Goal: Communication & Community: Answer question/provide support

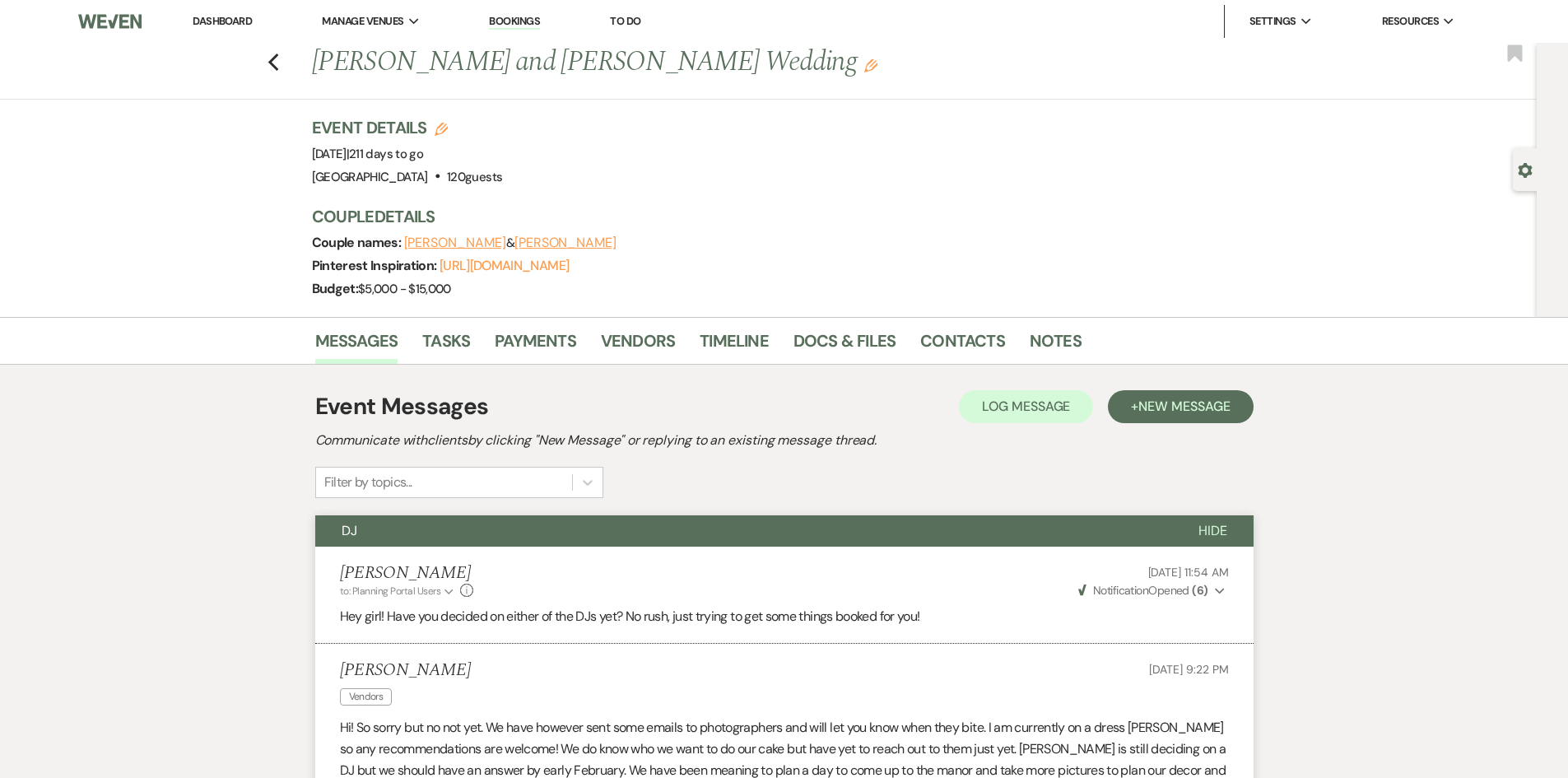
click at [237, 26] on link "Dashboard" at bounding box center [222, 21] width 59 height 14
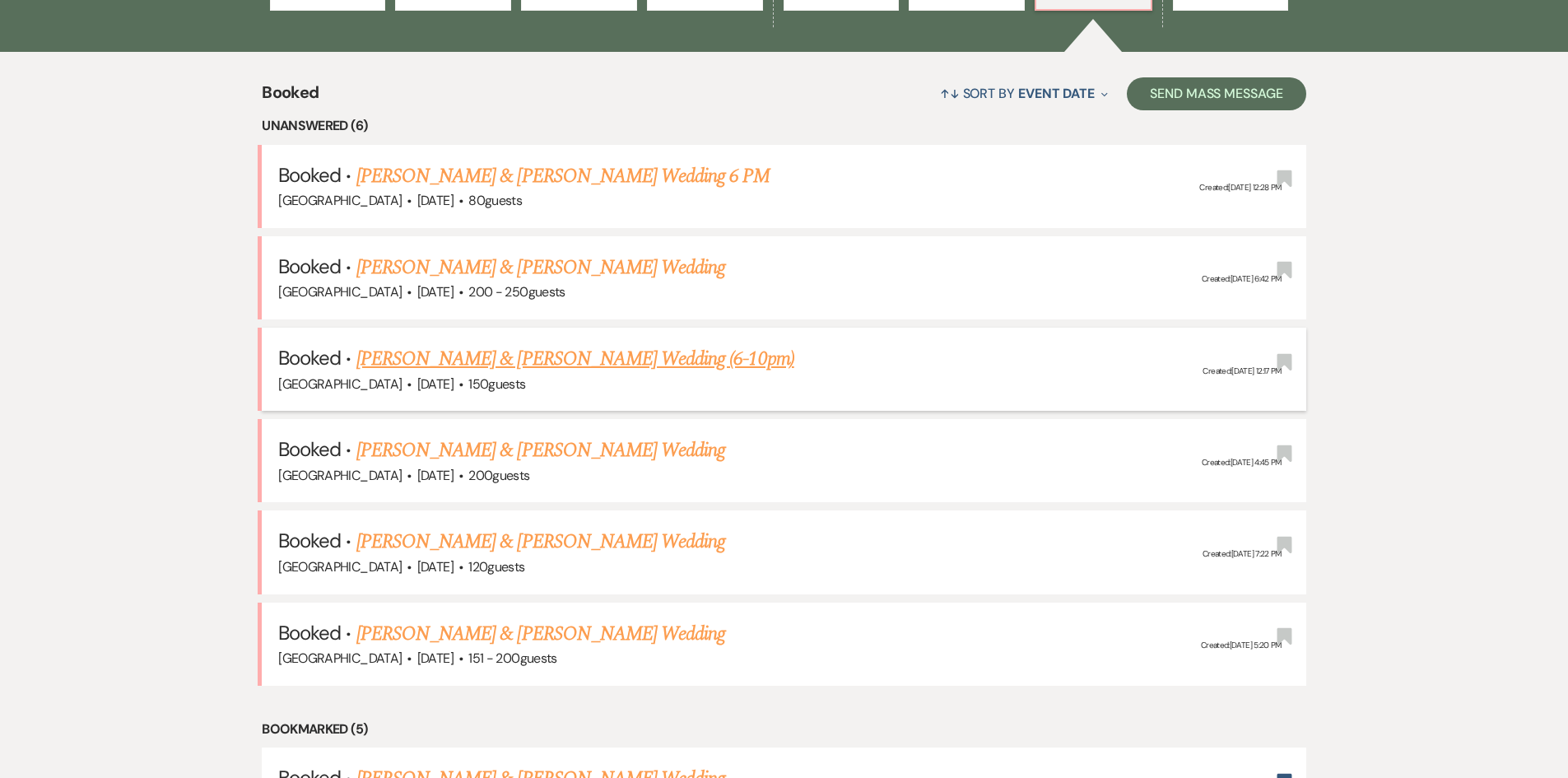
scroll to position [658, 0]
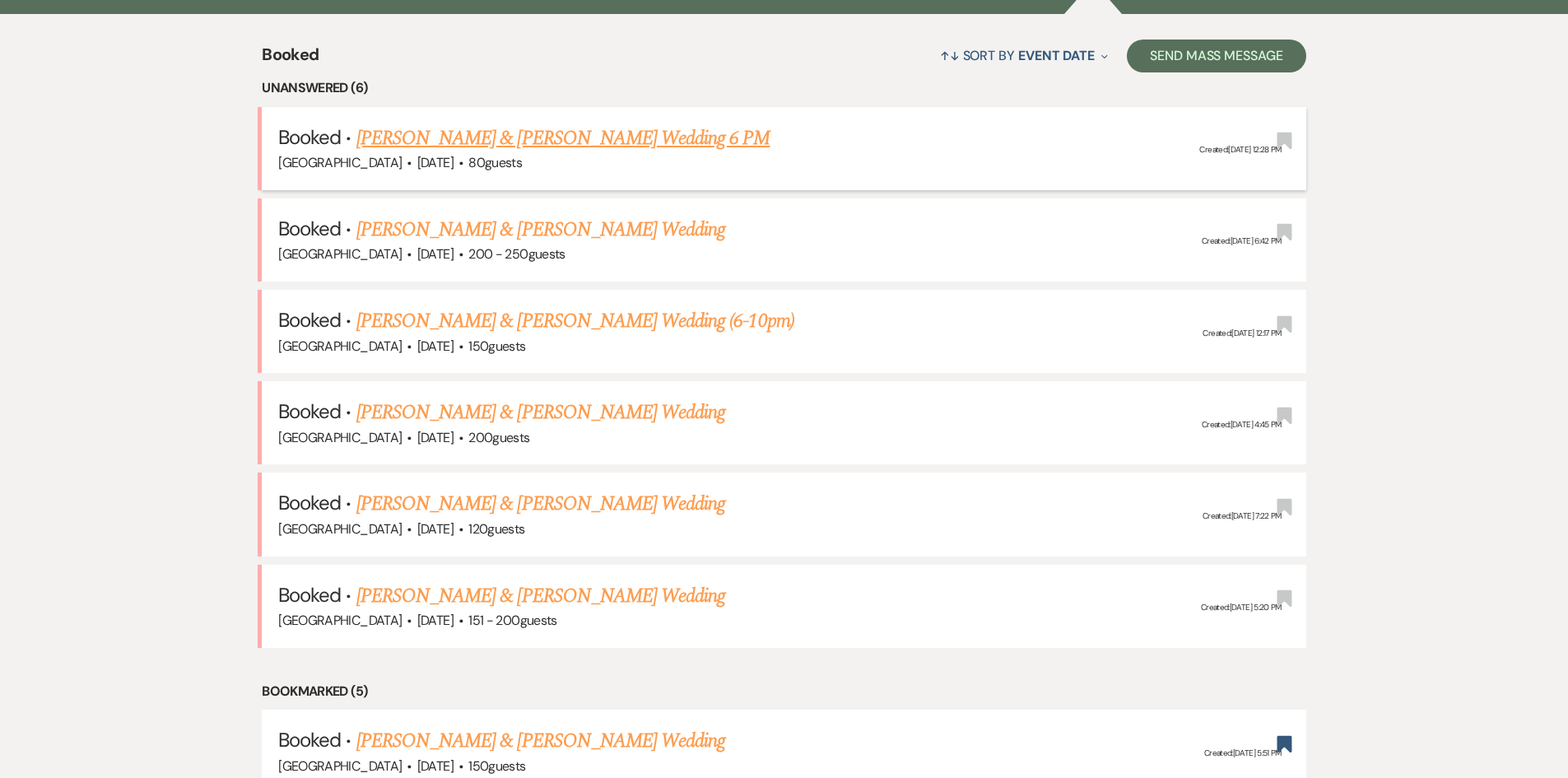
click at [569, 139] on link "[PERSON_NAME] & [PERSON_NAME] Wedding 6 PM" at bounding box center [564, 138] width 414 height 30
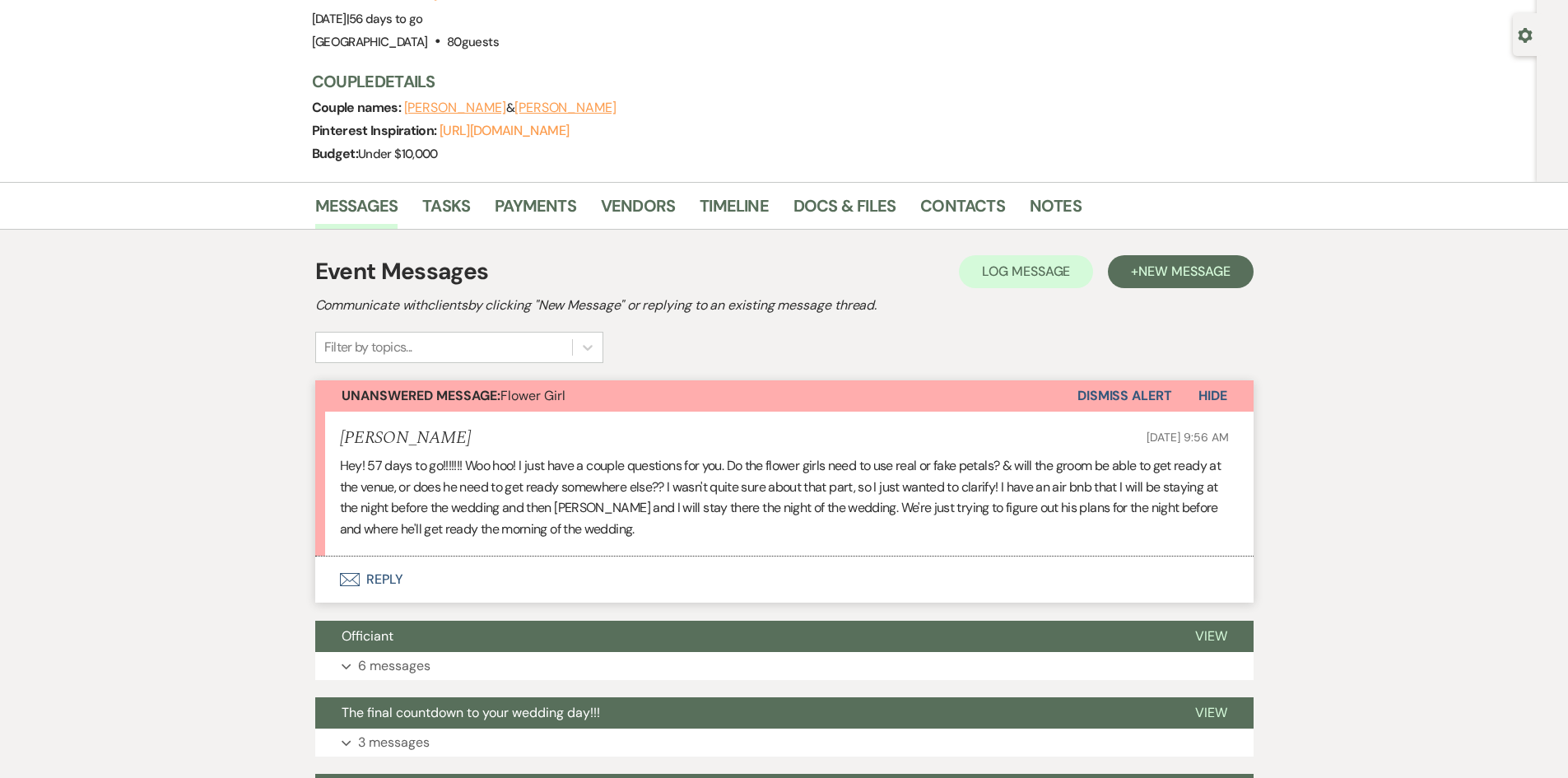
scroll to position [411, 0]
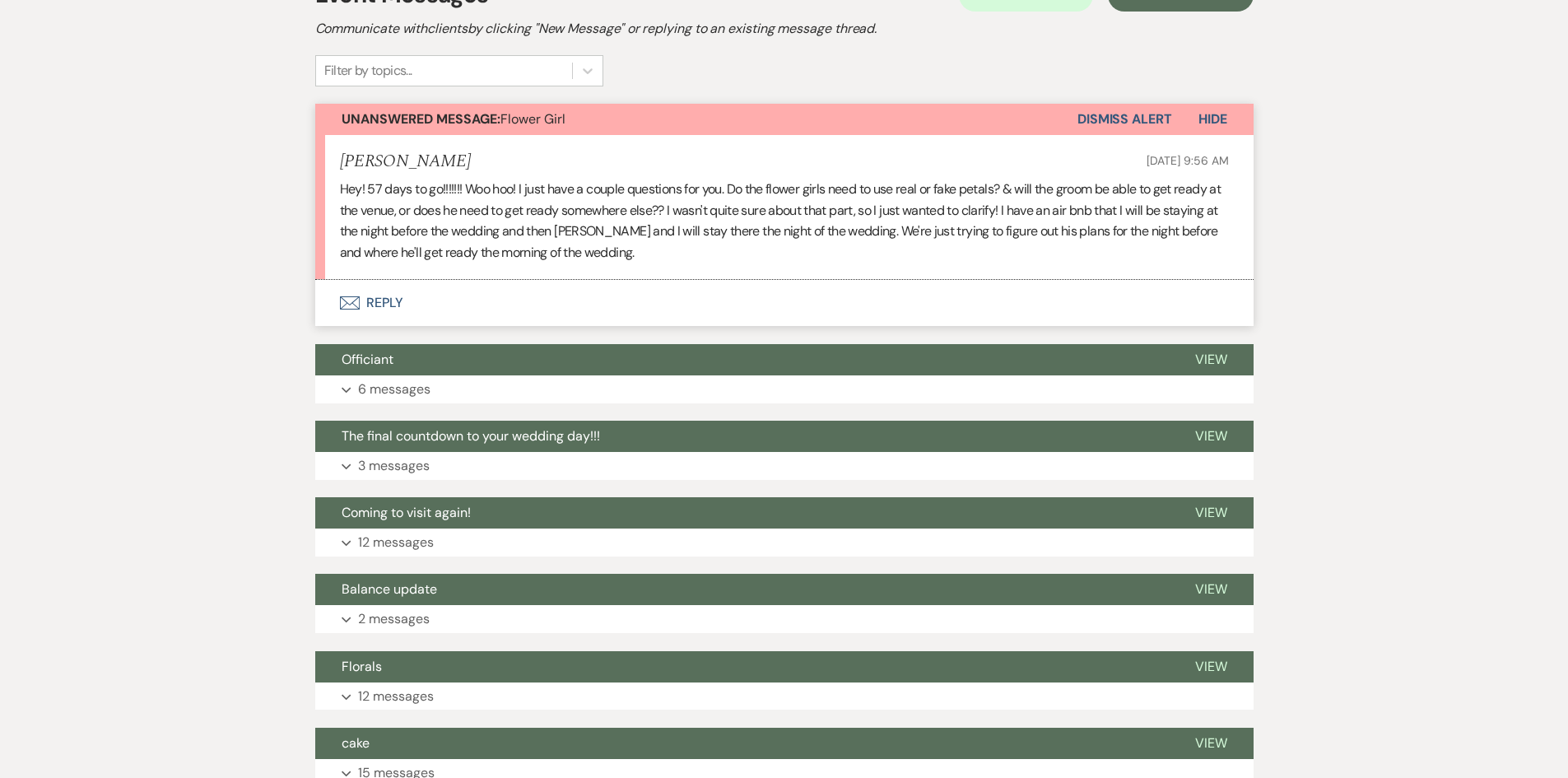
click at [389, 309] on button "Envelope Reply" at bounding box center [784, 303] width 939 height 46
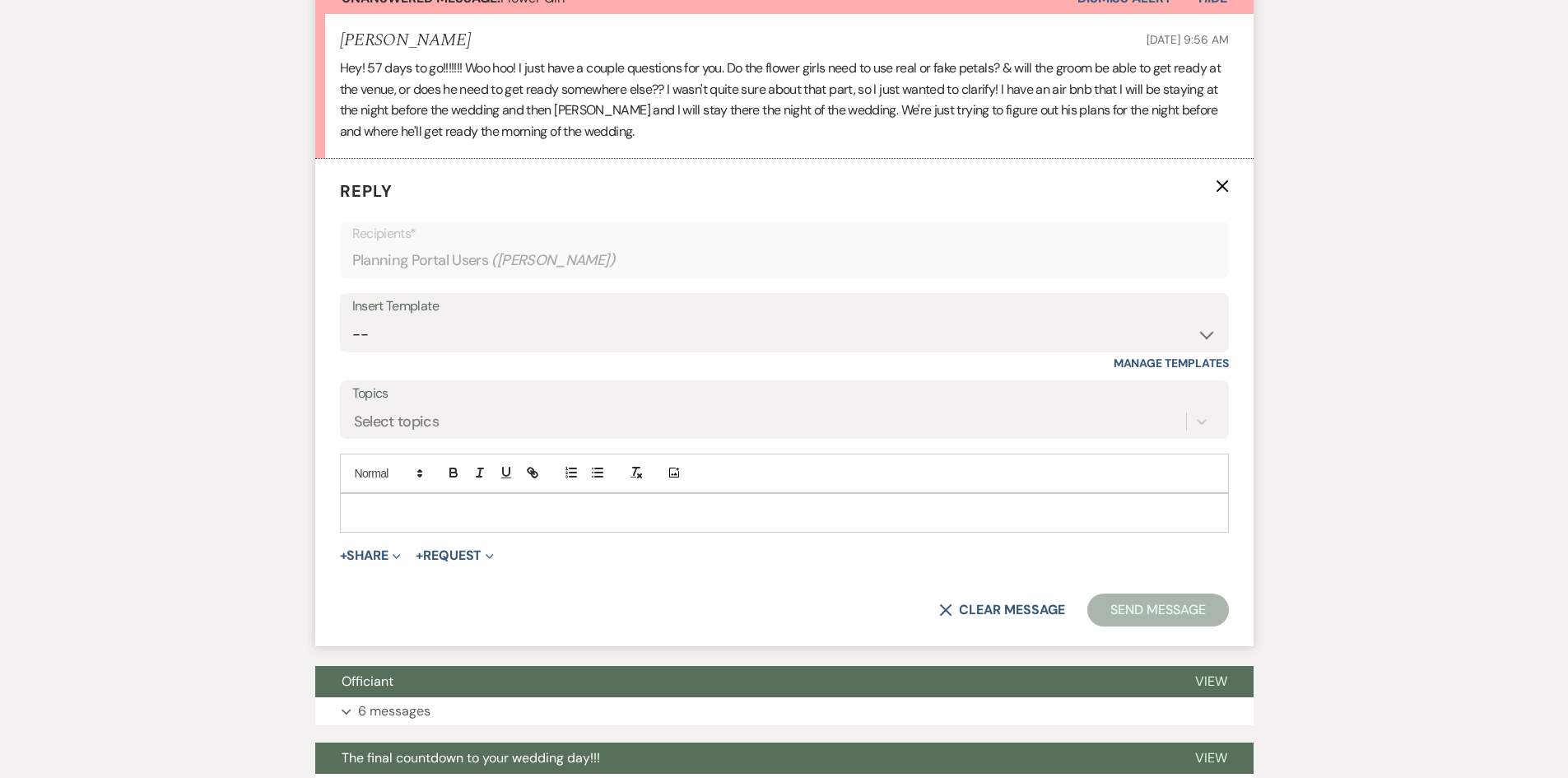
scroll to position [546, 0]
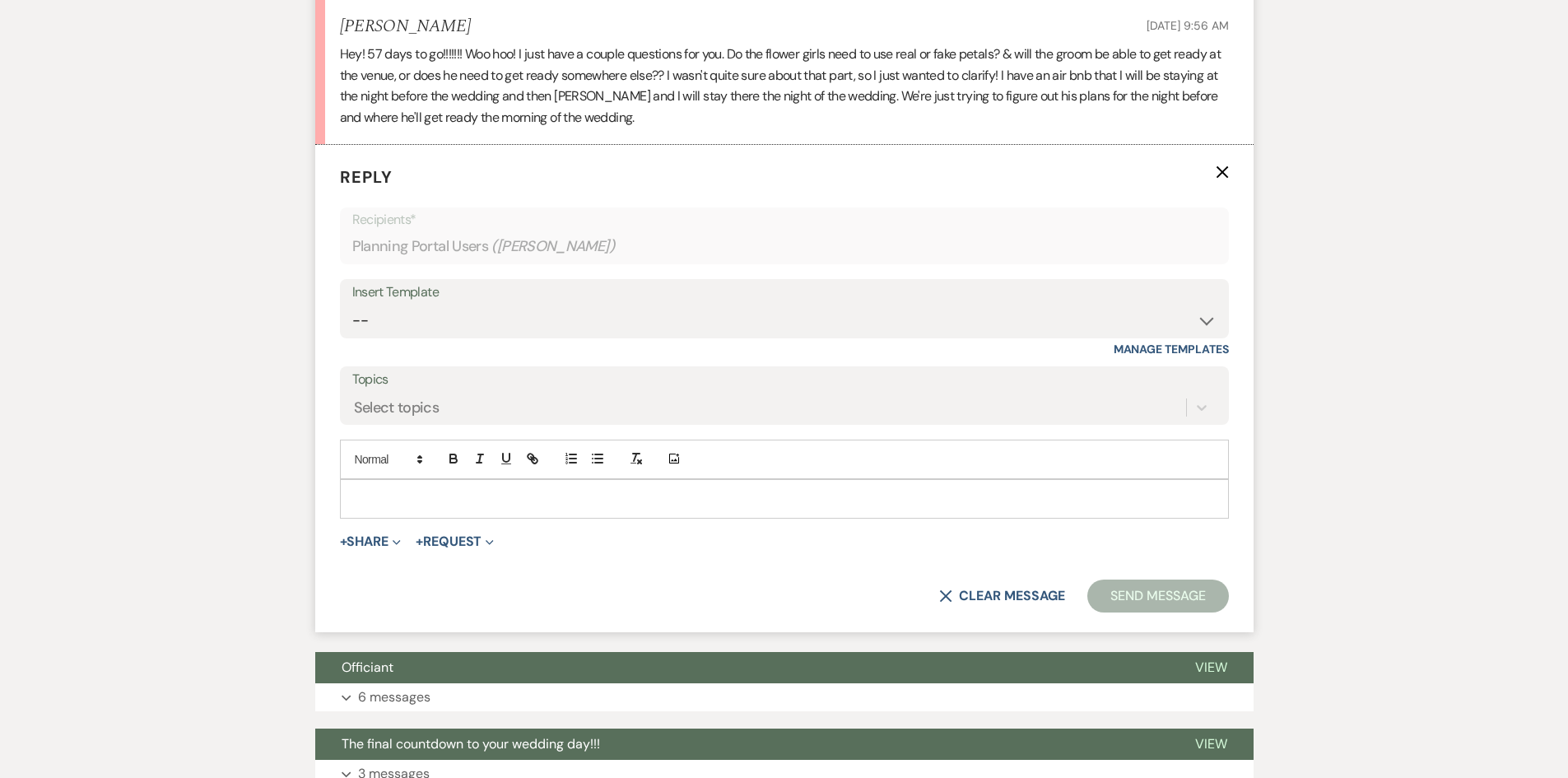
click at [358, 514] on div at bounding box center [784, 499] width 887 height 38
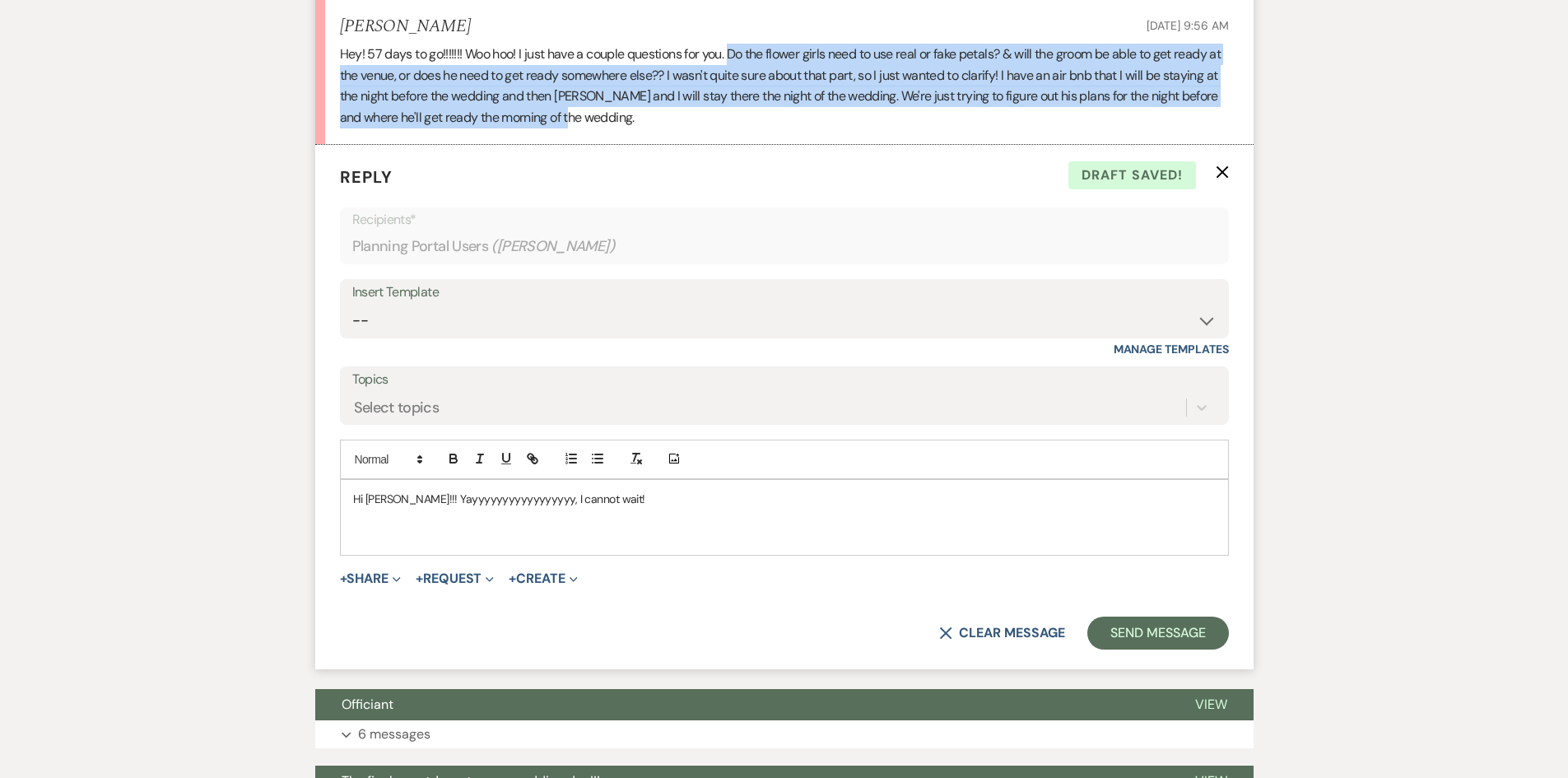
drag, startPoint x: 729, startPoint y: 59, endPoint x: 726, endPoint y: 121, distance: 62.1
click at [729, 122] on p "Hey! 57 days to go!!!!!!! Woo hoo! I just have a couple questions for you. Do t…" at bounding box center [784, 85] width 889 height 84
copy p "Do the flower girls need to use real or fake petals? & will the groom be able t…"
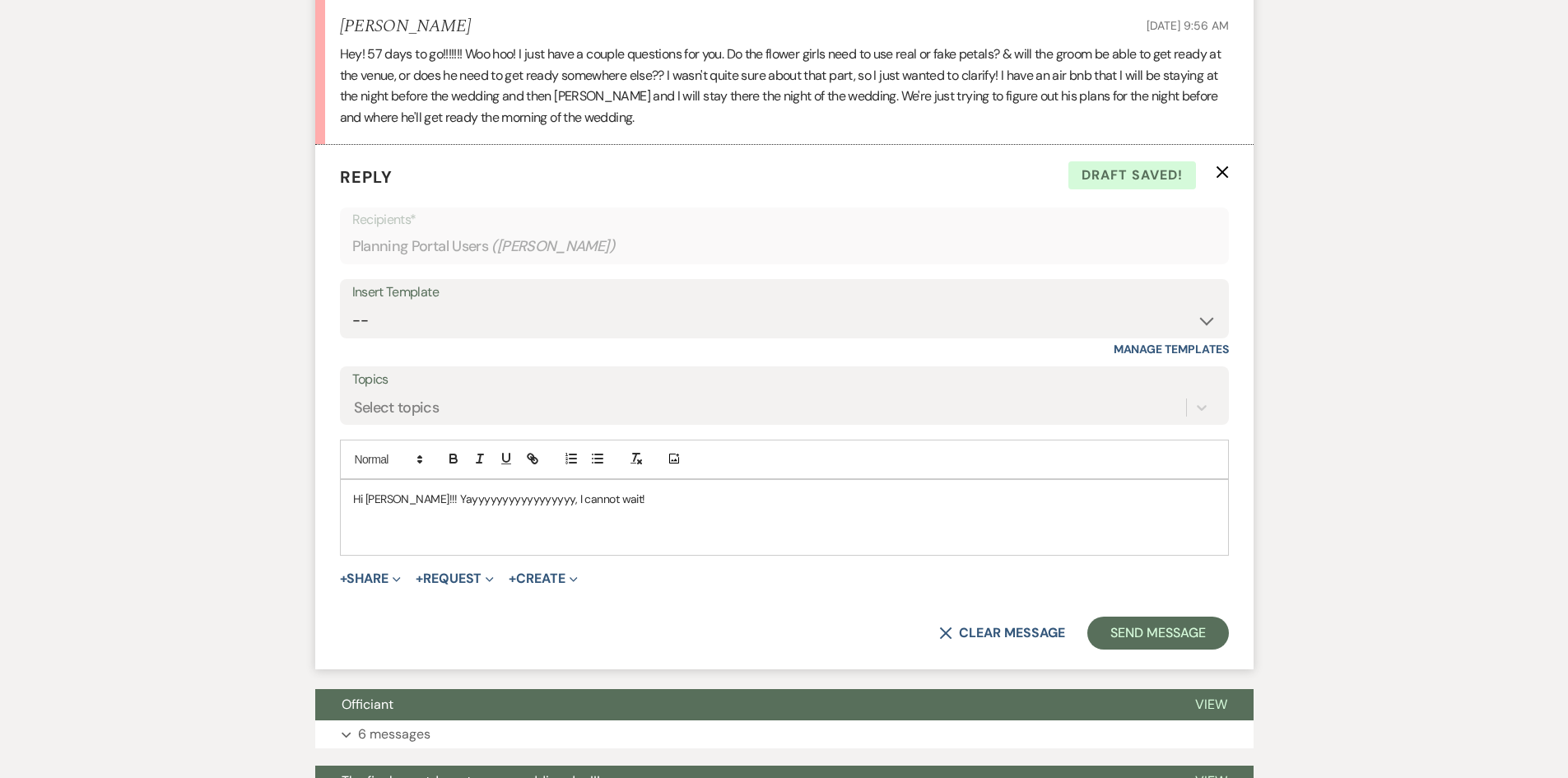
click at [500, 522] on p at bounding box center [784, 517] width 862 height 18
click at [604, 463] on icon "button" at bounding box center [598, 459] width 15 height 15
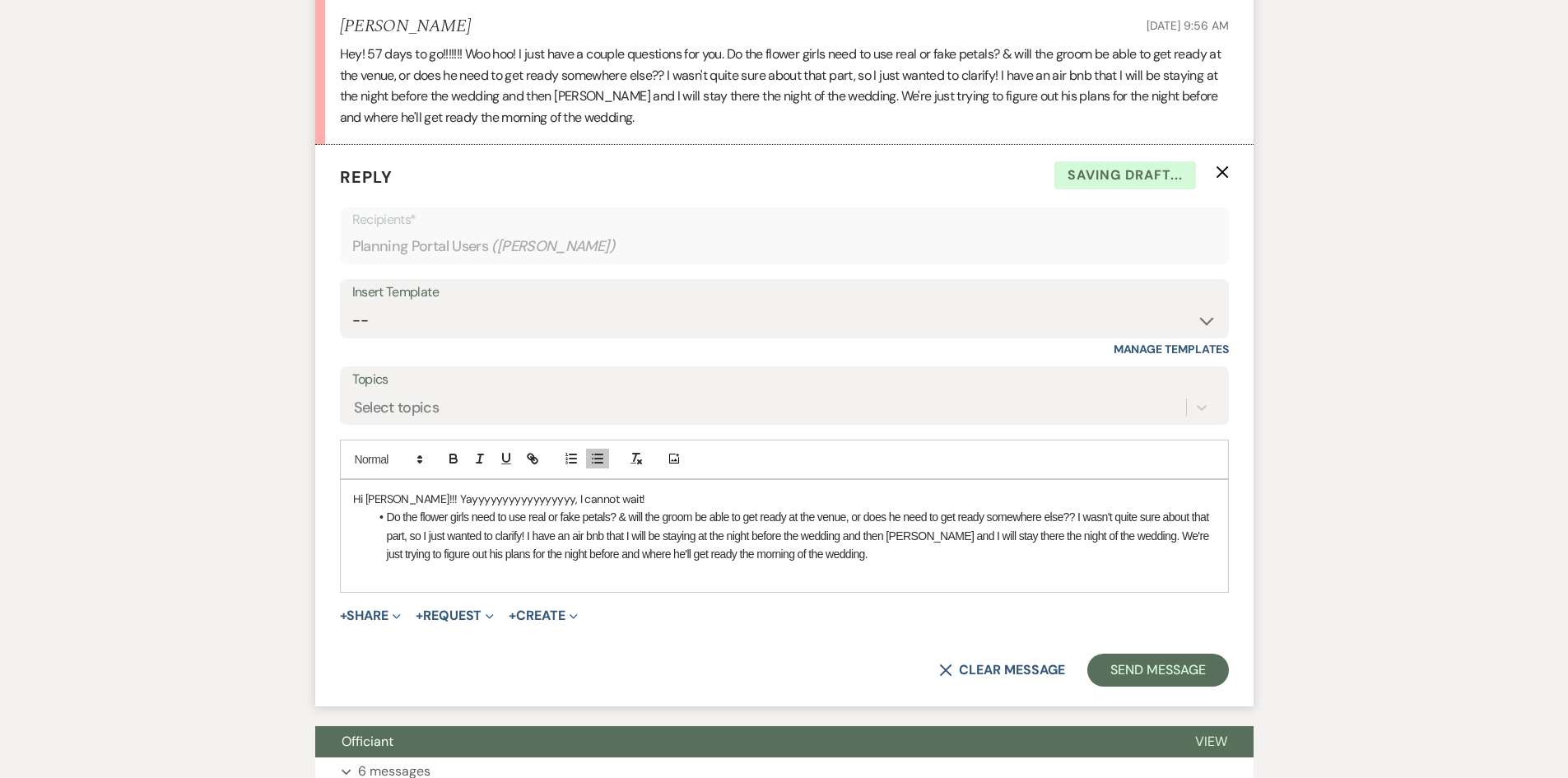
click at [616, 519] on span "Do the flower girls need to use real or fake petals? & will the groom be able t…" at bounding box center [799, 535] width 825 height 50
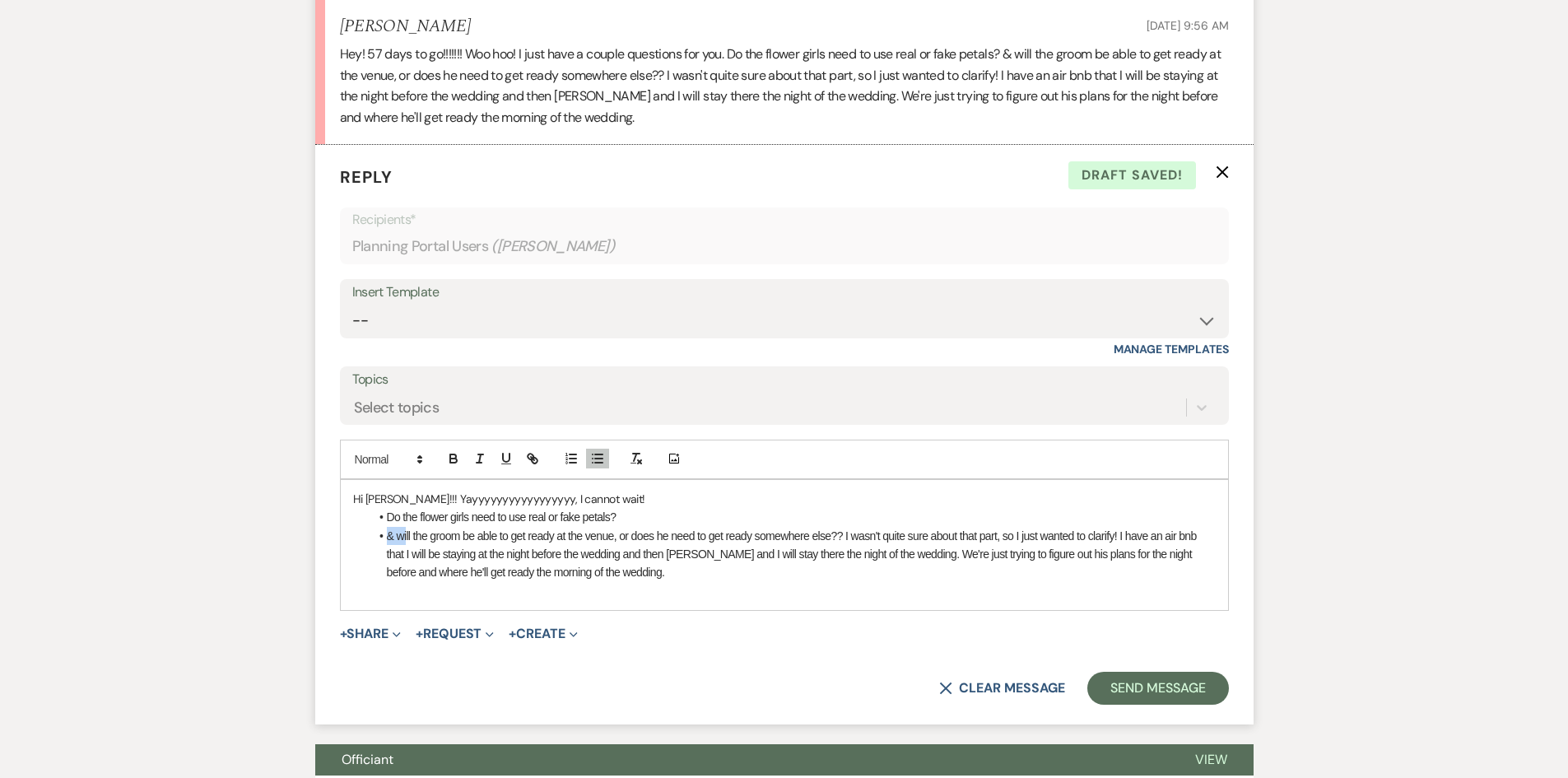
drag, startPoint x: 386, startPoint y: 534, endPoint x: 403, endPoint y: 542, distance: 18.8
click at [403, 542] on li "﻿ & will the groom be able to get ready at the venue, or does he need to get re…" at bounding box center [793, 554] width 846 height 55
drag, startPoint x: 838, startPoint y: 531, endPoint x: 1110, endPoint y: 533, distance: 272.0
click at [1110, 533] on span "Will the groom be able to get ready at the venue, or does he need to get ready …" at bounding box center [801, 554] width 831 height 50
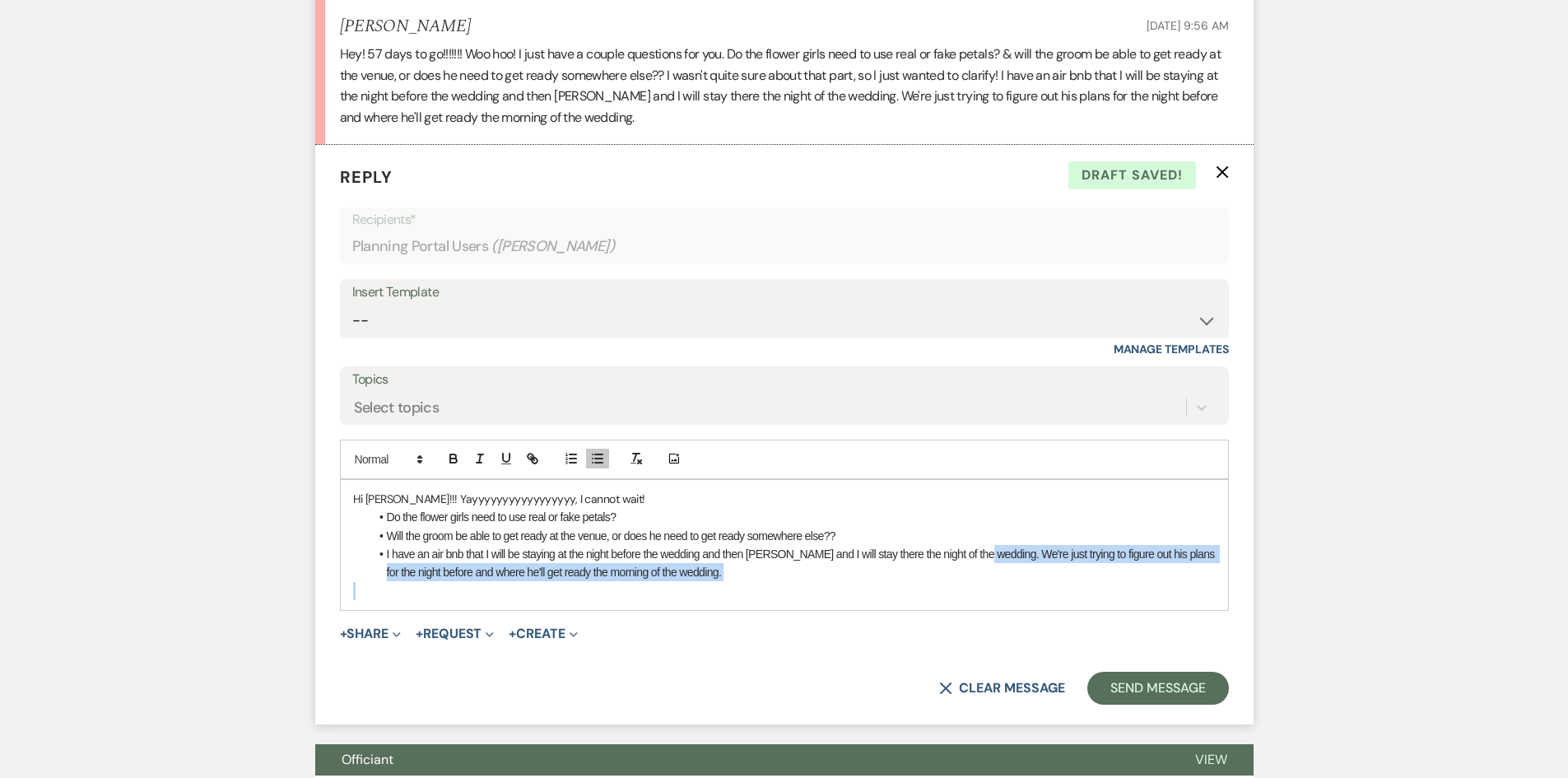
drag, startPoint x: 929, startPoint y: 593, endPoint x: 969, endPoint y: 557, distance: 53.8
click at [969, 557] on div "Hi [PERSON_NAME]!!! Yayyyyyyyyyyyyyyyyy, I cannot wait! Do the flower girls nee…" at bounding box center [784, 544] width 887 height 130
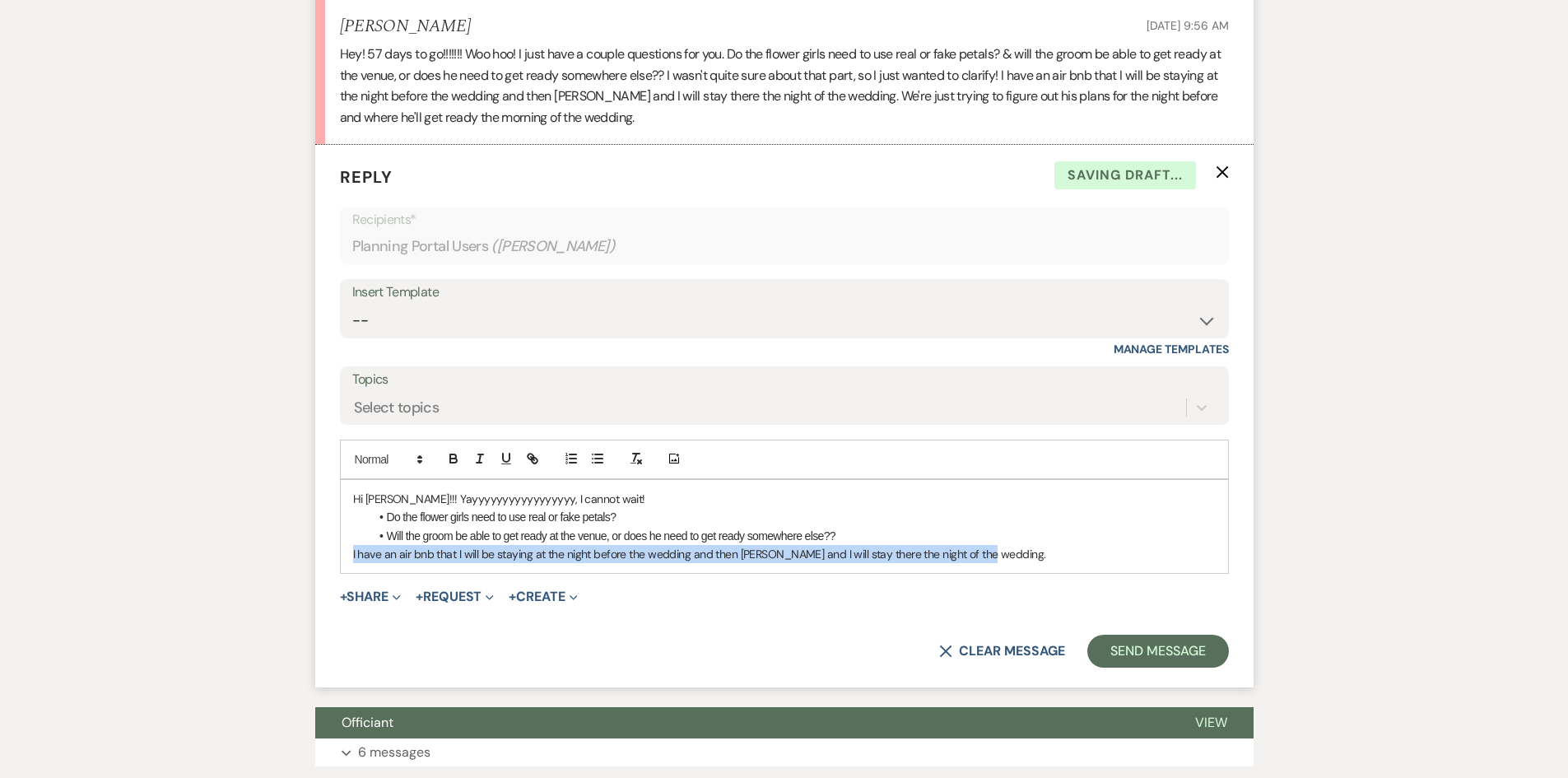
drag, startPoint x: 985, startPoint y: 563, endPoint x: 145, endPoint y: 600, distance: 840.8
click at [145, 600] on div "Messages Tasks Payments Vendors Timeline Docs & Files Contacts Notes Event Mess…" at bounding box center [784, 702] width 1568 height 1864
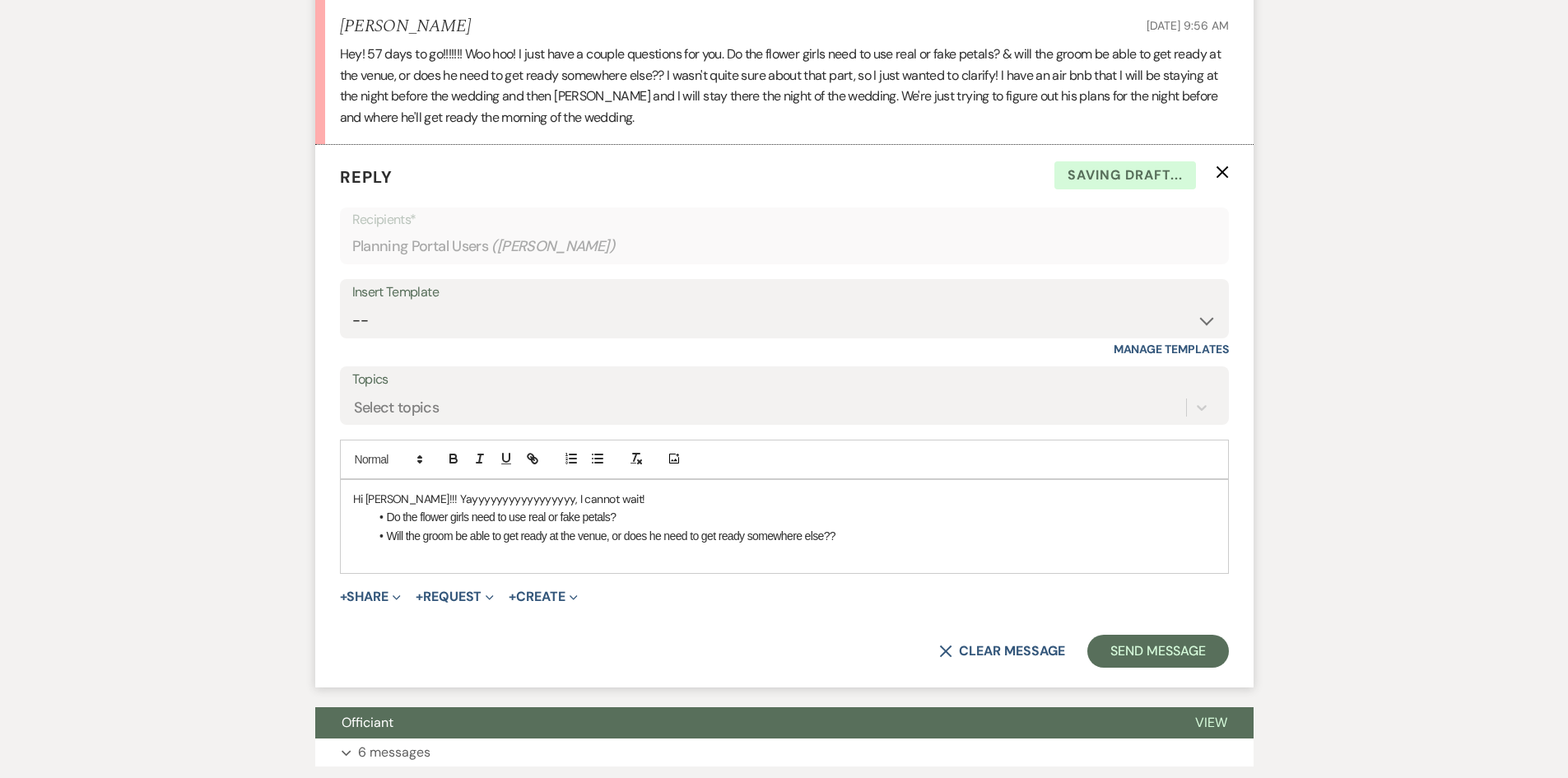
click at [675, 515] on li "Do the flower girls need to use real or fake petals?" at bounding box center [793, 517] width 846 height 18
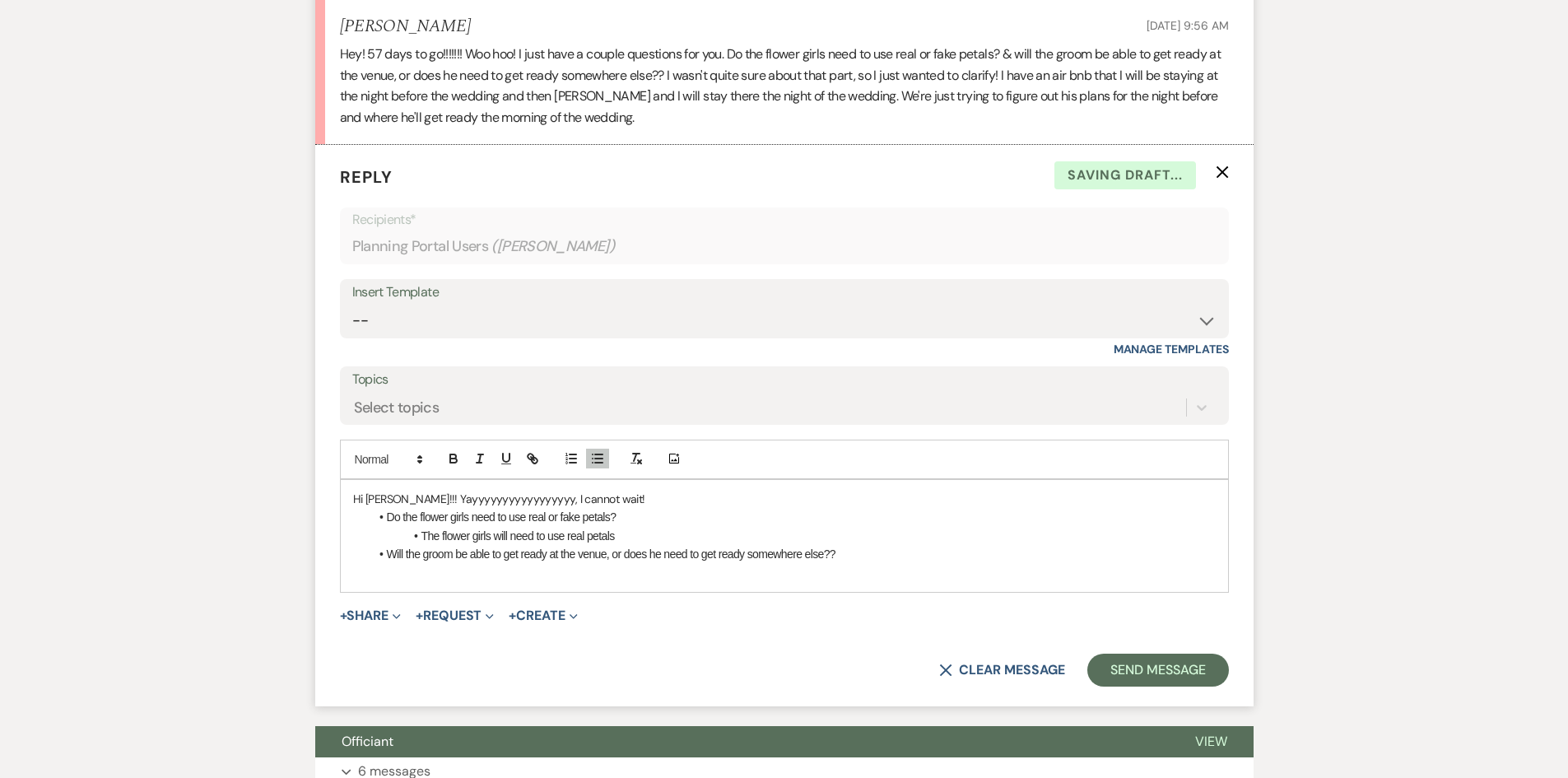
click at [570, 512] on span "Do the flower girls need to use real or fake petals?" at bounding box center [501, 517] width 229 height 13
click at [451, 460] on icon "button" at bounding box center [454, 459] width 15 height 15
click at [476, 451] on icon "button" at bounding box center [480, 459] width 15 height 15
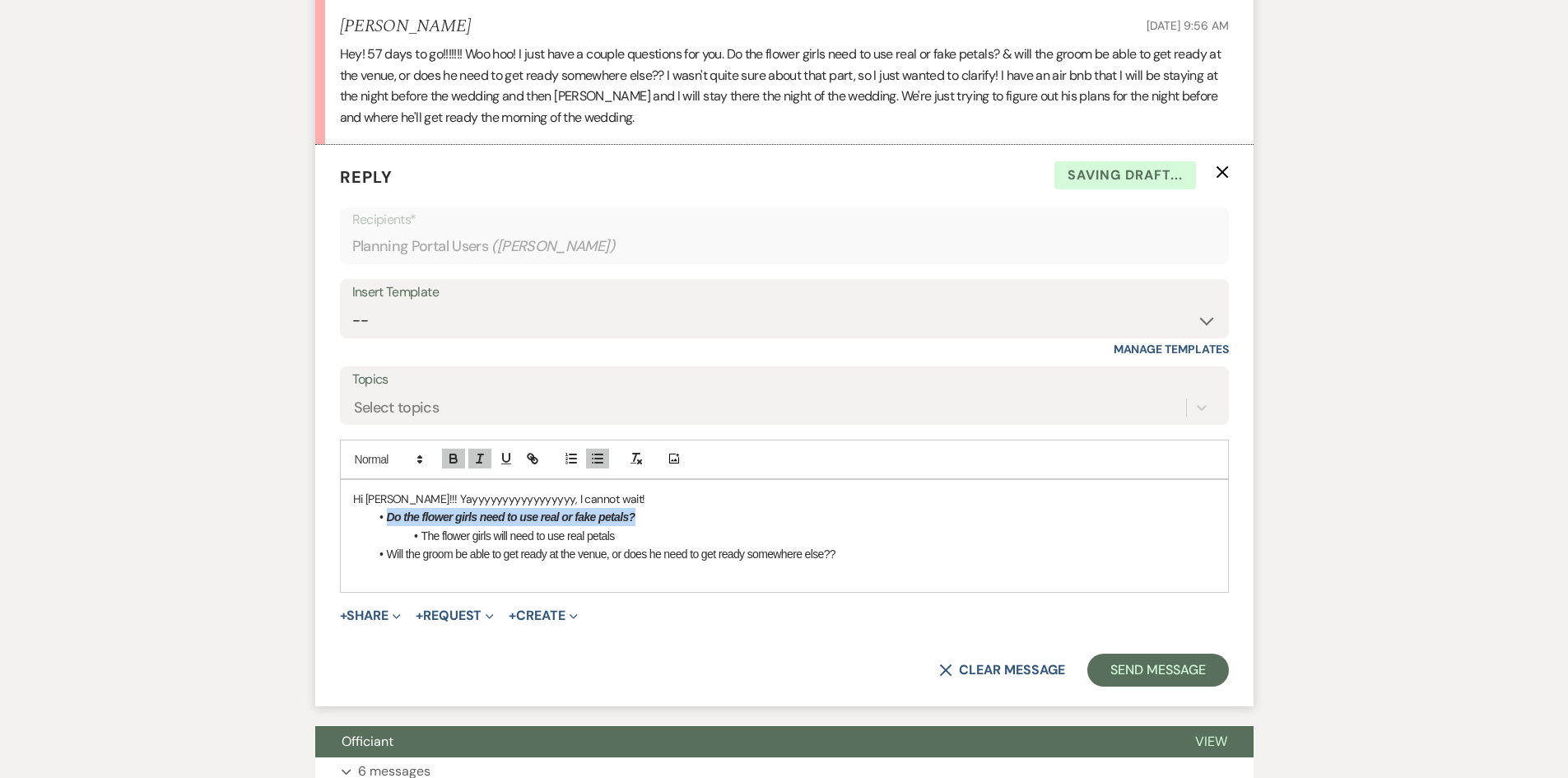
click at [779, 519] on li "Do the flower girls need to use real or fake petals?" at bounding box center [793, 517] width 846 height 18
drag, startPoint x: 634, startPoint y: 539, endPoint x: 652, endPoint y: 536, distance: 18.2
click at [639, 539] on li "The flower girls will need to use real petals" at bounding box center [793, 536] width 846 height 18
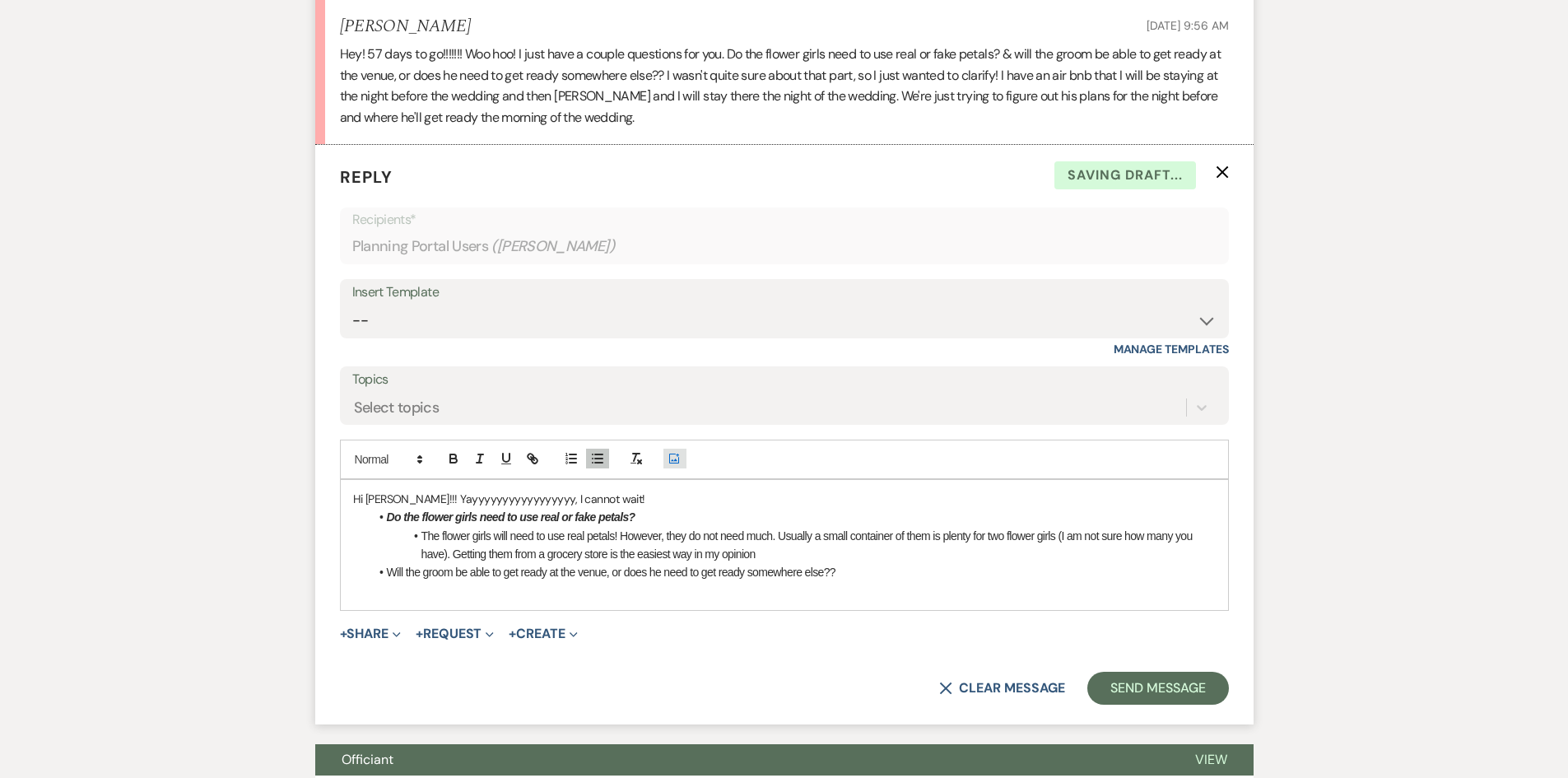
click at [663, 449] on button "Add Photo" at bounding box center [675, 459] width 23 height 20
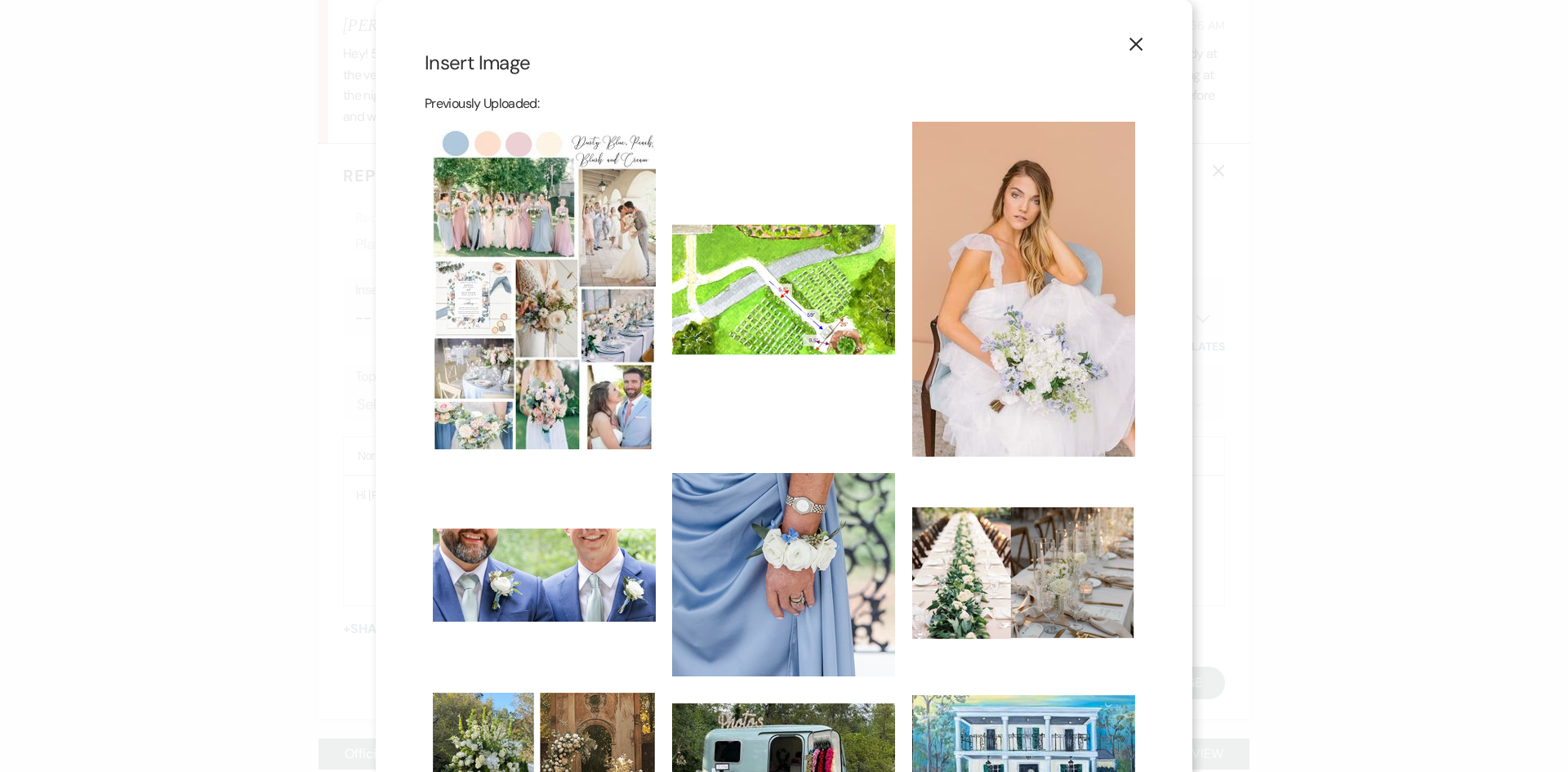
click at [1128, 39] on icon "X" at bounding box center [1136, 45] width 15 height 15
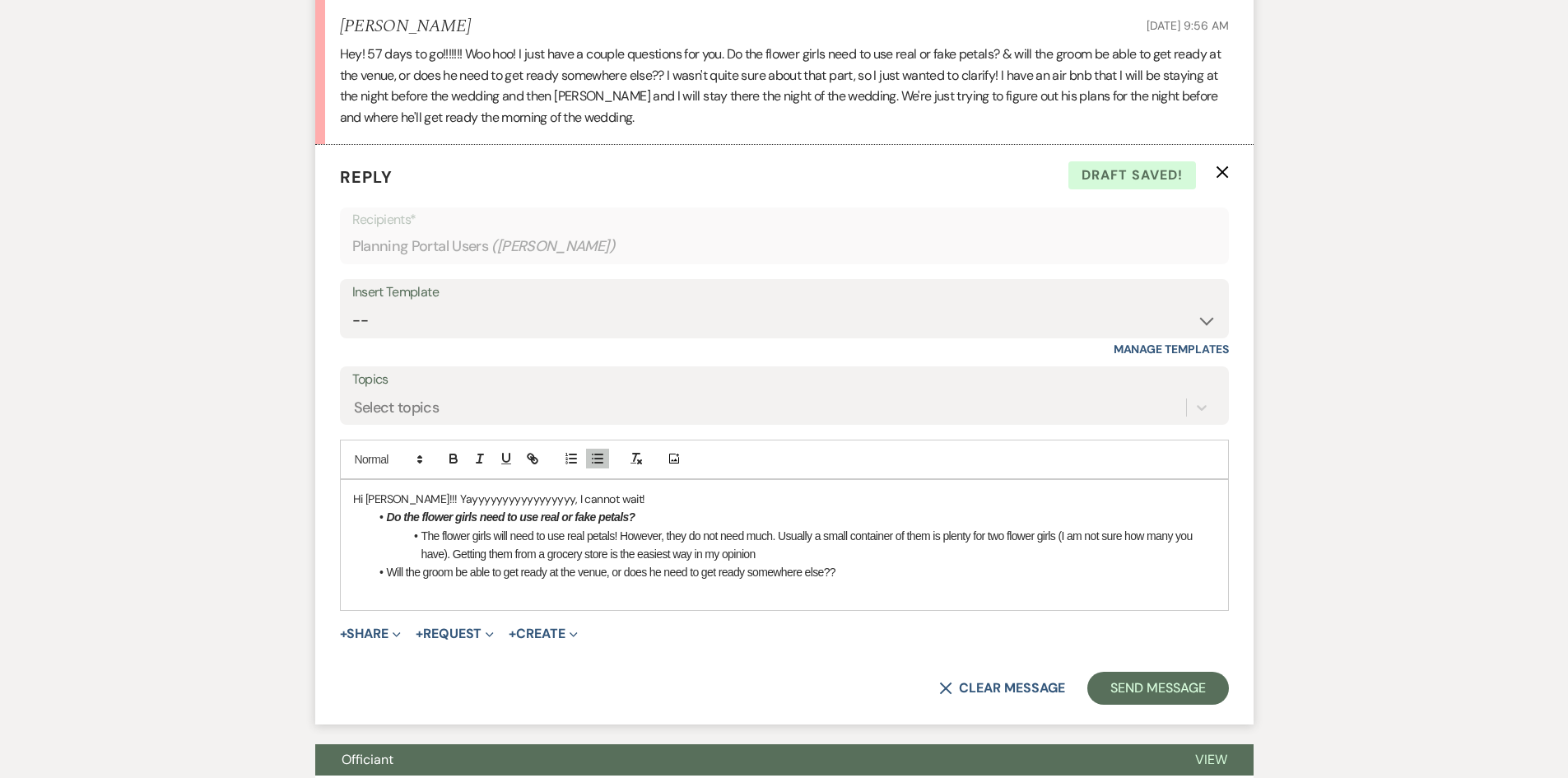
click at [780, 562] on li "The flower girls will need to use real petals! However, they do not need much. …" at bounding box center [793, 545] width 846 height 37
click at [868, 566] on li "Will the groom be able to get ready at the venue, or does he need to get ready …" at bounding box center [793, 572] width 846 height 18
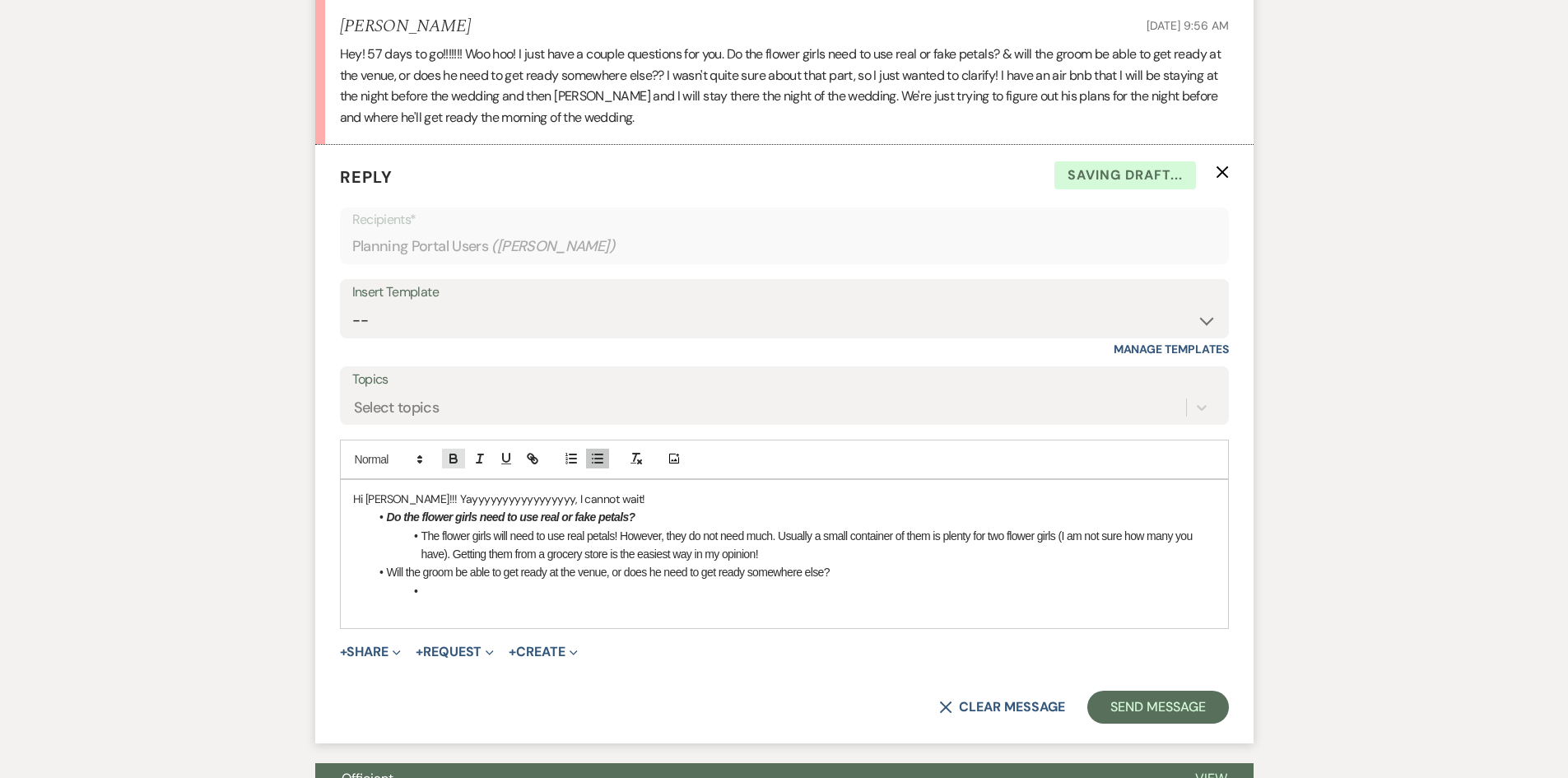
click at [453, 458] on icon "button" at bounding box center [454, 460] width 7 height 4
click at [481, 458] on icon "button" at bounding box center [480, 459] width 15 height 15
click at [451, 452] on icon "button" at bounding box center [454, 459] width 15 height 15
click at [478, 455] on icon "button" at bounding box center [480, 459] width 15 height 15
click at [541, 569] on span "Will the groom be able to get ready at the venue, or does he need to get ready …" at bounding box center [608, 572] width 443 height 13
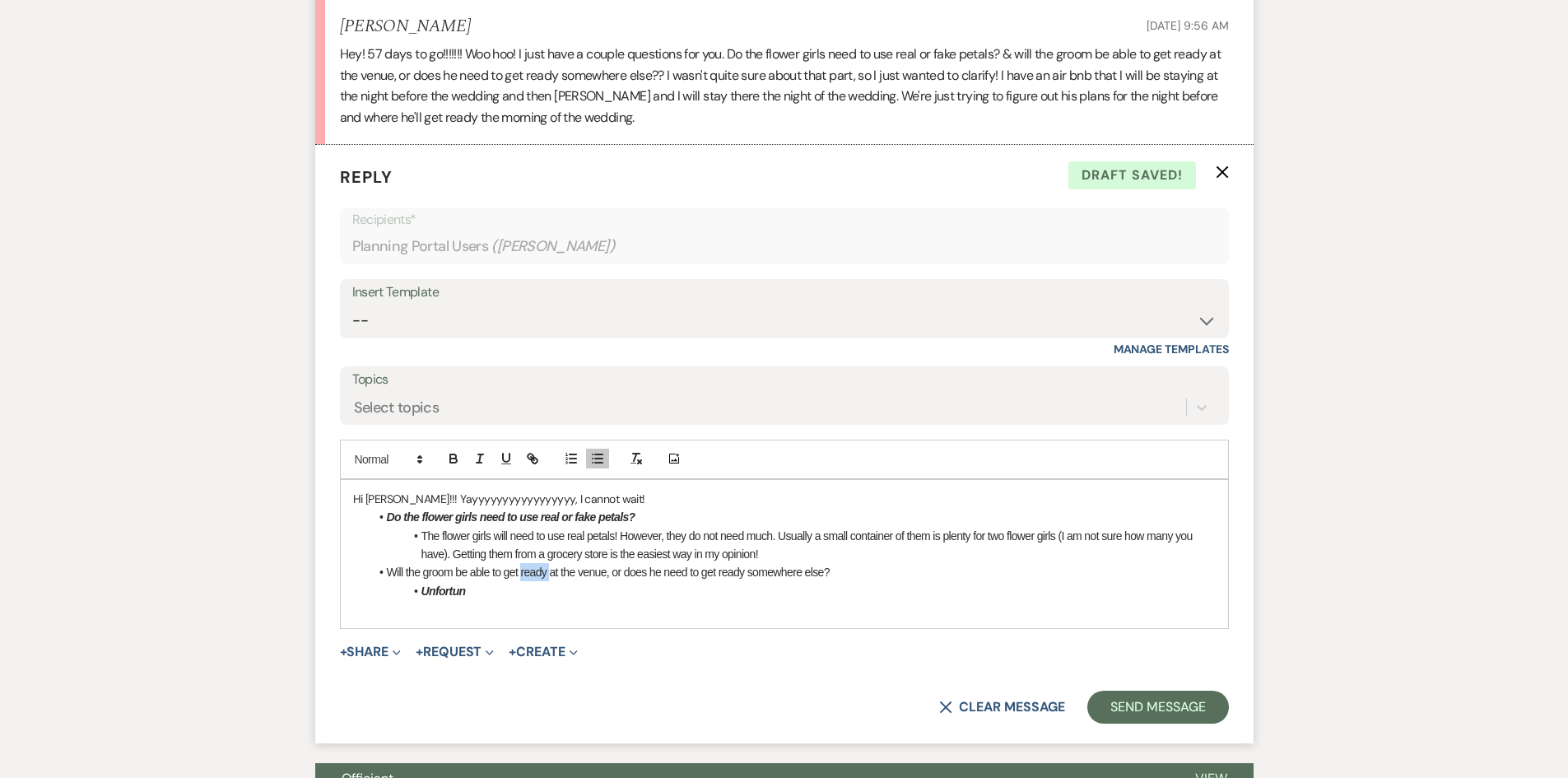
click at [541, 569] on span "Will the groom be able to get ready at the venue, or does he need to get ready …" at bounding box center [608, 572] width 443 height 13
click at [451, 459] on icon "button" at bounding box center [454, 459] width 15 height 15
click at [482, 461] on icon "button" at bounding box center [480, 459] width 15 height 15
click at [895, 579] on li "Will the groom be able to get ready at the venue, or does he need to get ready …" at bounding box center [793, 572] width 846 height 18
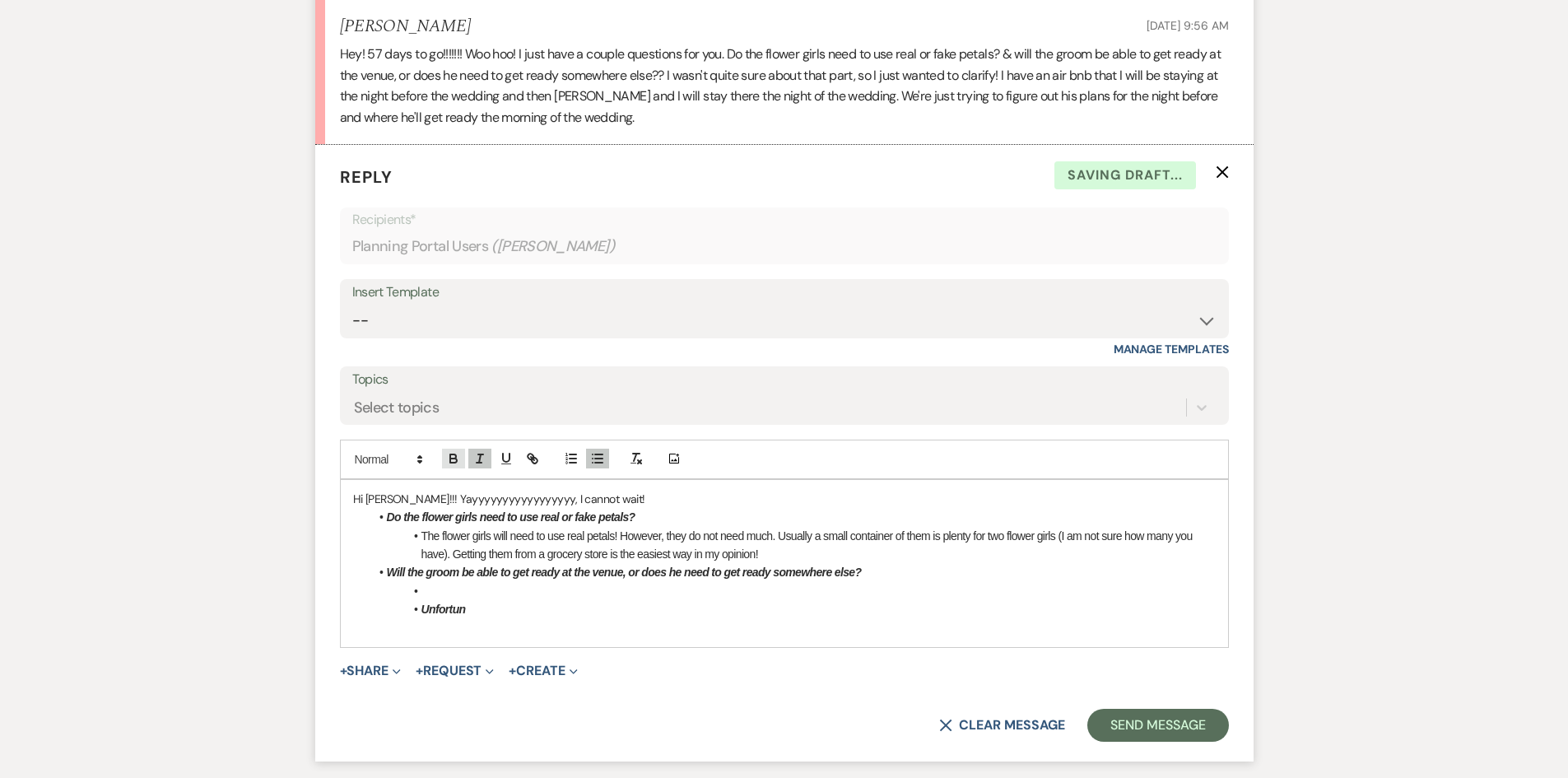
click at [451, 455] on icon "button" at bounding box center [453, 455] width 6 height 4
click at [475, 457] on icon "button" at bounding box center [480, 459] width 15 height 15
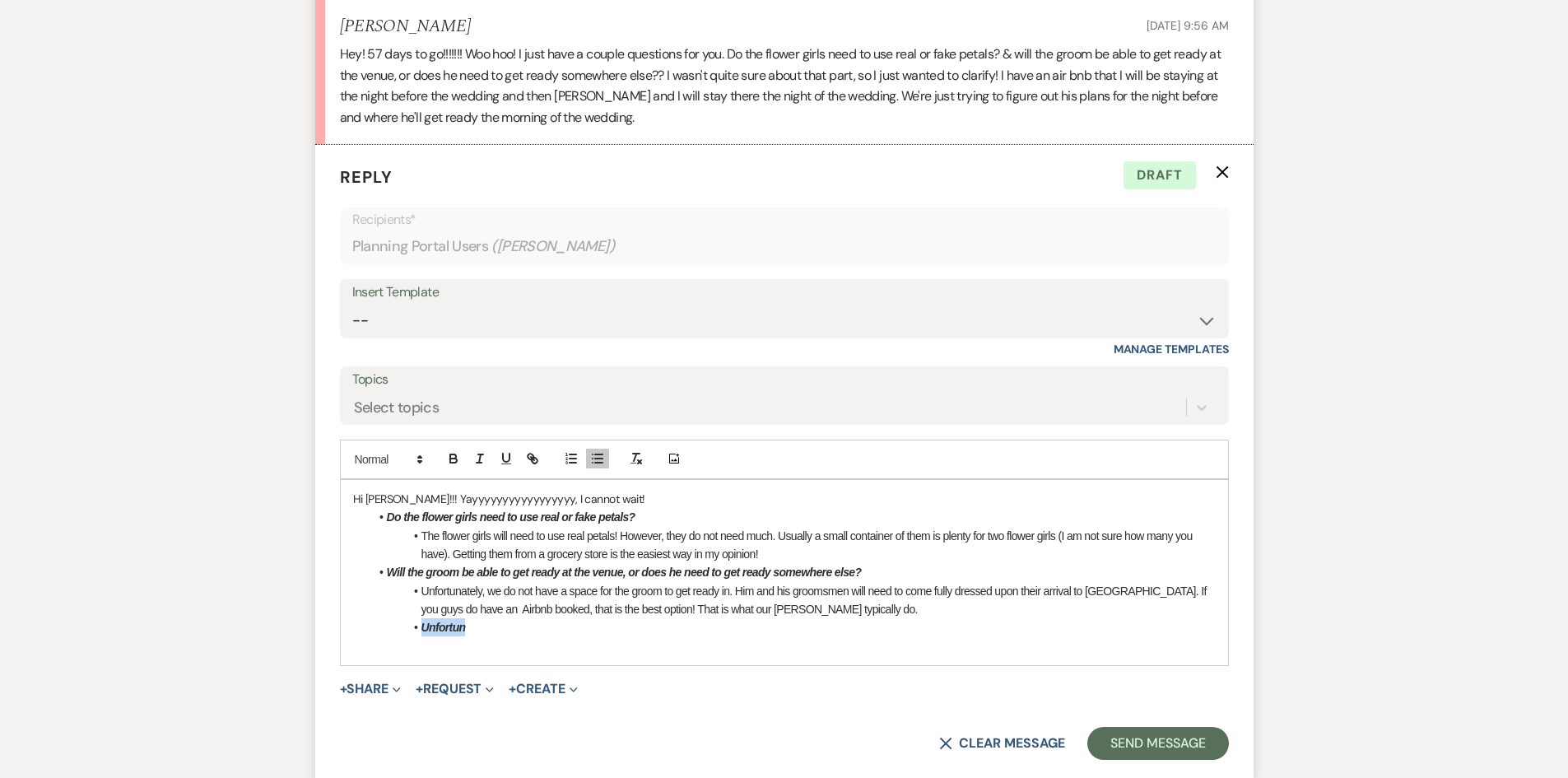
drag, startPoint x: 556, startPoint y: 633, endPoint x: 142, endPoint y: 633, distance: 414.0
click at [142, 633] on div "Messages Tasks Payments Vendors Timeline Docs & Files Contacts Notes Event Mess…" at bounding box center [784, 748] width 1568 height 1956
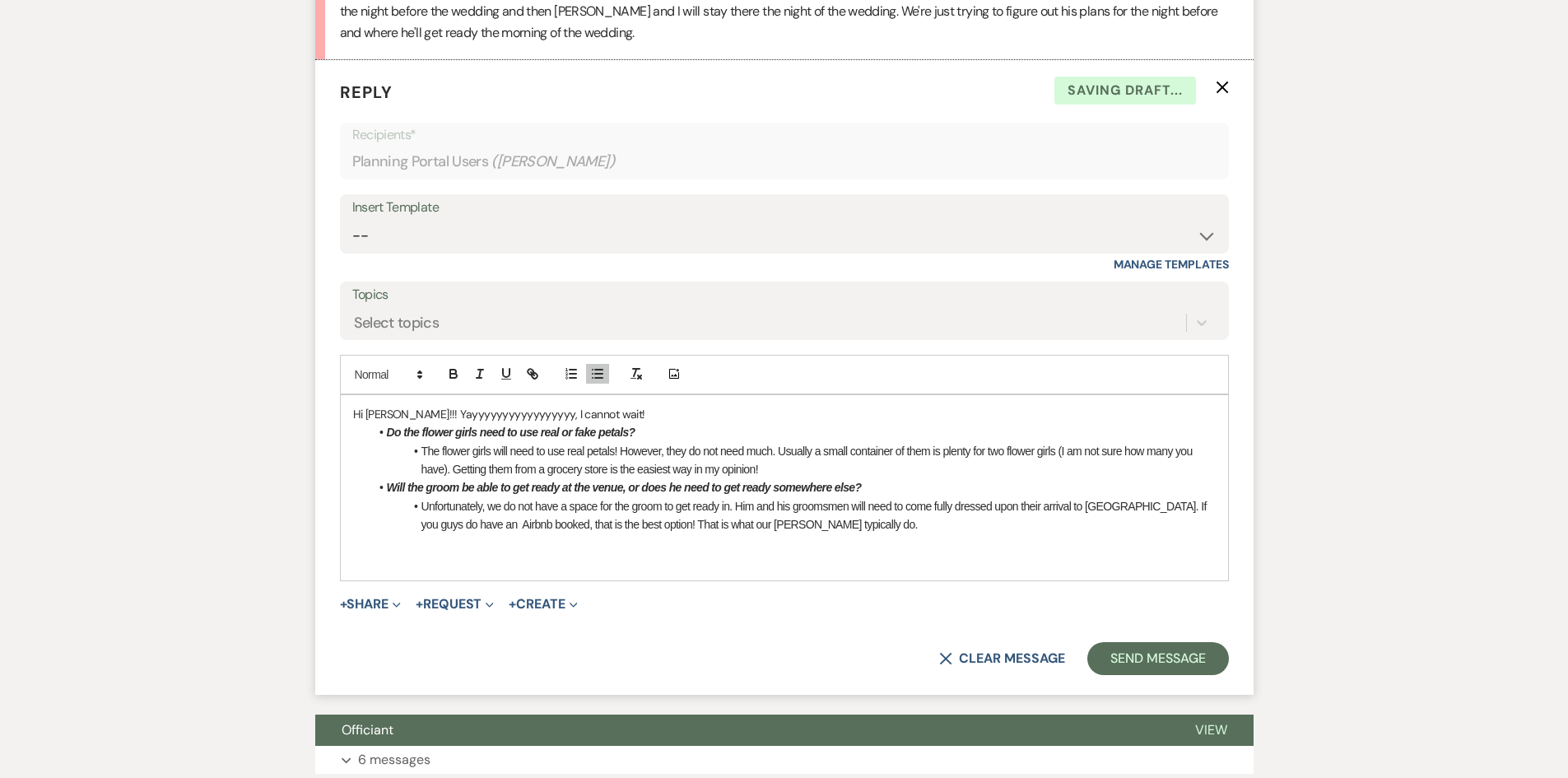
scroll to position [711, 0]
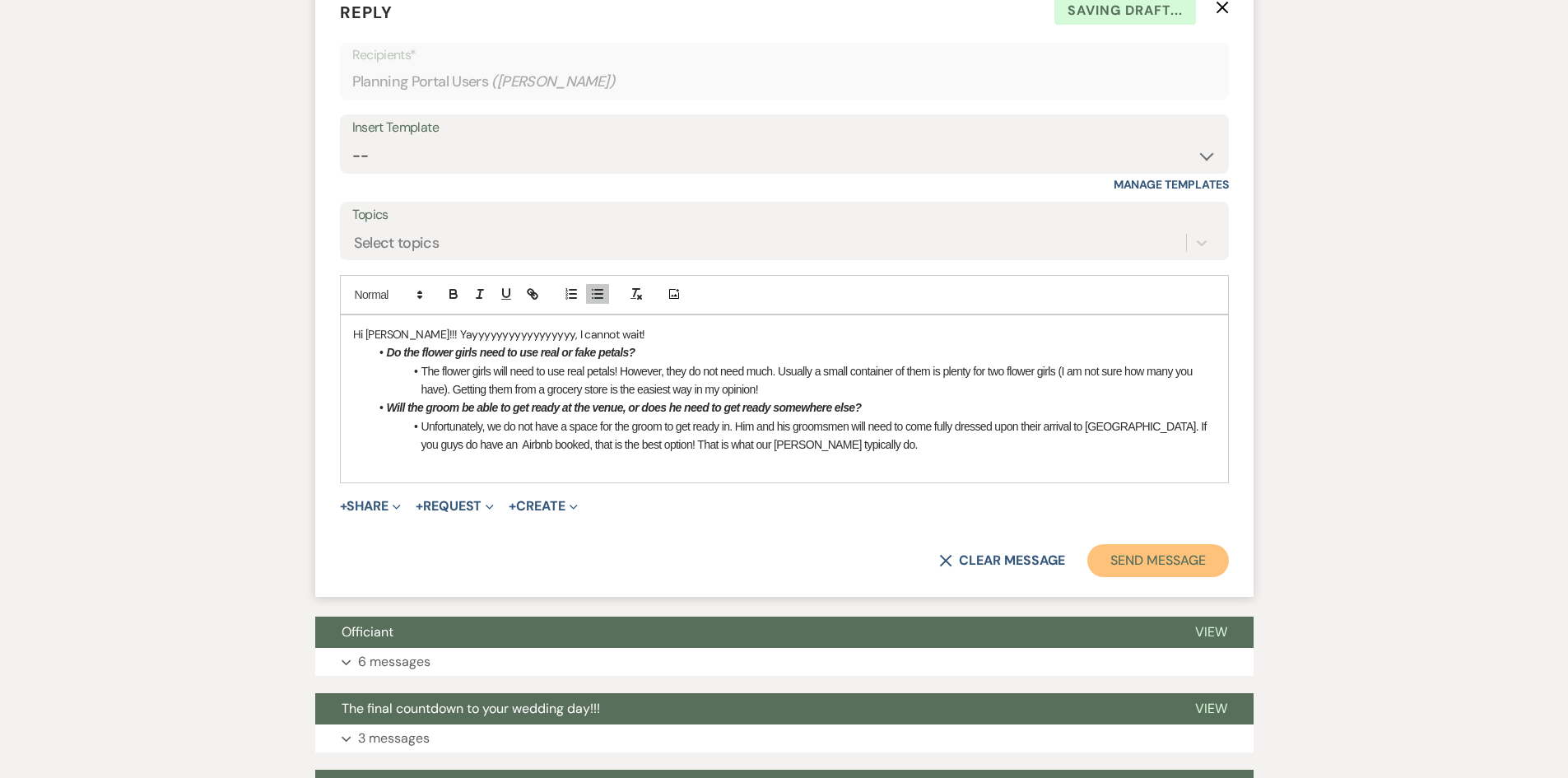
click at [1170, 566] on button "Send Message" at bounding box center [1157, 560] width 141 height 33
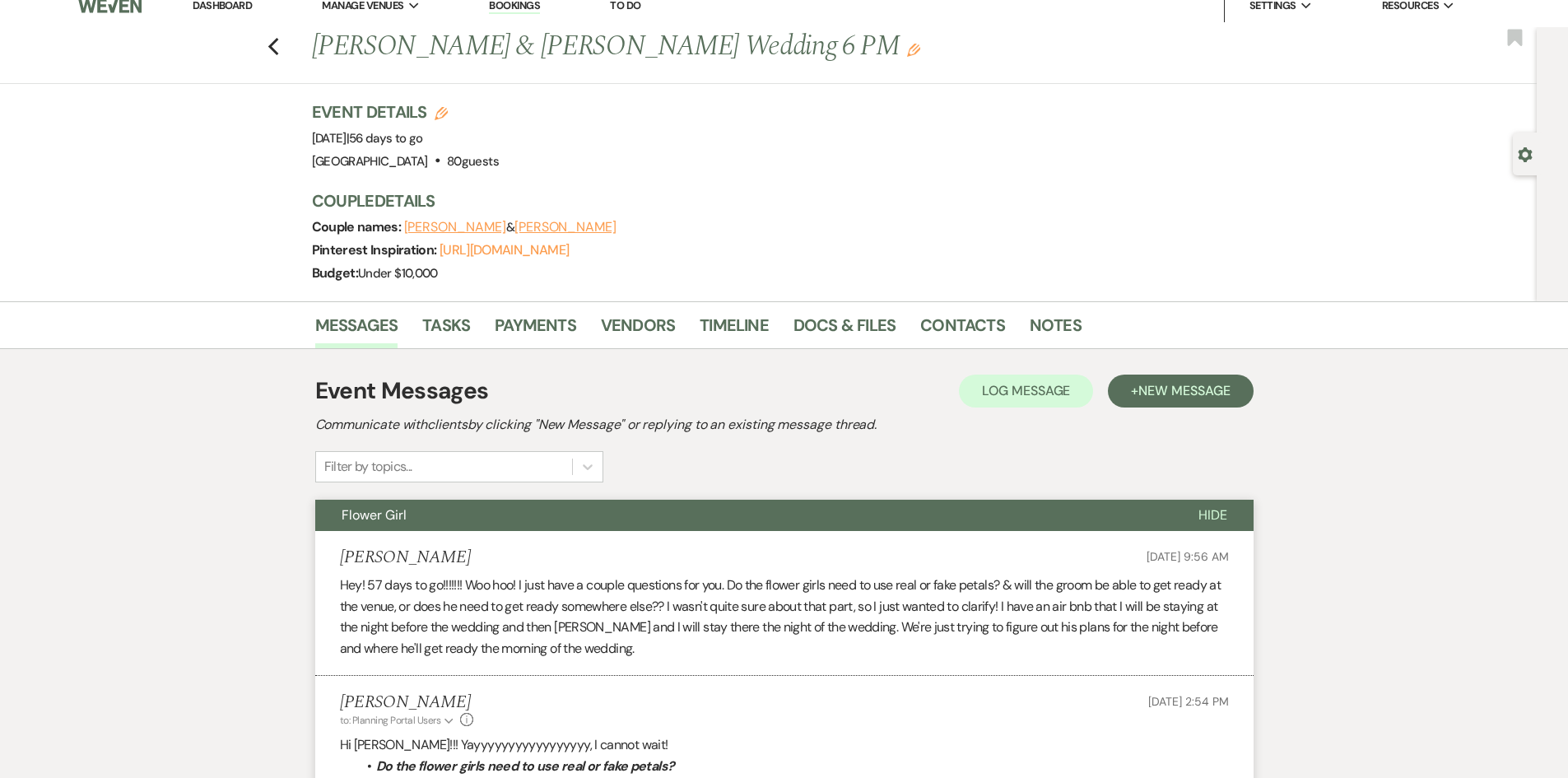
scroll to position [0, 0]
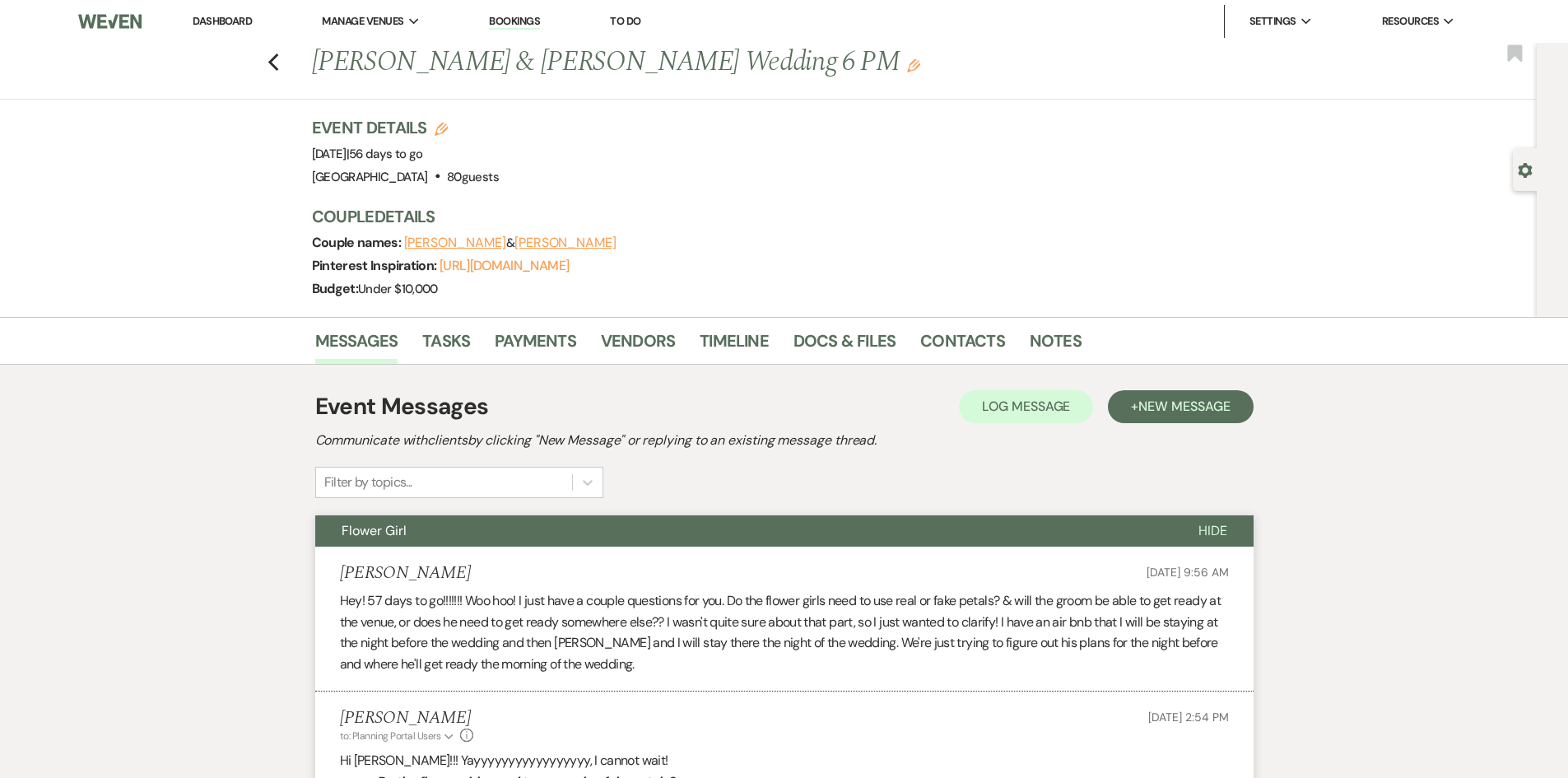
click at [234, 18] on link "Dashboard" at bounding box center [222, 21] width 59 height 14
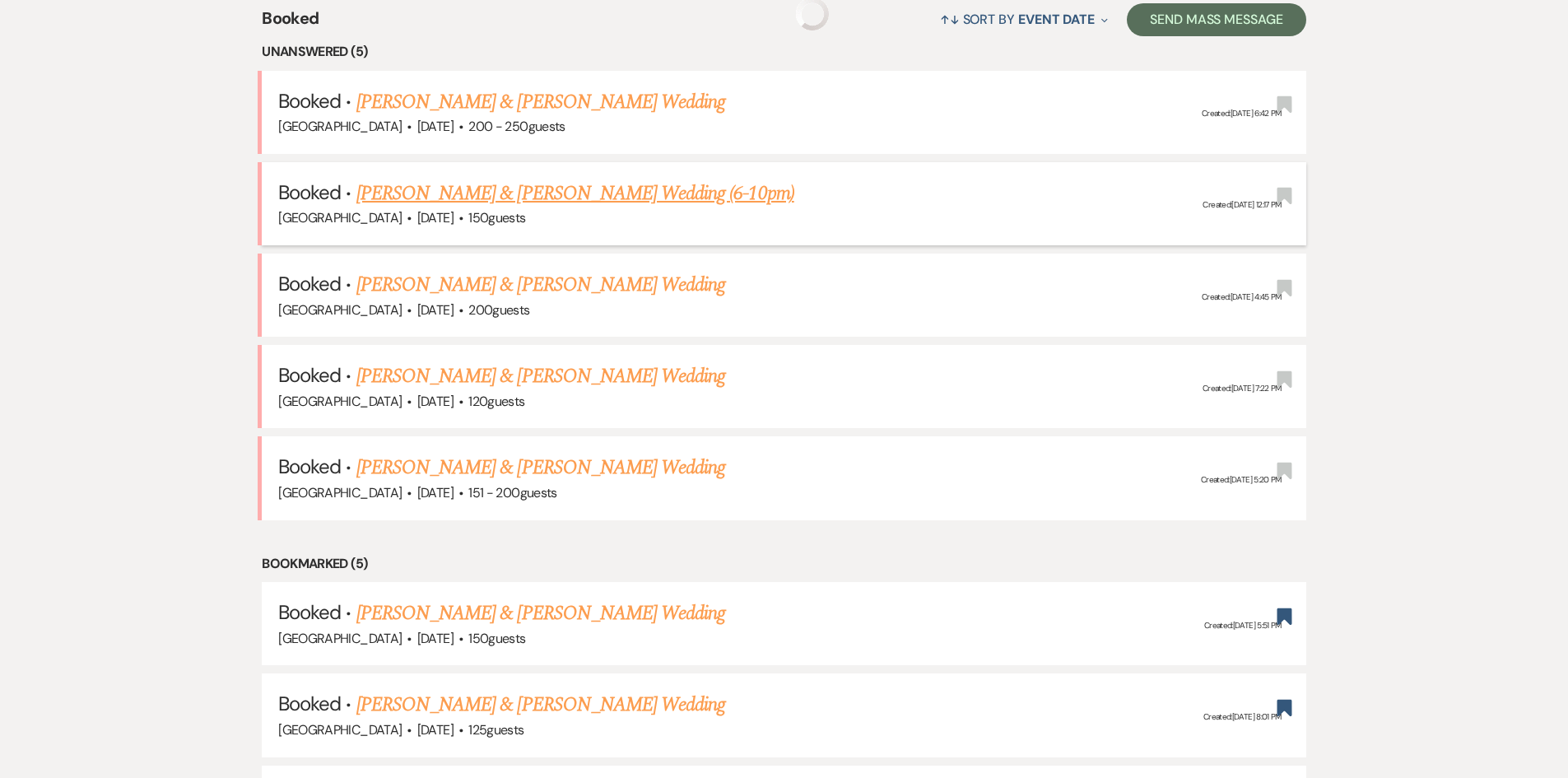
scroll to position [741, 0]
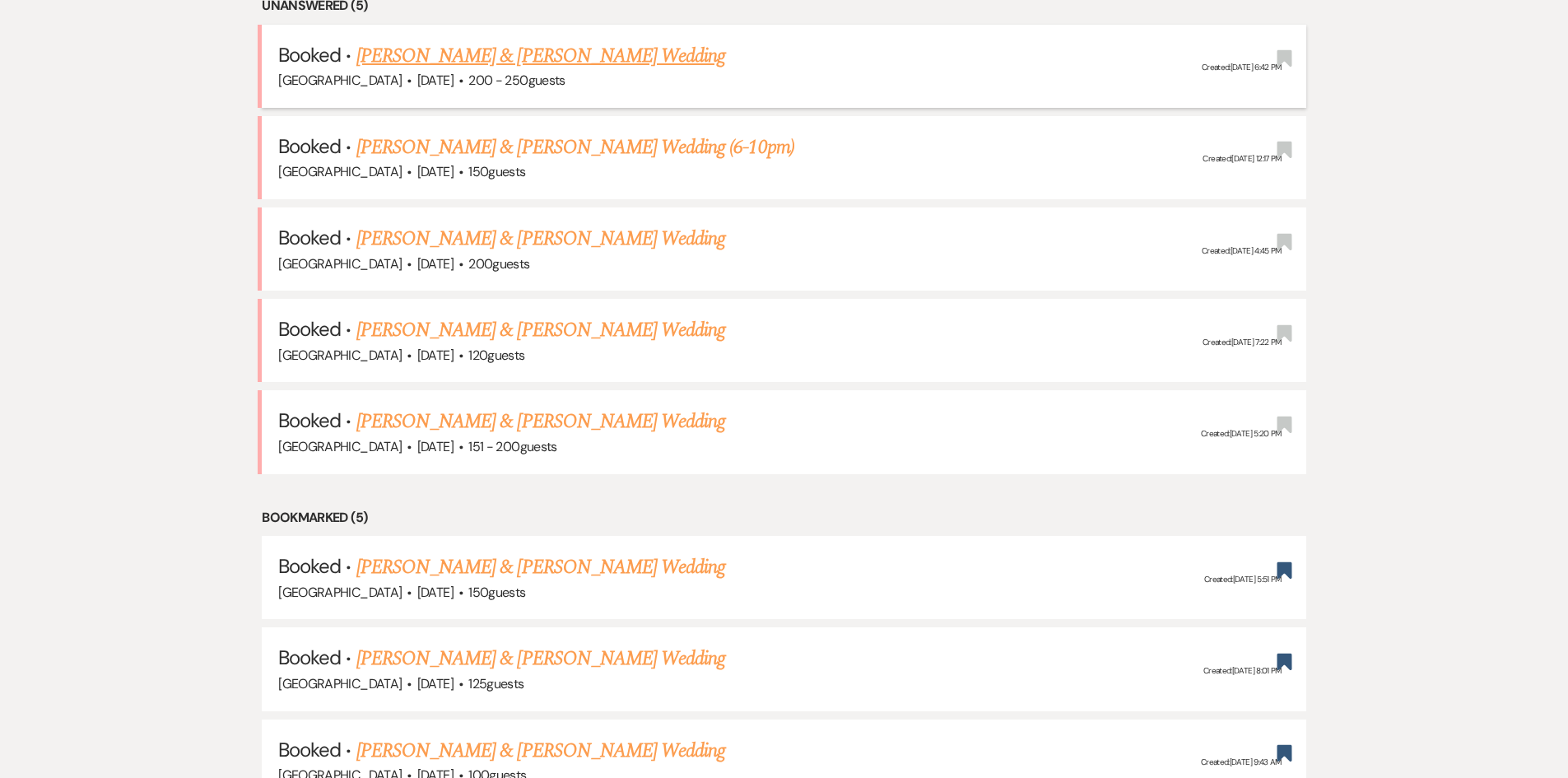
click at [429, 61] on link "[PERSON_NAME] & [PERSON_NAME] Wedding" at bounding box center [541, 56] width 369 height 30
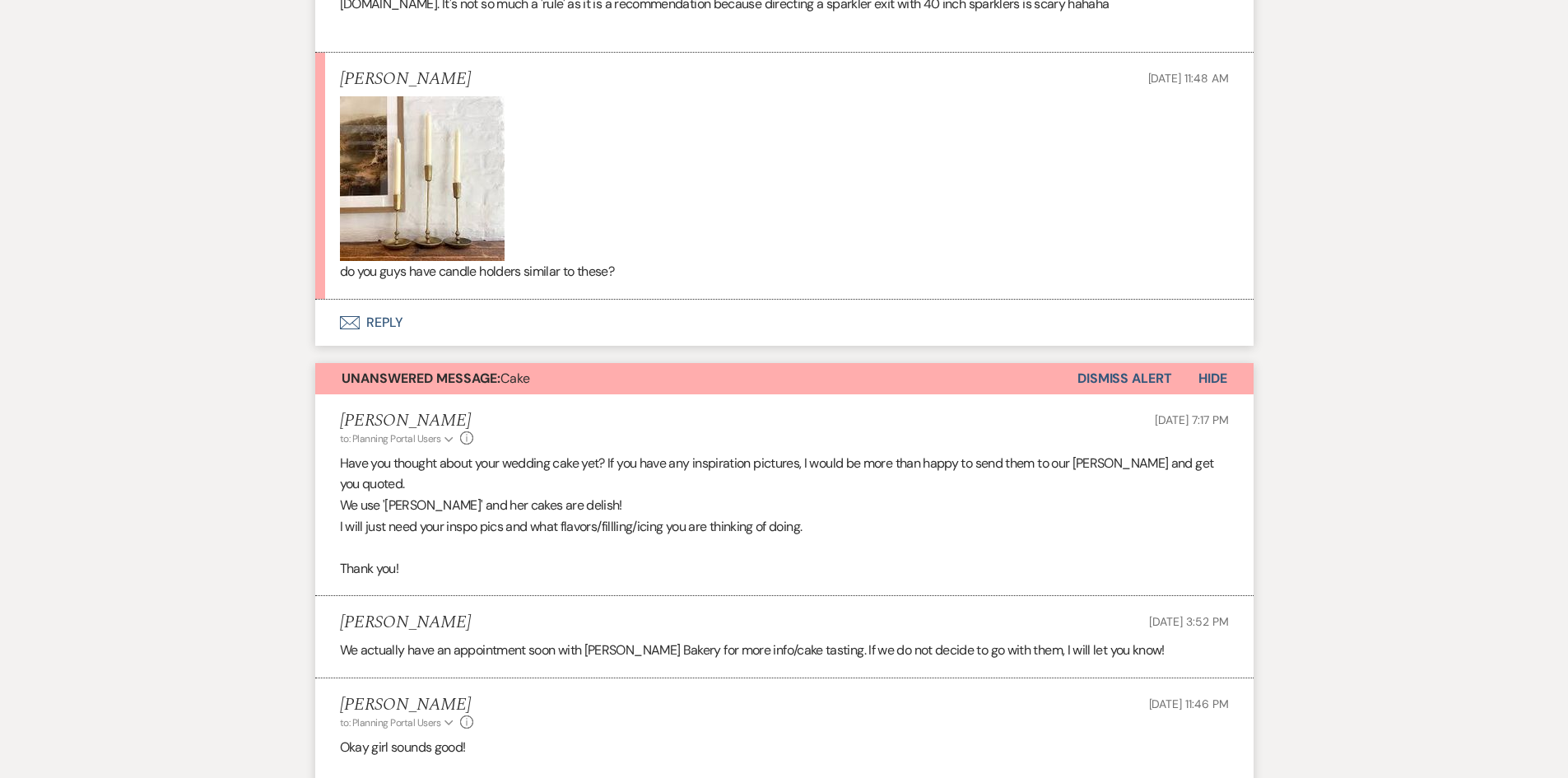
scroll to position [1731, 0]
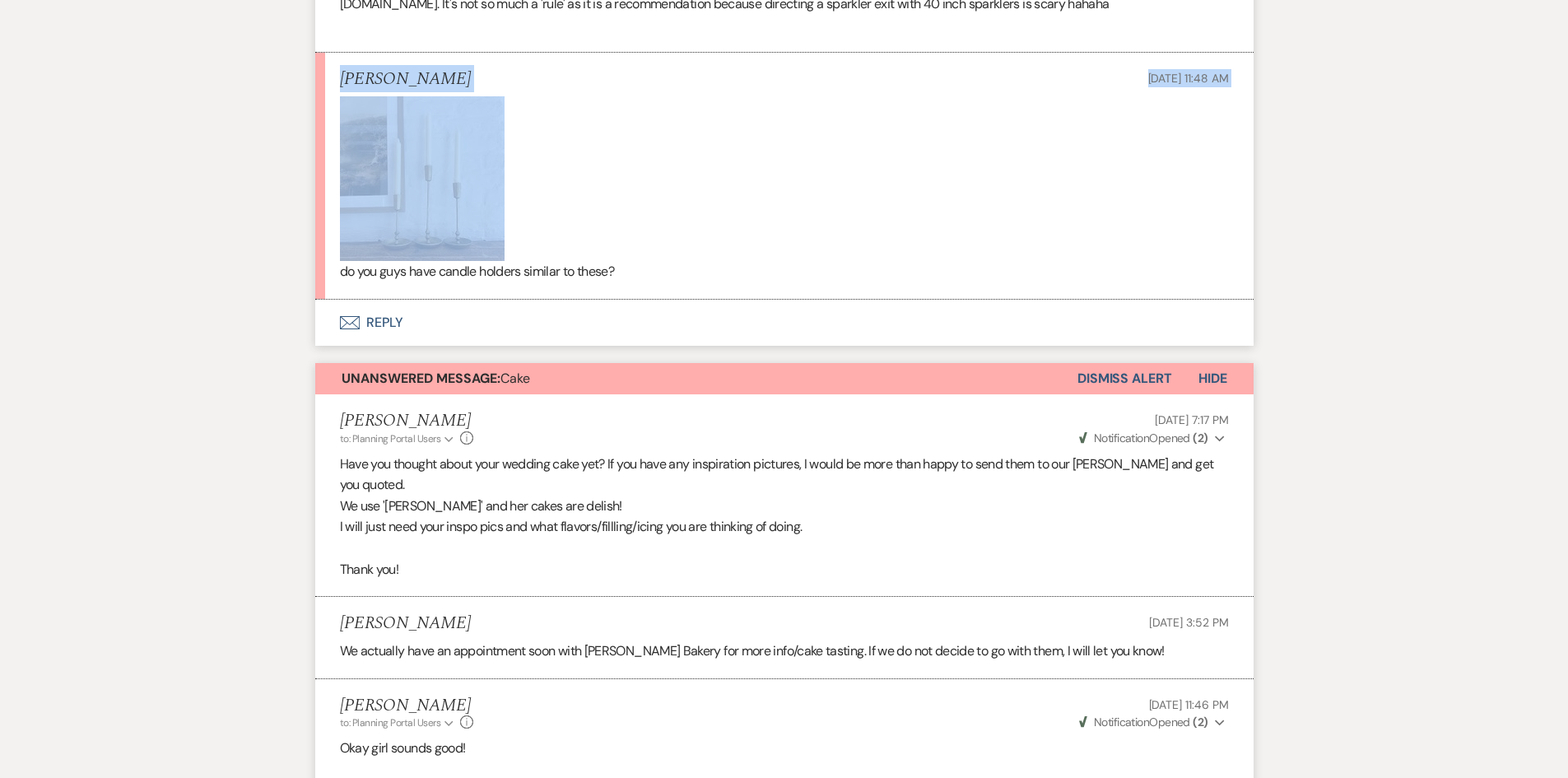
drag, startPoint x: 340, startPoint y: 78, endPoint x: 652, endPoint y: 220, distance: 342.8
click at [652, 220] on li "[PERSON_NAME] [DATE] 11:48 AM do you guys have candle holders similar to these?" at bounding box center [784, 175] width 939 height 246
click at [652, 220] on p at bounding box center [784, 179] width 889 height 165
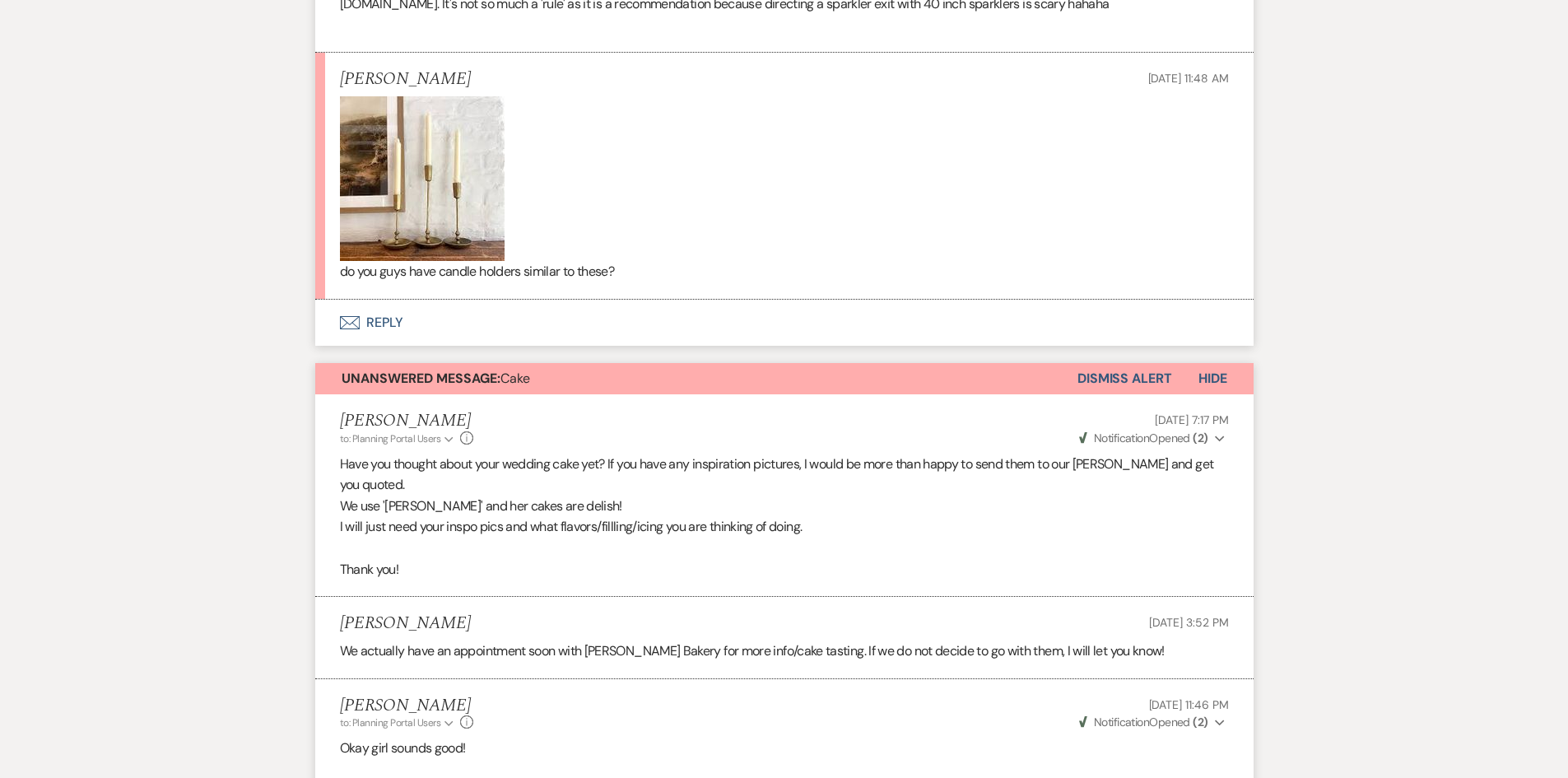
click at [382, 326] on button "Envelope Reply" at bounding box center [784, 322] width 939 height 46
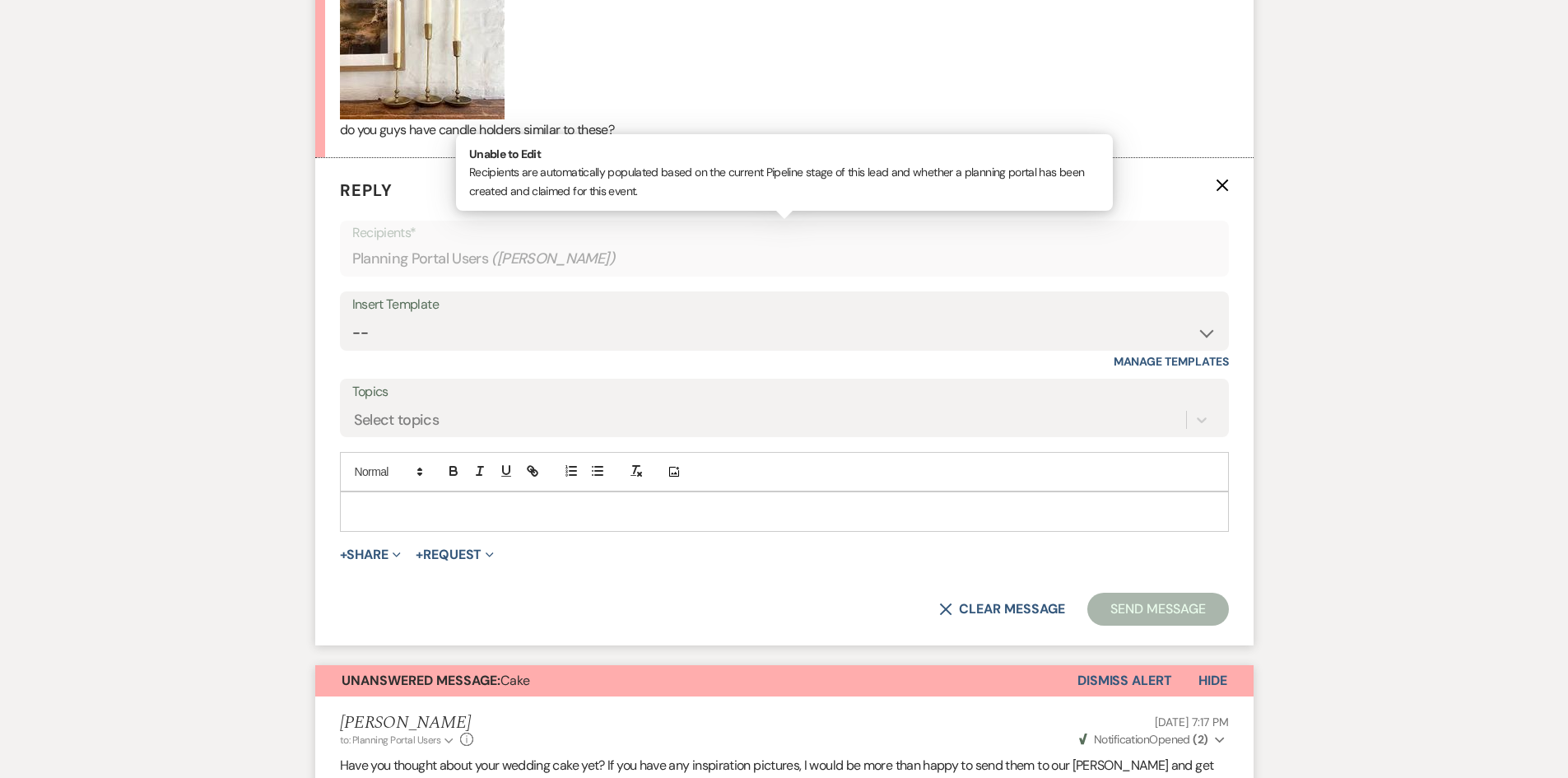
scroll to position [1885, 0]
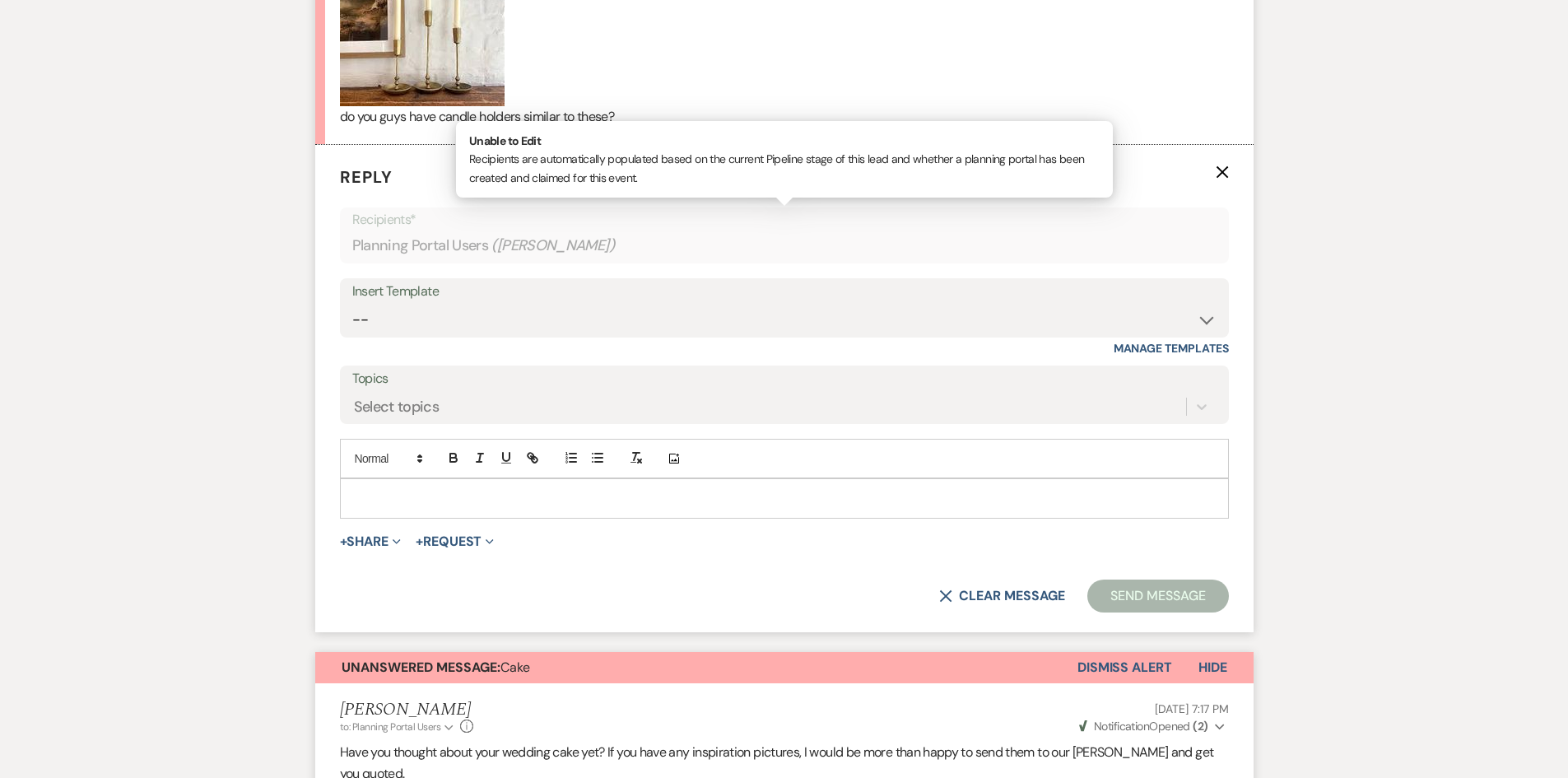
click at [415, 500] on div at bounding box center [784, 498] width 887 height 38
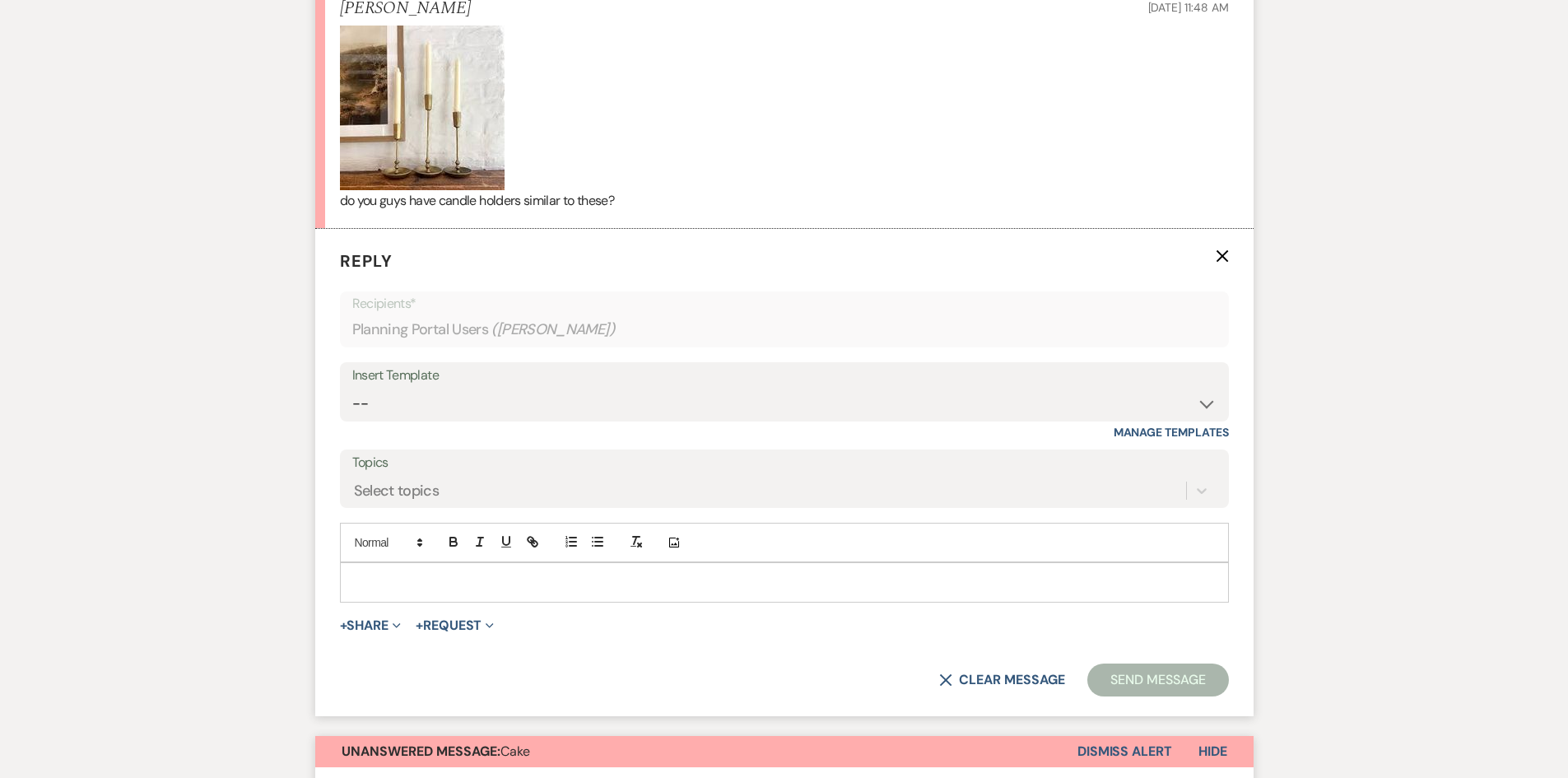
scroll to position [1803, 0]
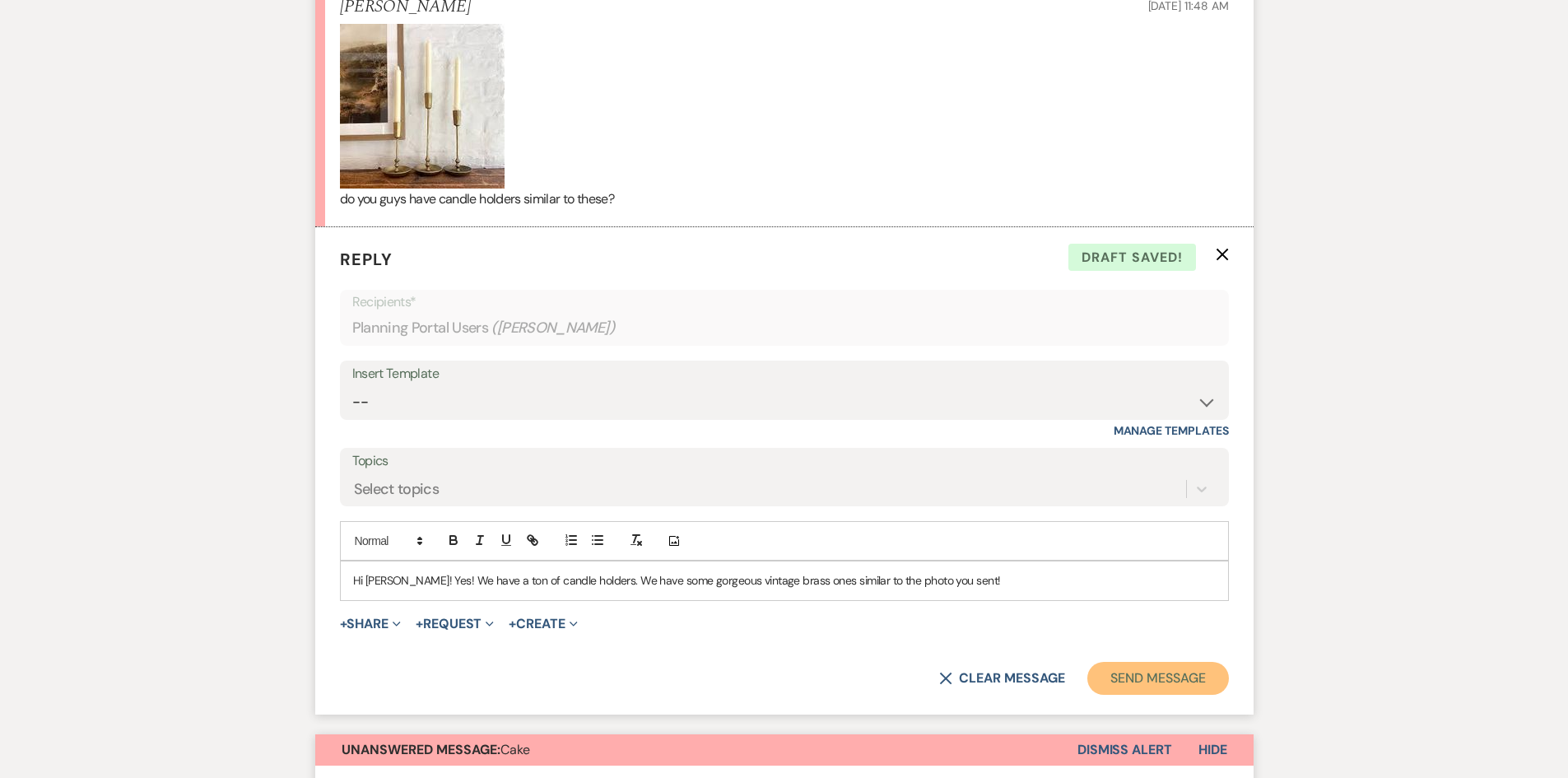
click at [1184, 678] on button "Send Message" at bounding box center [1157, 678] width 141 height 33
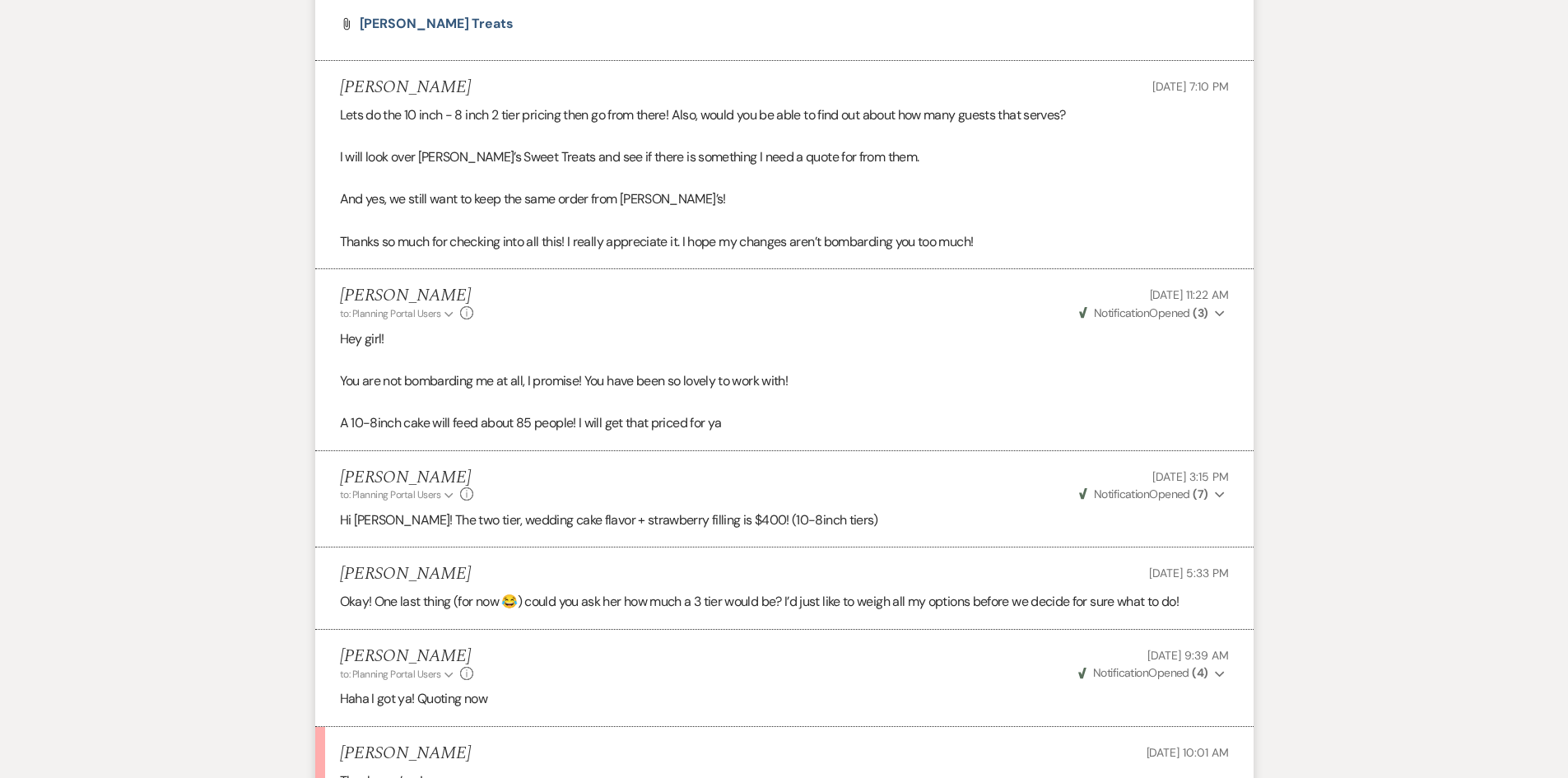
scroll to position [8351, 0]
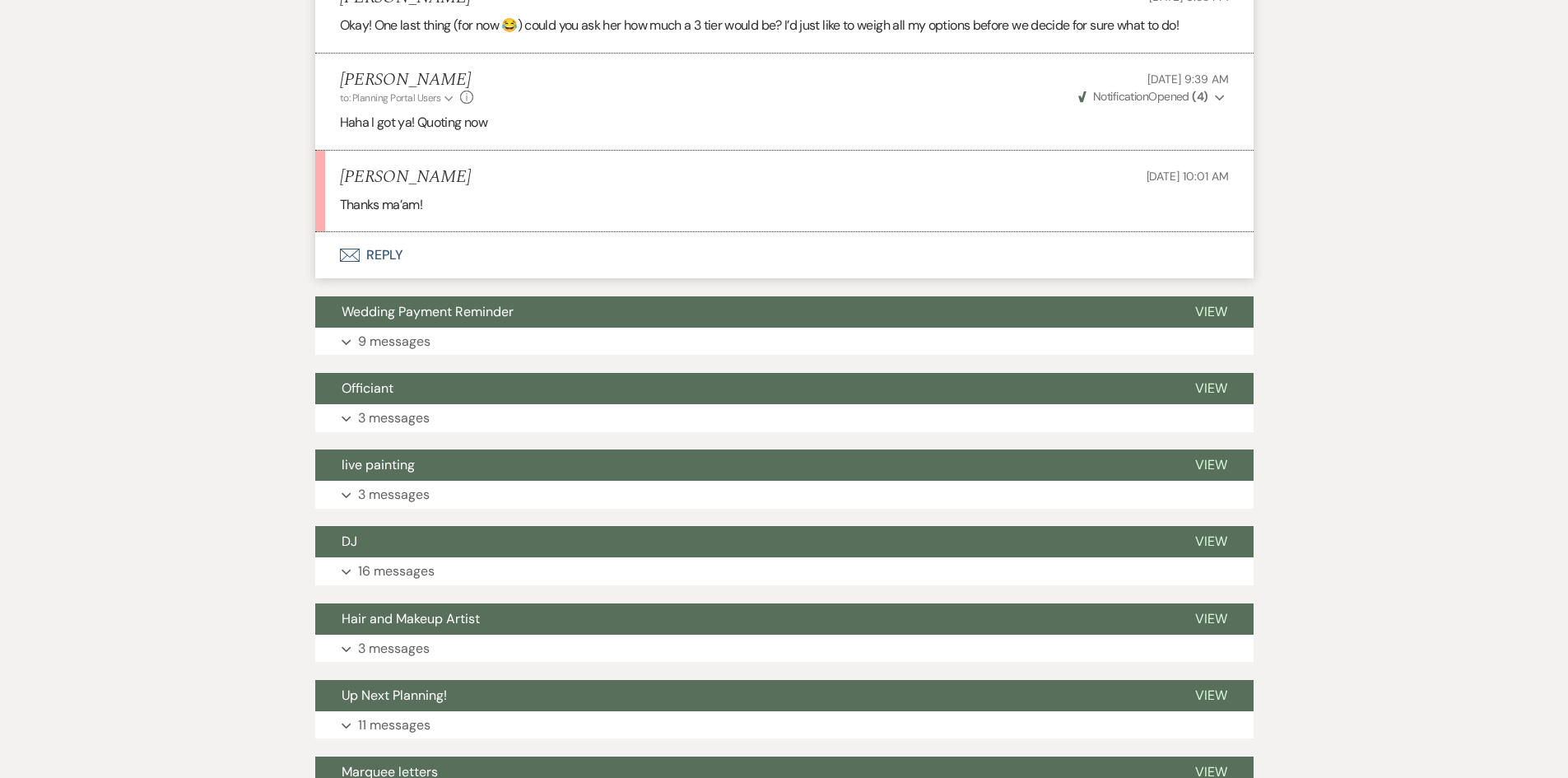
click at [376, 232] on button "Envelope Reply" at bounding box center [784, 254] width 939 height 46
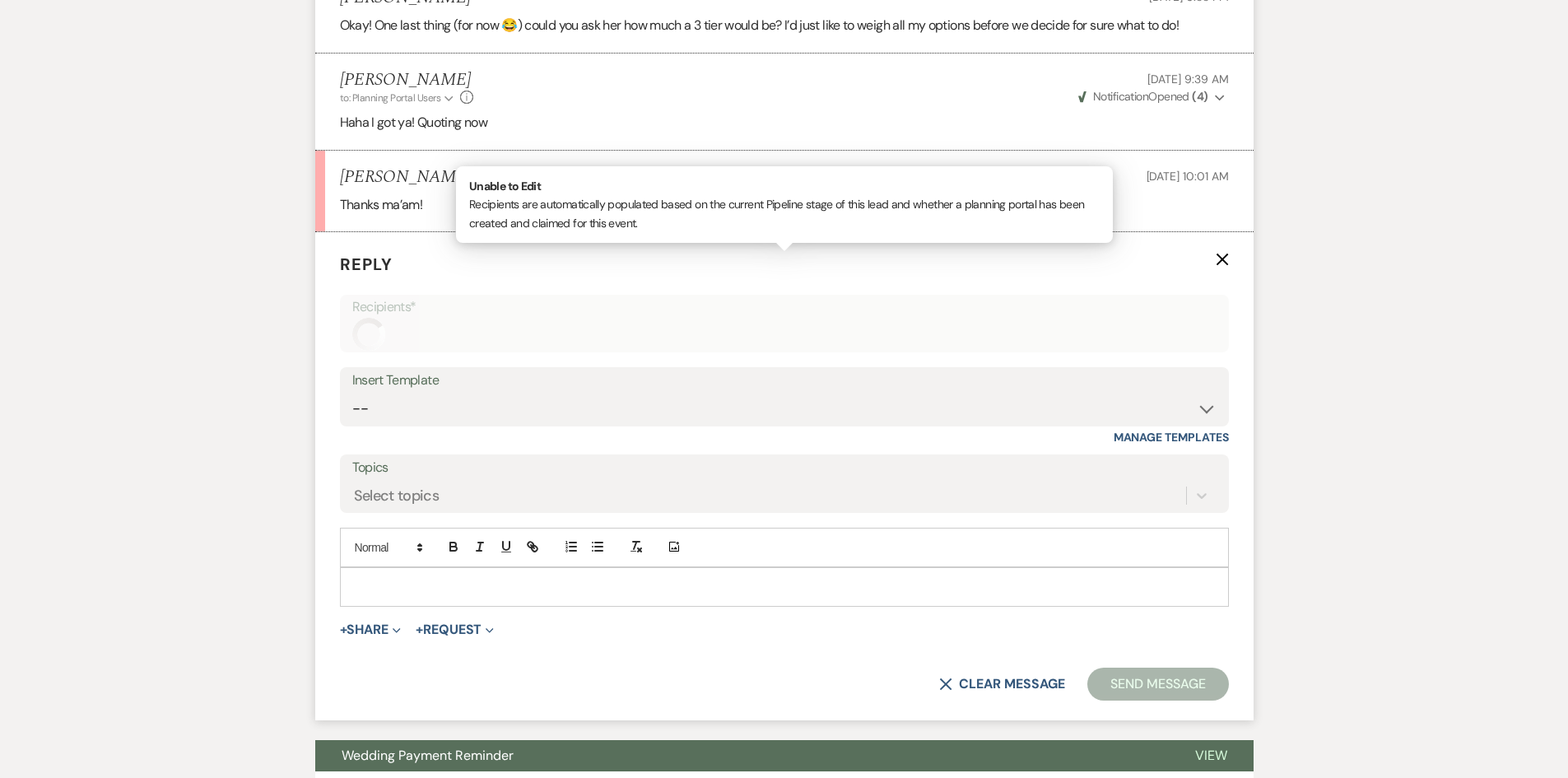
scroll to position [9384, 0]
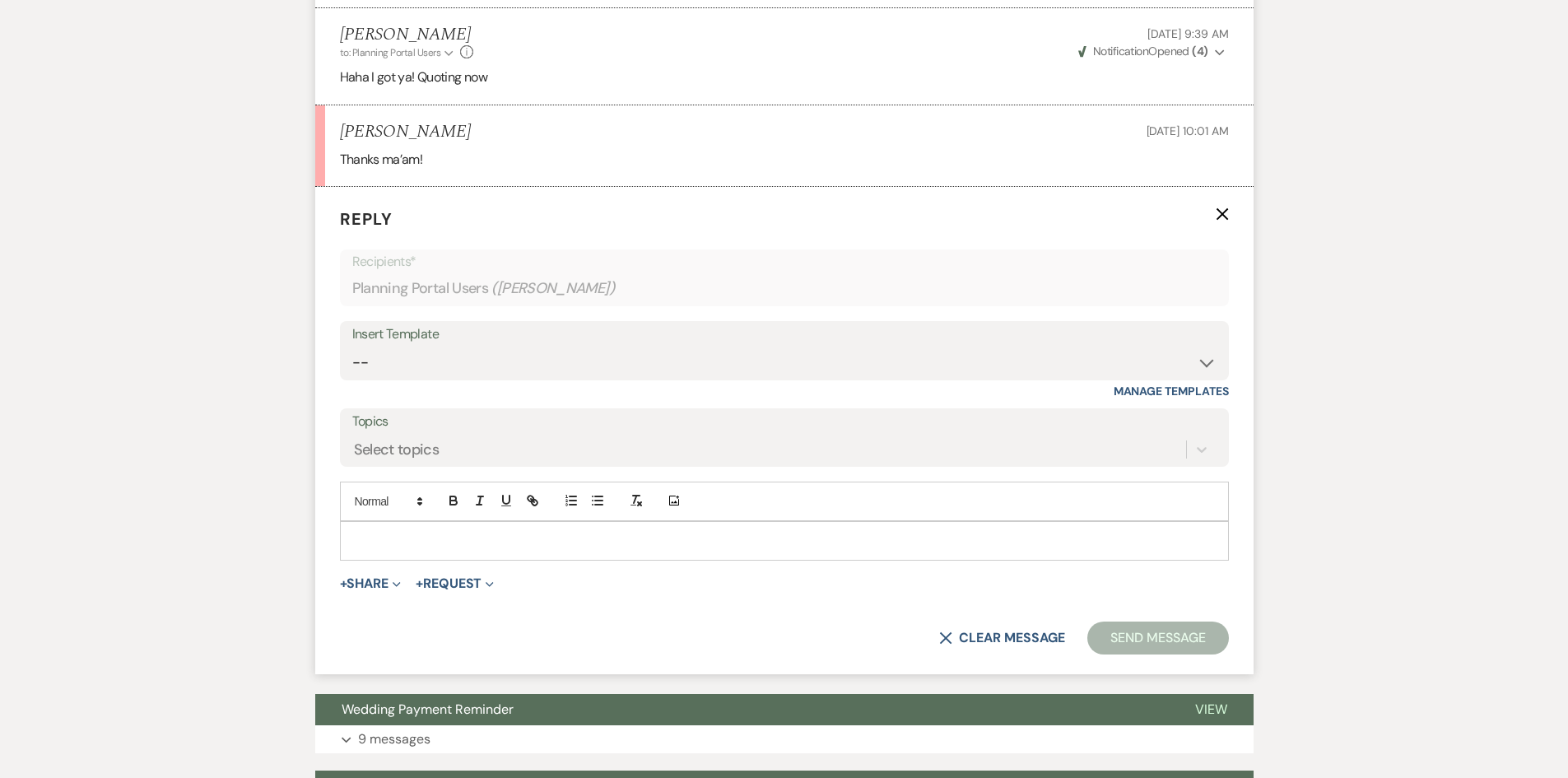
click at [492, 532] on p at bounding box center [784, 541] width 862 height 18
click at [1114, 621] on button "Send Message" at bounding box center [1157, 638] width 141 height 33
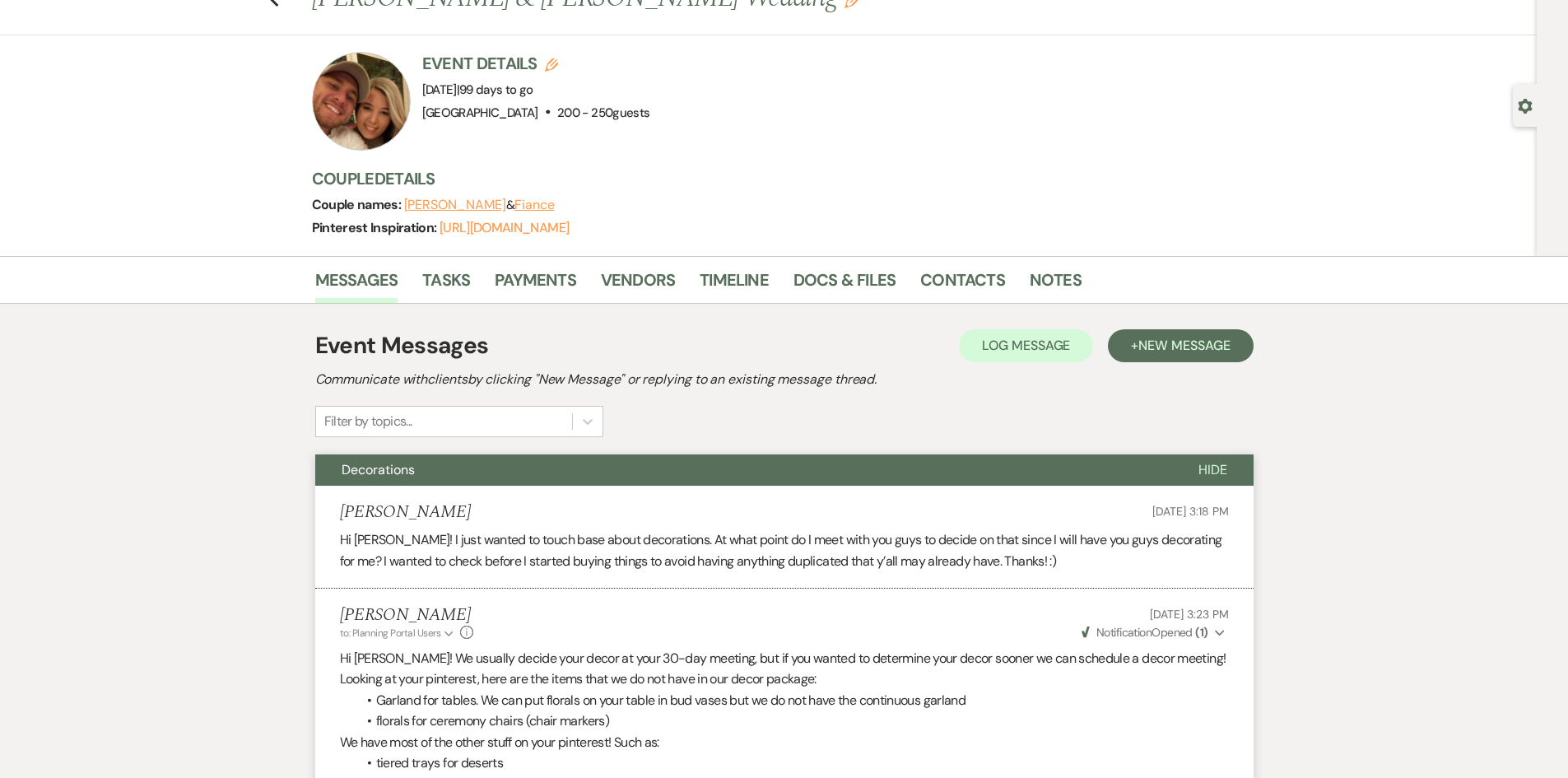
scroll to position [0, 0]
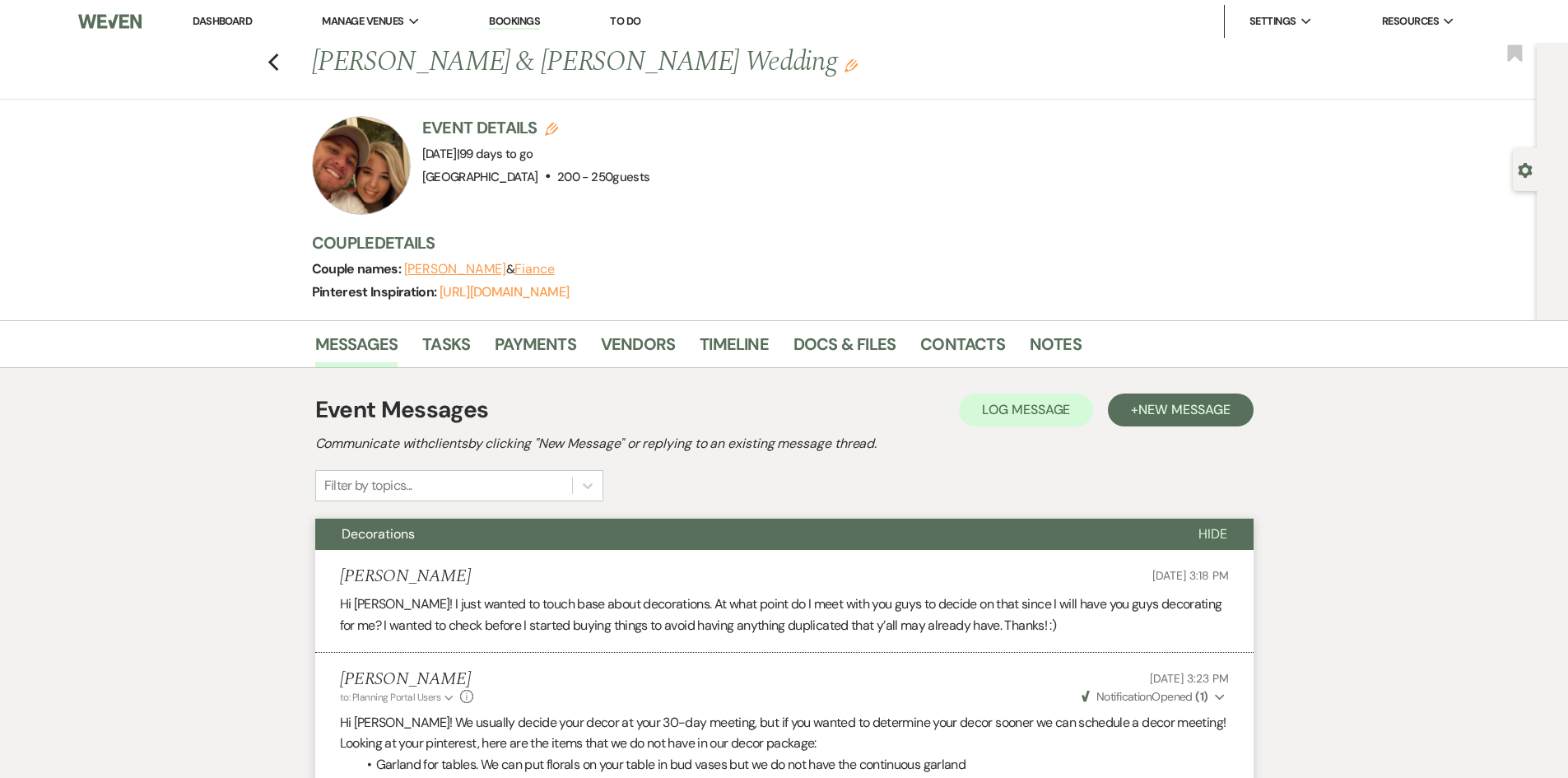
click at [196, 19] on link "Dashboard" at bounding box center [222, 21] width 59 height 14
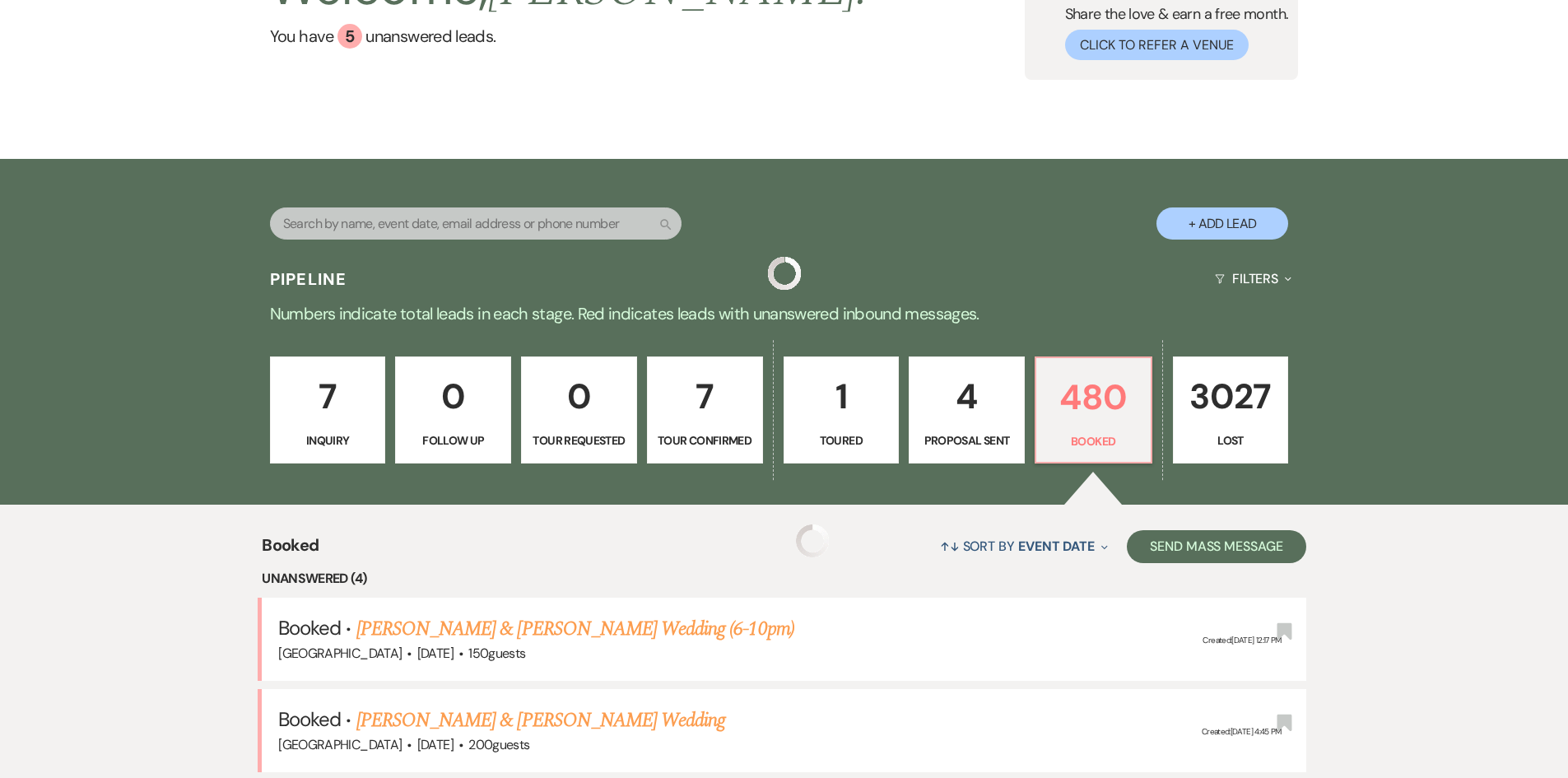
scroll to position [494, 0]
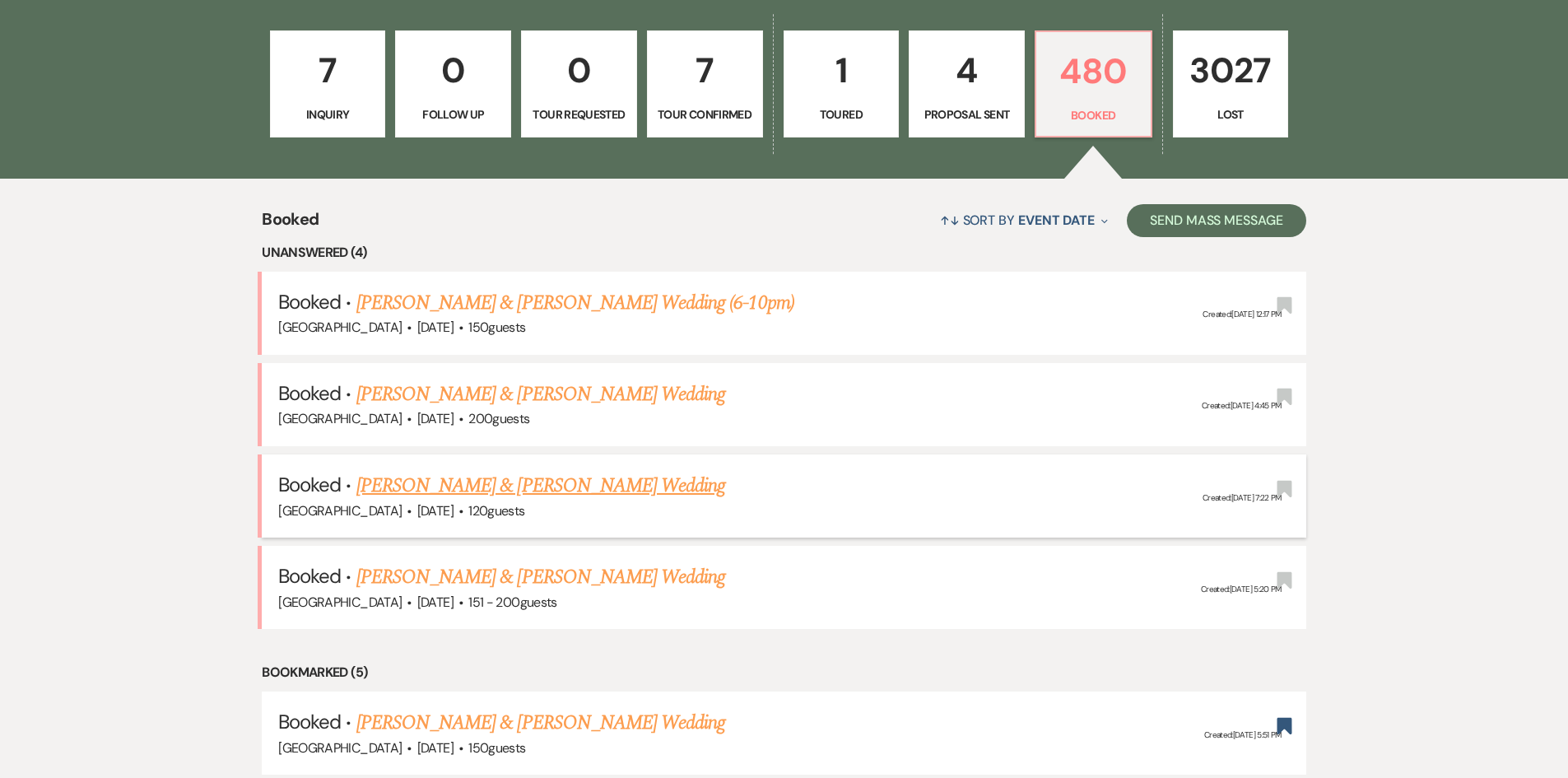
click at [489, 481] on link "[PERSON_NAME] & [PERSON_NAME] Wedding" at bounding box center [541, 485] width 369 height 30
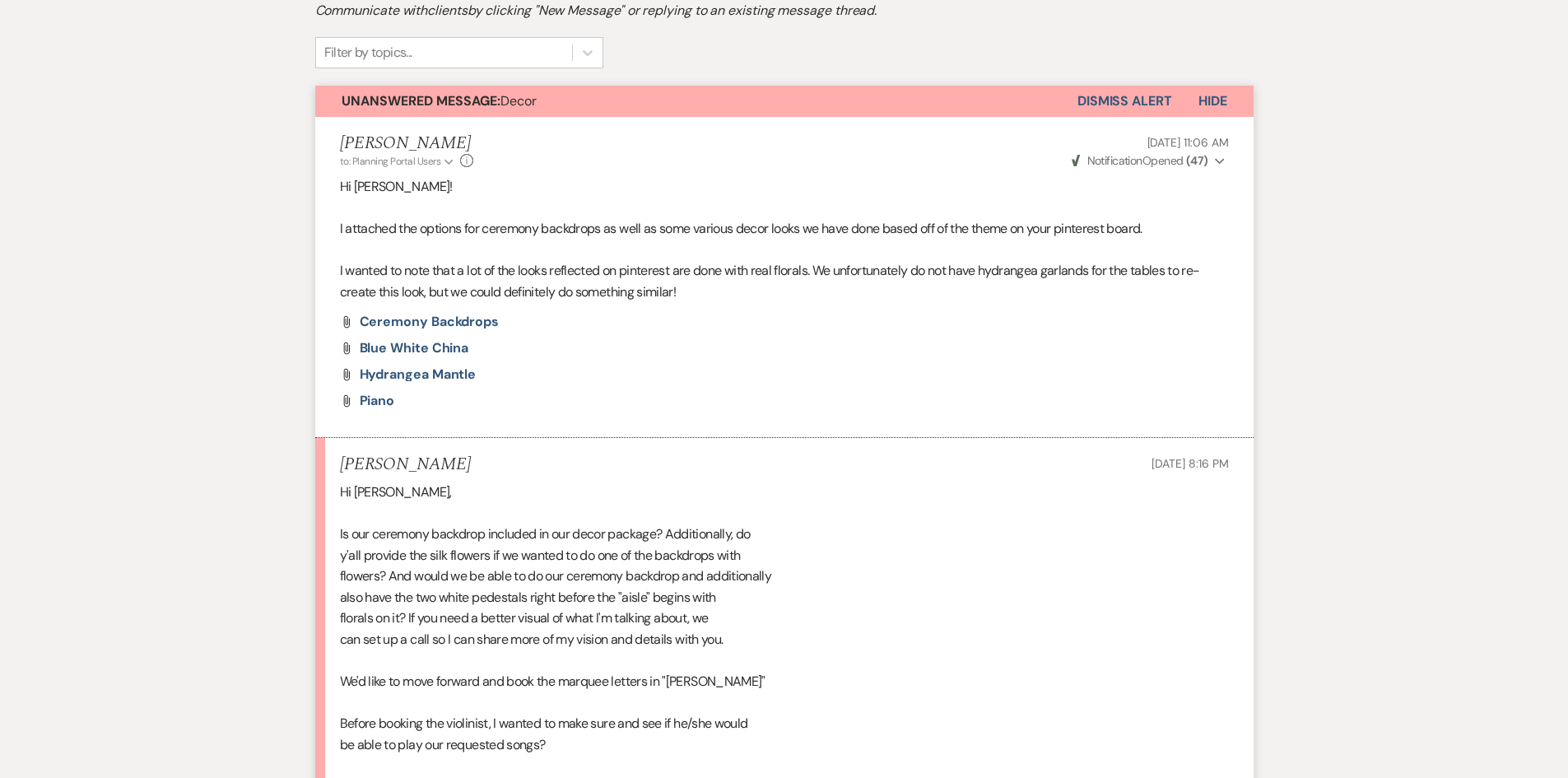
scroll to position [658, 0]
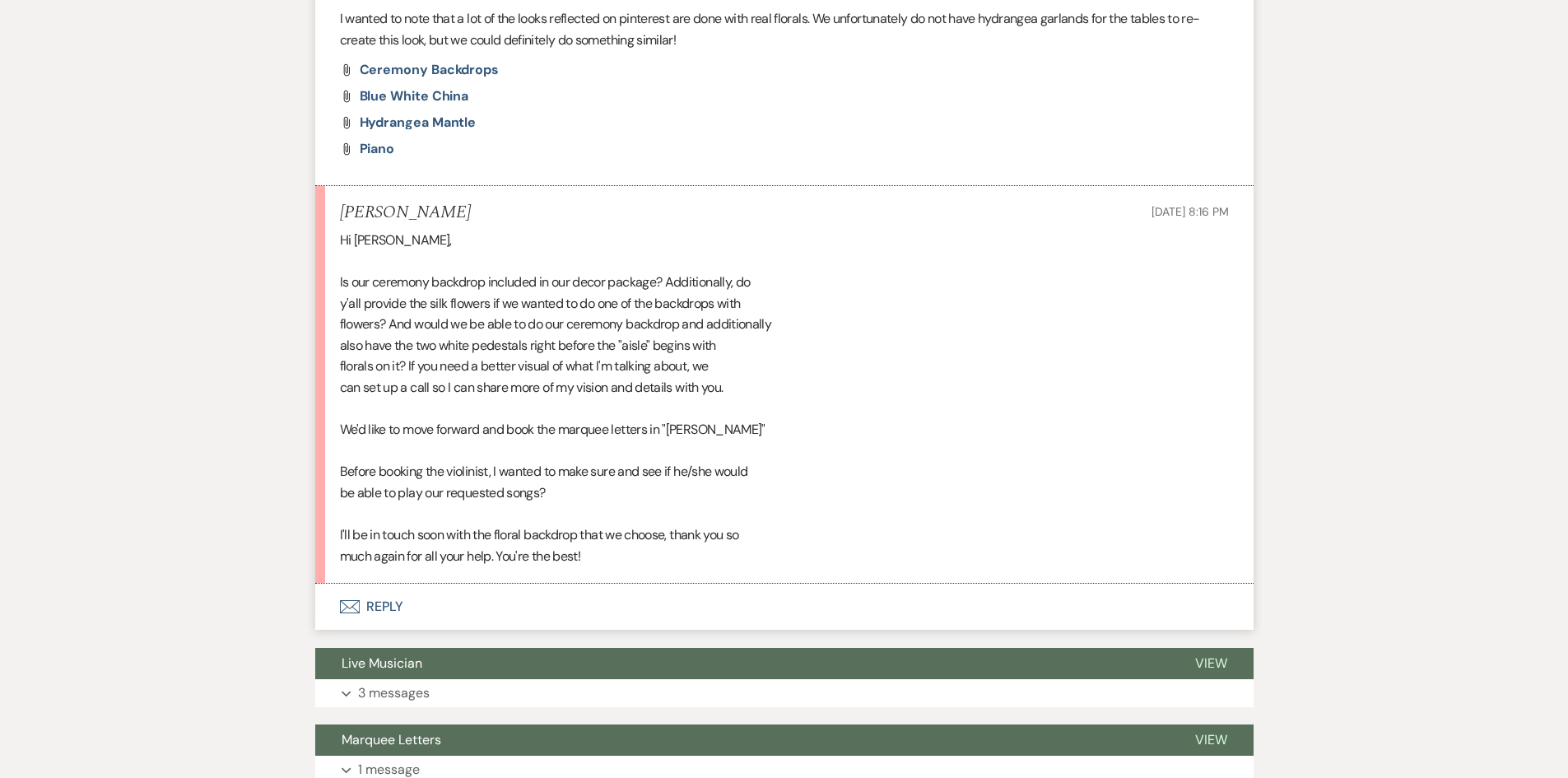
click at [402, 608] on button "Envelope Reply" at bounding box center [784, 606] width 939 height 46
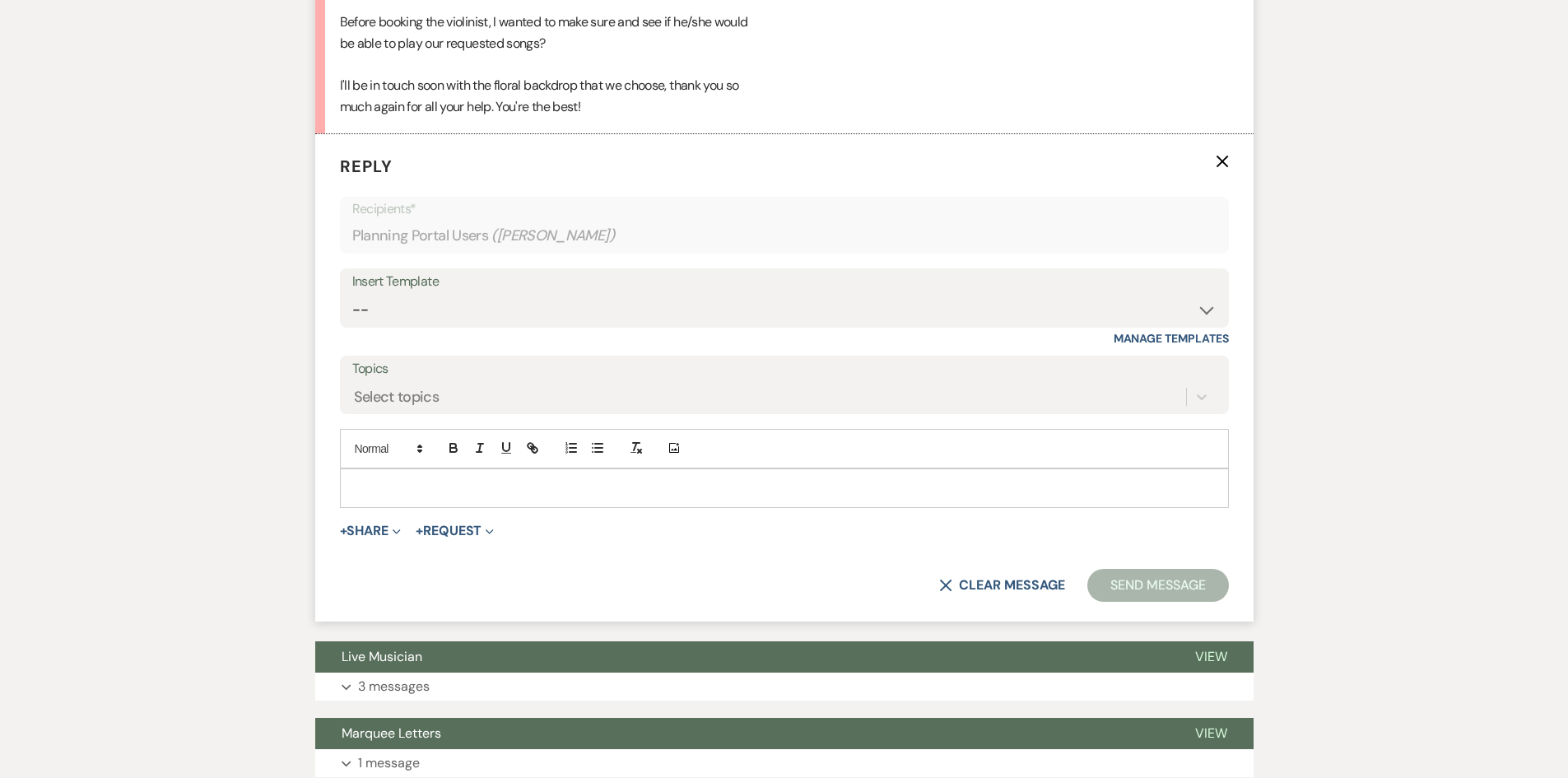
scroll to position [1179, 0]
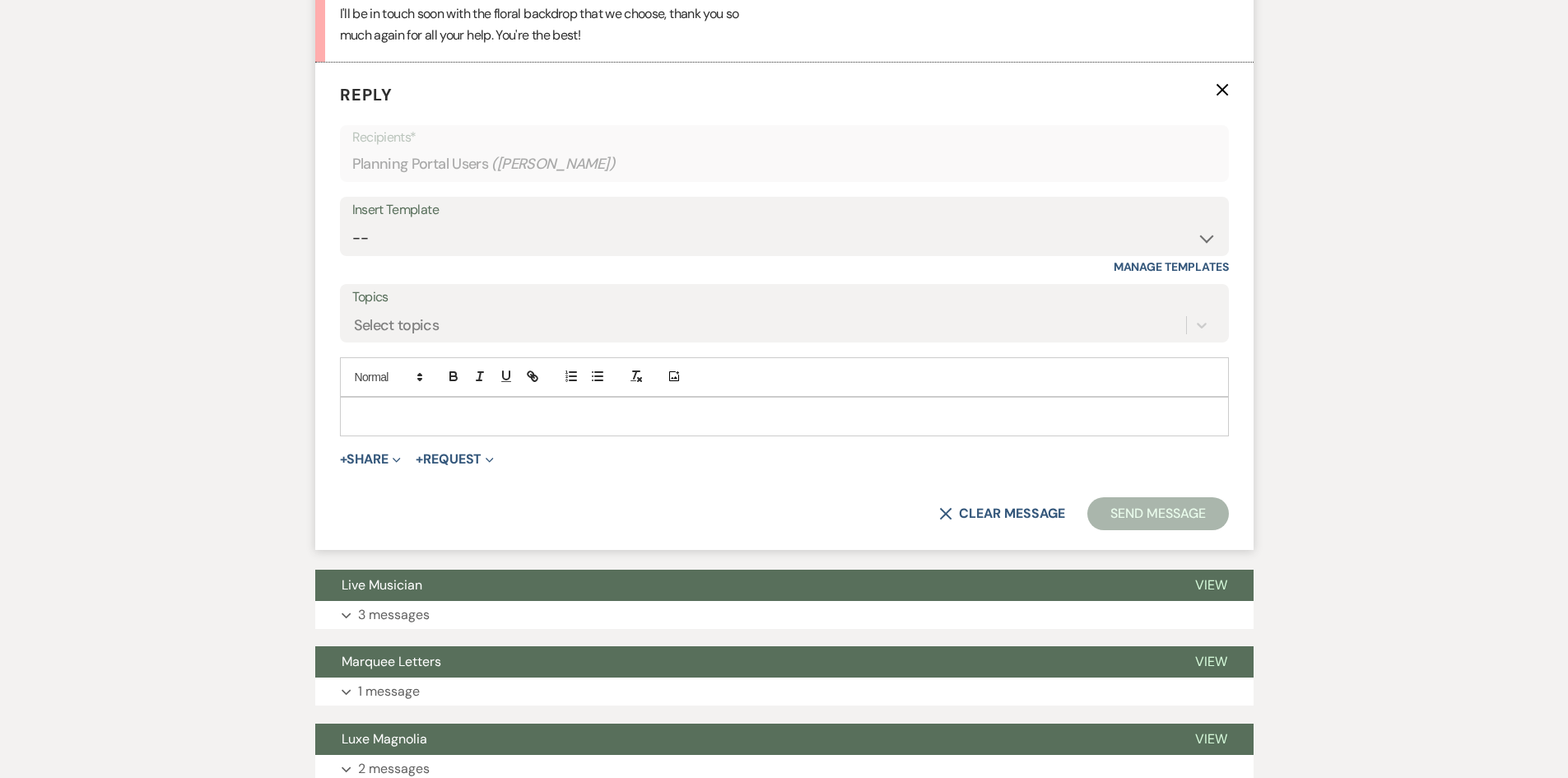
click at [407, 423] on p at bounding box center [784, 416] width 862 height 18
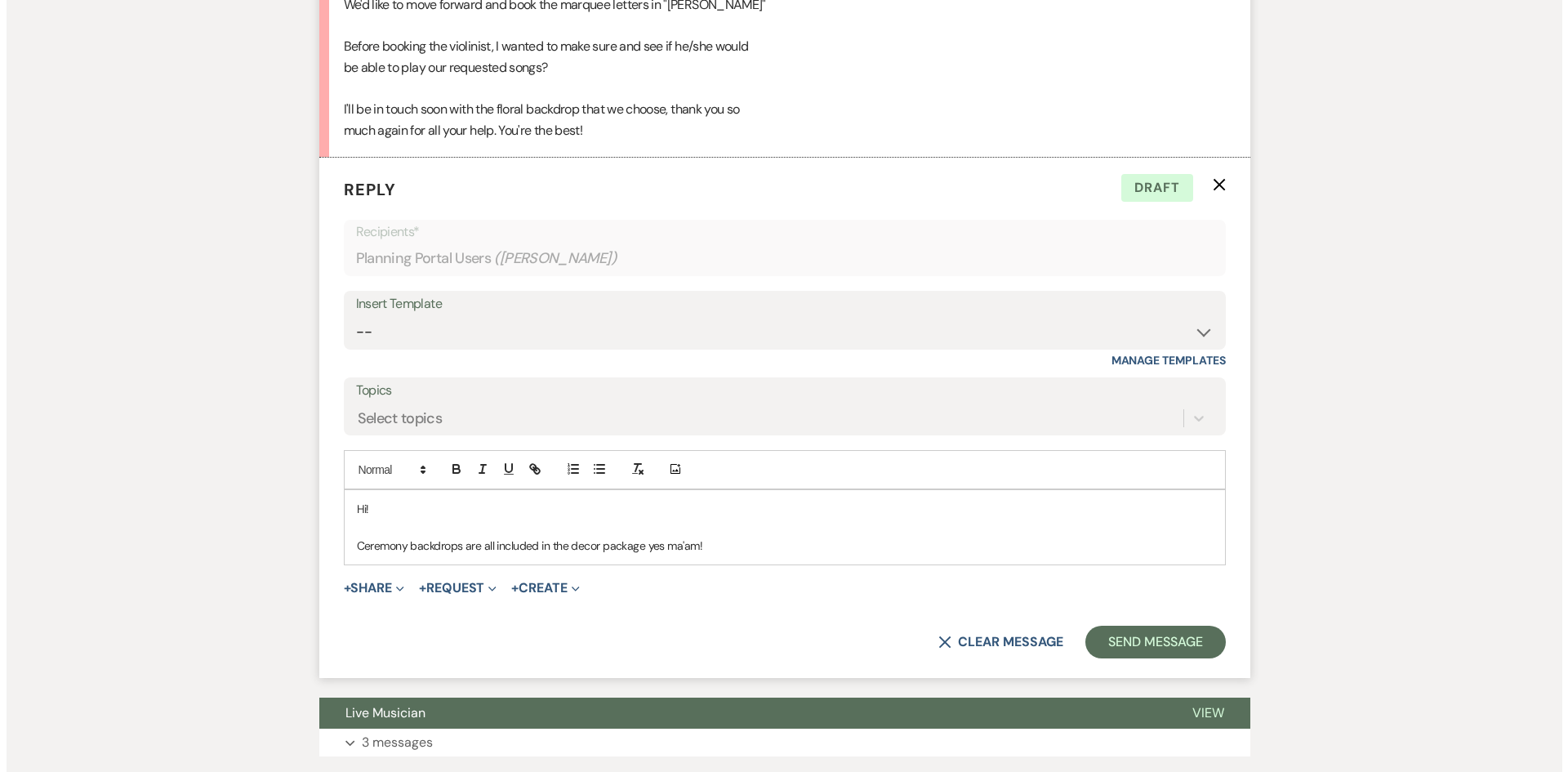
scroll to position [1225, 0]
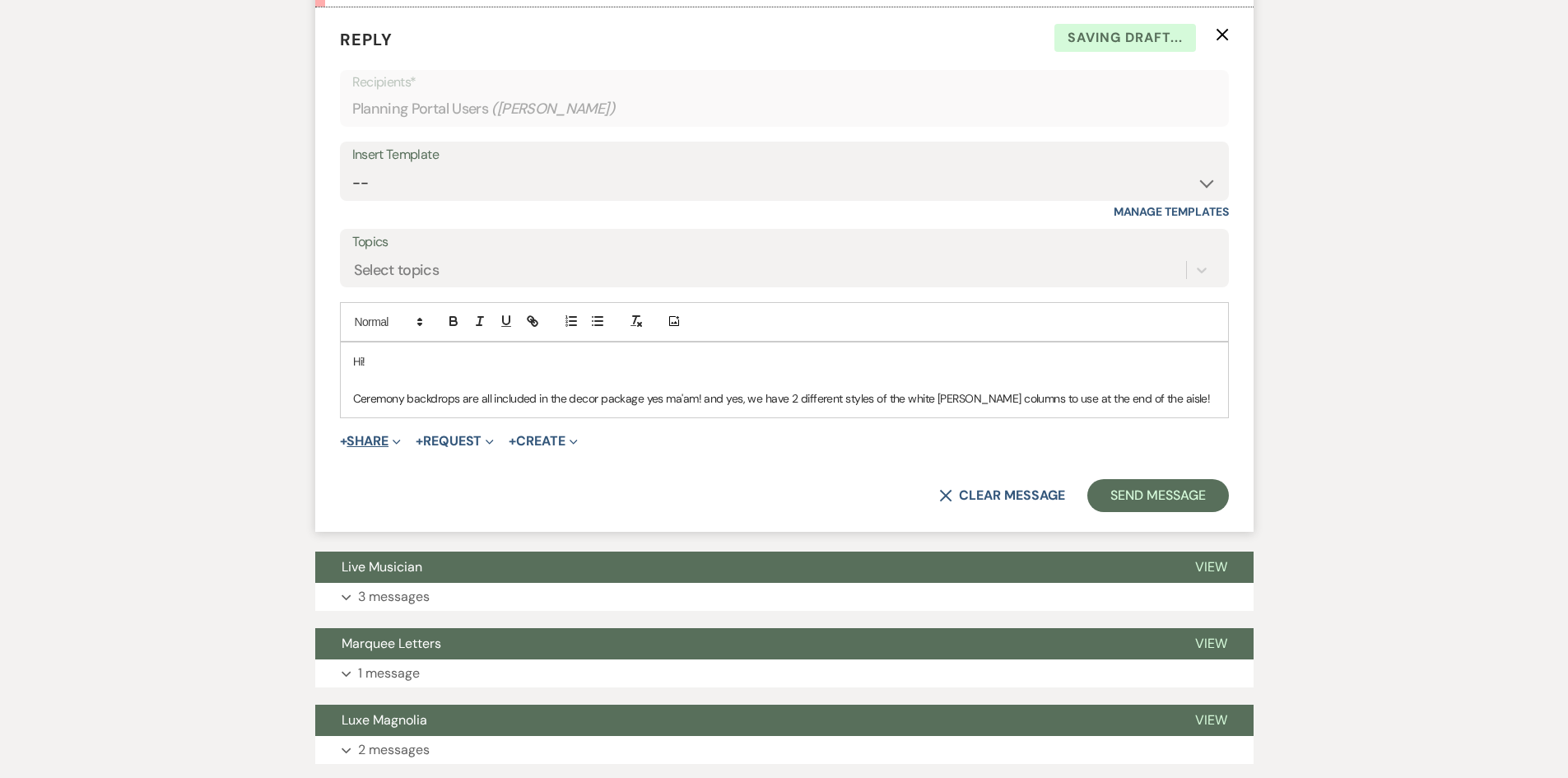
click at [370, 444] on button "+ Share Expand" at bounding box center [371, 441] width 62 height 13
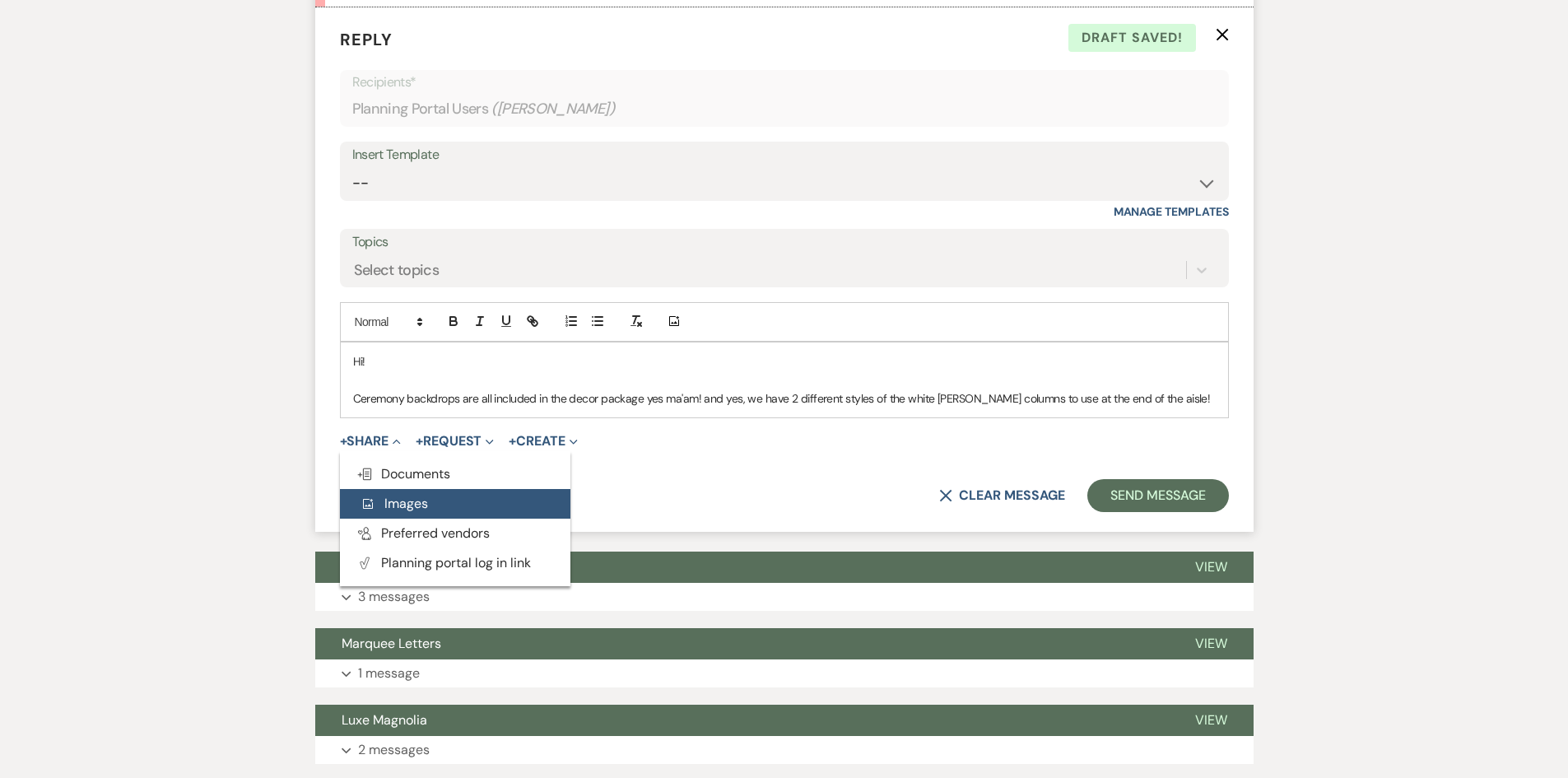
drag, startPoint x: 439, startPoint y: 475, endPoint x: 454, endPoint y: 495, distance: 25.0
click at [454, 495] on div "Doc Upload Documents Add Photo Images Pref Vendors Preferred vendors Plan Porta…" at bounding box center [455, 518] width 230 height 119
click at [454, 495] on button "Add Photo Images" at bounding box center [455, 504] width 230 height 30
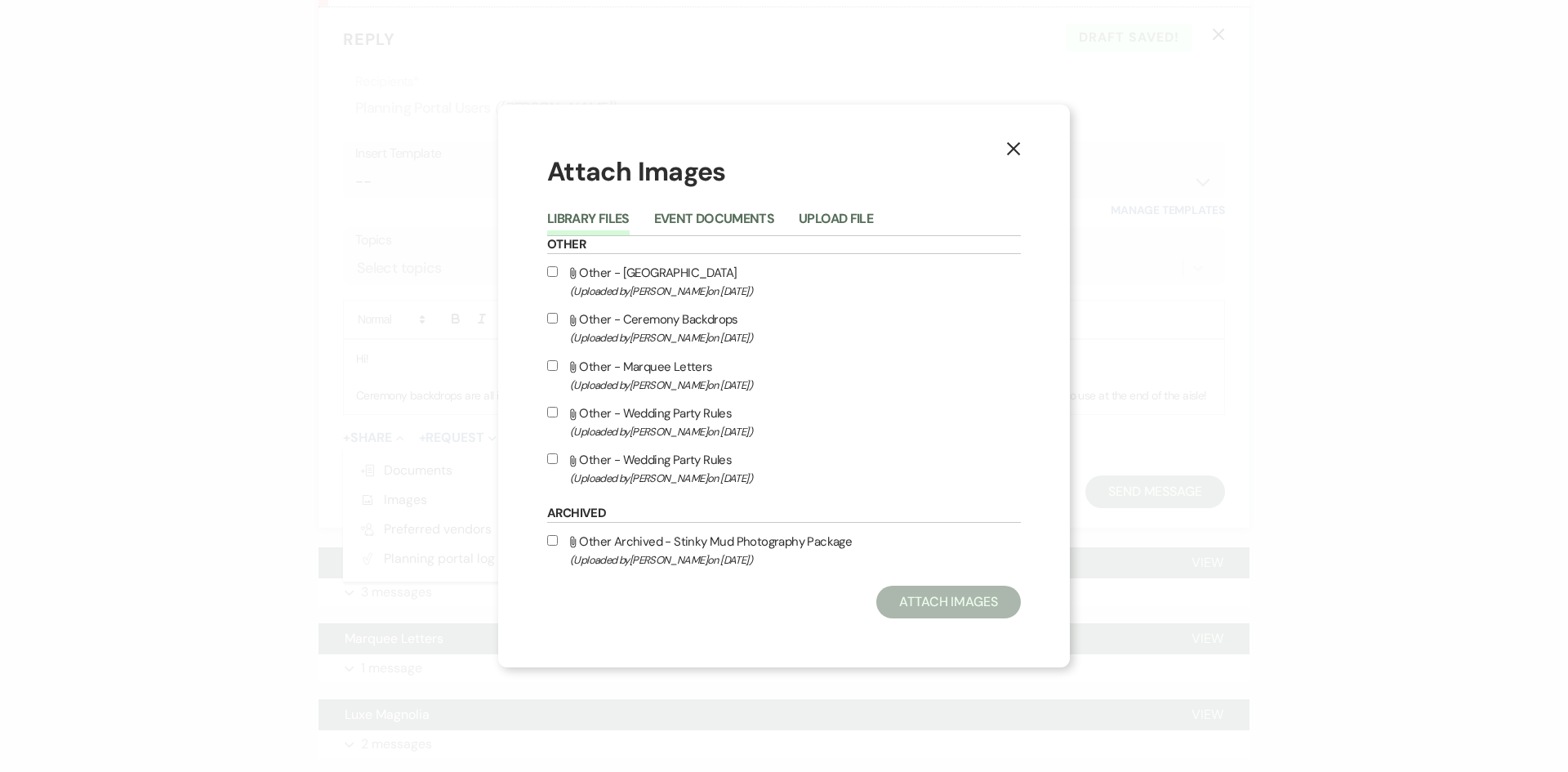
click at [1008, 144] on use "button" at bounding box center [1014, 148] width 13 height 13
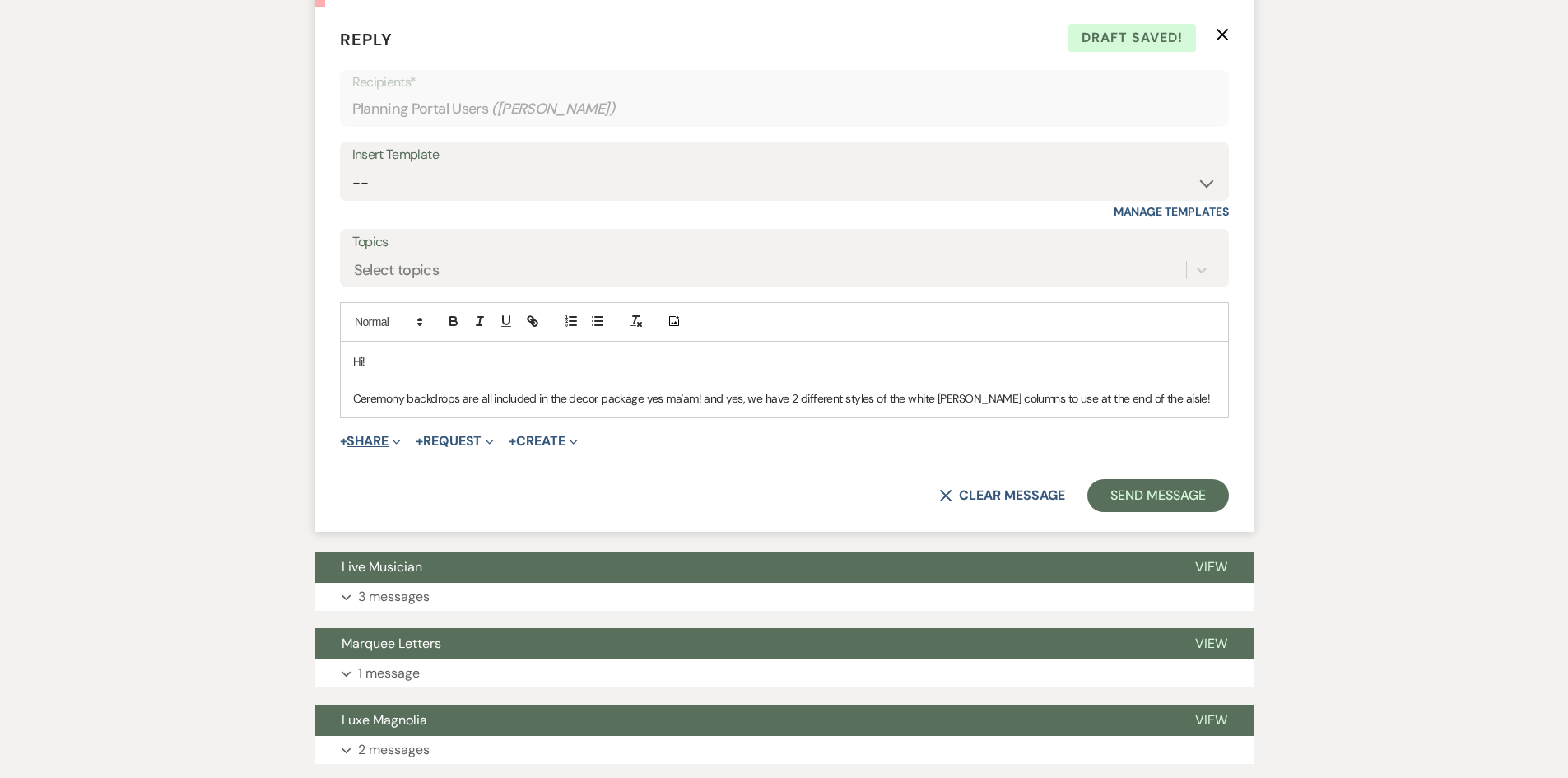
click at [387, 442] on button "+ Share Expand" at bounding box center [371, 441] width 62 height 13
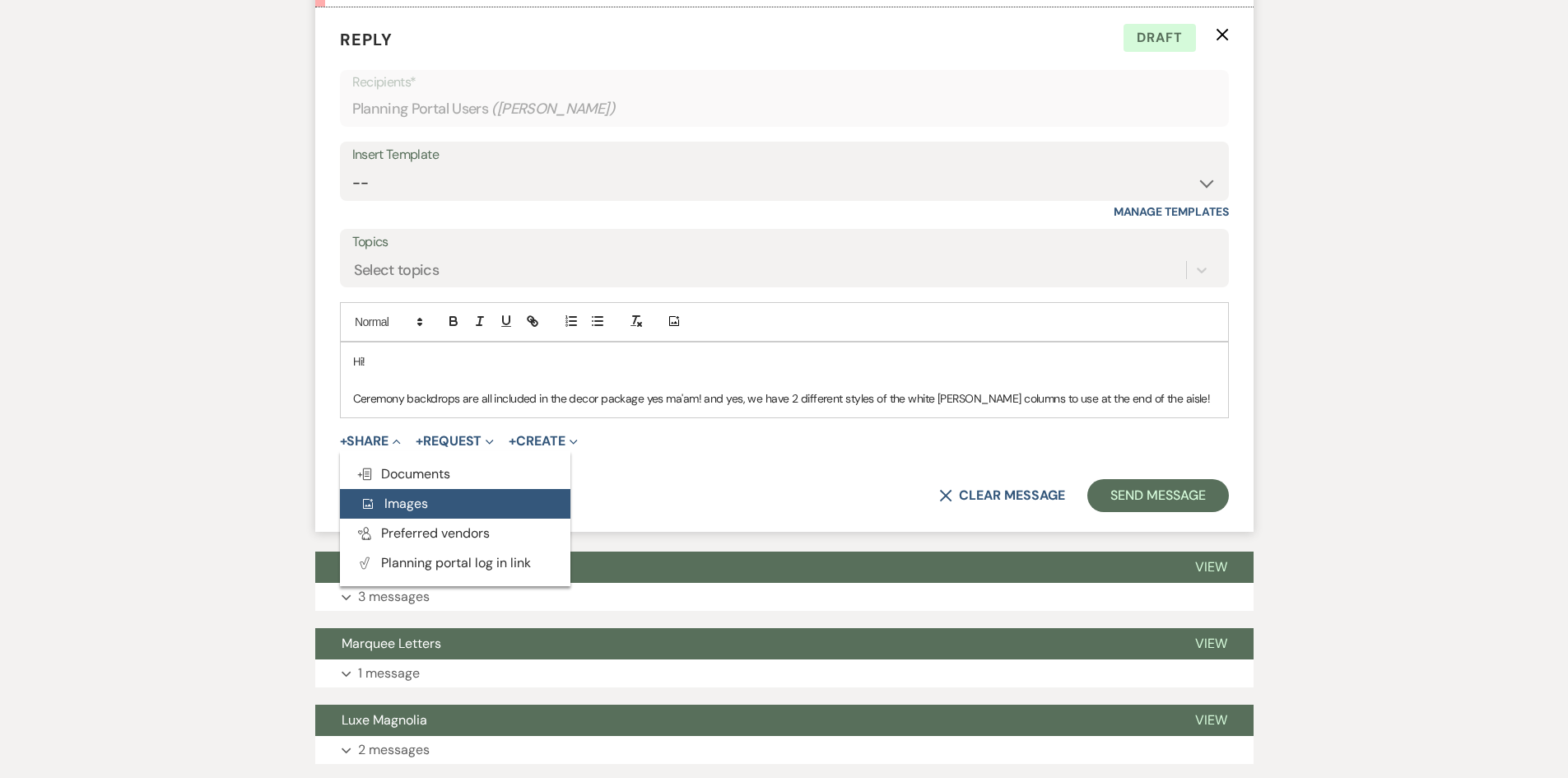
click at [422, 508] on span "Add Photo Images" at bounding box center [394, 503] width 68 height 17
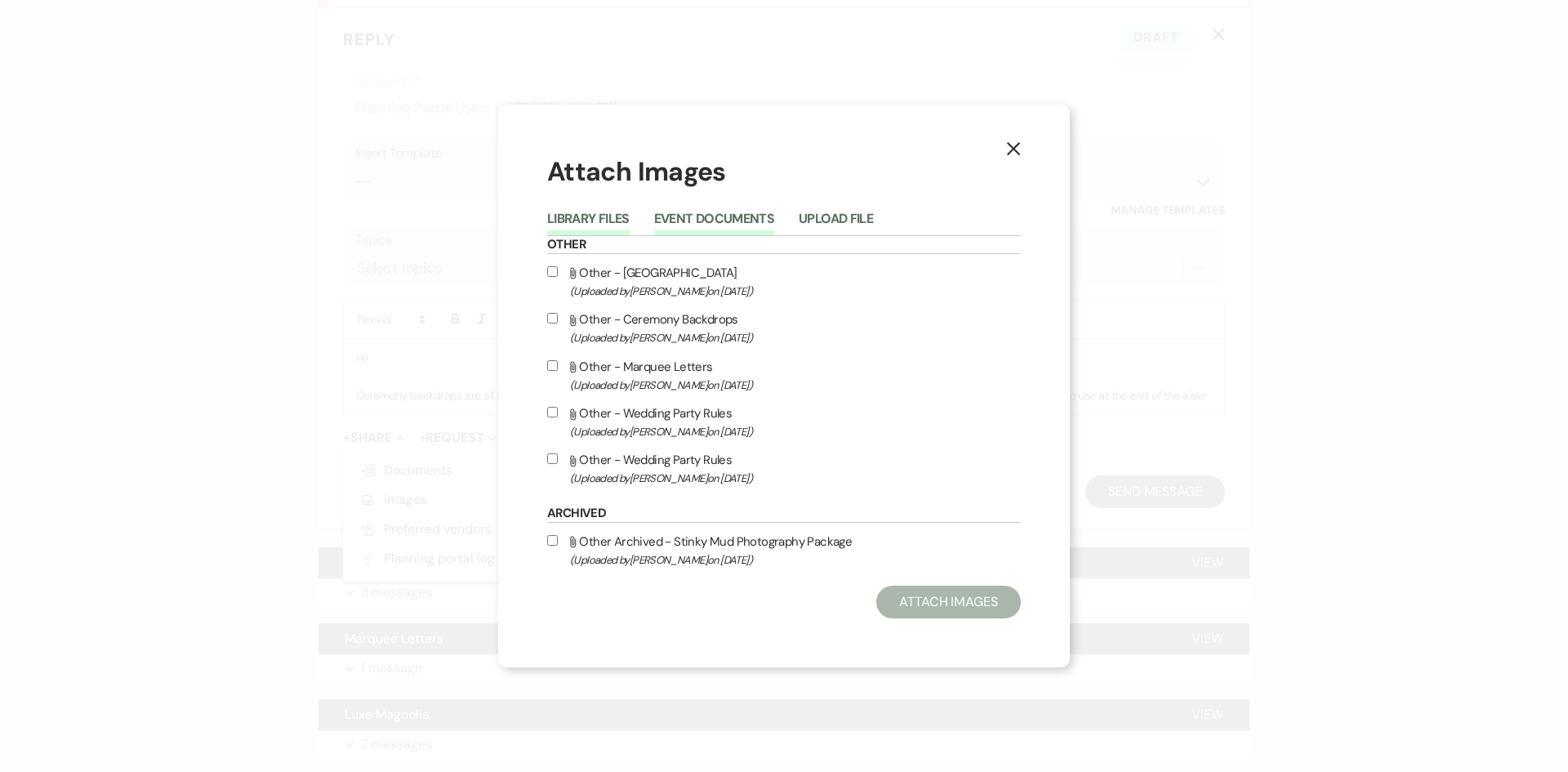
click at [706, 220] on button "Event Documents" at bounding box center [714, 224] width 120 height 23
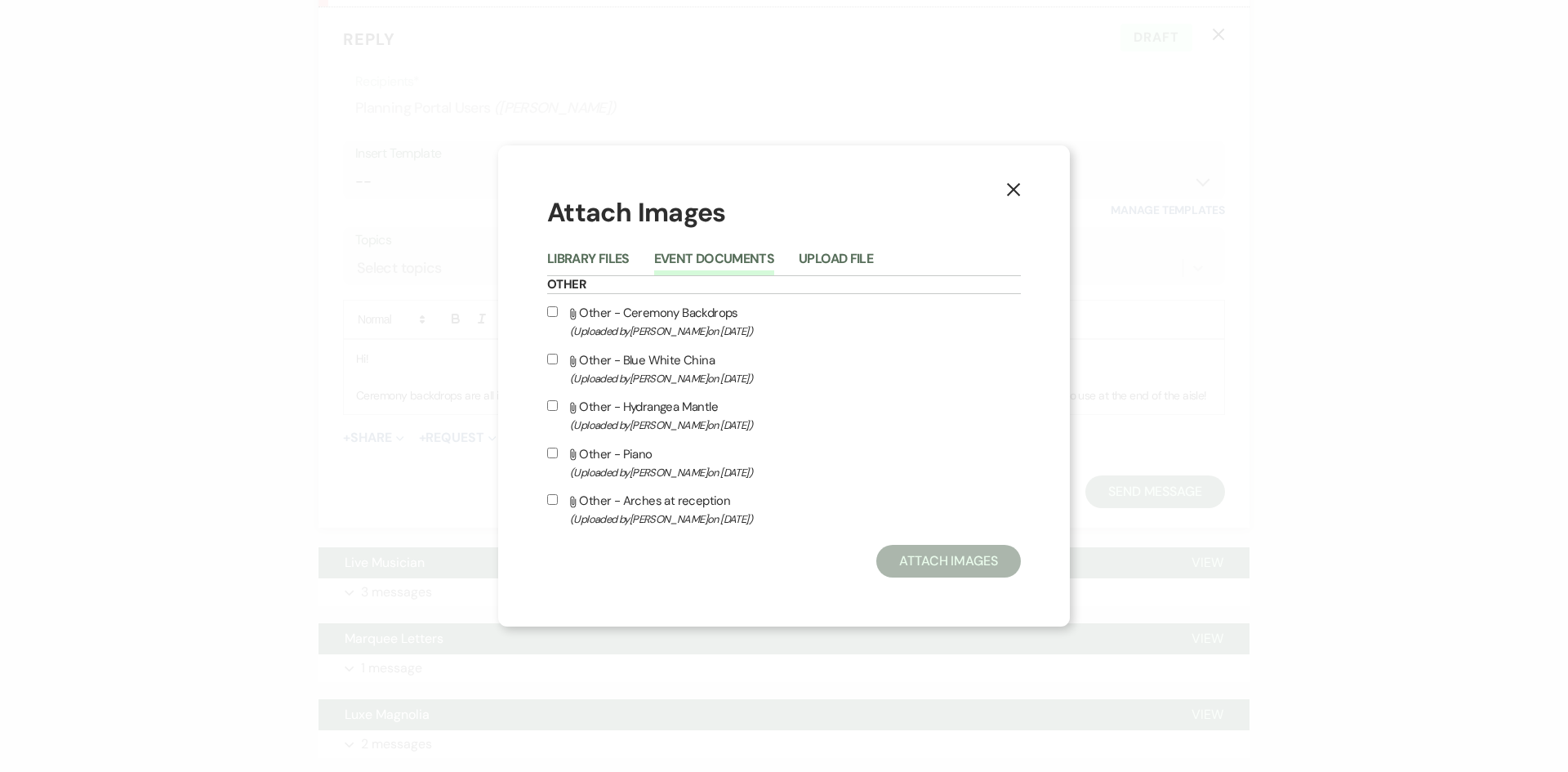
click at [799, 259] on button "Upload File" at bounding box center [836, 264] width 74 height 23
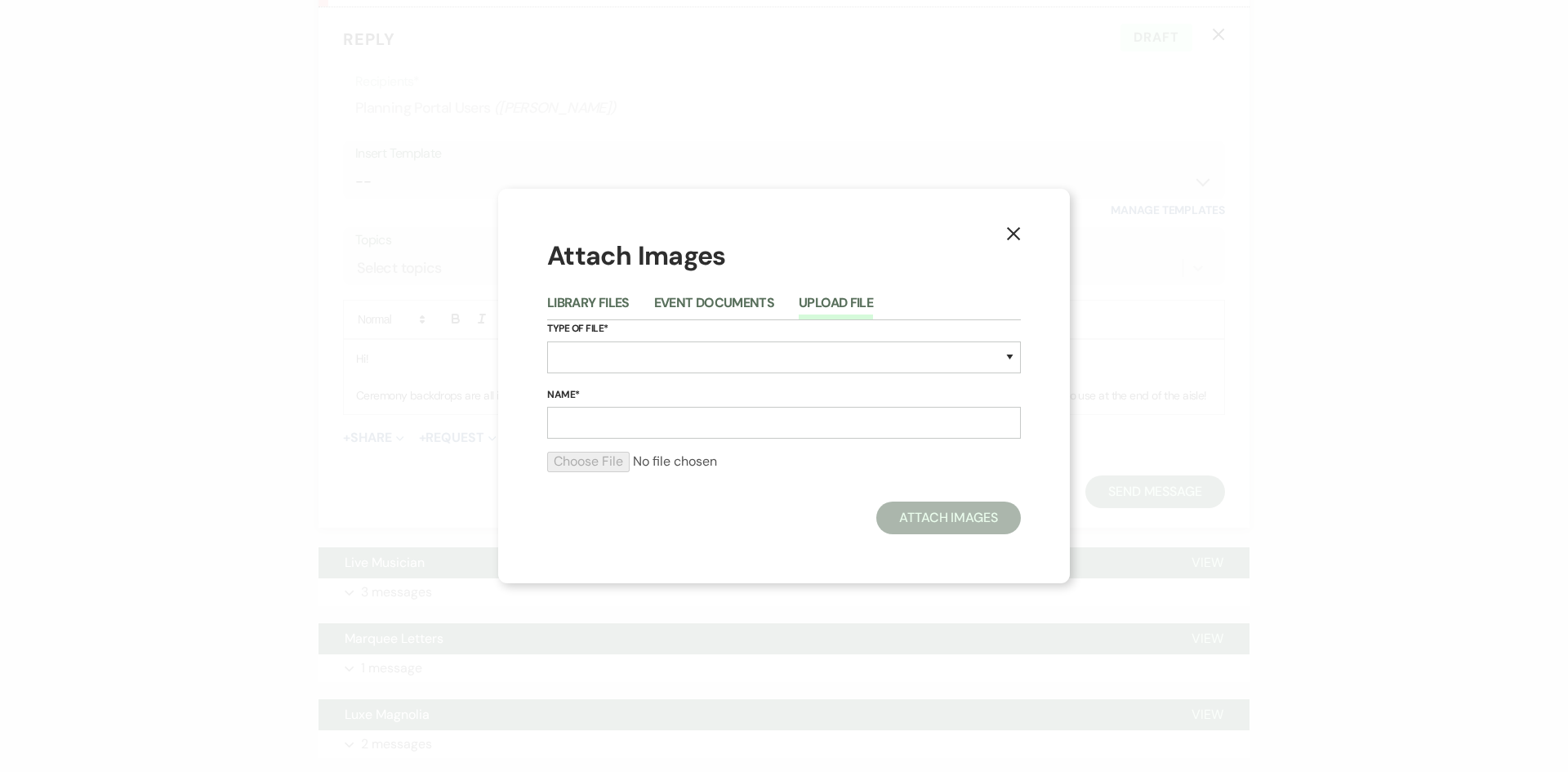
drag, startPoint x: 1000, startPoint y: 239, endPoint x: 1031, endPoint y: 224, distance: 34.4
click at [1001, 238] on div "X Attach Images Library Files Event Documents Upload File Type of File* Special…" at bounding box center [784, 385] width 572 height 393
click at [1039, 223] on div "X Attach Images Library Files Event Documents Upload File Type of File* Special…" at bounding box center [784, 385] width 572 height 393
click at [1038, 224] on div "X Attach Images Library Files Event Documents Upload File Type of File* Special…" at bounding box center [784, 385] width 572 height 393
click at [1019, 237] on icon "X" at bounding box center [1014, 233] width 15 height 15
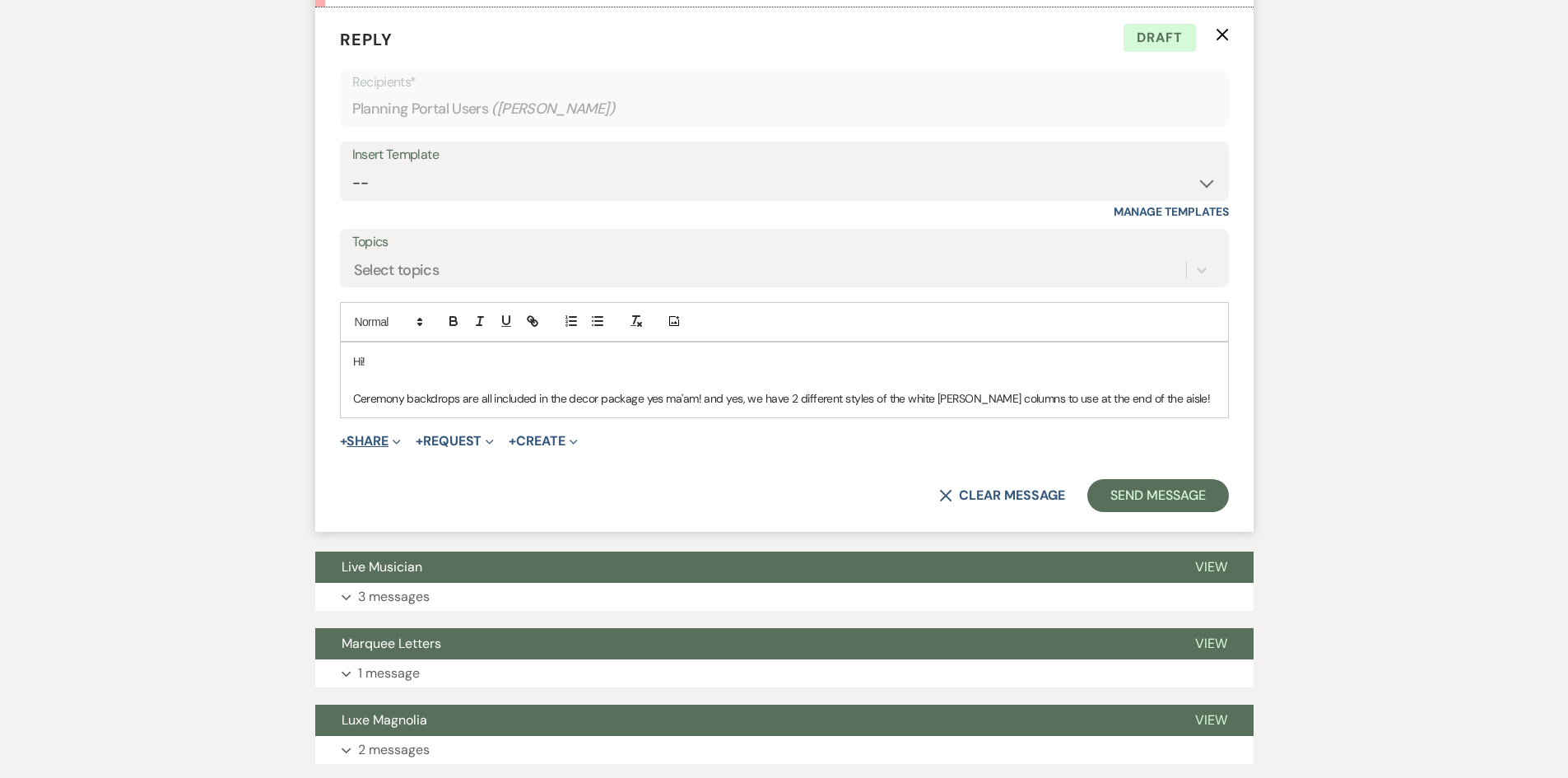
click at [360, 440] on button "+ Share Expand" at bounding box center [371, 441] width 62 height 13
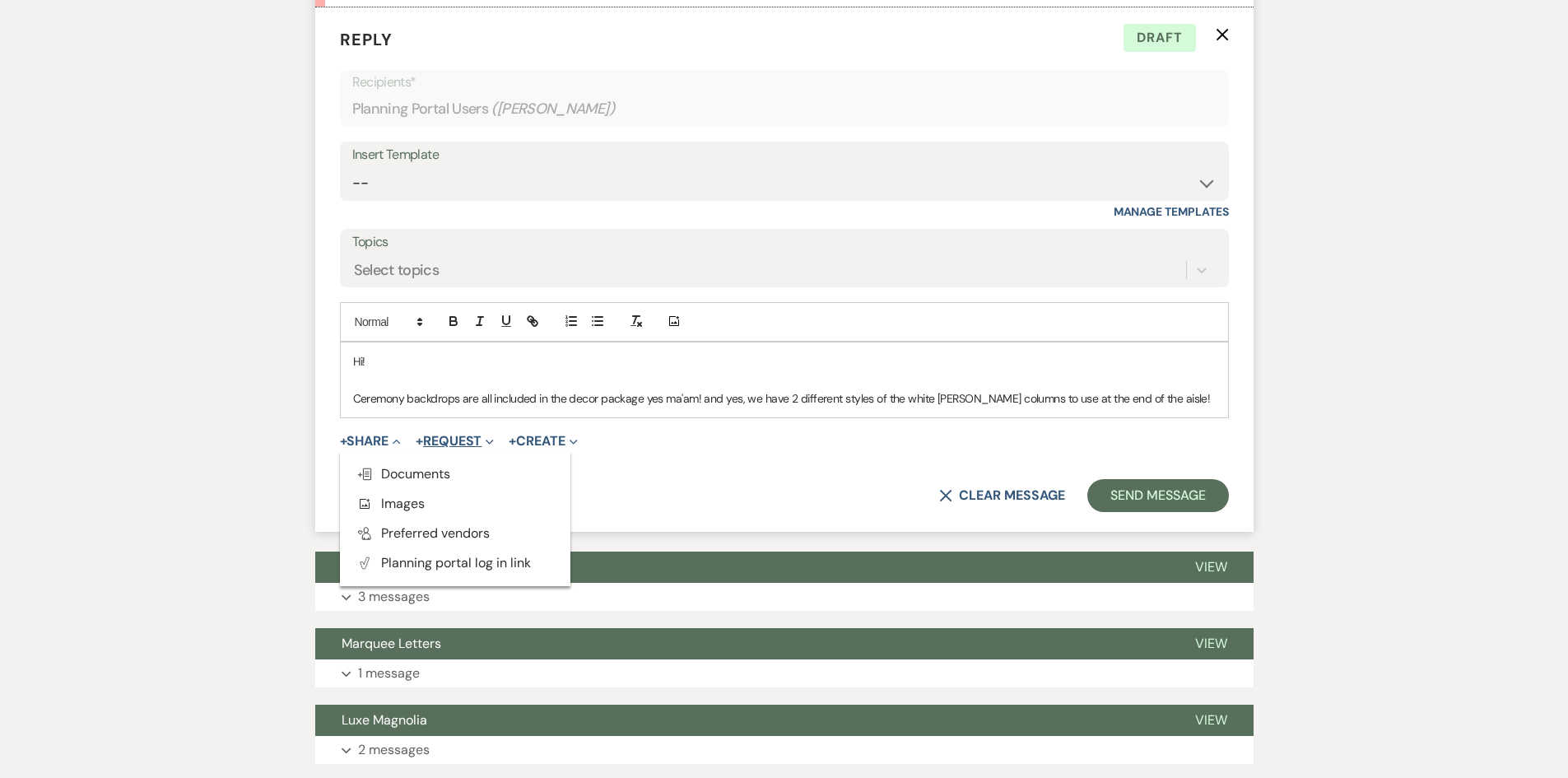
click at [461, 442] on button "+ Request Expand" at bounding box center [455, 441] width 78 height 13
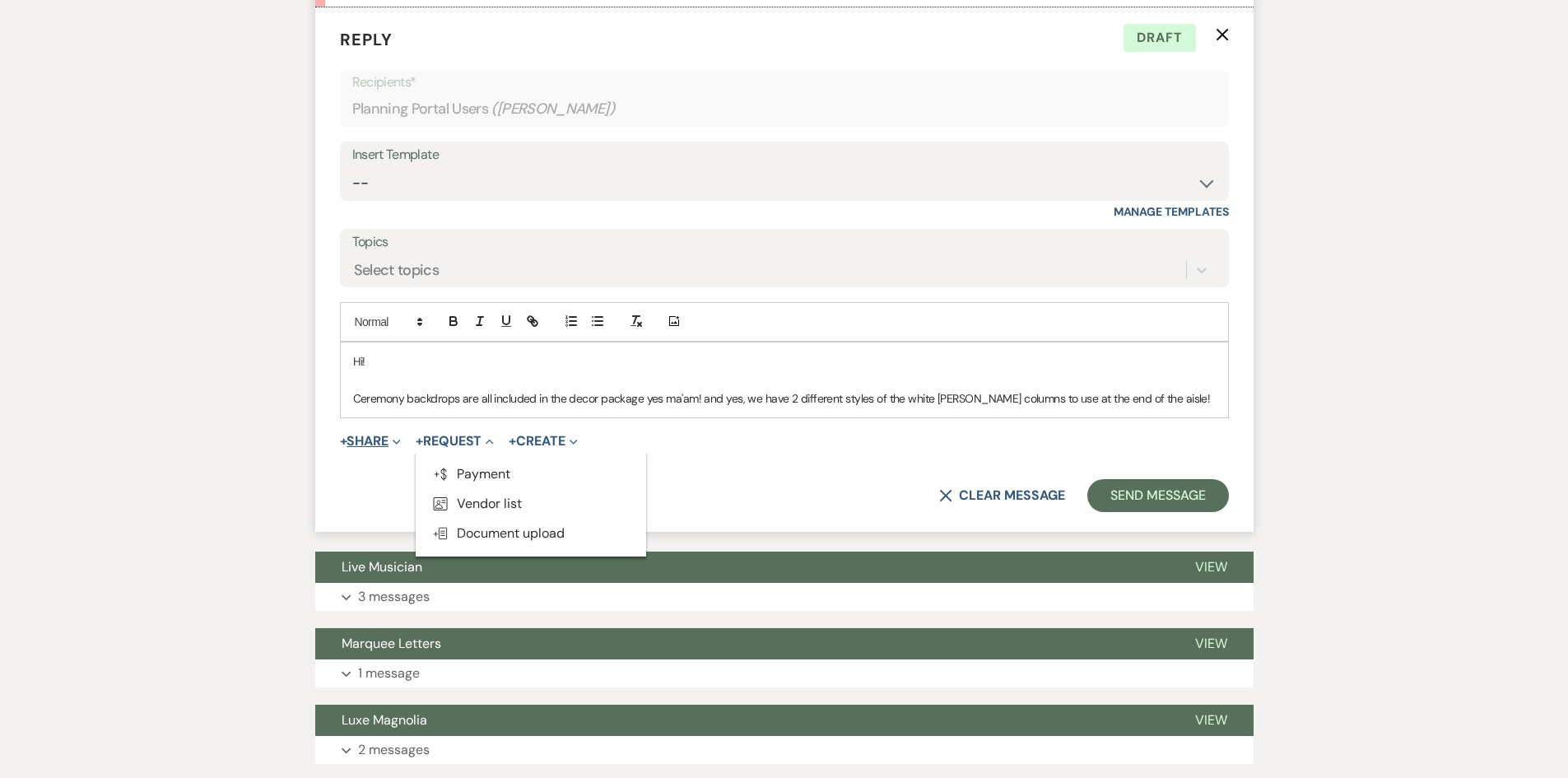
click at [377, 439] on button "+ Share Expand" at bounding box center [371, 441] width 62 height 13
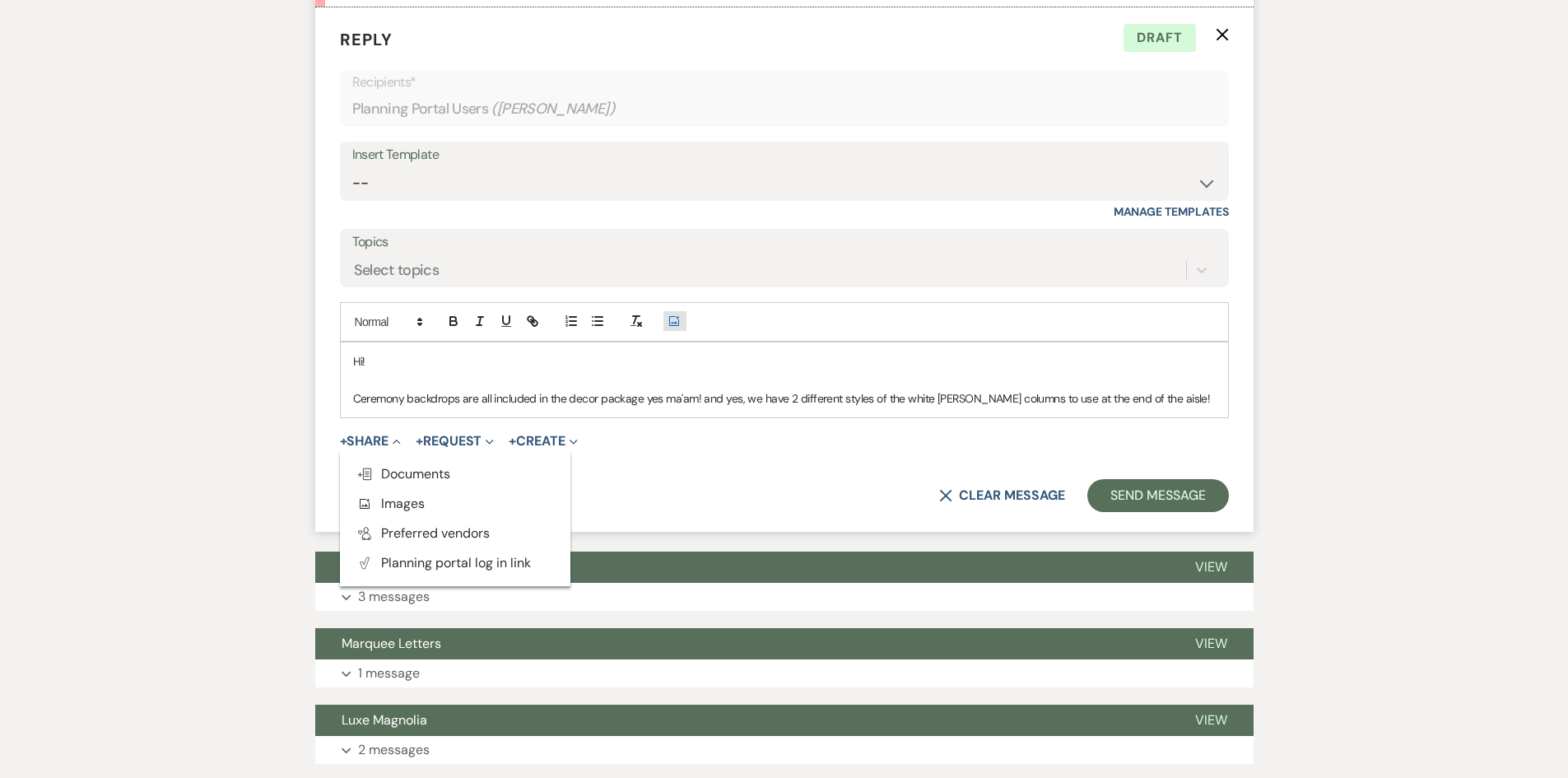
click at [670, 323] on icon "Add Photo" at bounding box center [674, 321] width 13 height 15
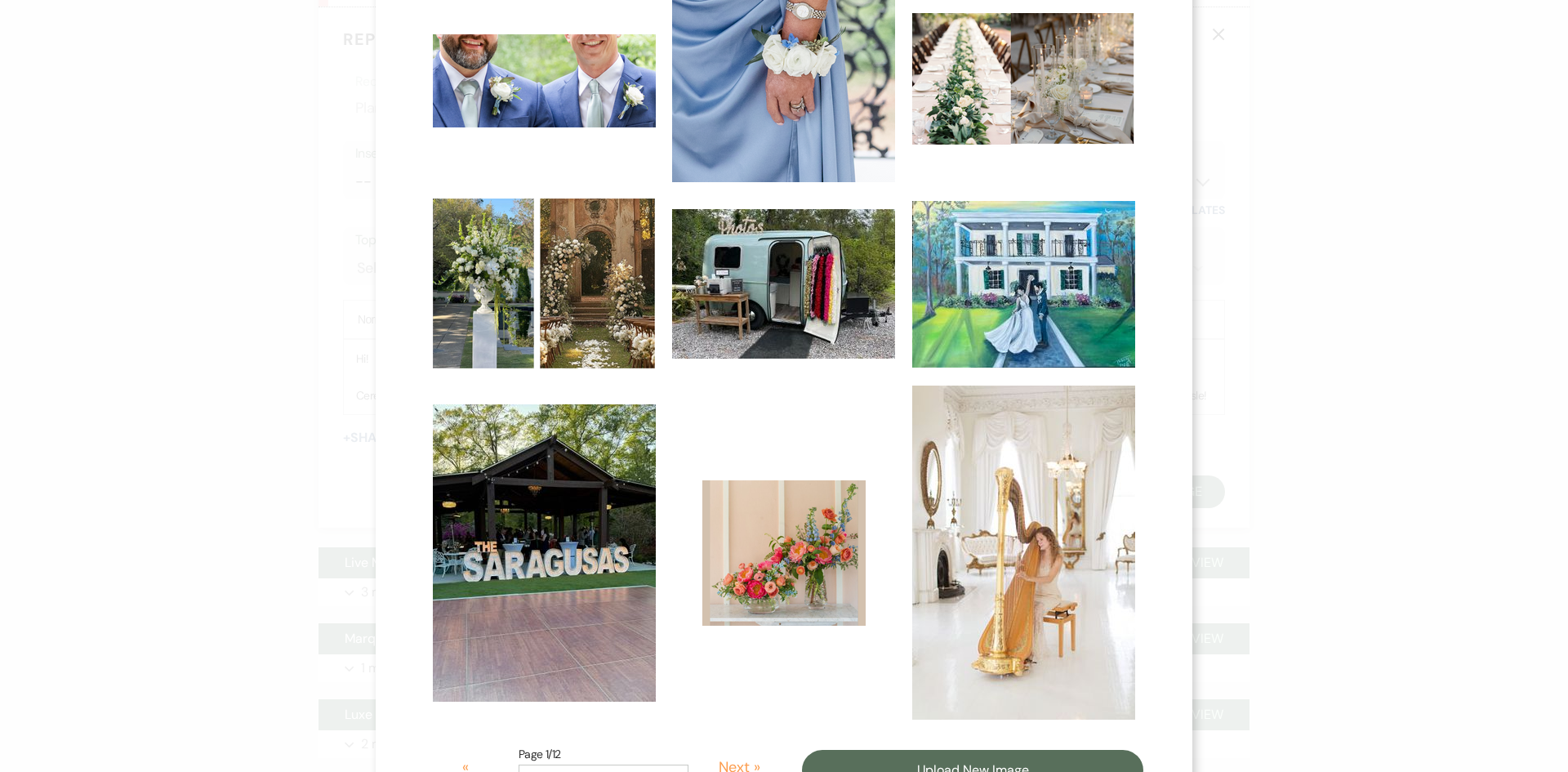
scroll to position [584, 0]
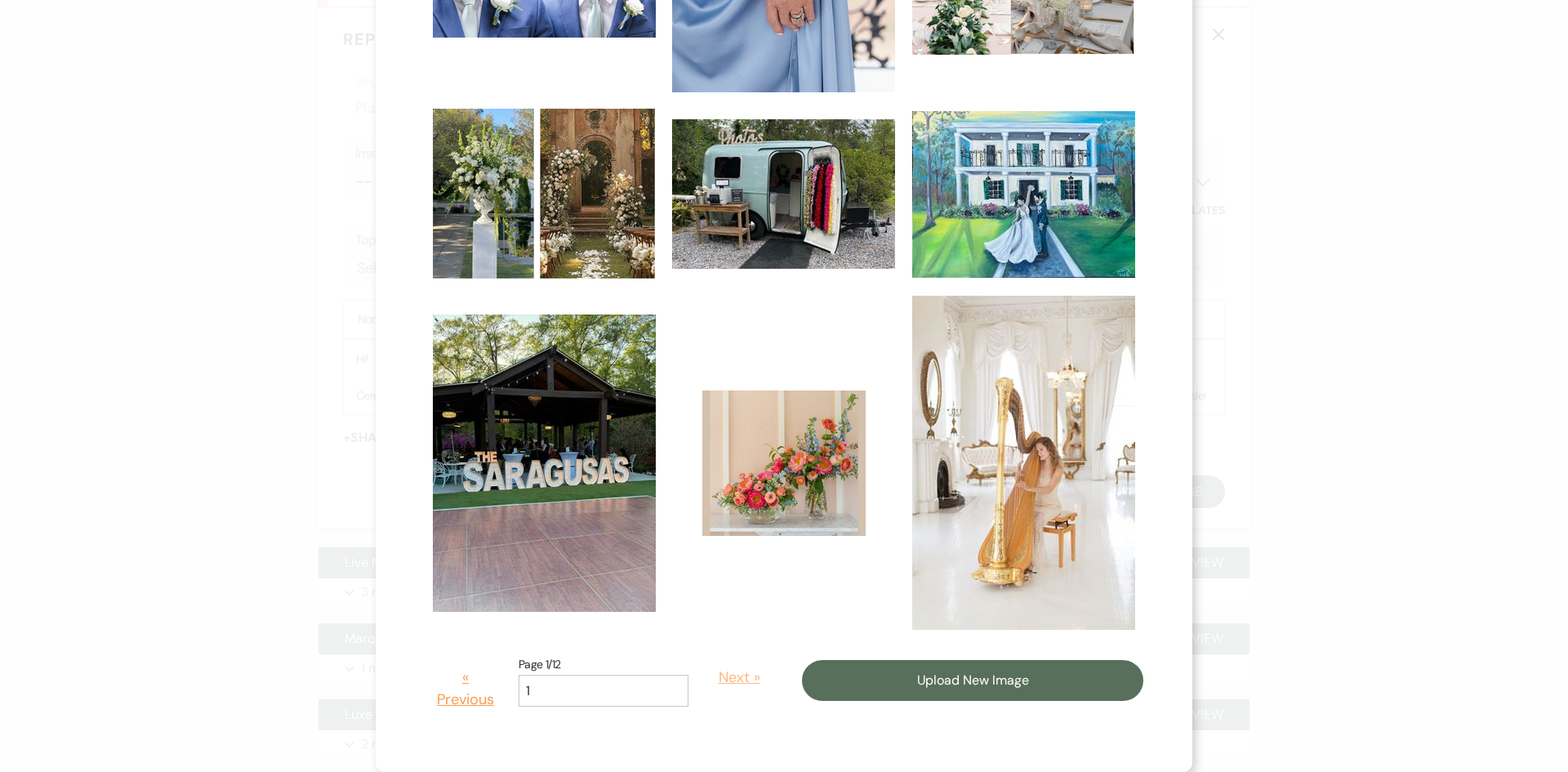
click at [714, 679] on button "Next »" at bounding box center [738, 677] width 77 height 46
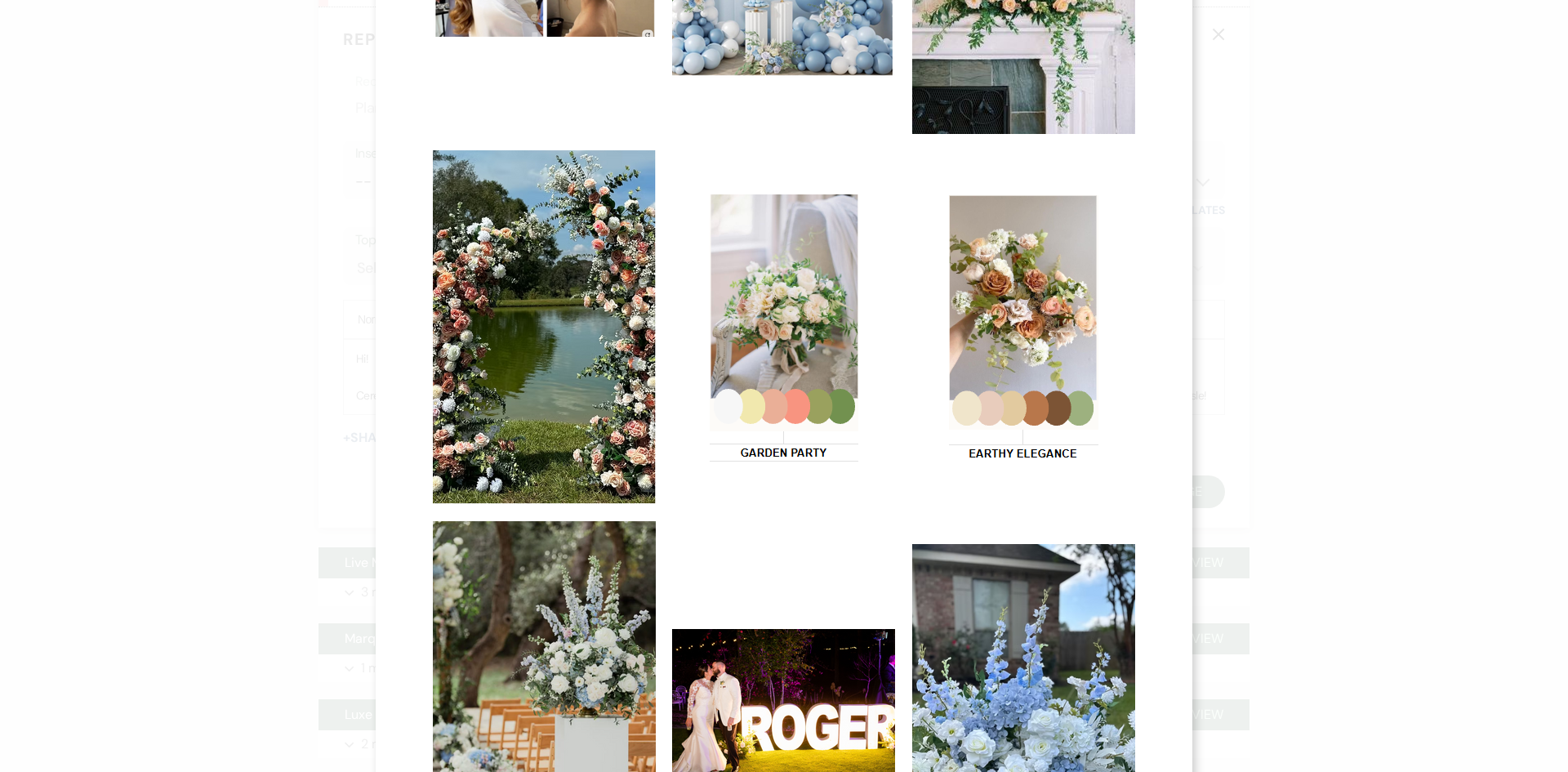
scroll to position [817, 0]
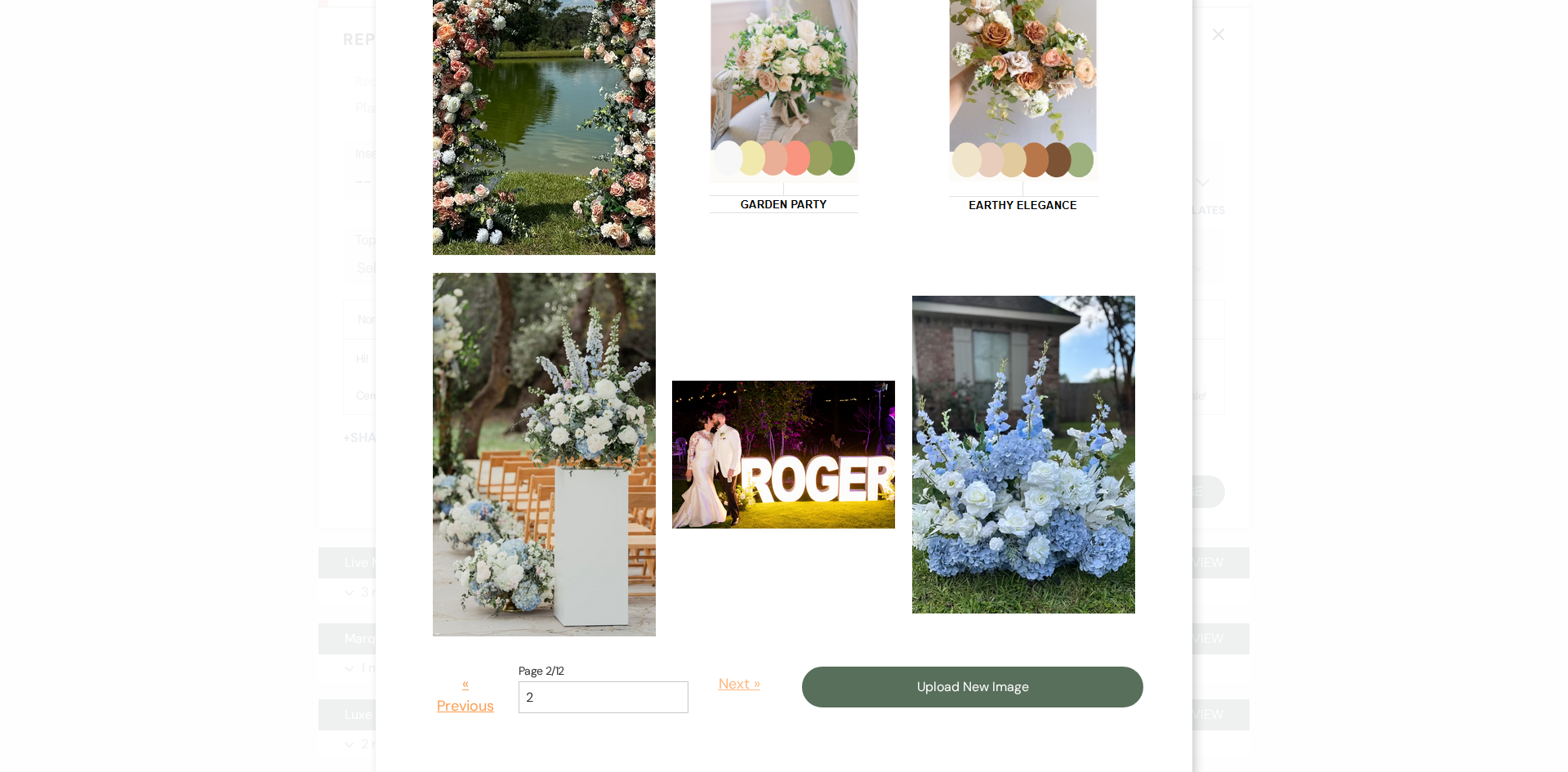
click at [717, 678] on button "Next »" at bounding box center [738, 684] width 77 height 46
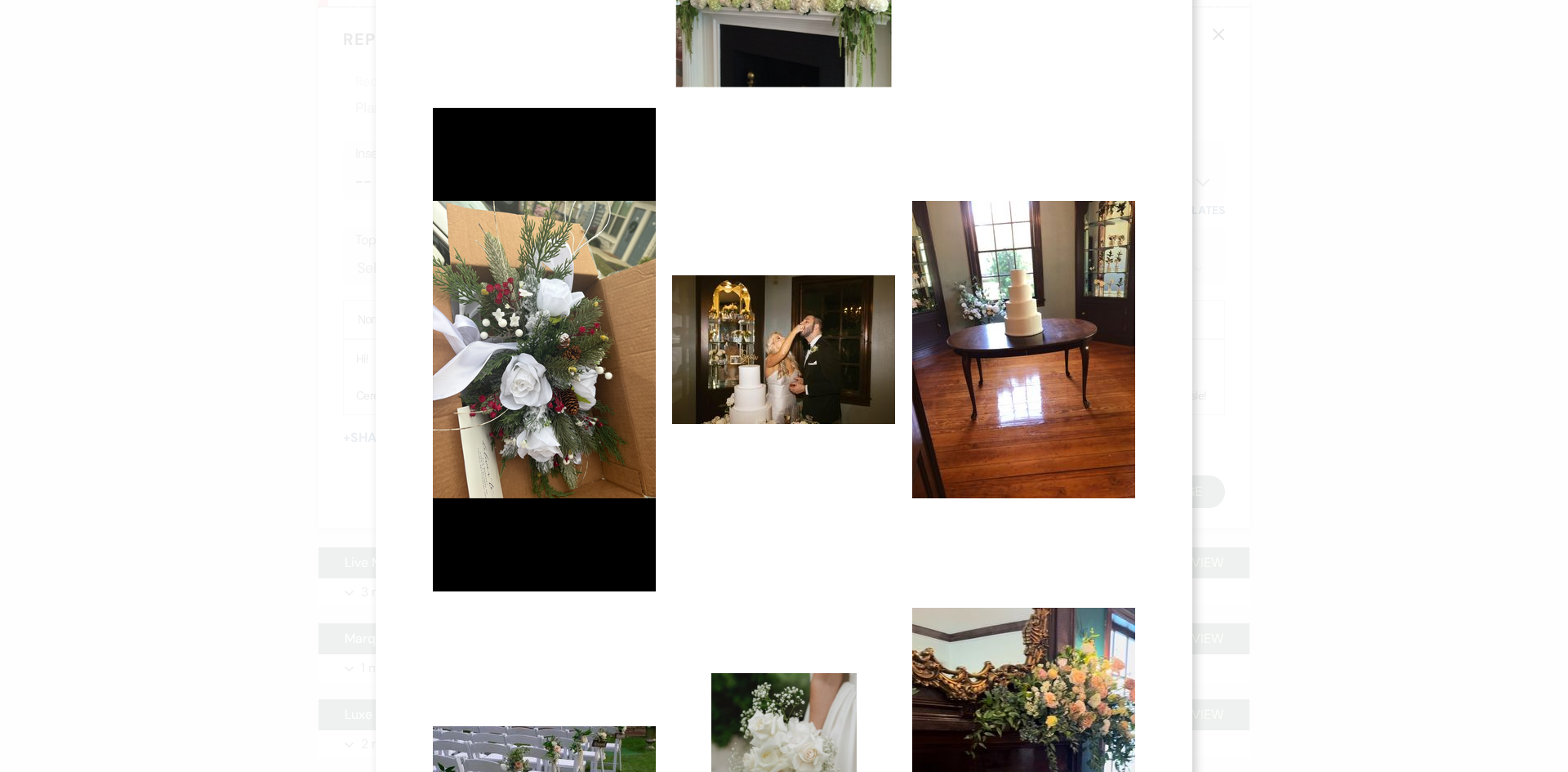
scroll to position [1075, 0]
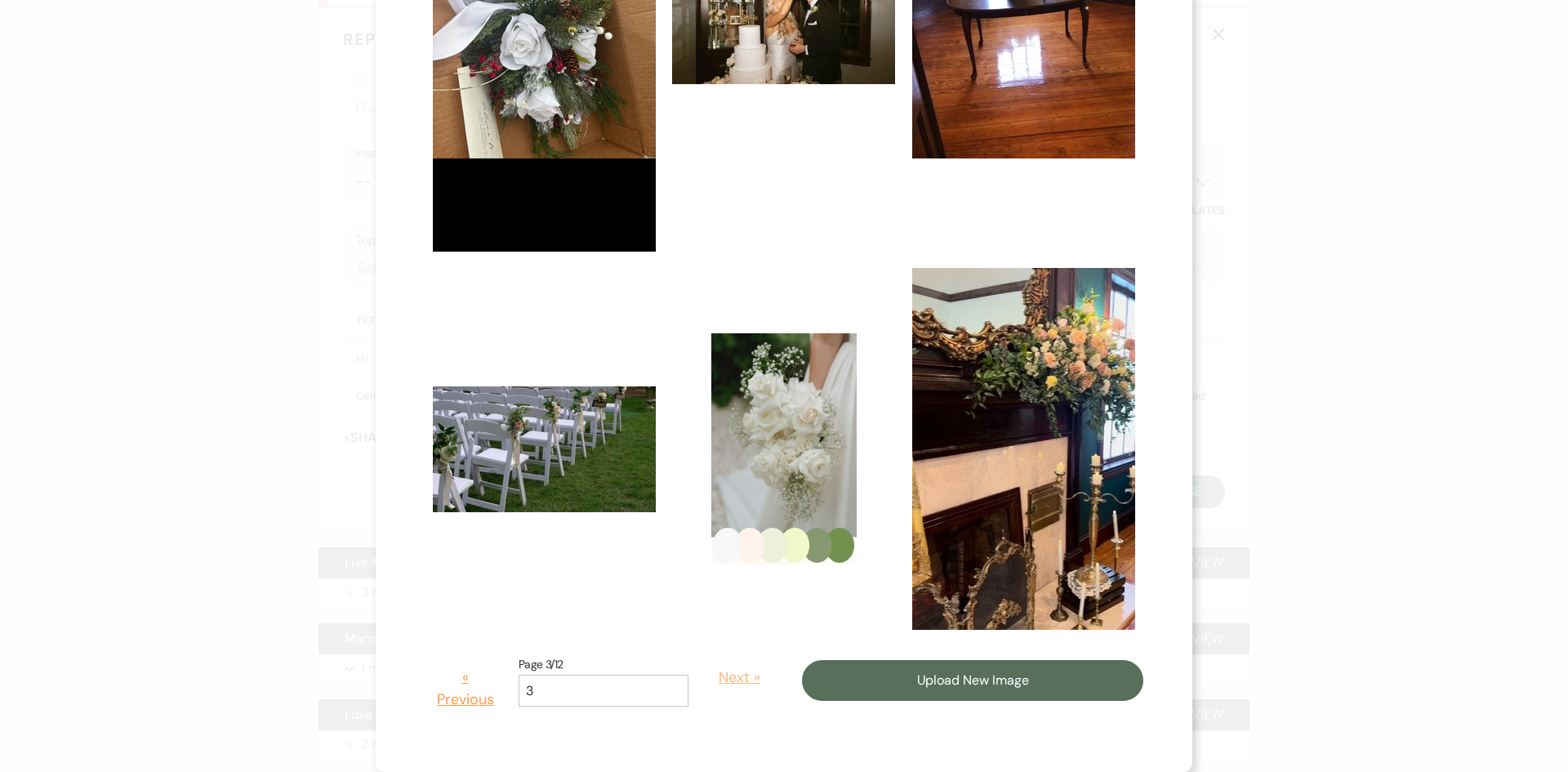
click at [707, 676] on button "Next »" at bounding box center [738, 677] width 77 height 46
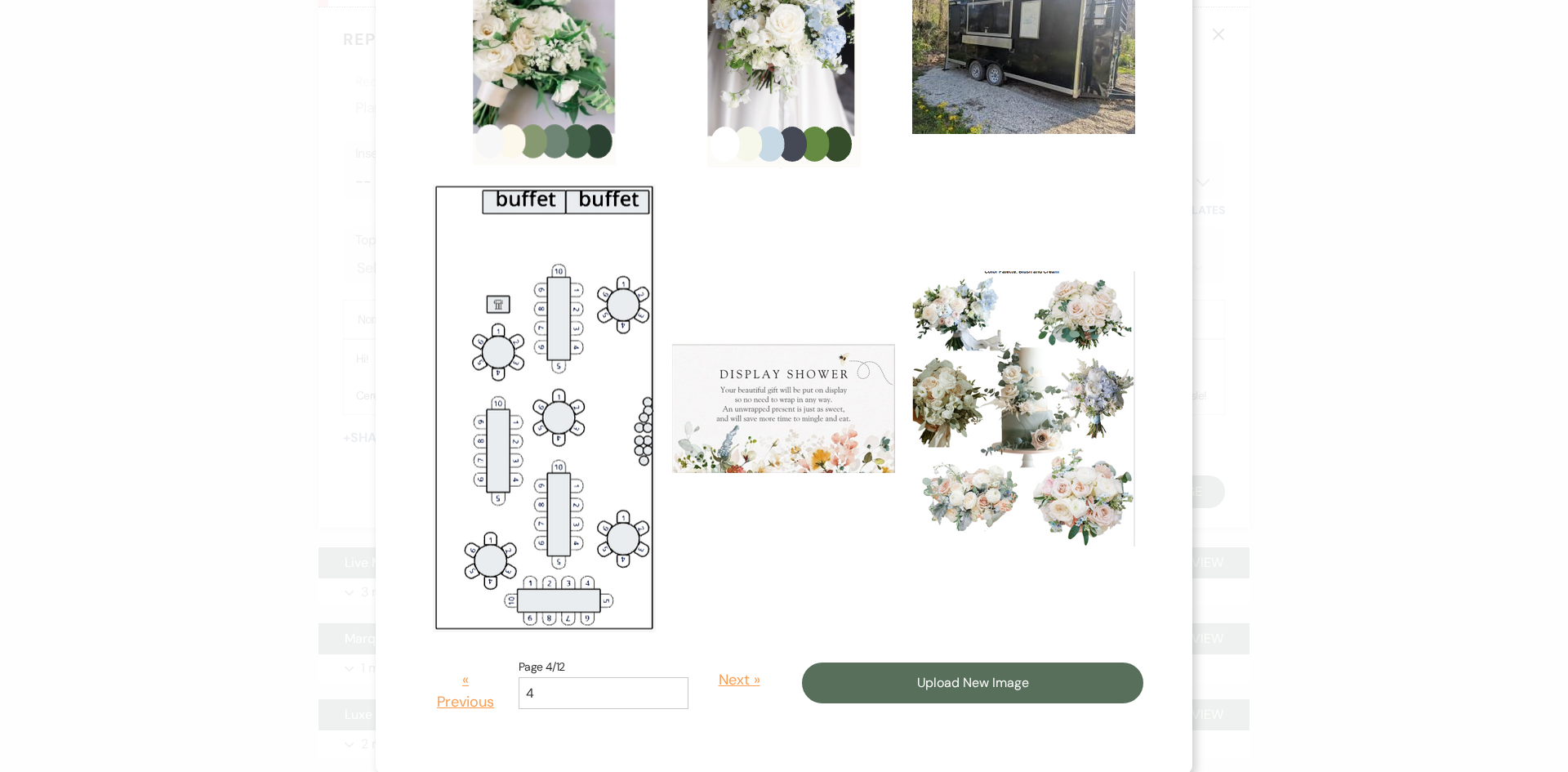
scroll to position [1010, 0]
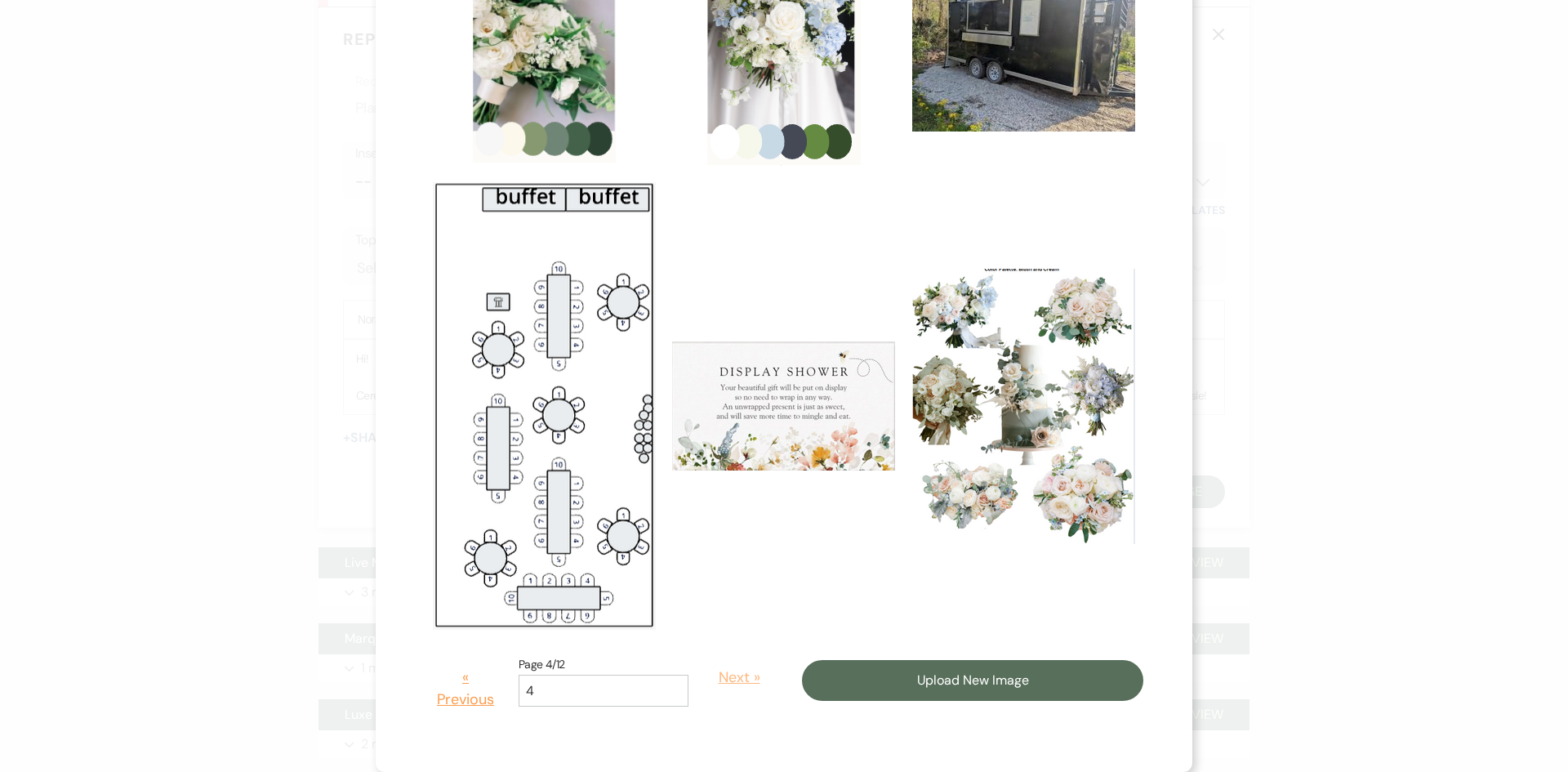
click at [719, 680] on button "Next »" at bounding box center [738, 677] width 77 height 46
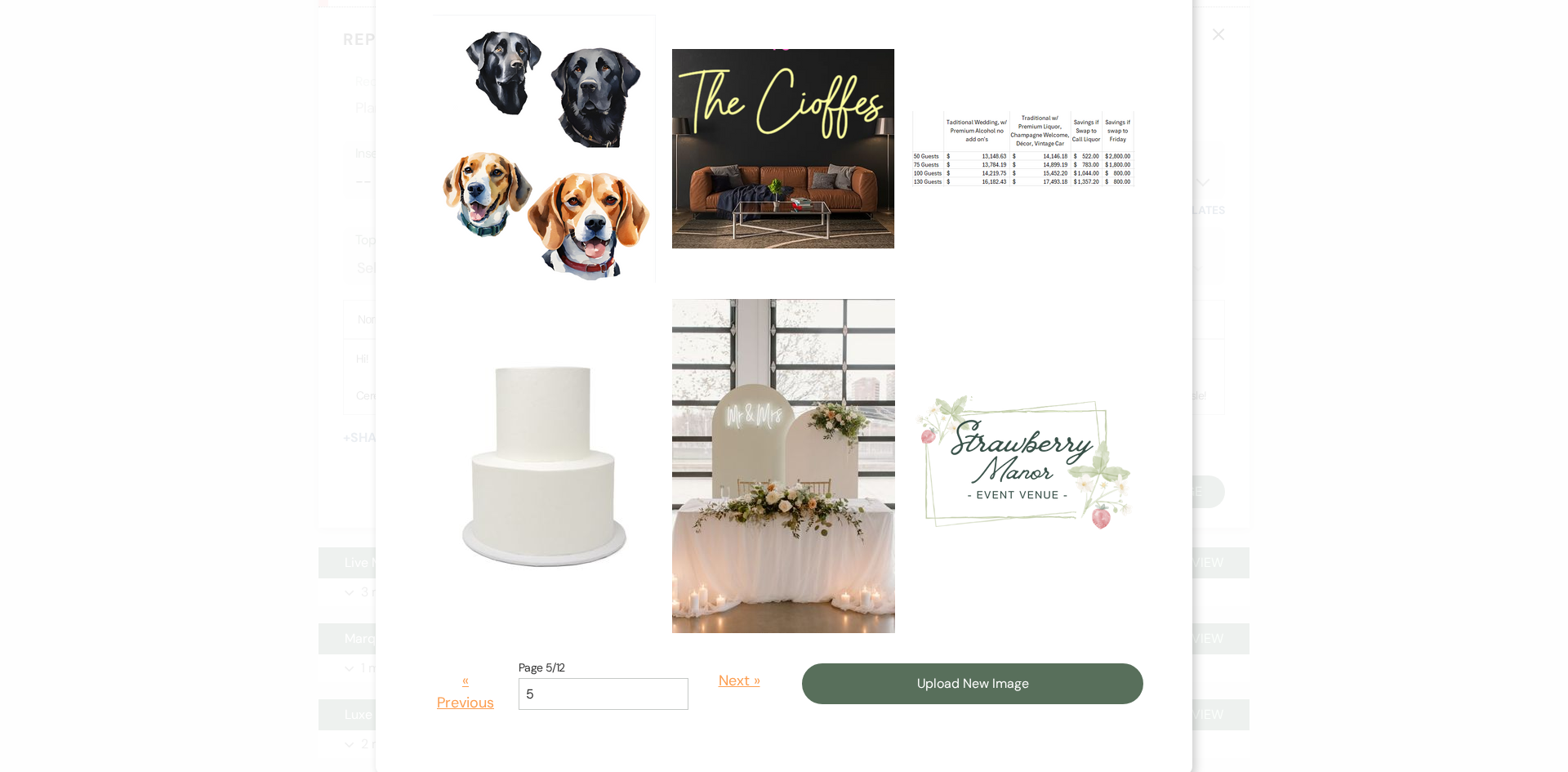
scroll to position [765, 0]
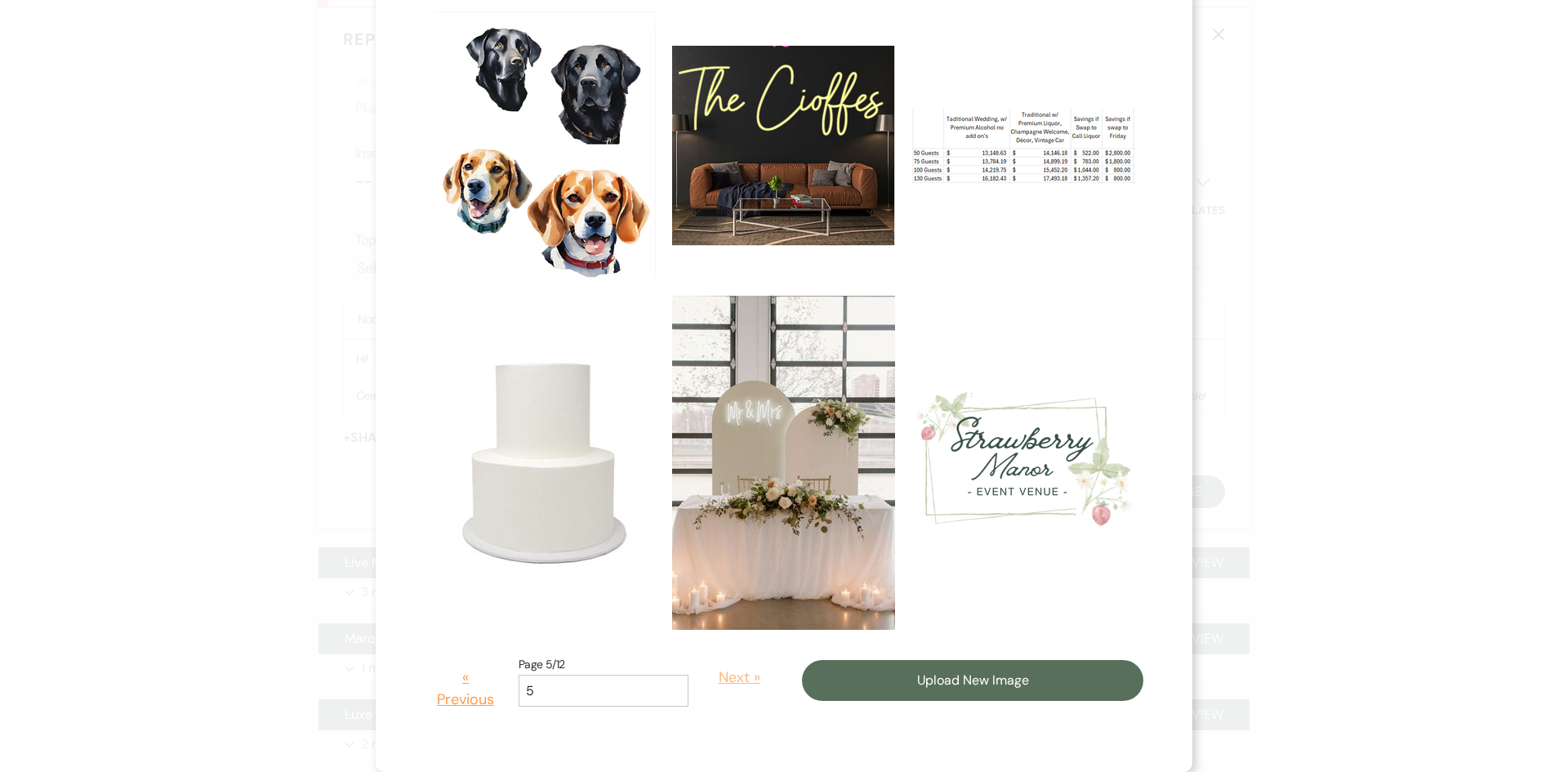
click at [717, 678] on button "Next »" at bounding box center [738, 677] width 77 height 46
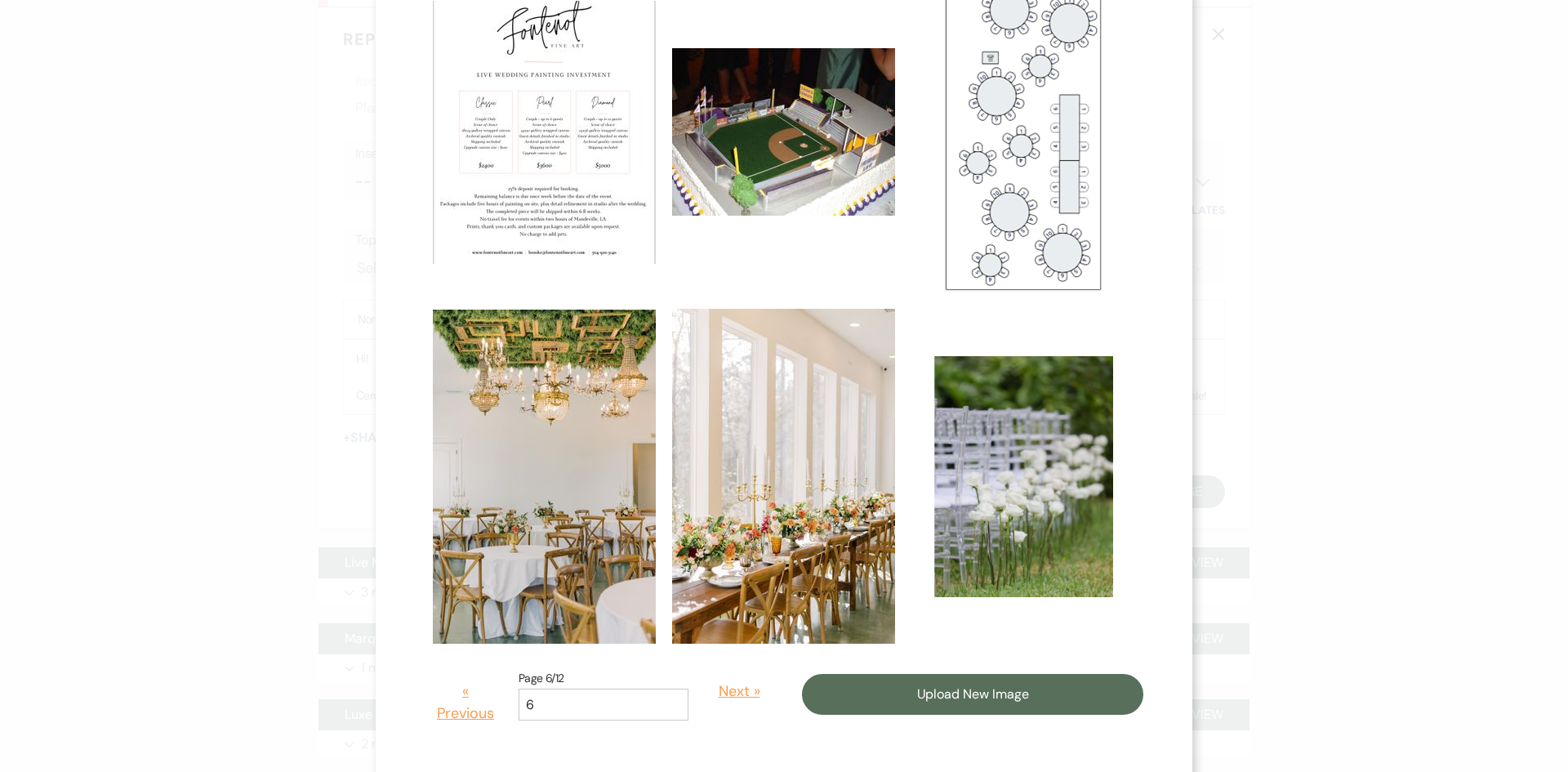
scroll to position [978, 0]
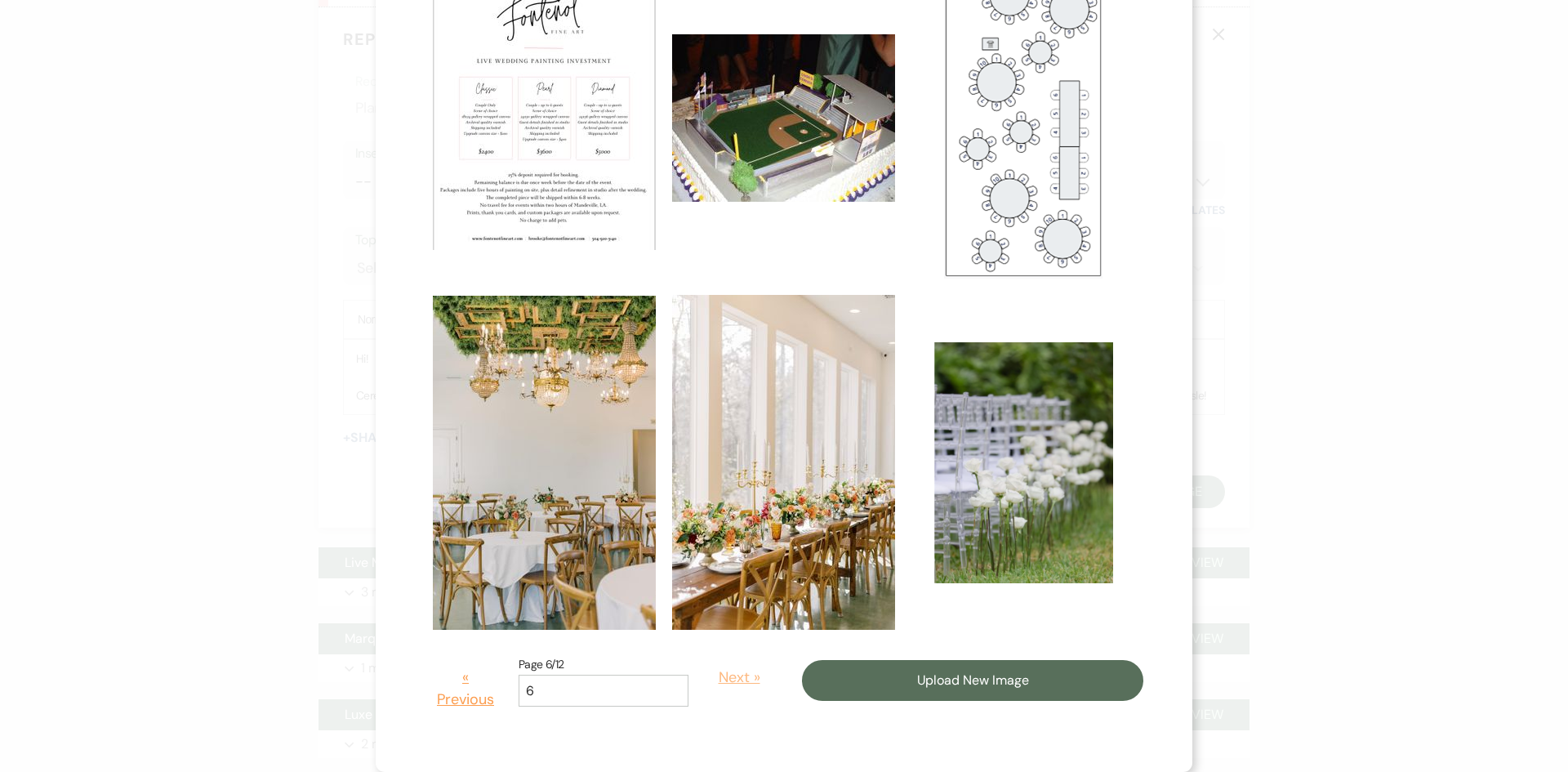
click at [716, 666] on button "Next »" at bounding box center [738, 677] width 77 height 46
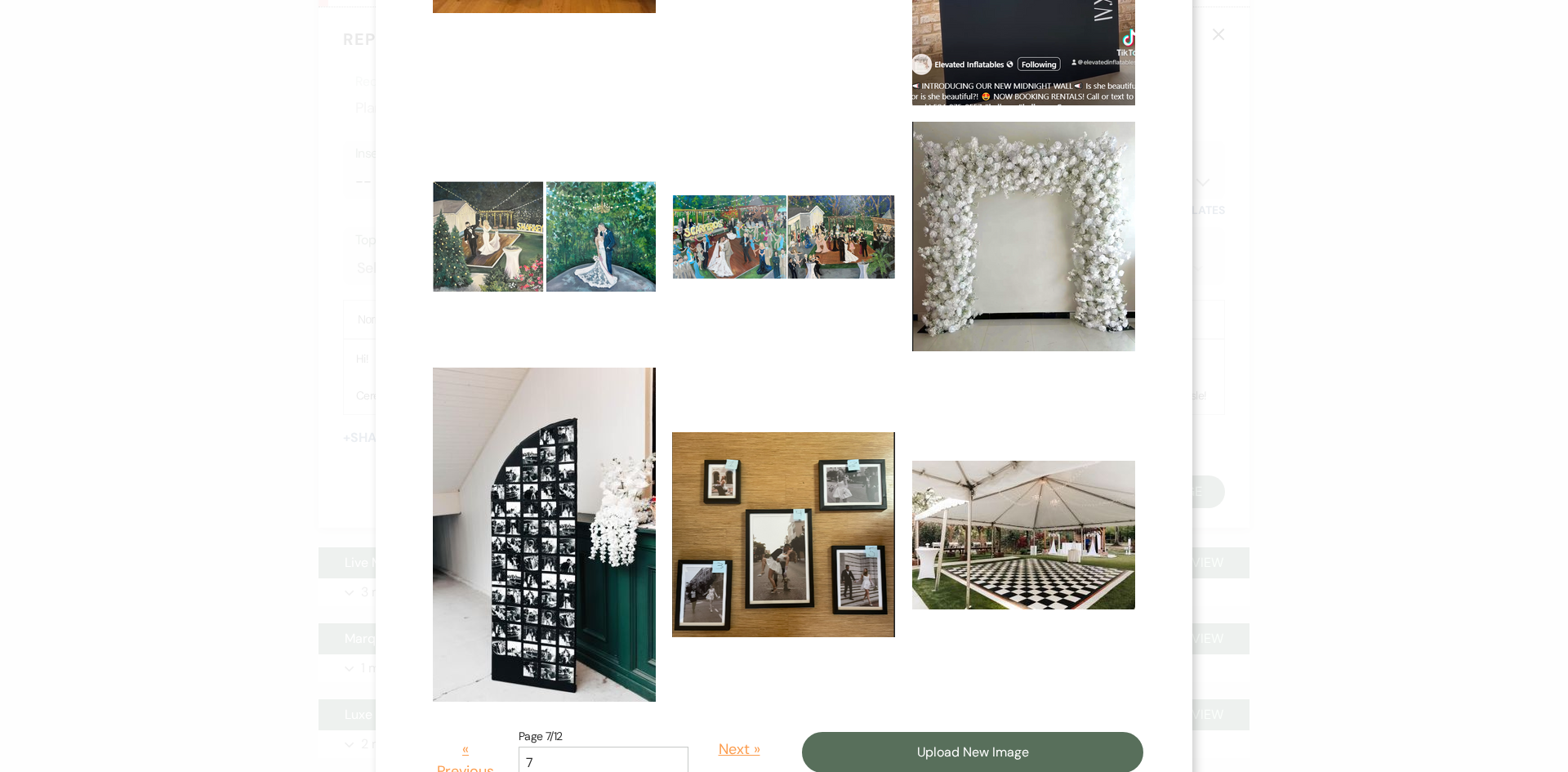
scroll to position [962, 0]
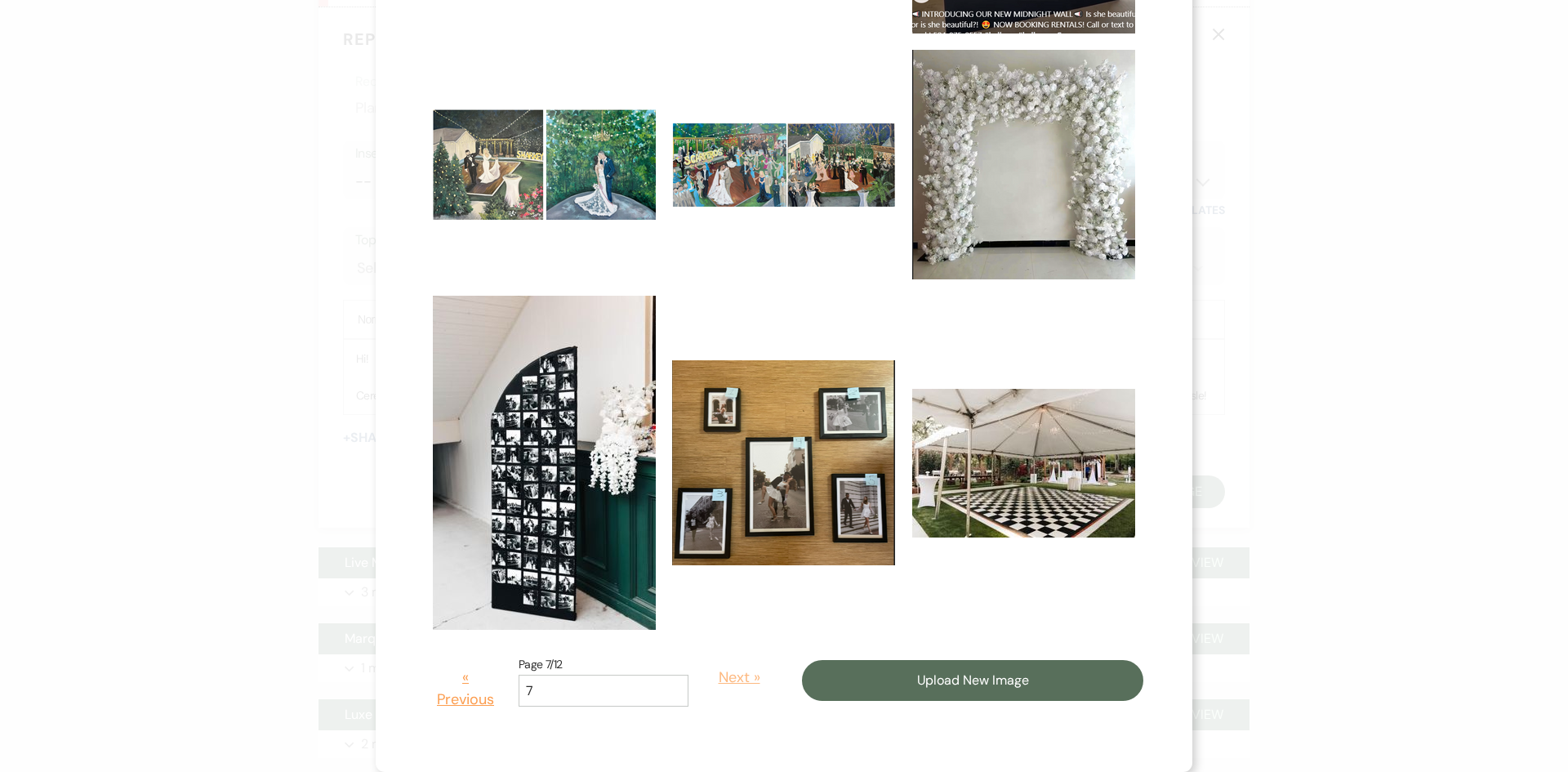
click at [707, 675] on button "Next »" at bounding box center [738, 677] width 77 height 46
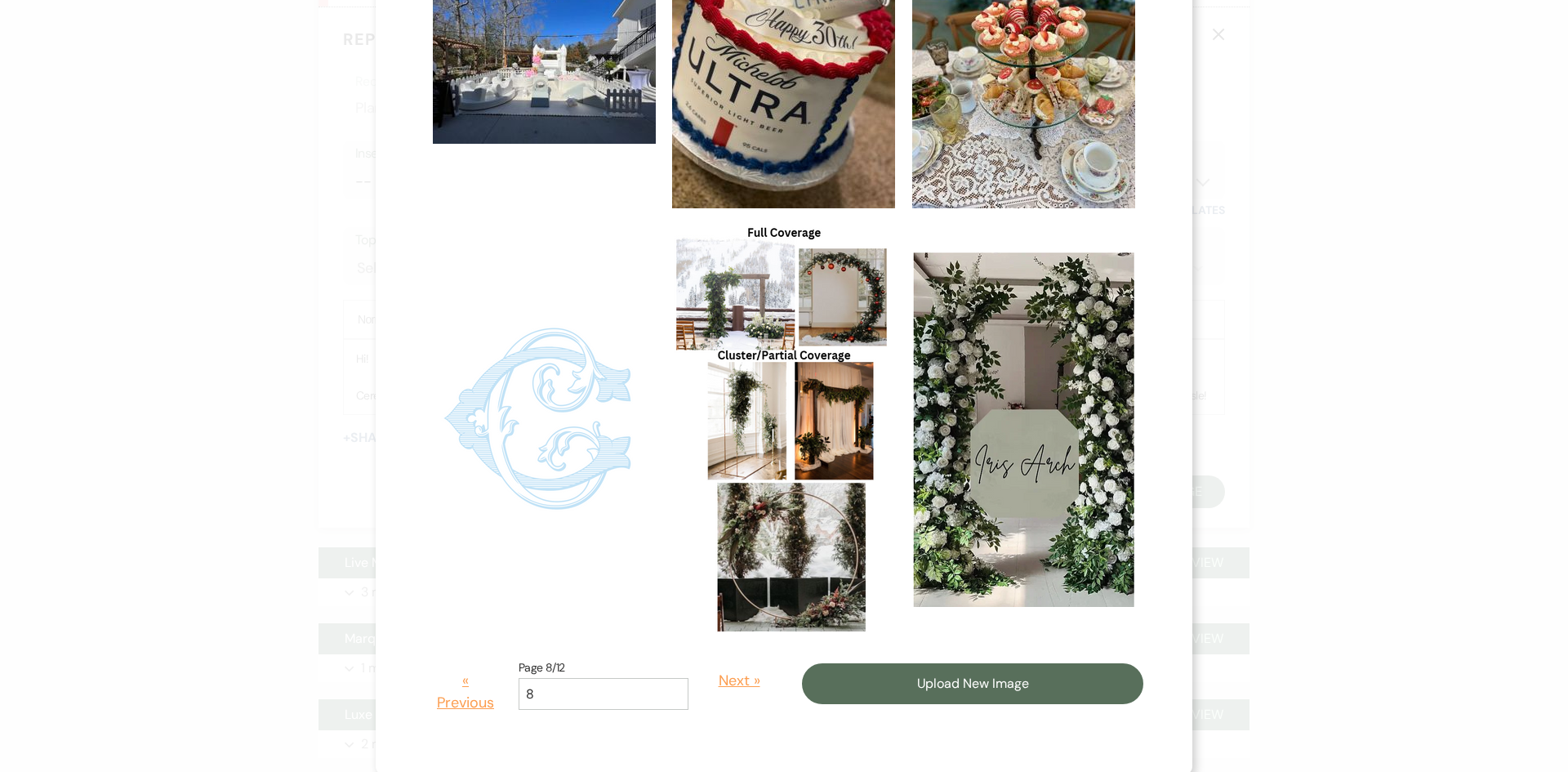
scroll to position [1021, 0]
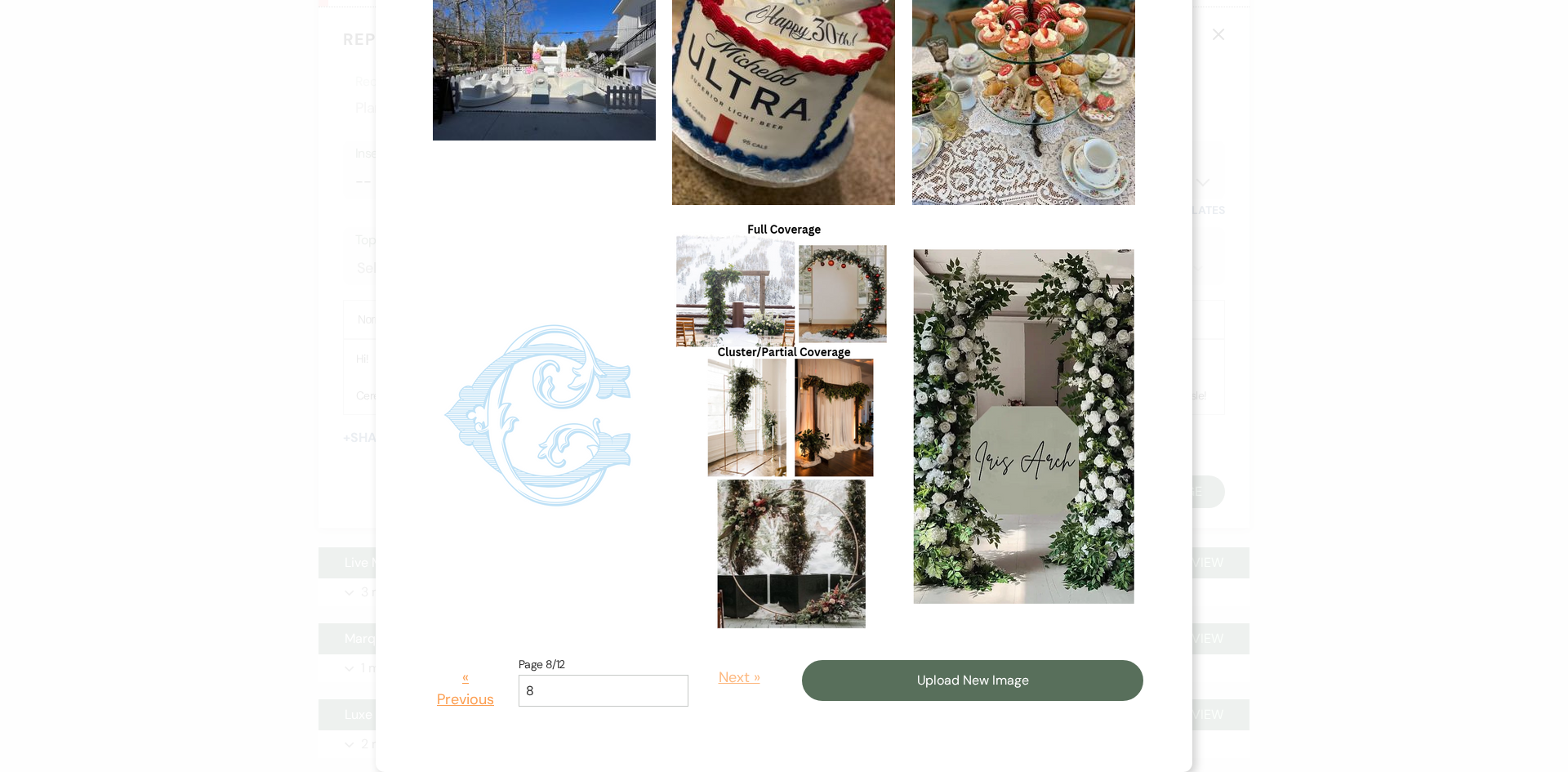
click at [718, 666] on button "Next »" at bounding box center [738, 677] width 77 height 46
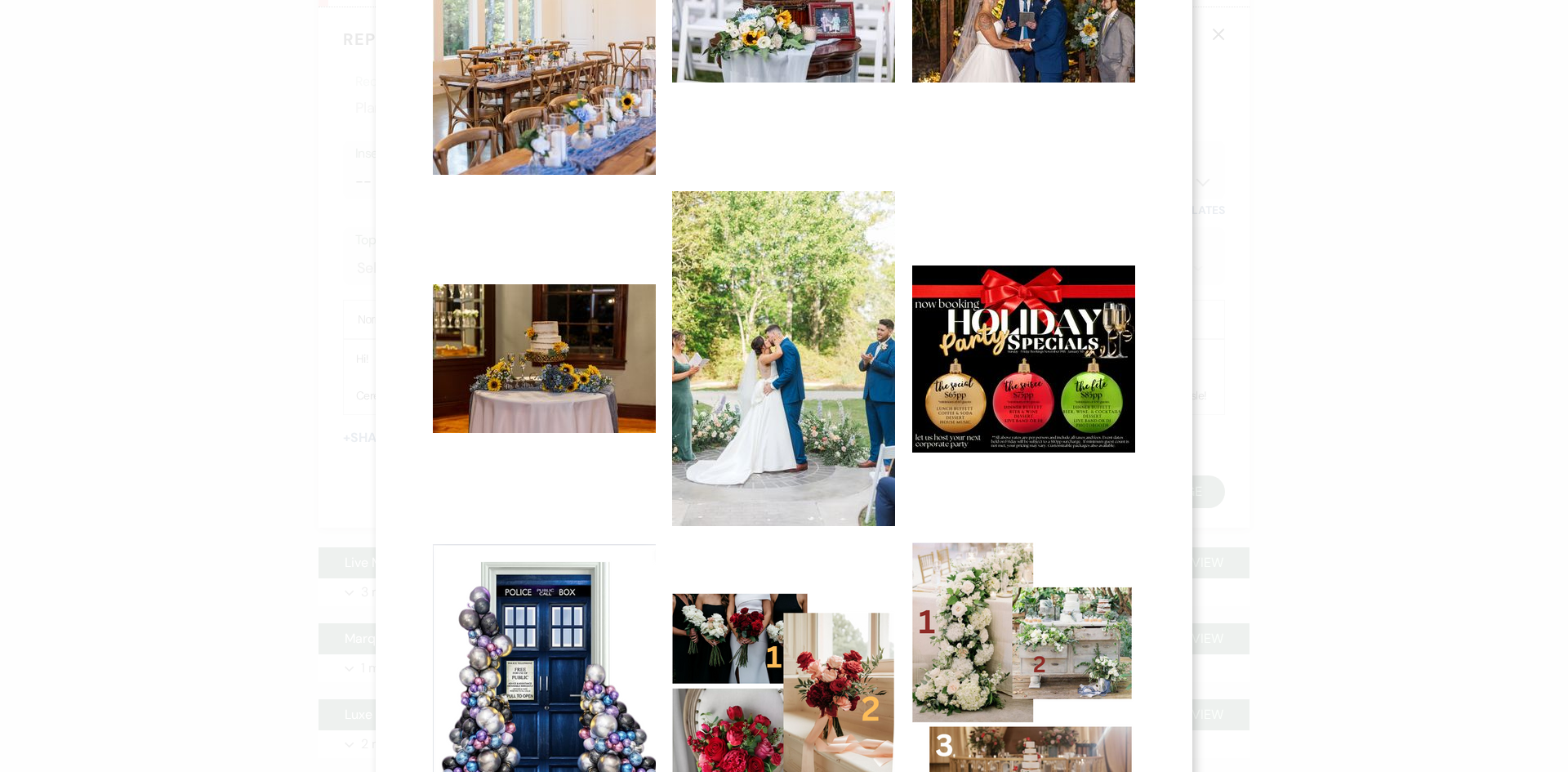
scroll to position [887, 0]
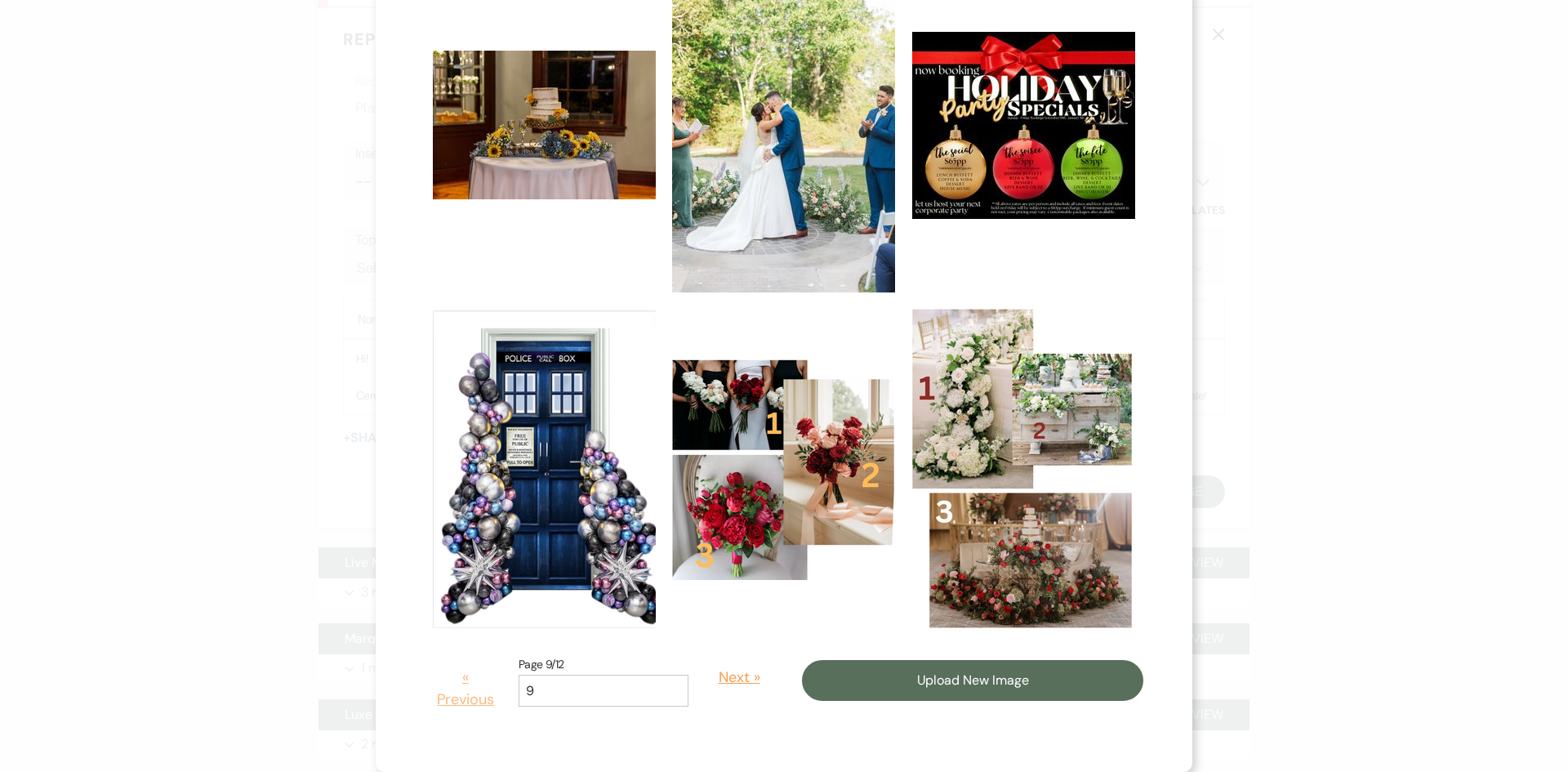
click at [464, 678] on button "« Previous" at bounding box center [465, 688] width 82 height 68
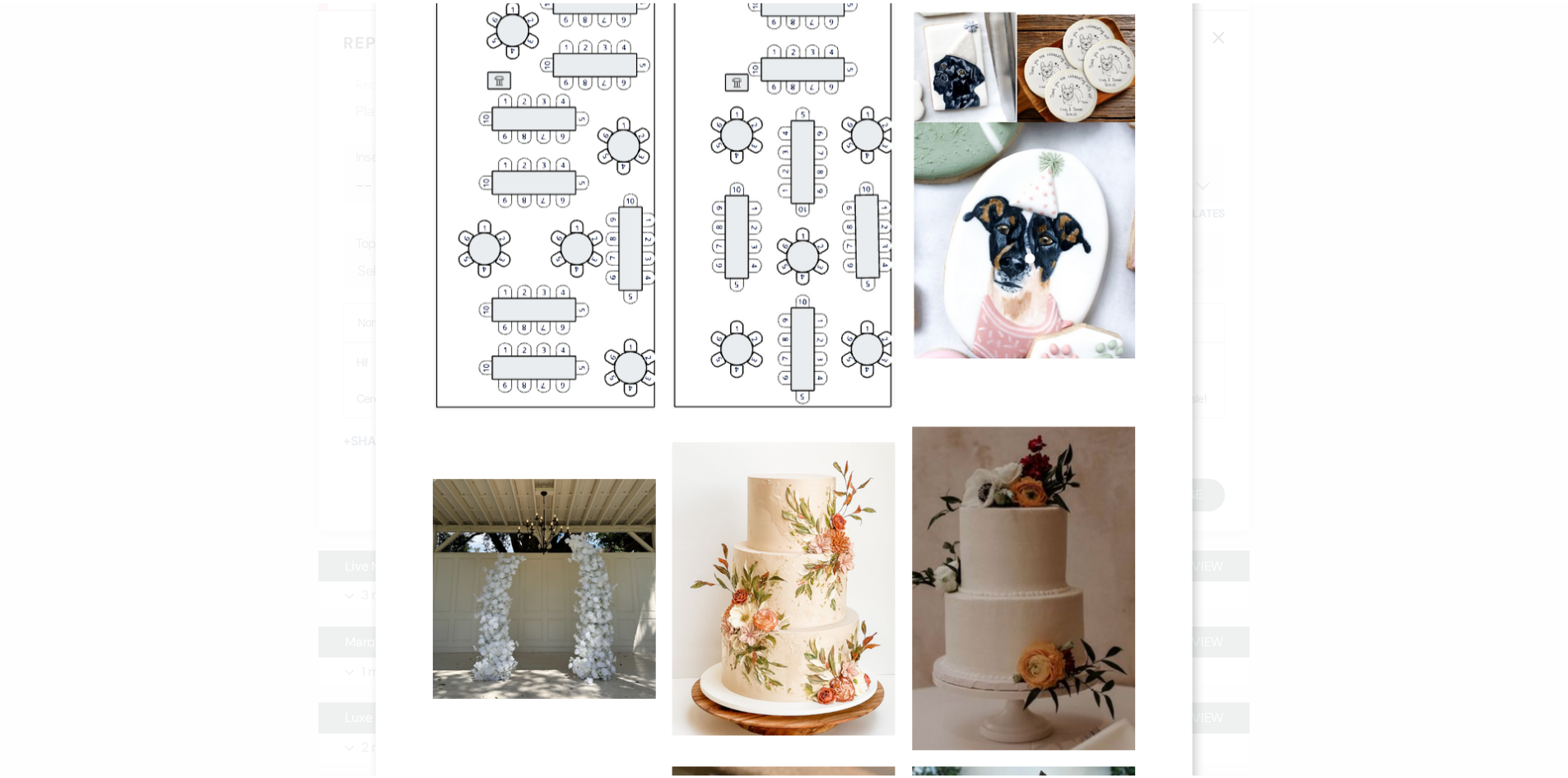
scroll to position [0, 0]
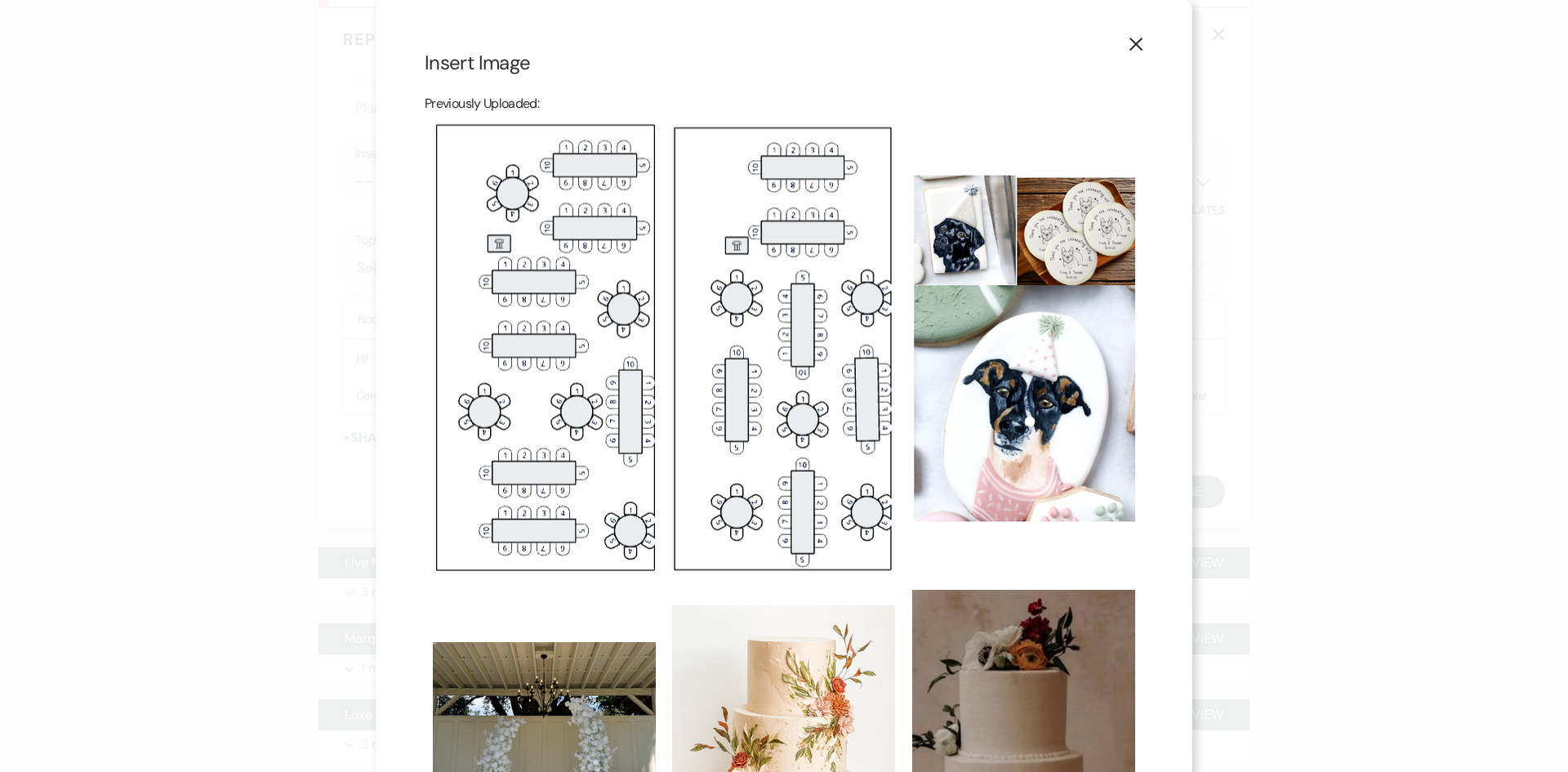
click at [1136, 45] on icon "X" at bounding box center [1136, 45] width 15 height 15
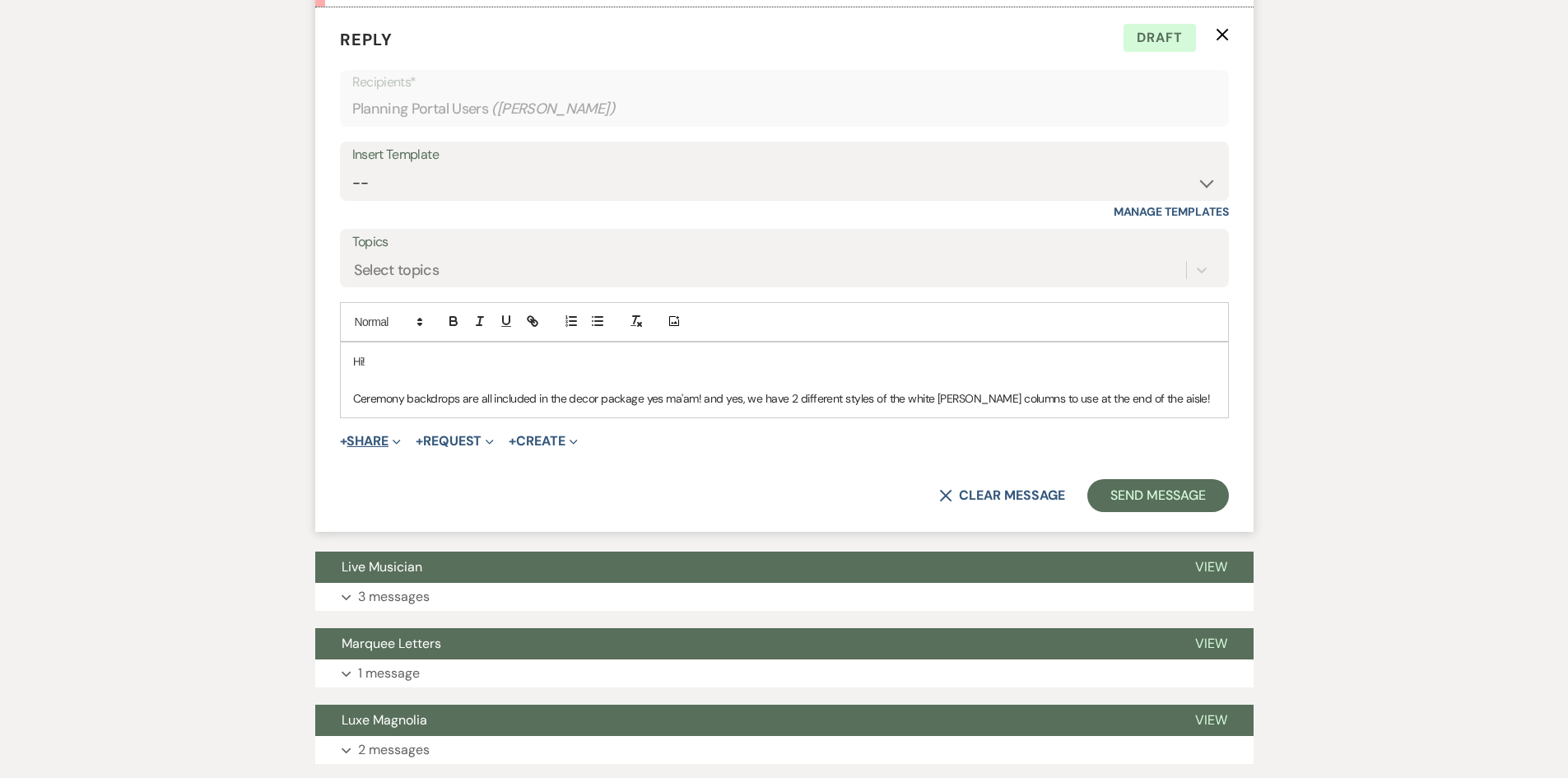
click at [348, 441] on span "+" at bounding box center [343, 441] width 7 height 13
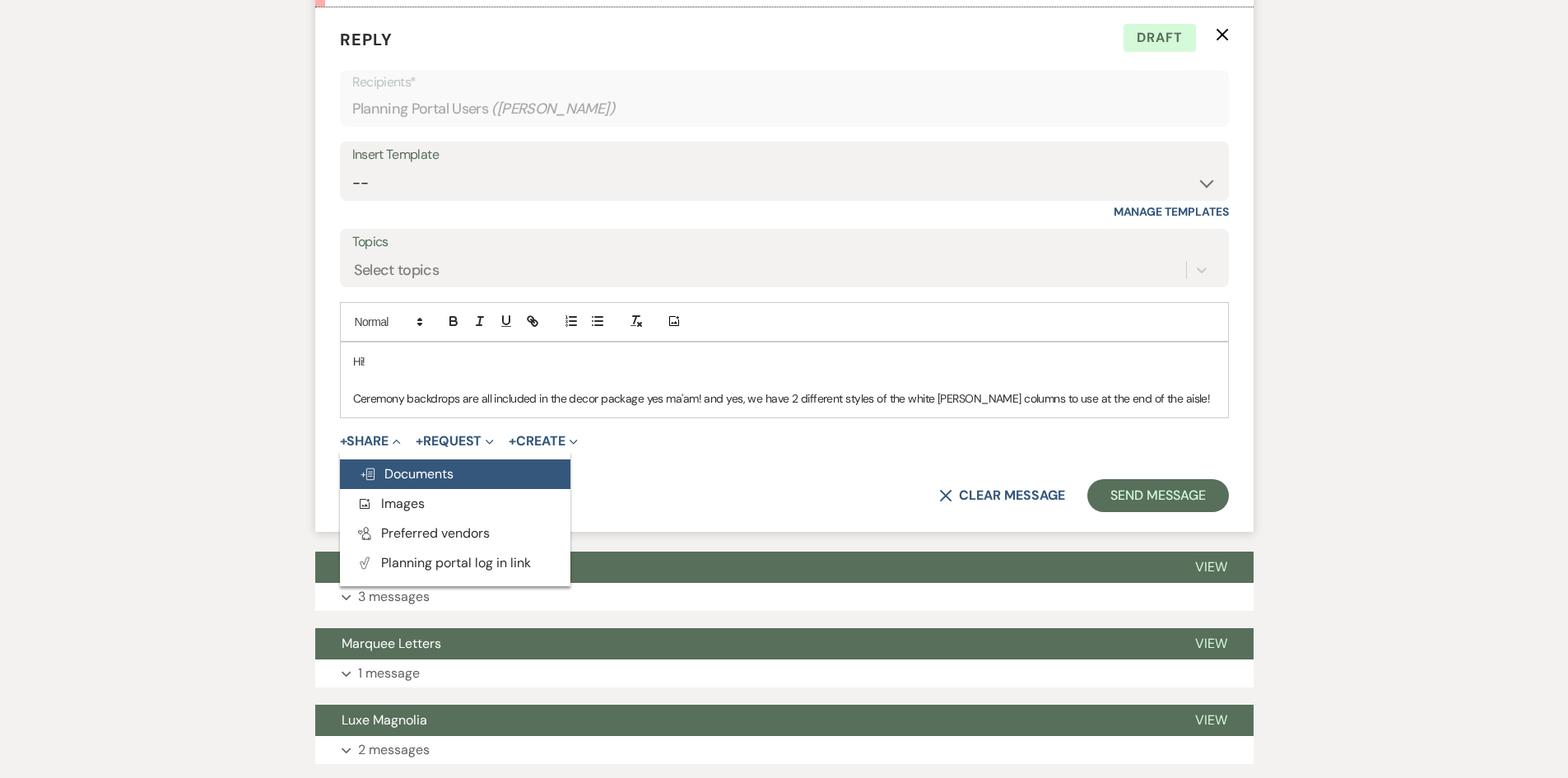
click at [381, 472] on span "Doc Upload Documents" at bounding box center [407, 473] width 94 height 17
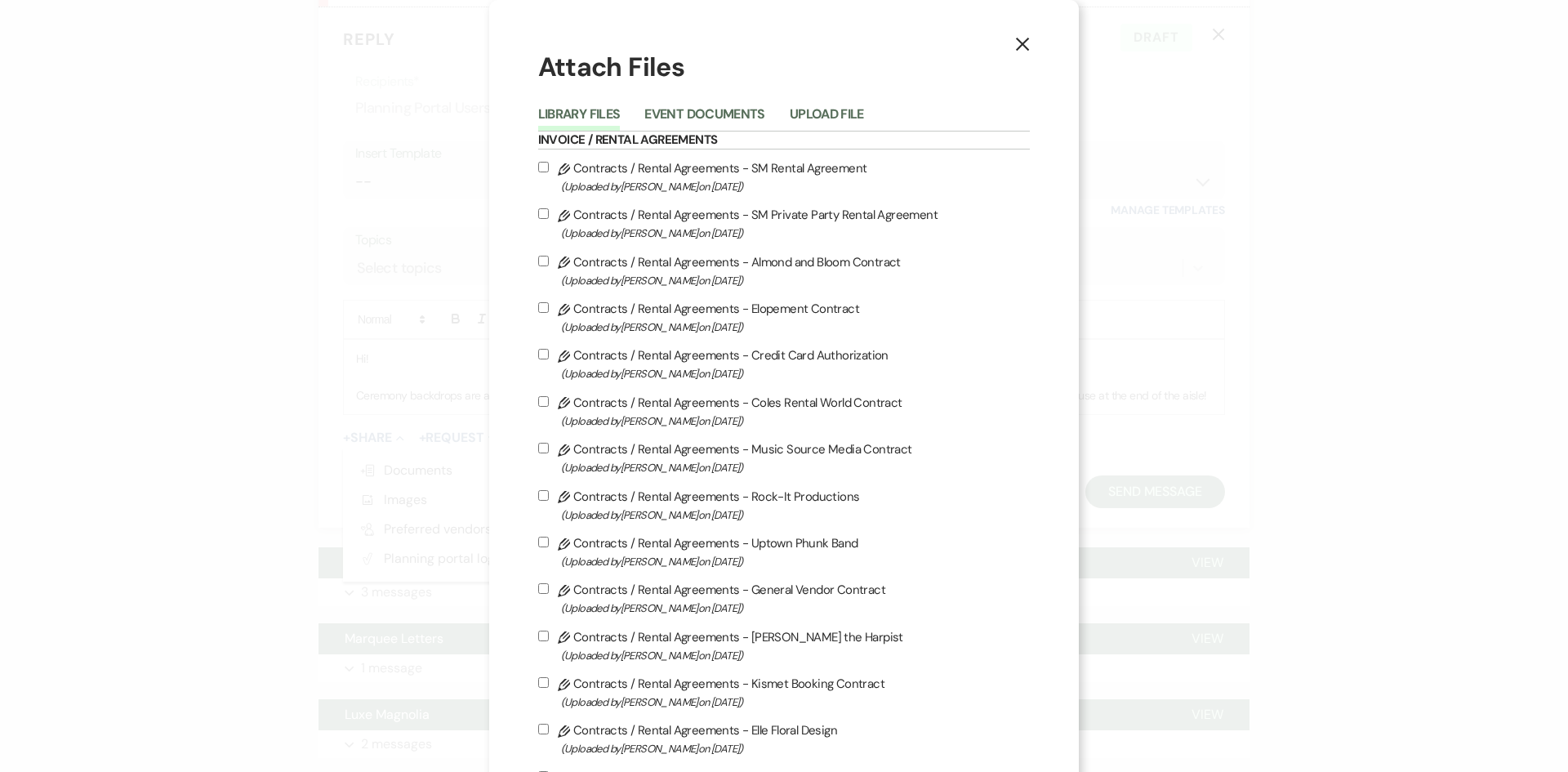
click at [786, 111] on li "Event Documents" at bounding box center [716, 117] width 144 height 27
click at [791, 115] on button "Upload File" at bounding box center [826, 120] width 74 height 23
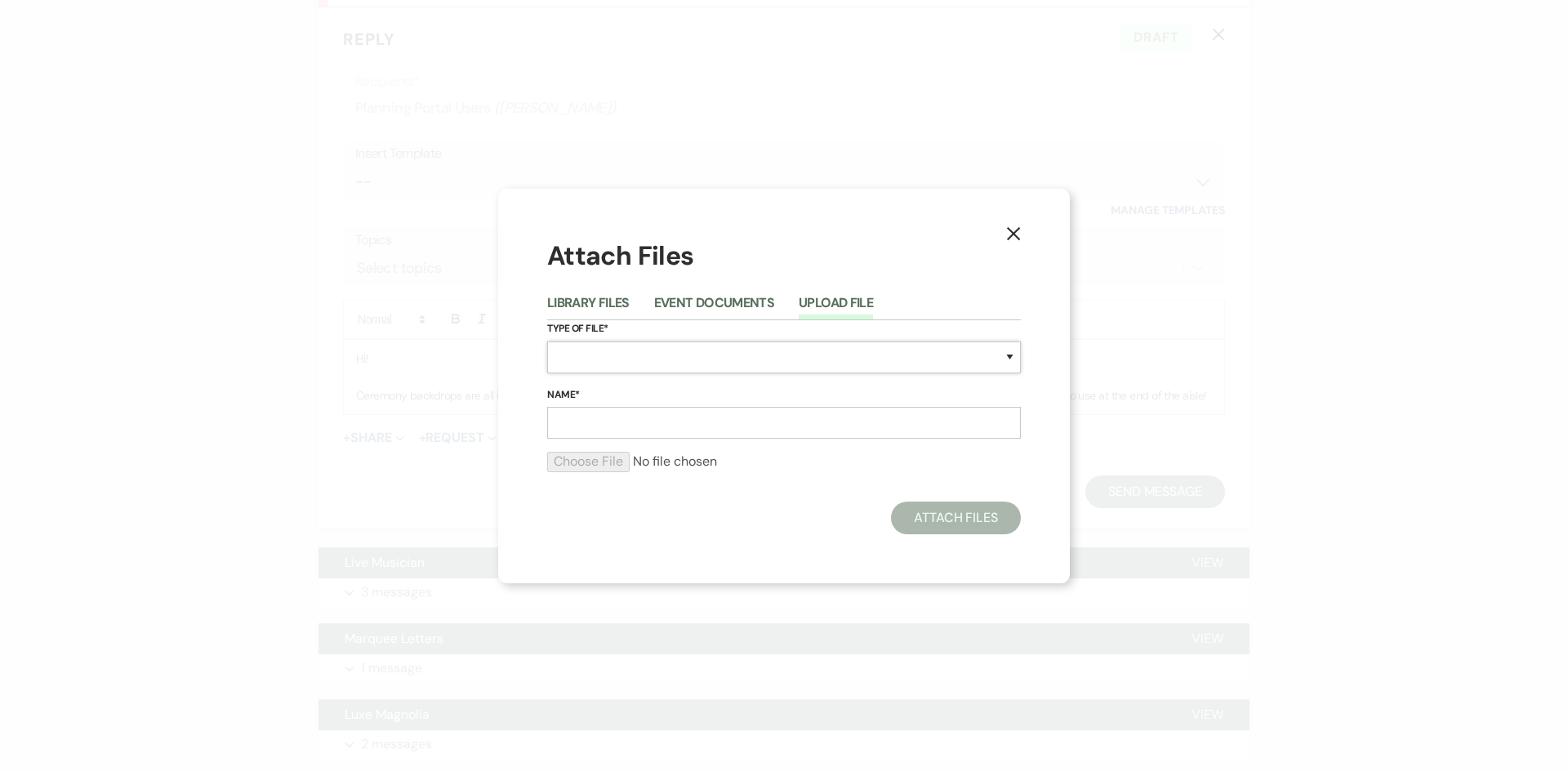
click at [673, 351] on select "Special Event Insurance Vendor Certificate of Insurance Contracts / Rental Agre…" at bounding box center [784, 357] width 473 height 32
select select "0"
click at [547, 341] on select "Special Event Insurance Vendor Certificate of Insurance Contracts / Rental Agre…" at bounding box center [784, 357] width 473 height 32
click at [652, 431] on input "Name*" at bounding box center [784, 422] width 473 height 32
type input "columns at end of aisle"
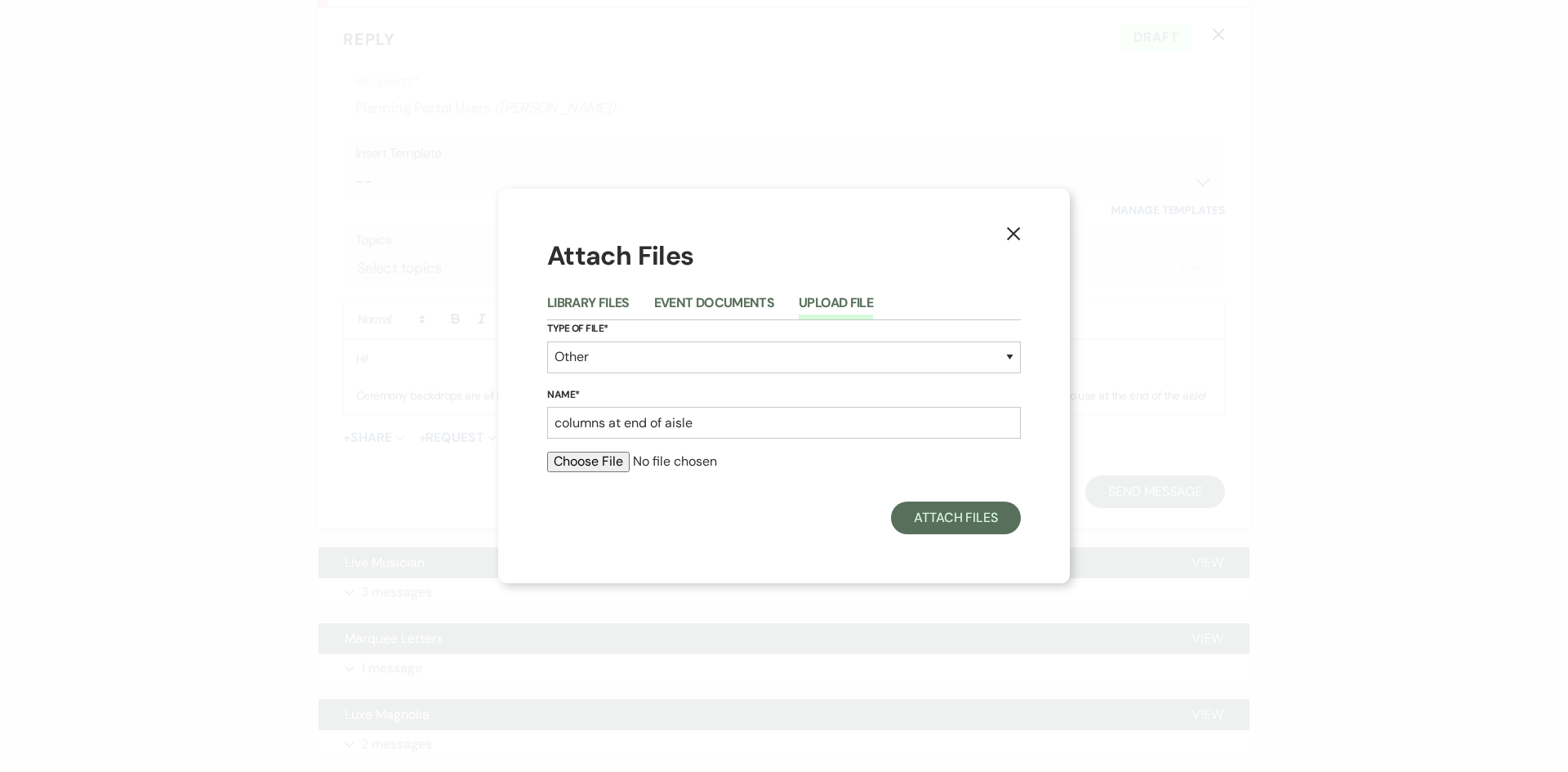
click at [625, 460] on input "file" at bounding box center [784, 461] width 473 height 20
type input "C:\fakepath\IMG_8457.jpg"
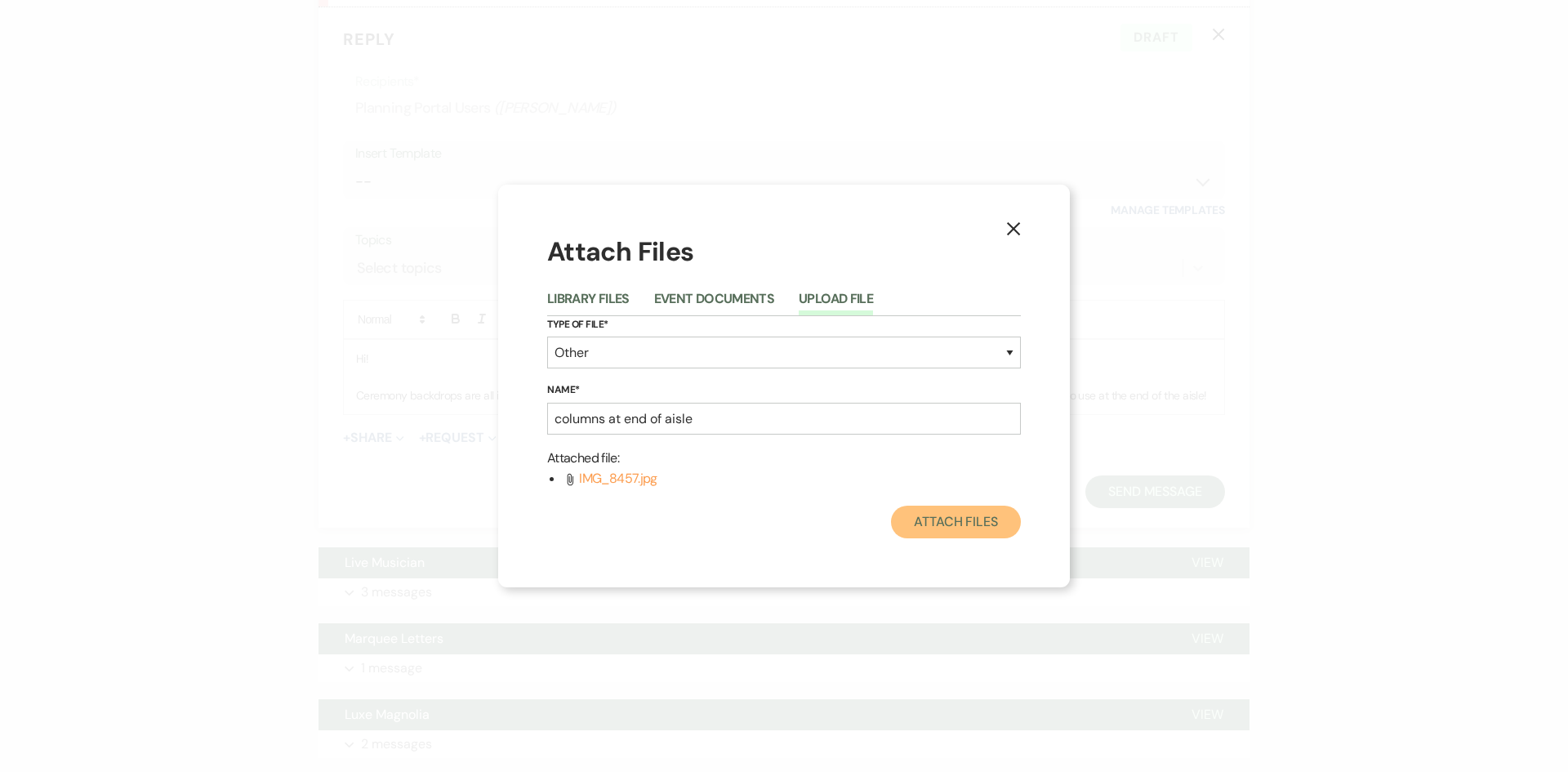
click at [945, 522] on button "Attach Files" at bounding box center [955, 522] width 129 height 33
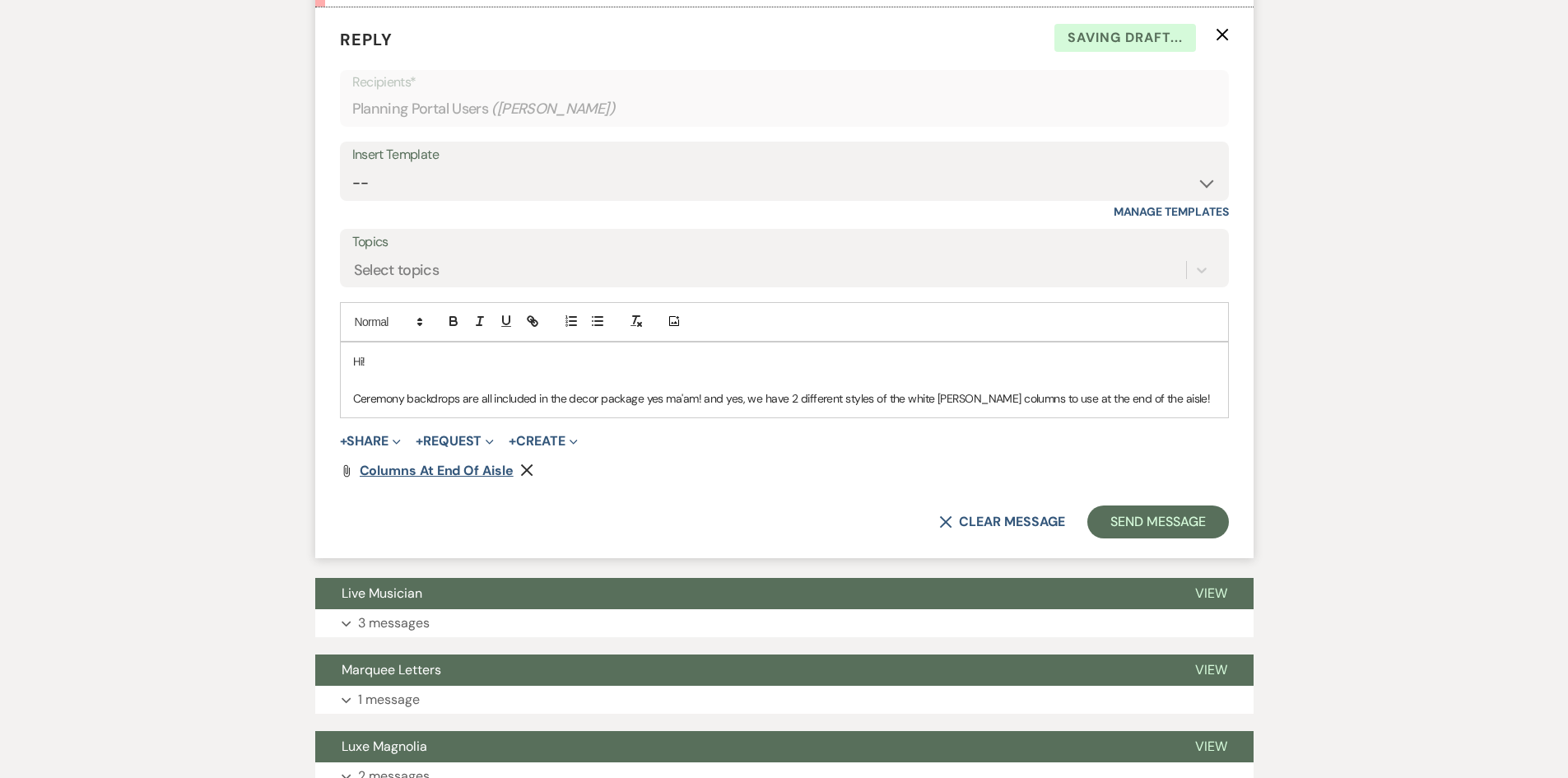
click at [471, 469] on span "columns at end of aisle" at bounding box center [436, 470] width 154 height 17
drag, startPoint x: 1166, startPoint y: 397, endPoint x: 1033, endPoint y: 388, distance: 133.3
click at [1163, 397] on p "Ceremony backdrops are all included in the decor package yes ma'am! and yes, we…" at bounding box center [784, 398] width 862 height 18
click at [946, 401] on p "Ceremony backdrops are all included in the decor package yes ma'am! and yes, we…" at bounding box center [784, 398] width 862 height 18
click at [947, 401] on p "Ceremony backdrops are all included in the decor package yes ma'am! and yes, we…" at bounding box center [784, 398] width 862 height 18
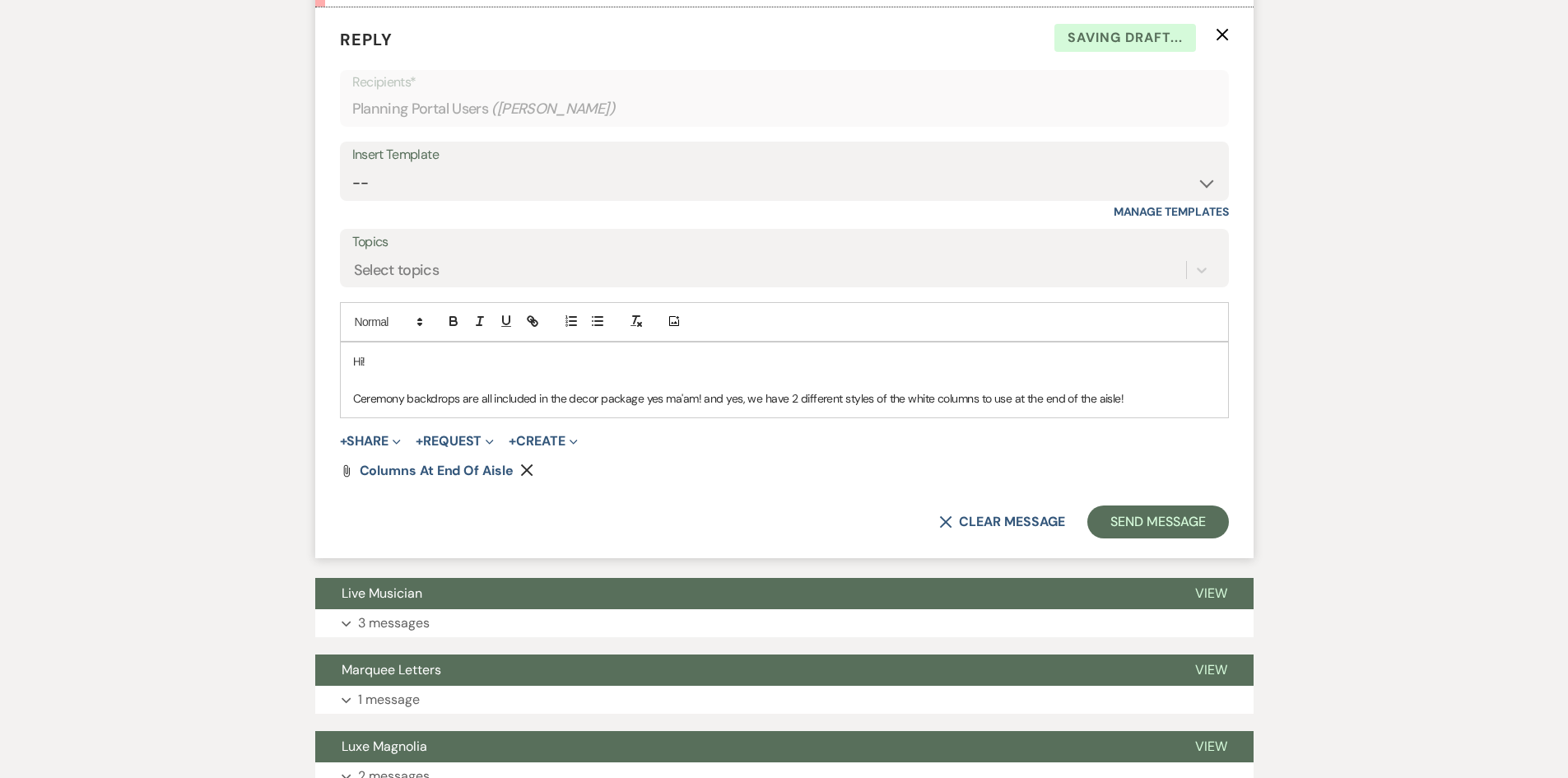
click at [1152, 393] on p "Ceremony backdrops are all included in the decor package yes ma'am! and yes, we…" at bounding box center [784, 398] width 862 height 18
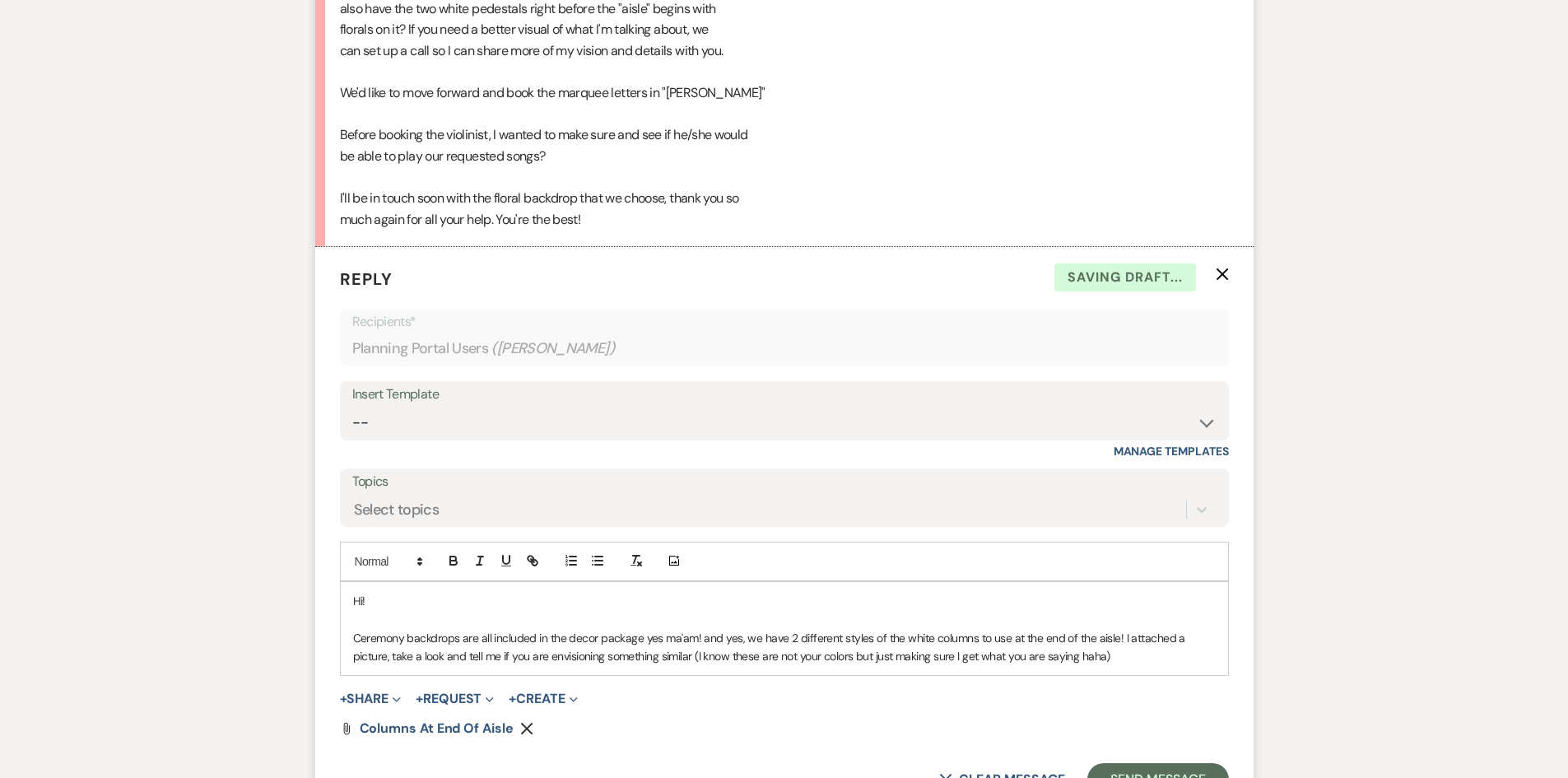
scroll to position [987, 0]
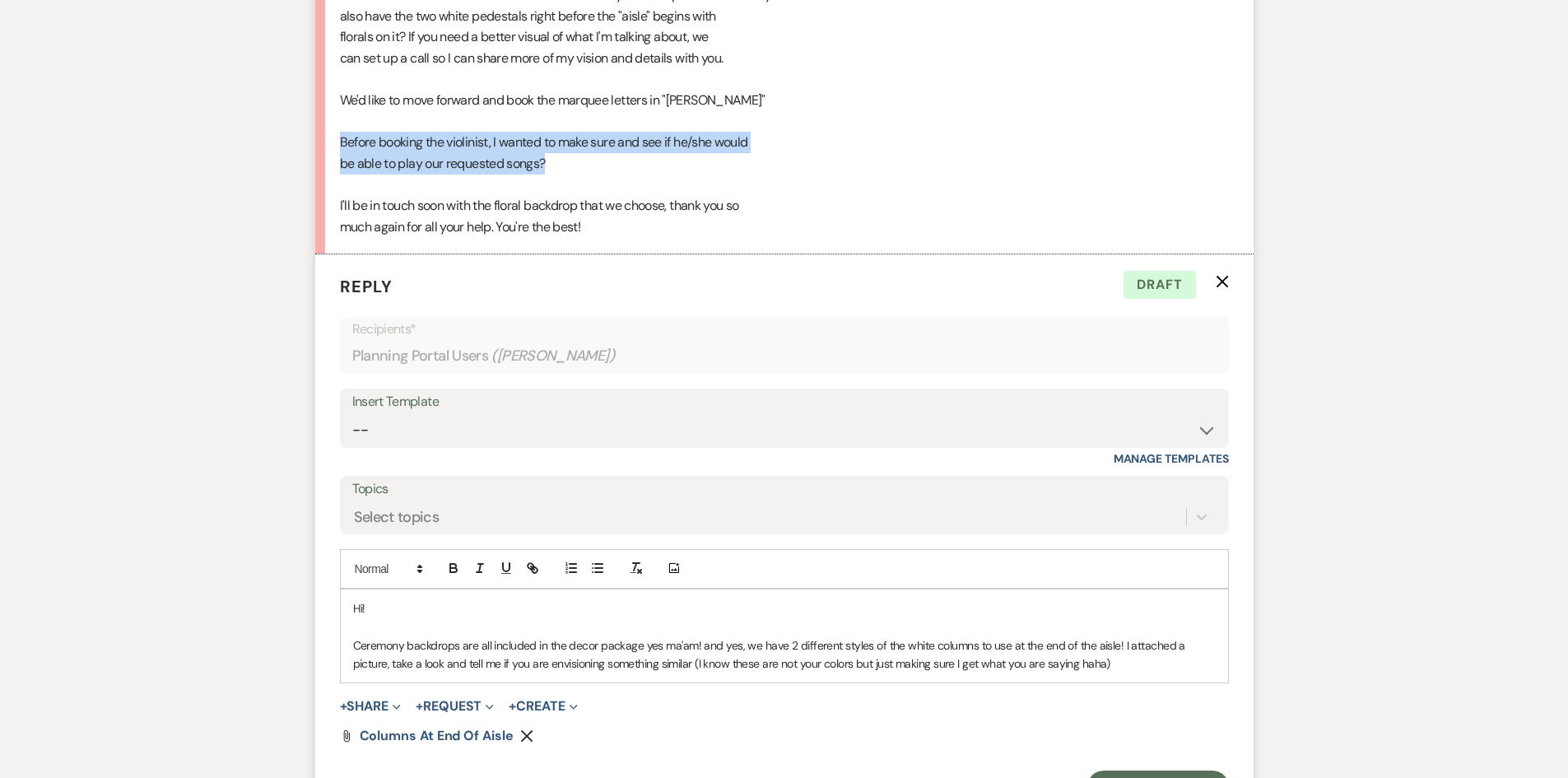
drag, startPoint x: 557, startPoint y: 157, endPoint x: 338, endPoint y: 150, distance: 219.1
click at [338, 150] on li "[PERSON_NAME] [DATE] 8:16 PM Hi [PERSON_NAME], Is our ceremony backdrop include…" at bounding box center [784, 56] width 939 height 397
copy div "Before booking the violinist, I wanted to make sure and see if he/she would be …"
click at [693, 215] on div "Hi [PERSON_NAME], Is our ceremony backdrop included in our decor package? Addit…" at bounding box center [784, 69] width 889 height 337
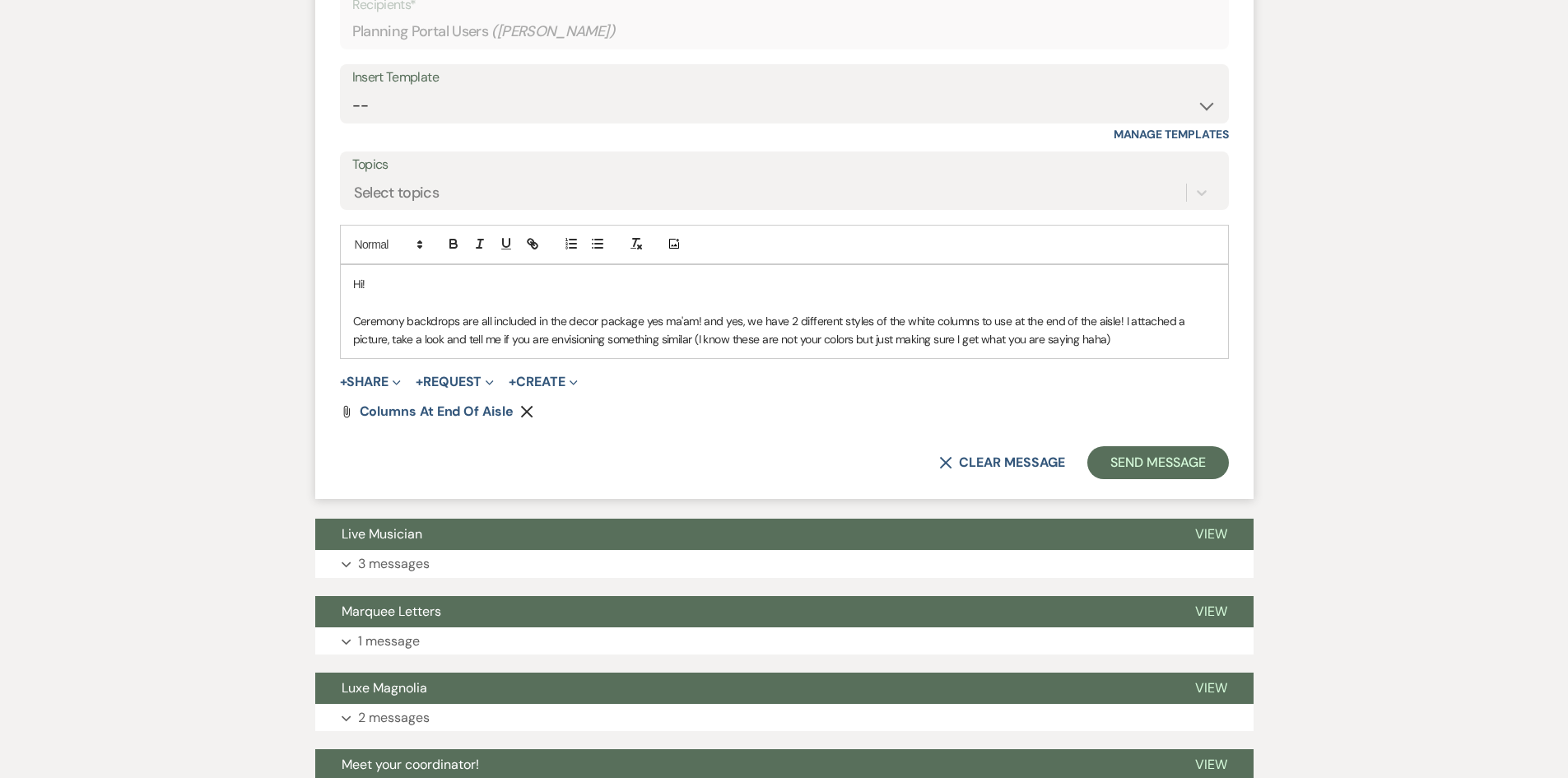
scroll to position [1317, 0]
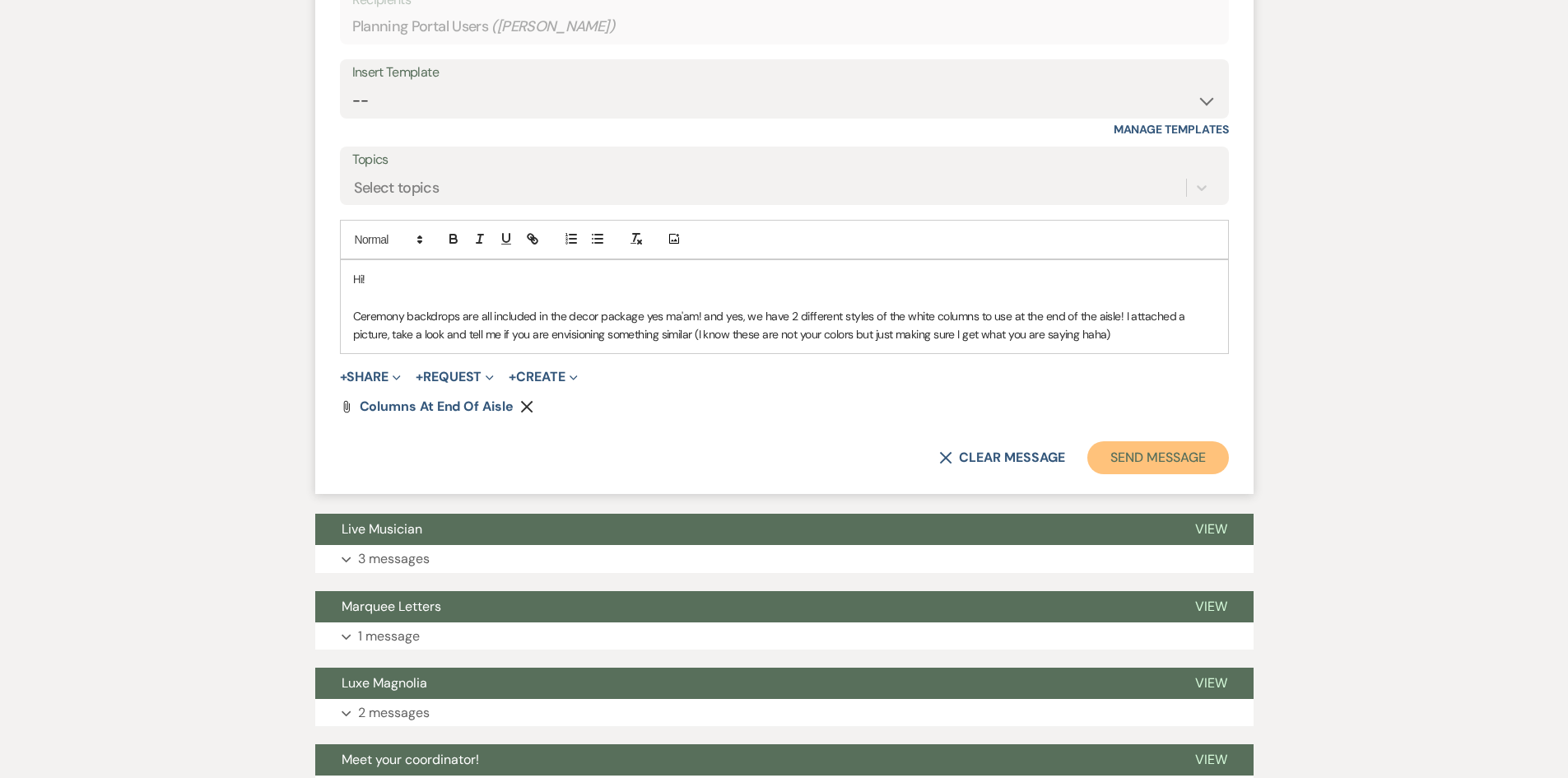
click at [1191, 458] on button "Send Message" at bounding box center [1157, 458] width 141 height 33
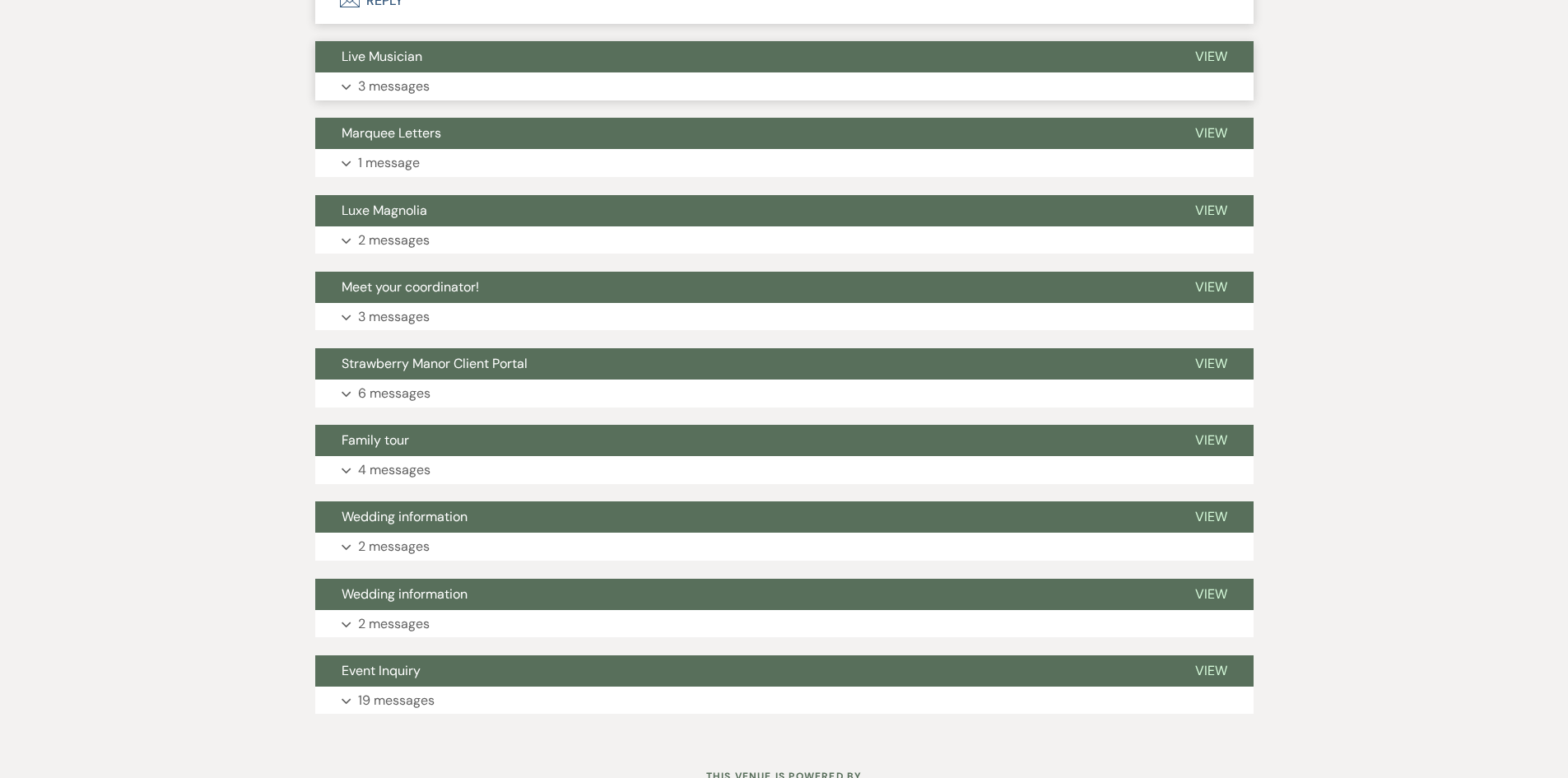
scroll to position [1476, 0]
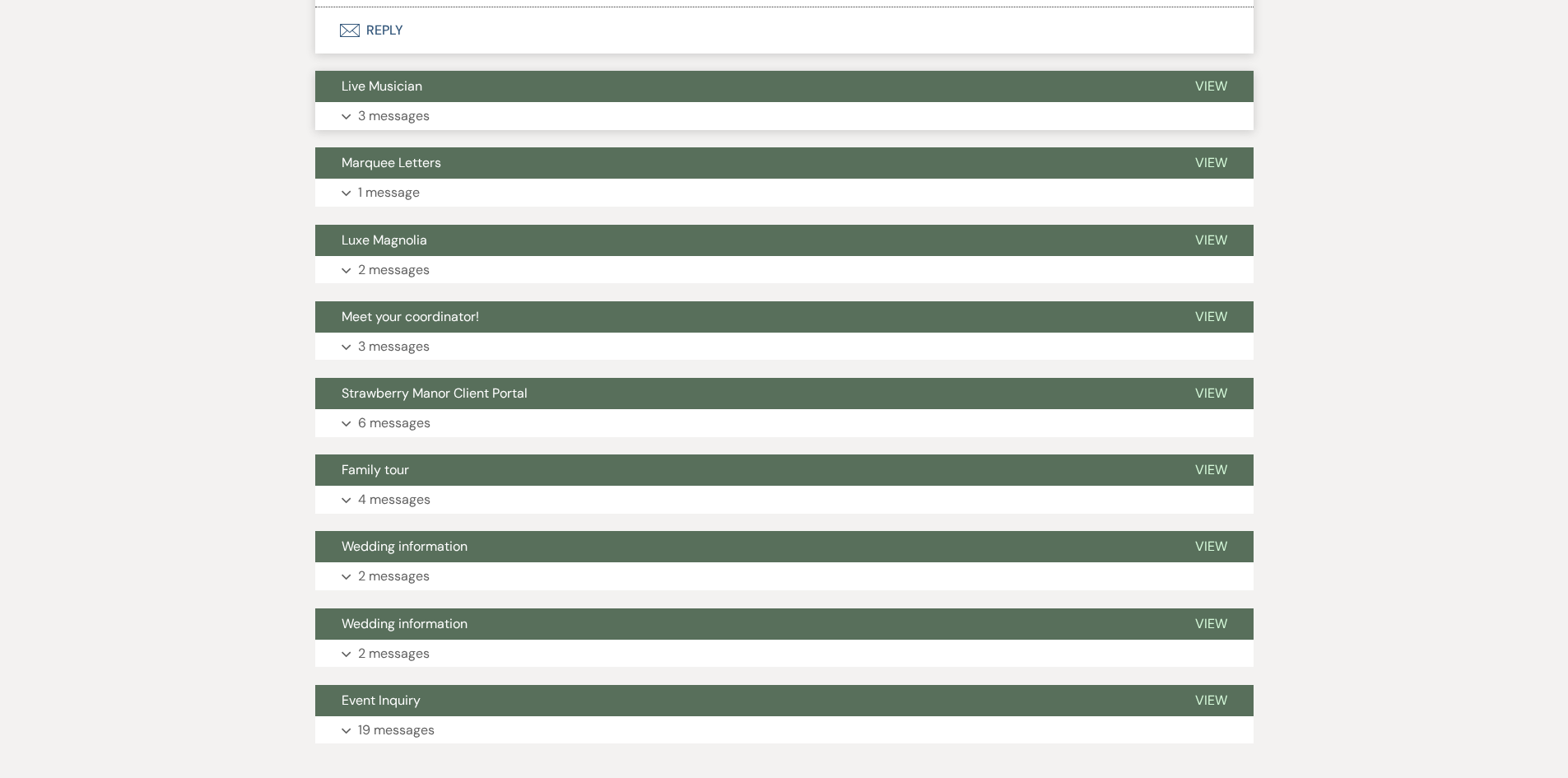
click at [382, 113] on p "3 messages" at bounding box center [394, 116] width 71 height 22
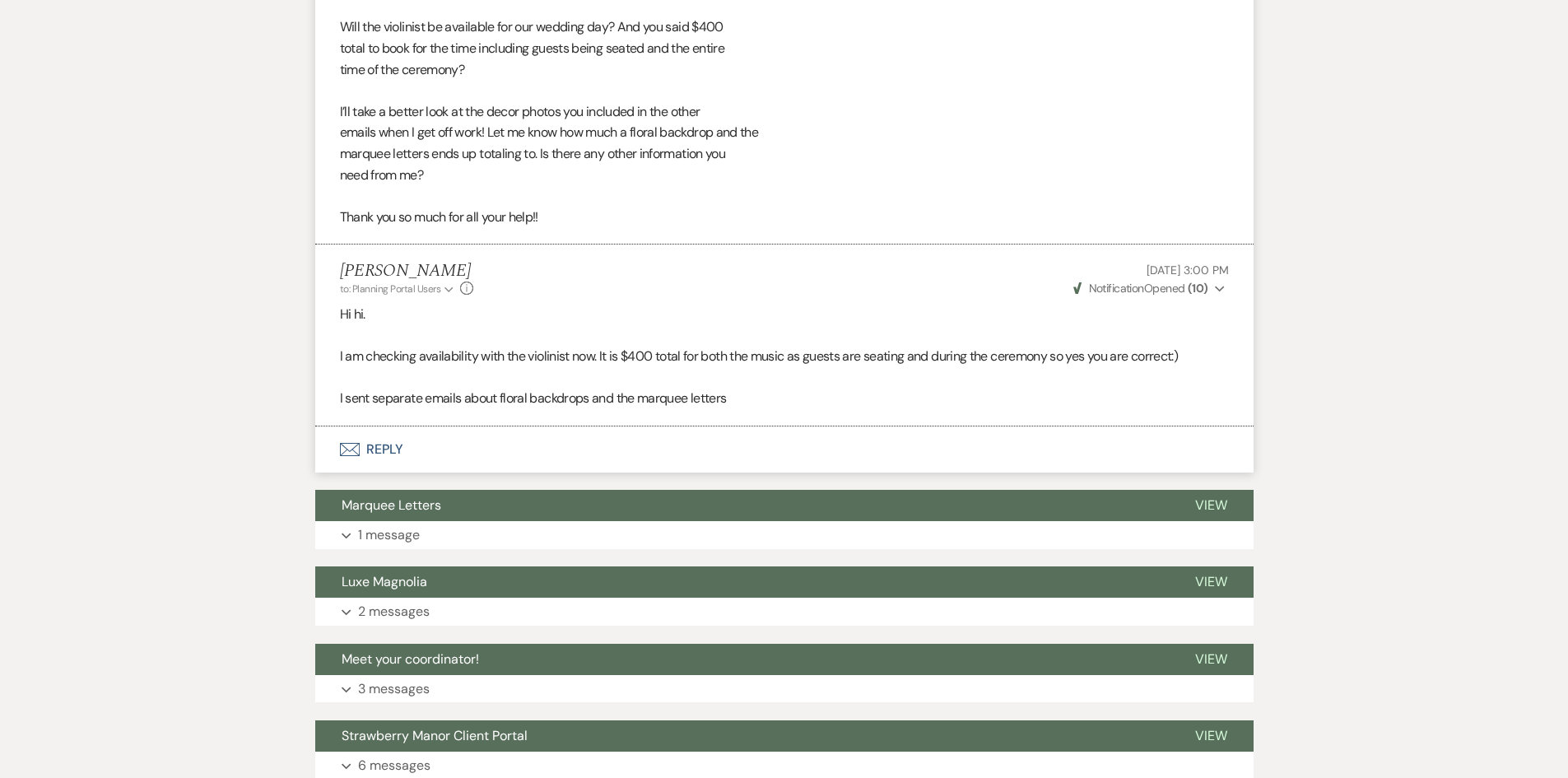
scroll to position [2057, 0]
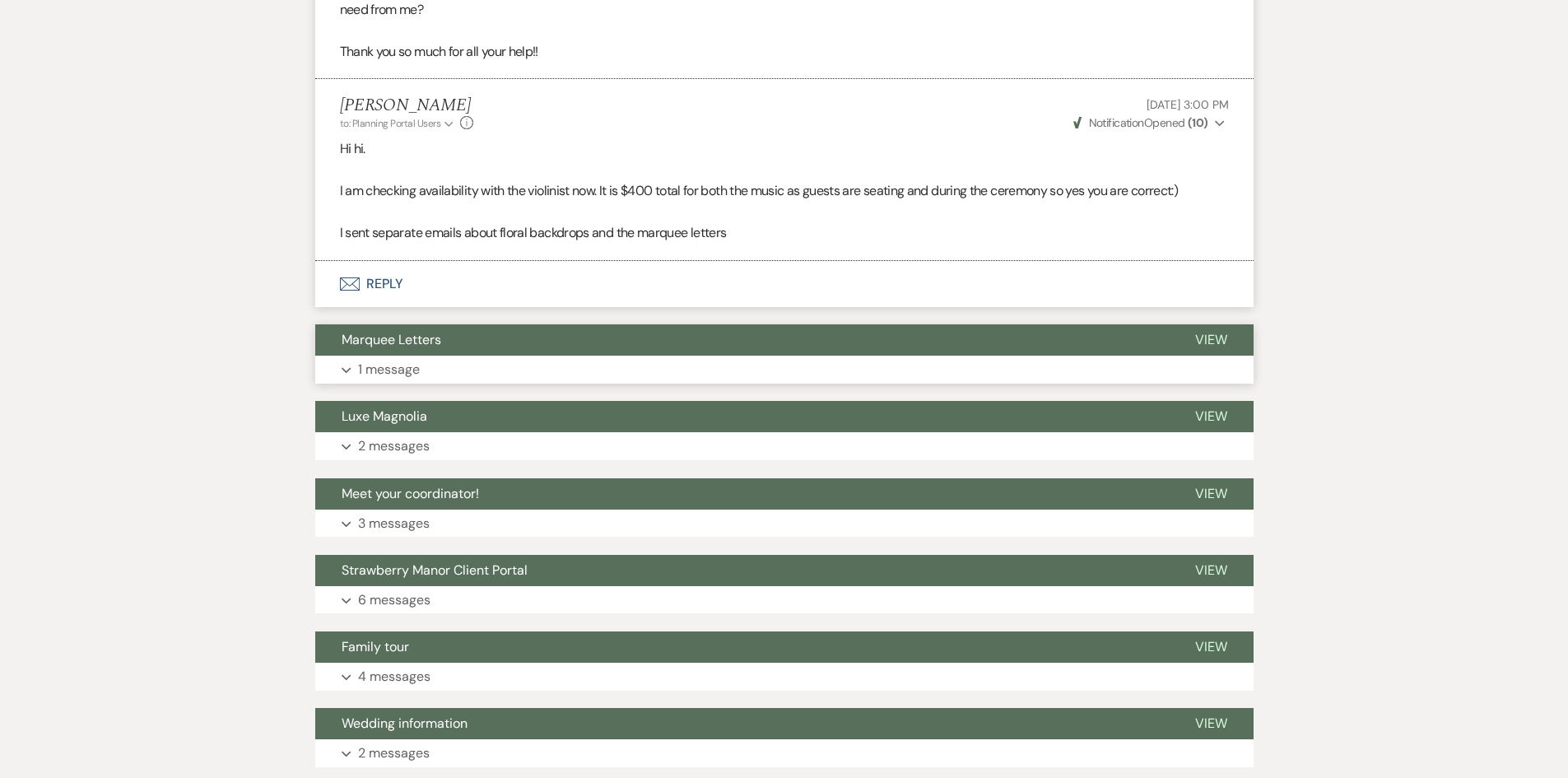
click at [411, 380] on p "1 message" at bounding box center [389, 370] width 62 height 22
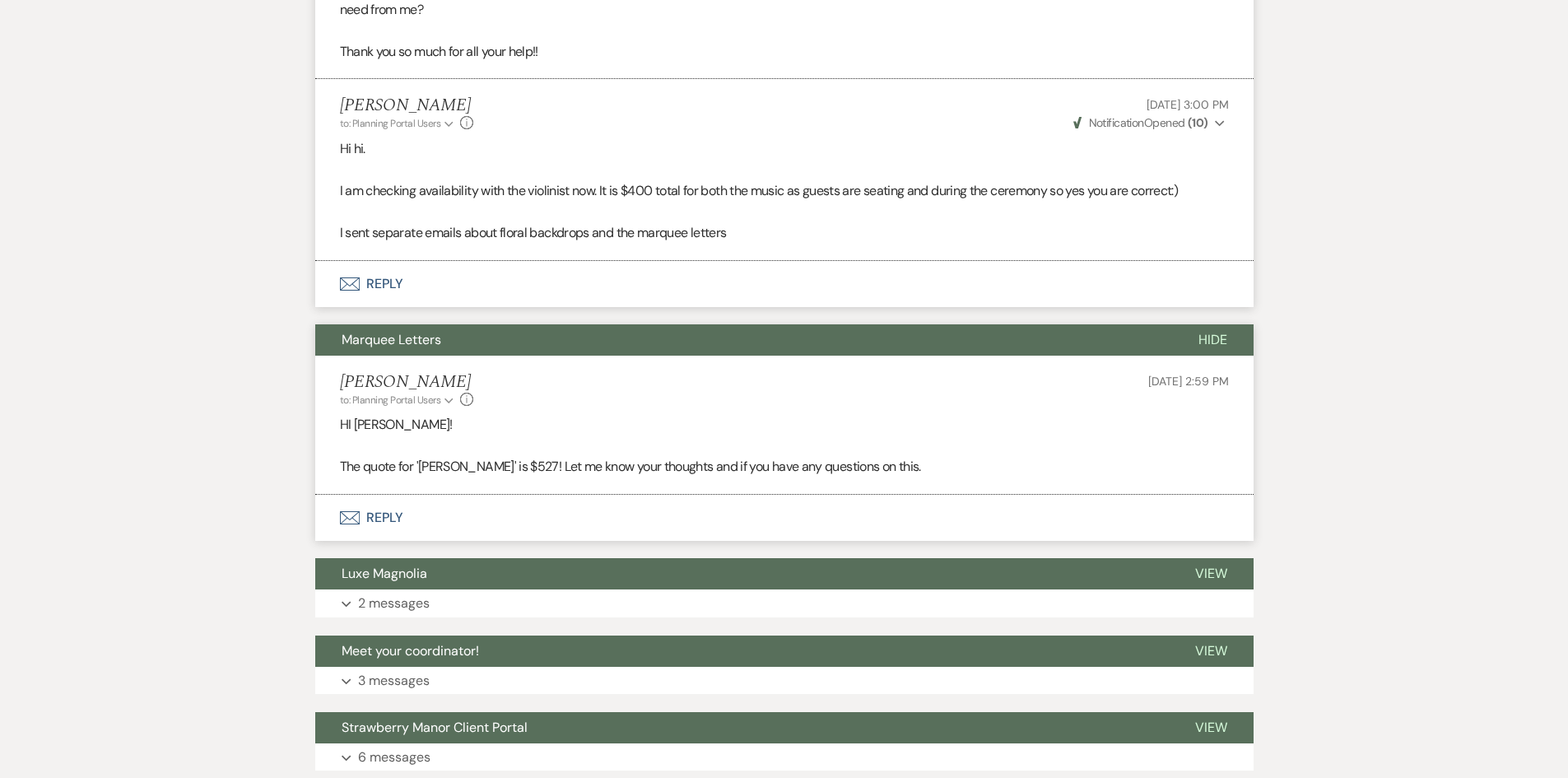
click at [374, 530] on button "Envelope Reply" at bounding box center [784, 517] width 939 height 46
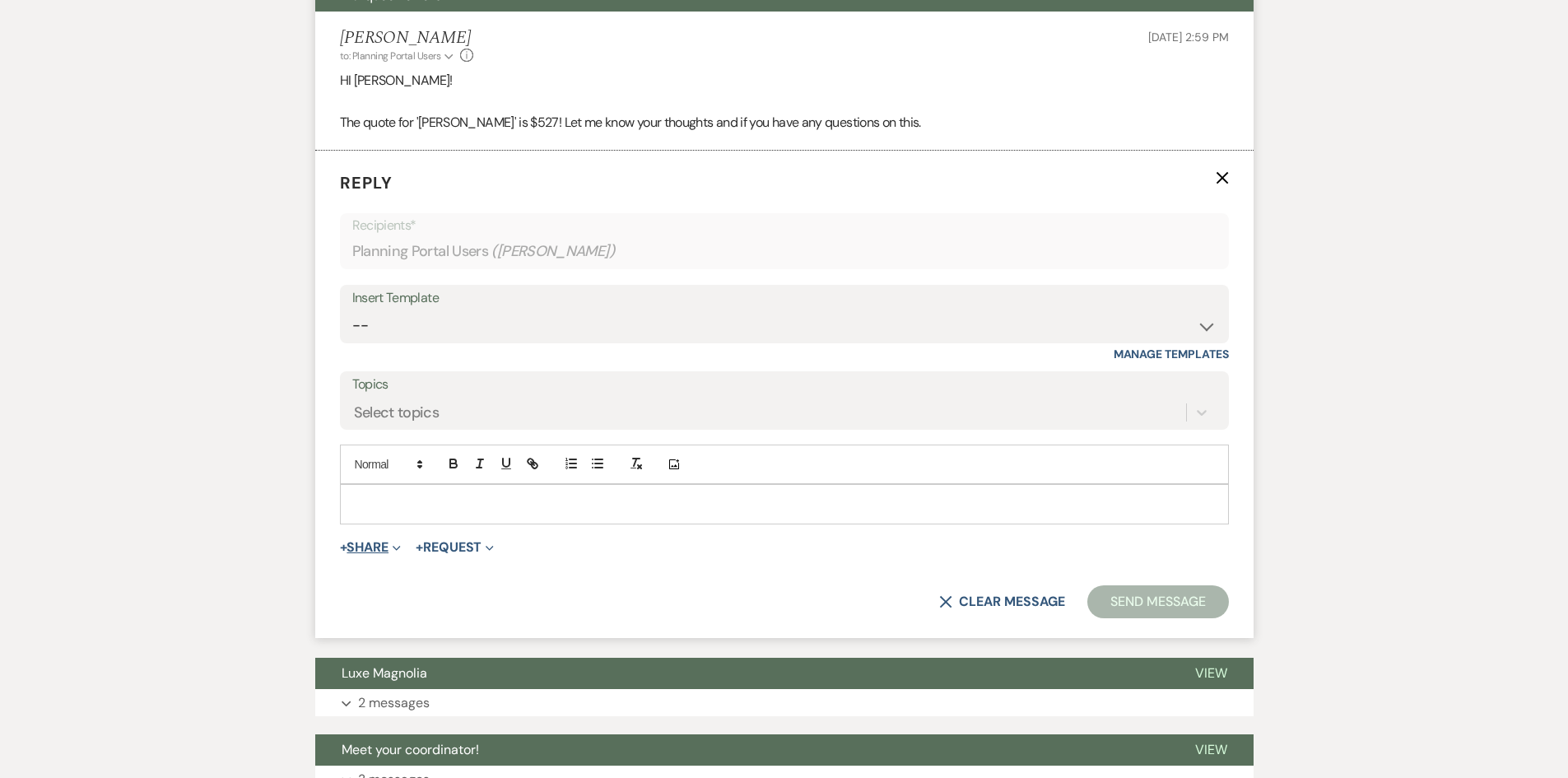
scroll to position [2427, 0]
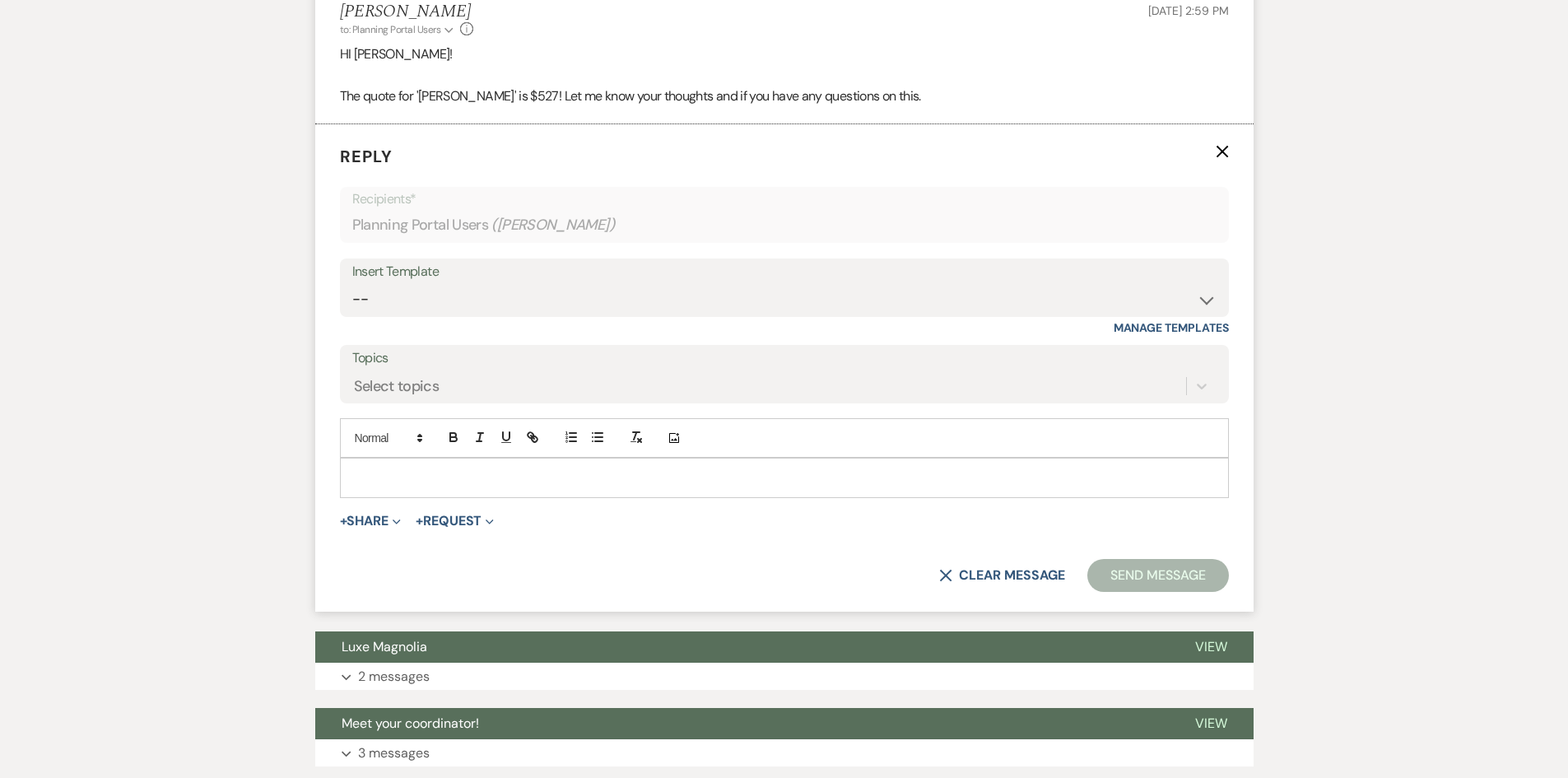
click at [432, 486] on p at bounding box center [784, 477] width 862 height 18
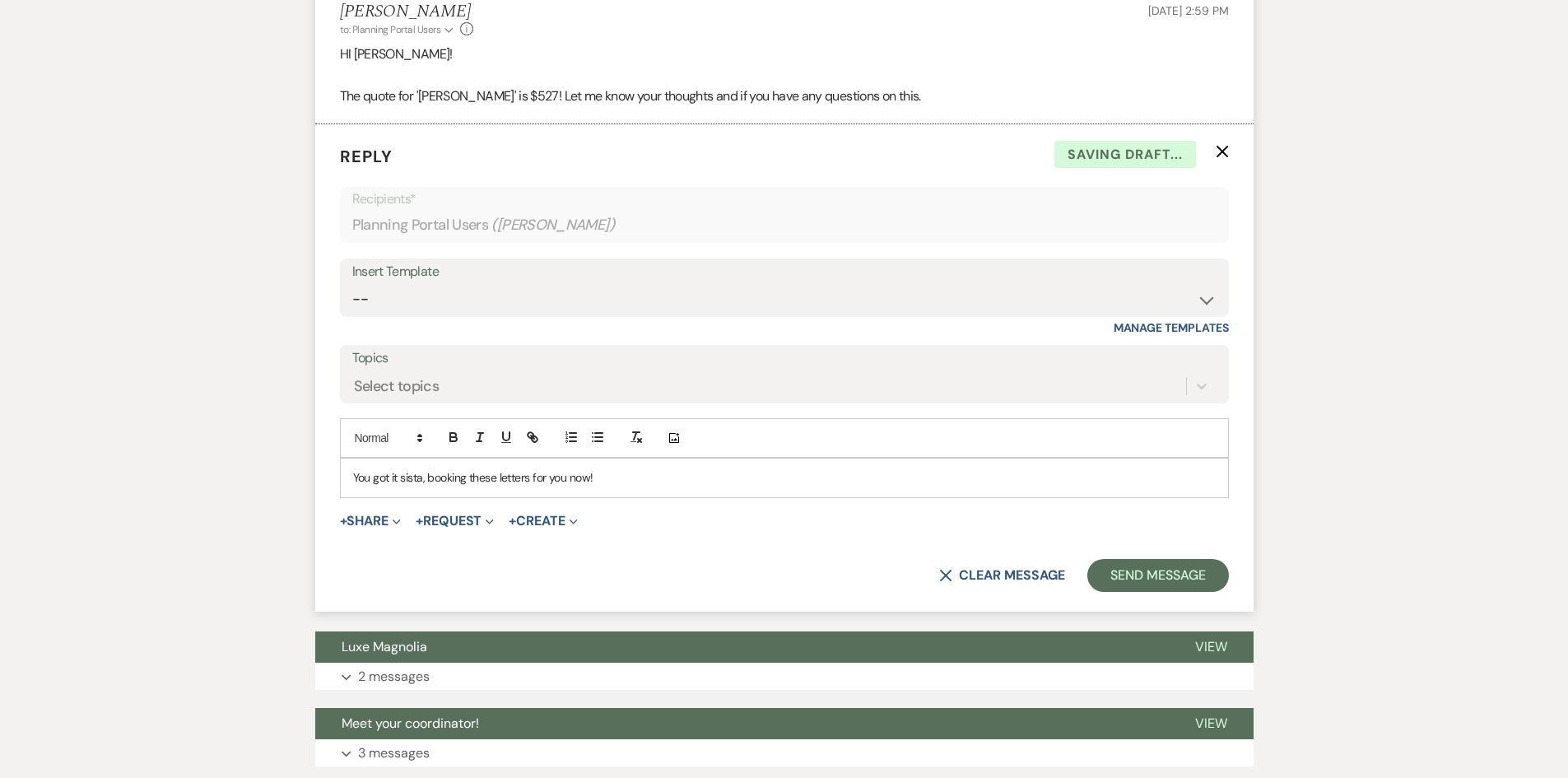
click at [345, 496] on div "You got it sista, booking these letters for you now!" at bounding box center [784, 477] width 887 height 38
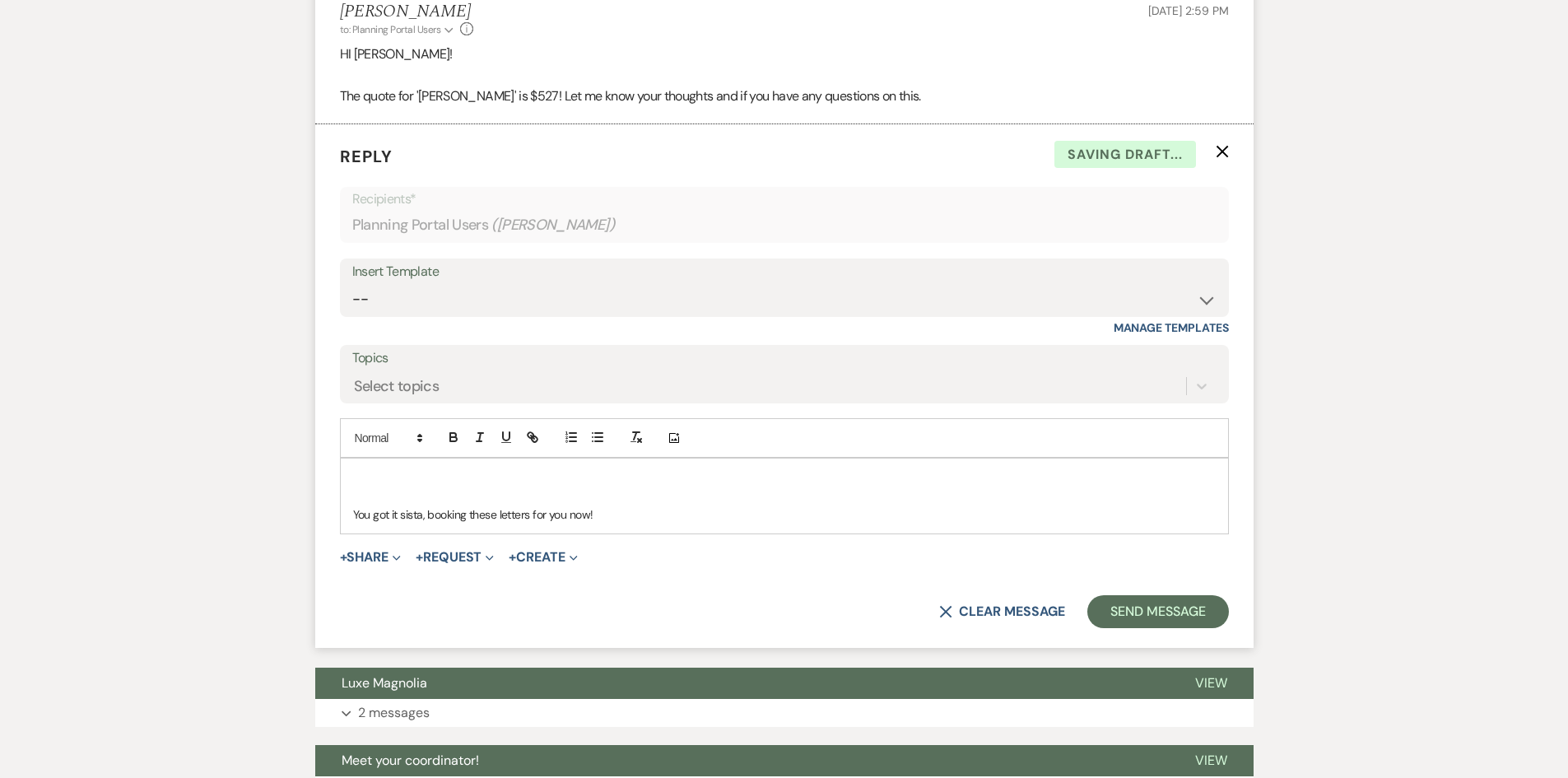
click at [353, 493] on div "You got it sista, booking these letters for you now!" at bounding box center [784, 495] width 887 height 75
drag, startPoint x: 424, startPoint y: 534, endPoint x: 325, endPoint y: 536, distance: 99.0
click at [326, 536] on form "Reply X Saving draft... Recipients* Planning Portal Users ( [PERSON_NAME] ) Ins…" at bounding box center [784, 386] width 939 height 524
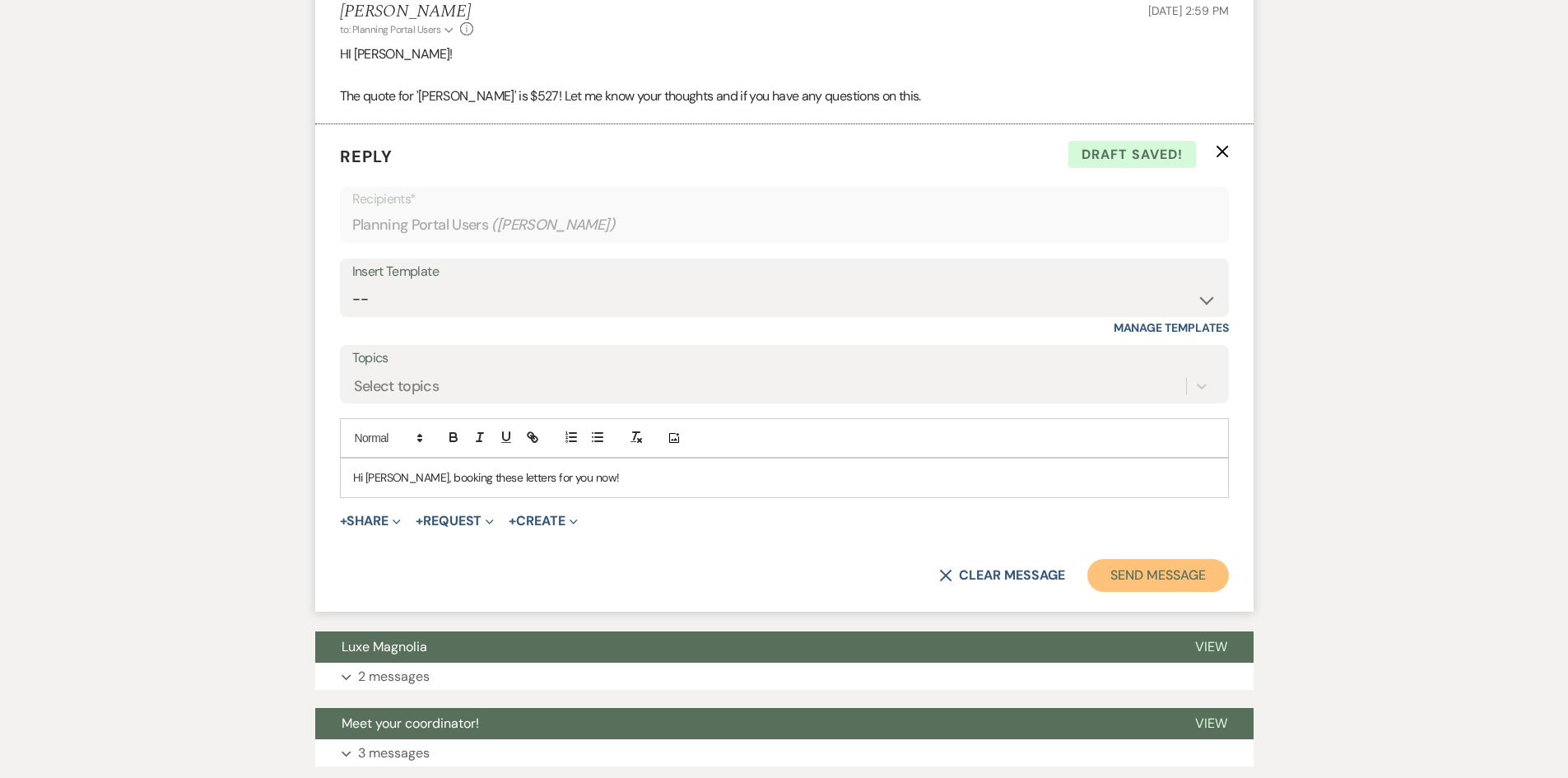
click at [1175, 592] on button "Send Message" at bounding box center [1157, 575] width 141 height 33
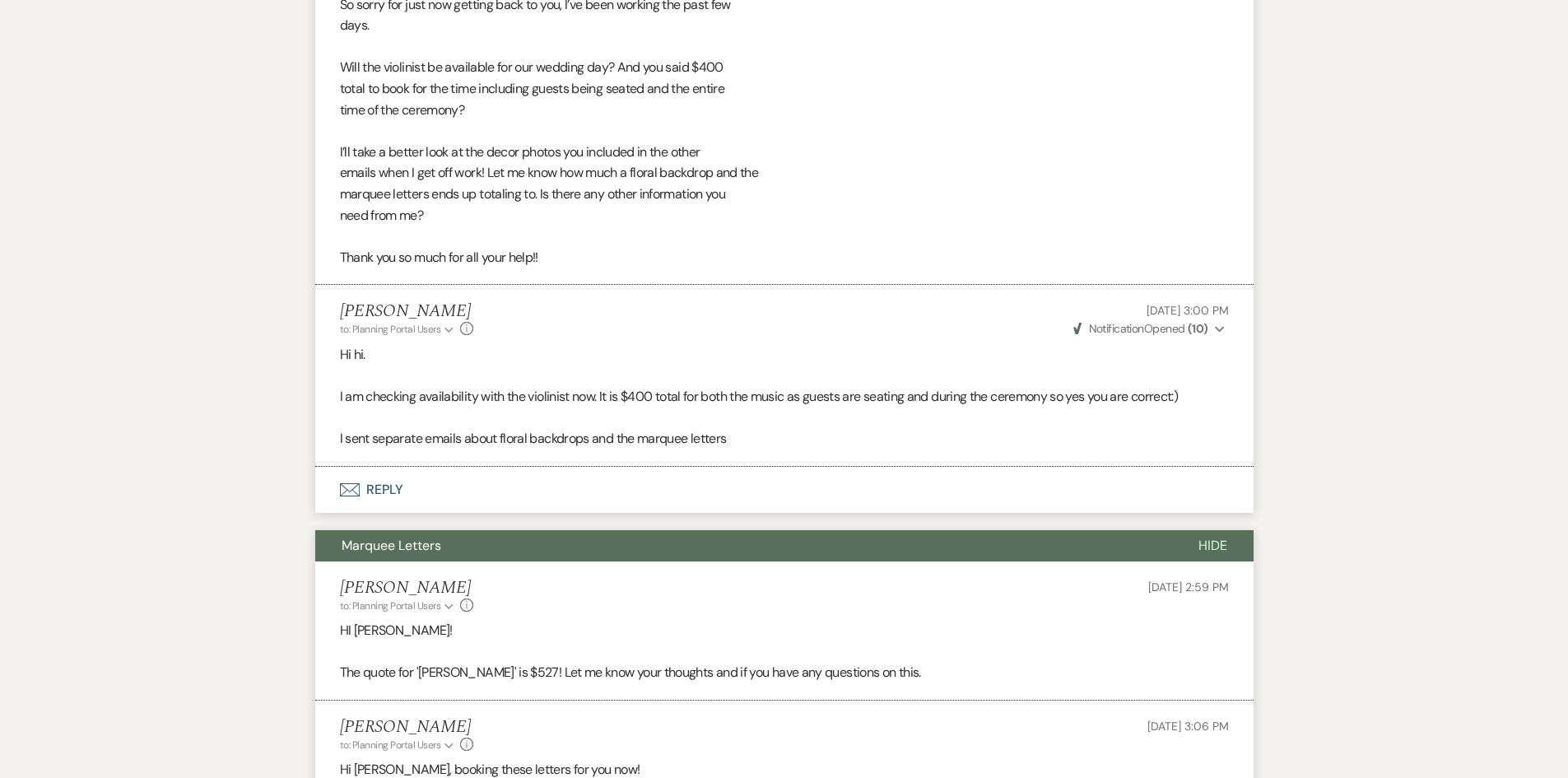
click at [392, 495] on button "Envelope Reply" at bounding box center [784, 489] width 939 height 46
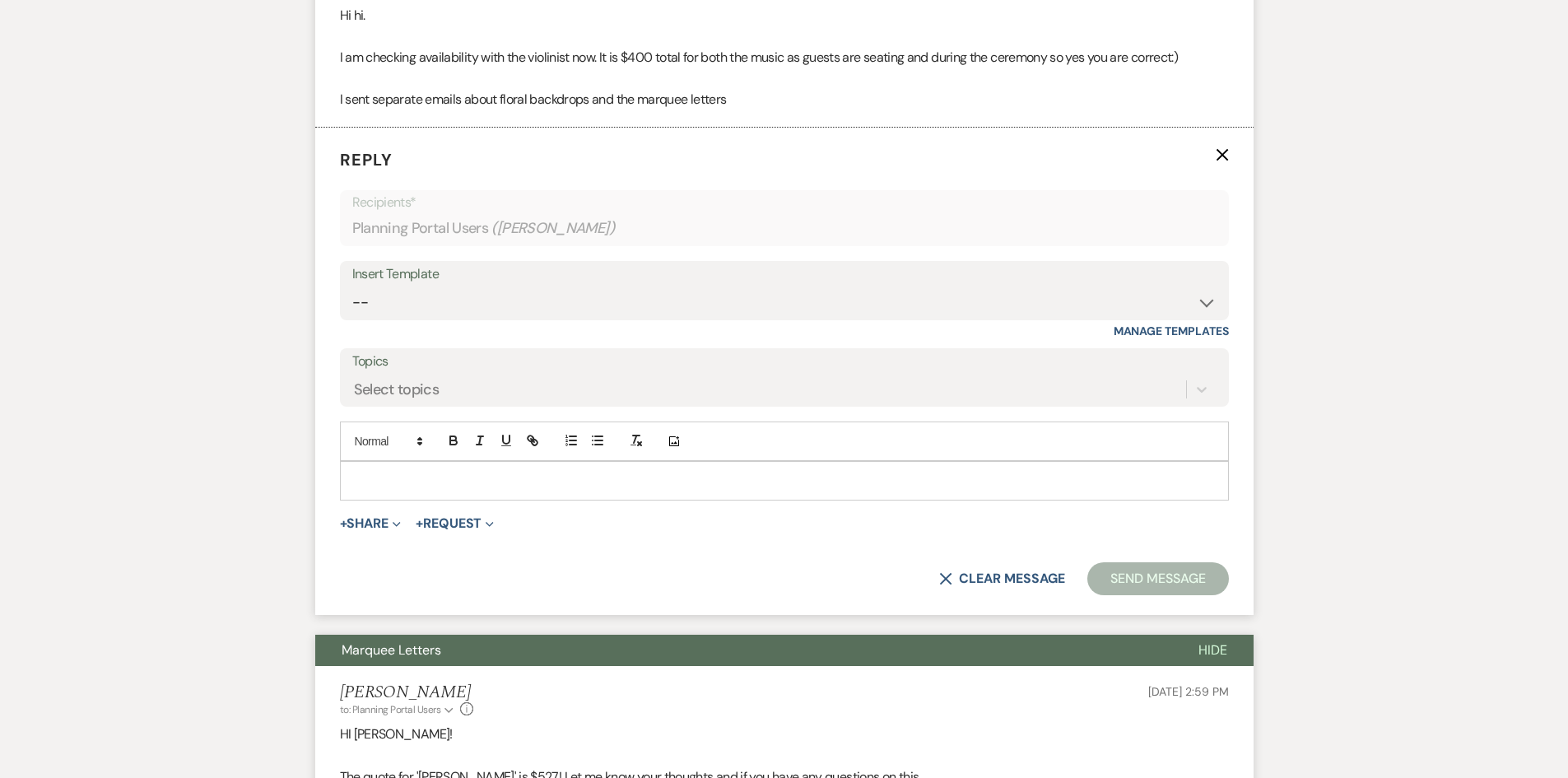
scroll to position [2194, 0]
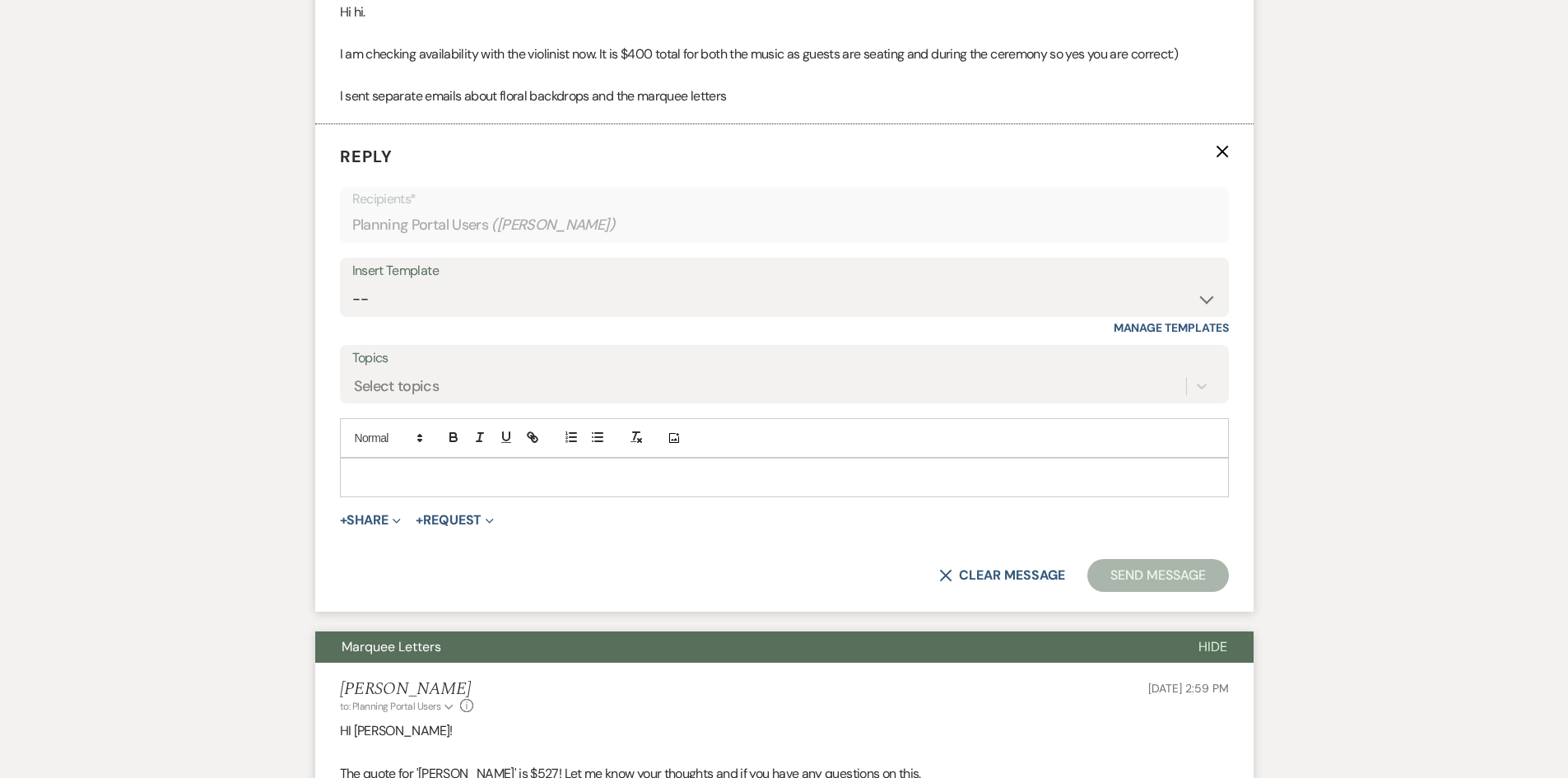
click at [407, 496] on div at bounding box center [784, 477] width 887 height 38
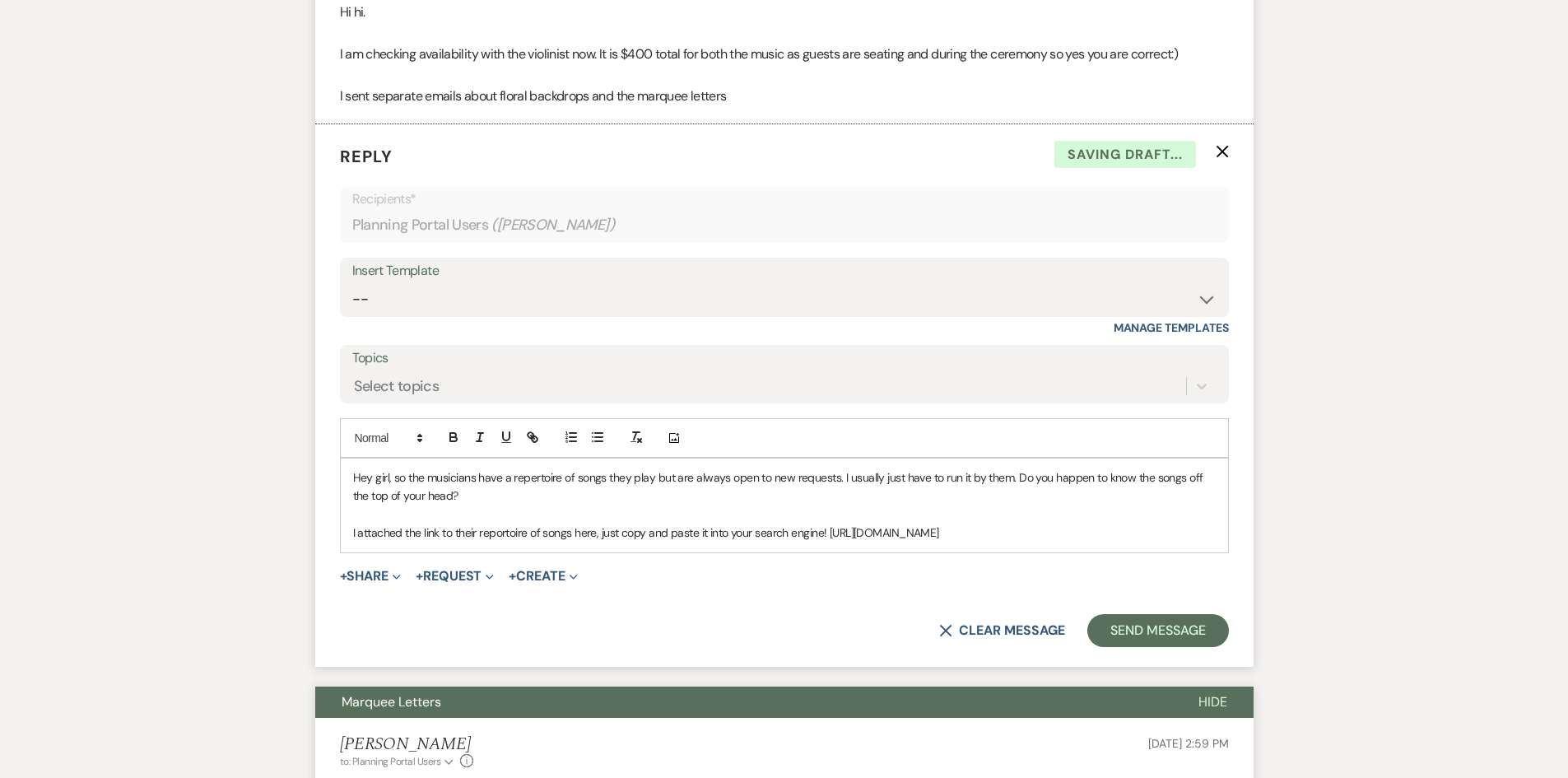
click at [486, 541] on p "I attached the link to their reportoire of songs here, just copy and paste it i…" at bounding box center [784, 533] width 862 height 18
click at [1181, 647] on button "Send Message" at bounding box center [1157, 631] width 141 height 33
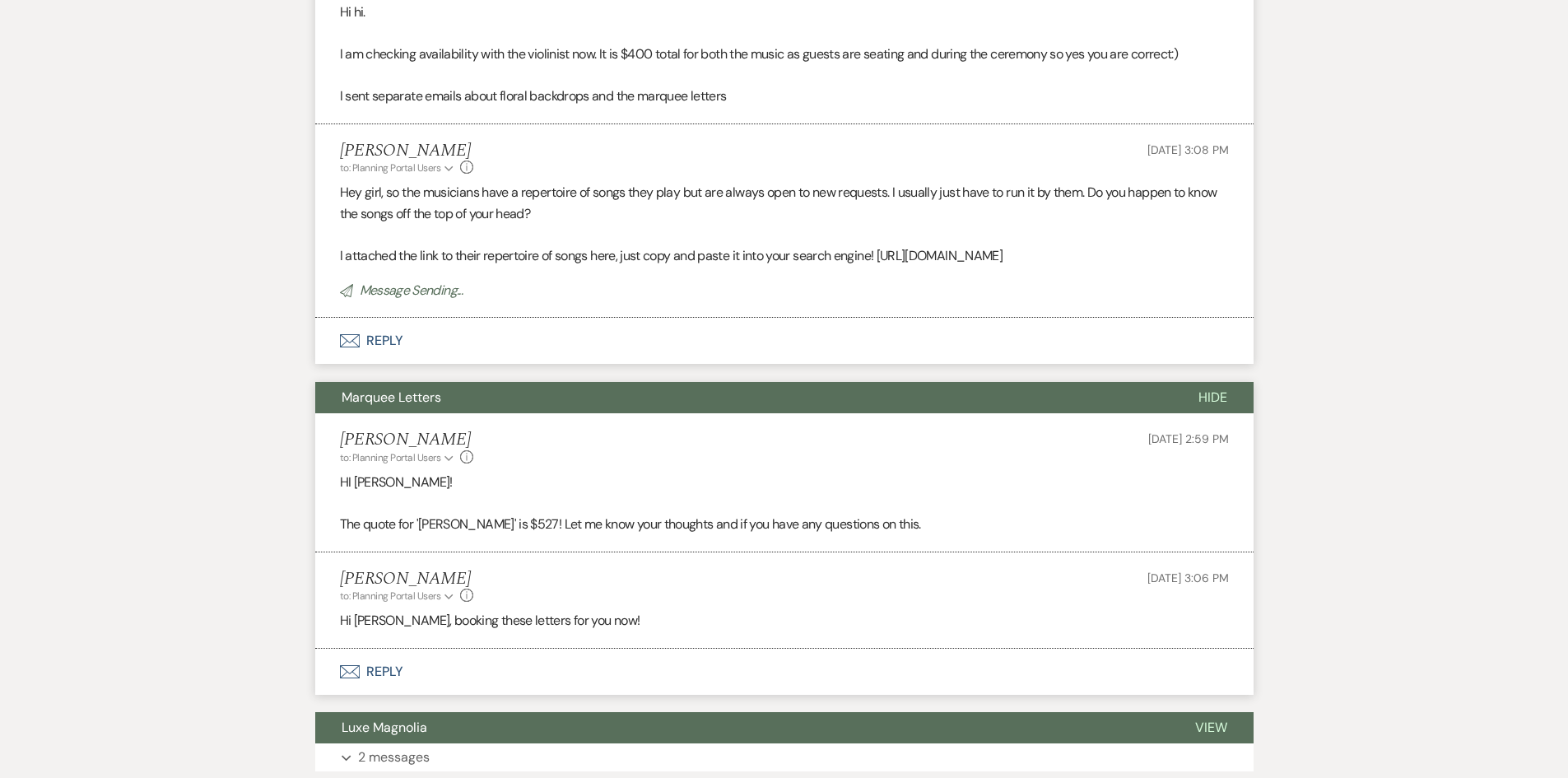
click at [381, 364] on button "Envelope Reply" at bounding box center [784, 340] width 939 height 46
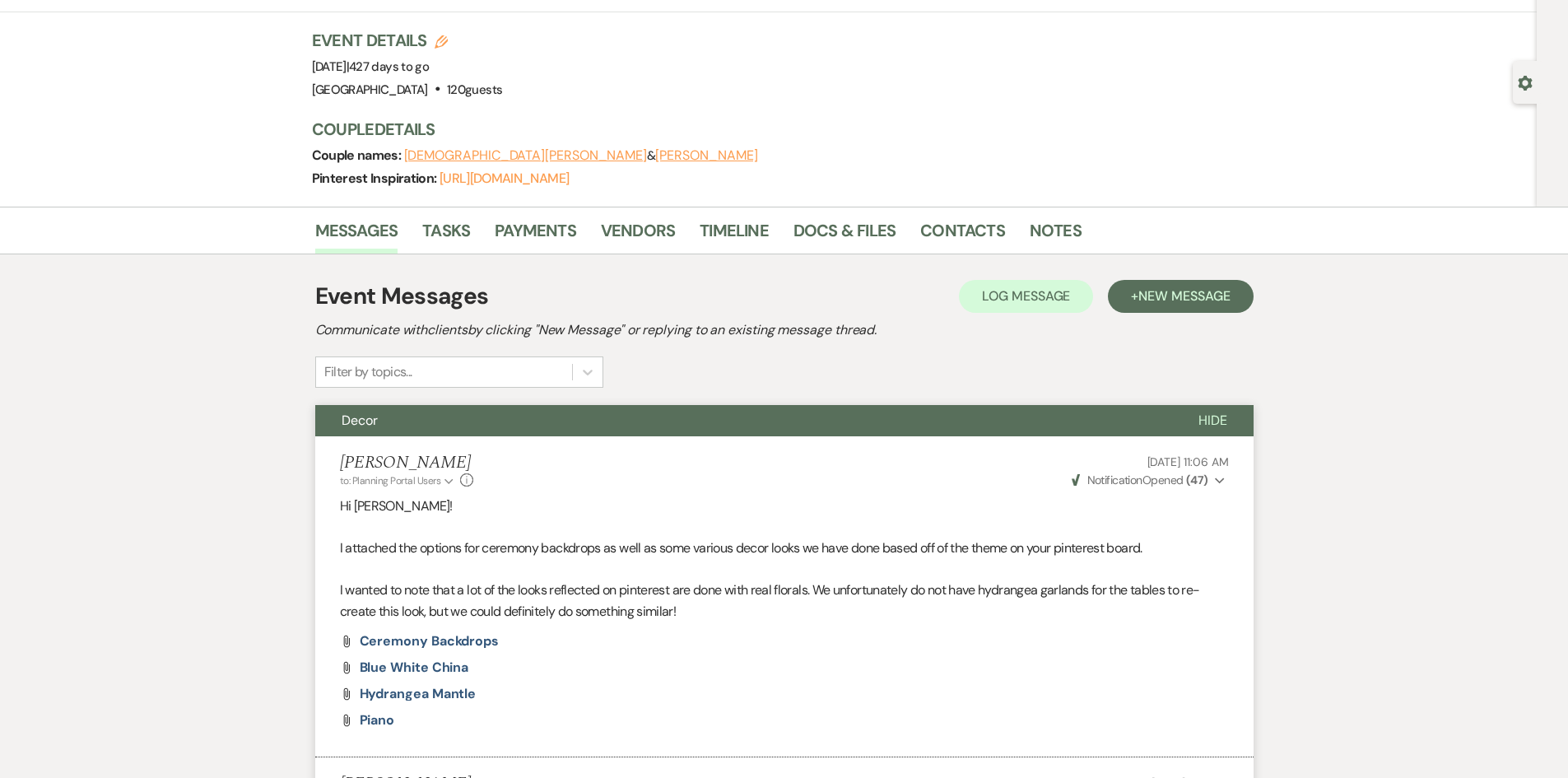
scroll to position [0, 0]
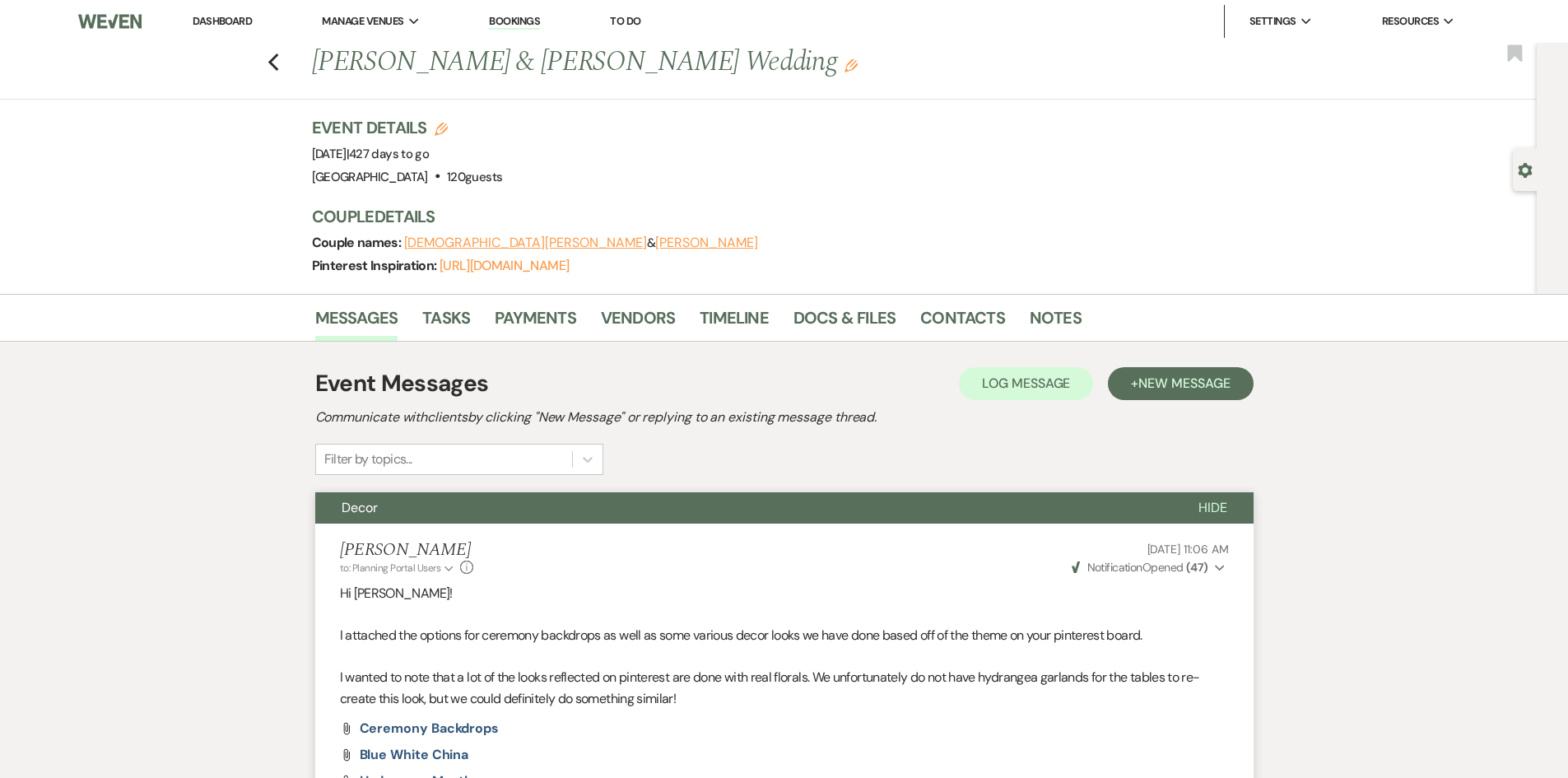
click at [219, 11] on li "Dashboard" at bounding box center [222, 22] width 76 height 33
click at [234, 22] on link "Dashboard" at bounding box center [222, 21] width 59 height 14
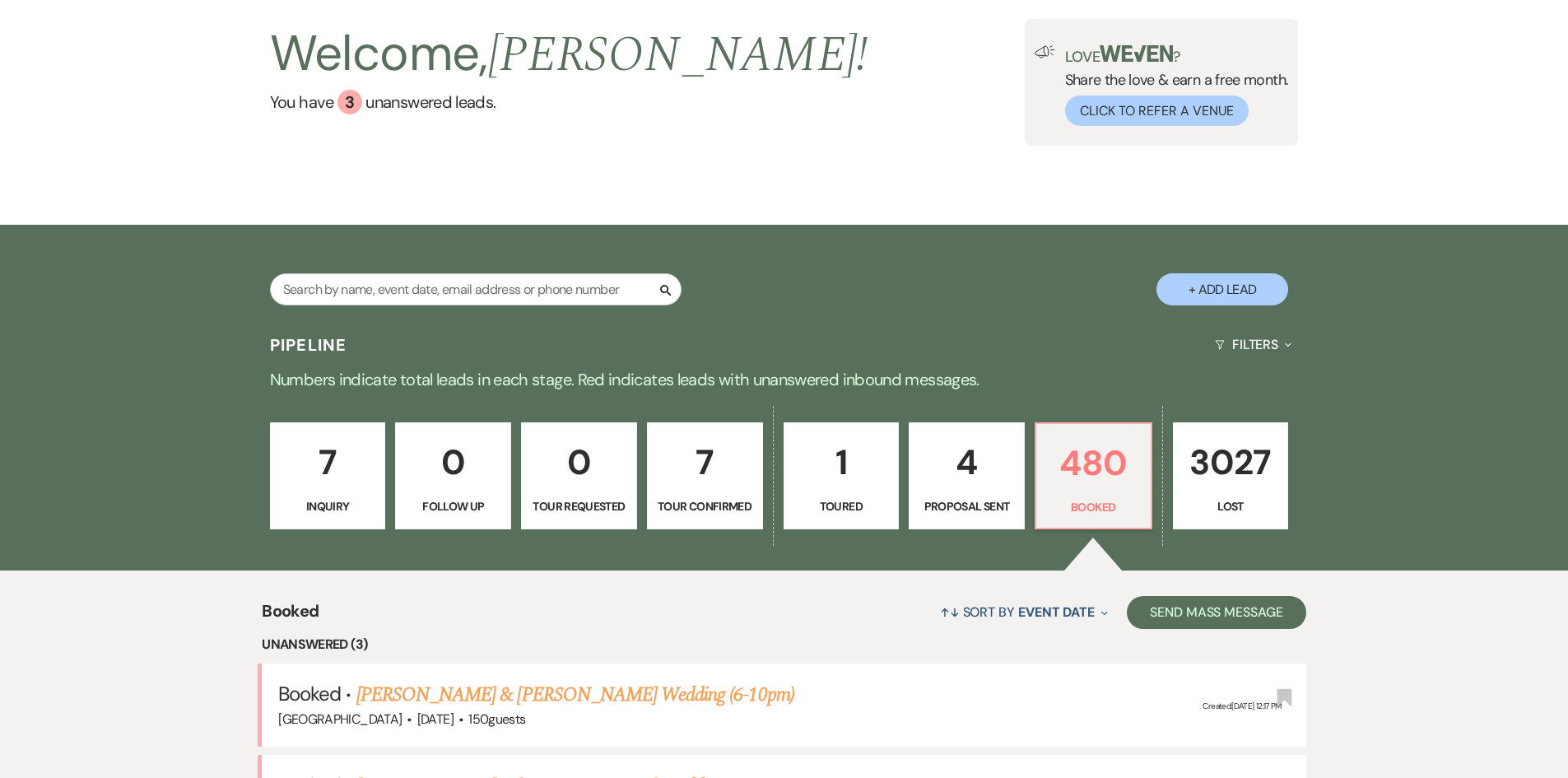
scroll to position [82, 0]
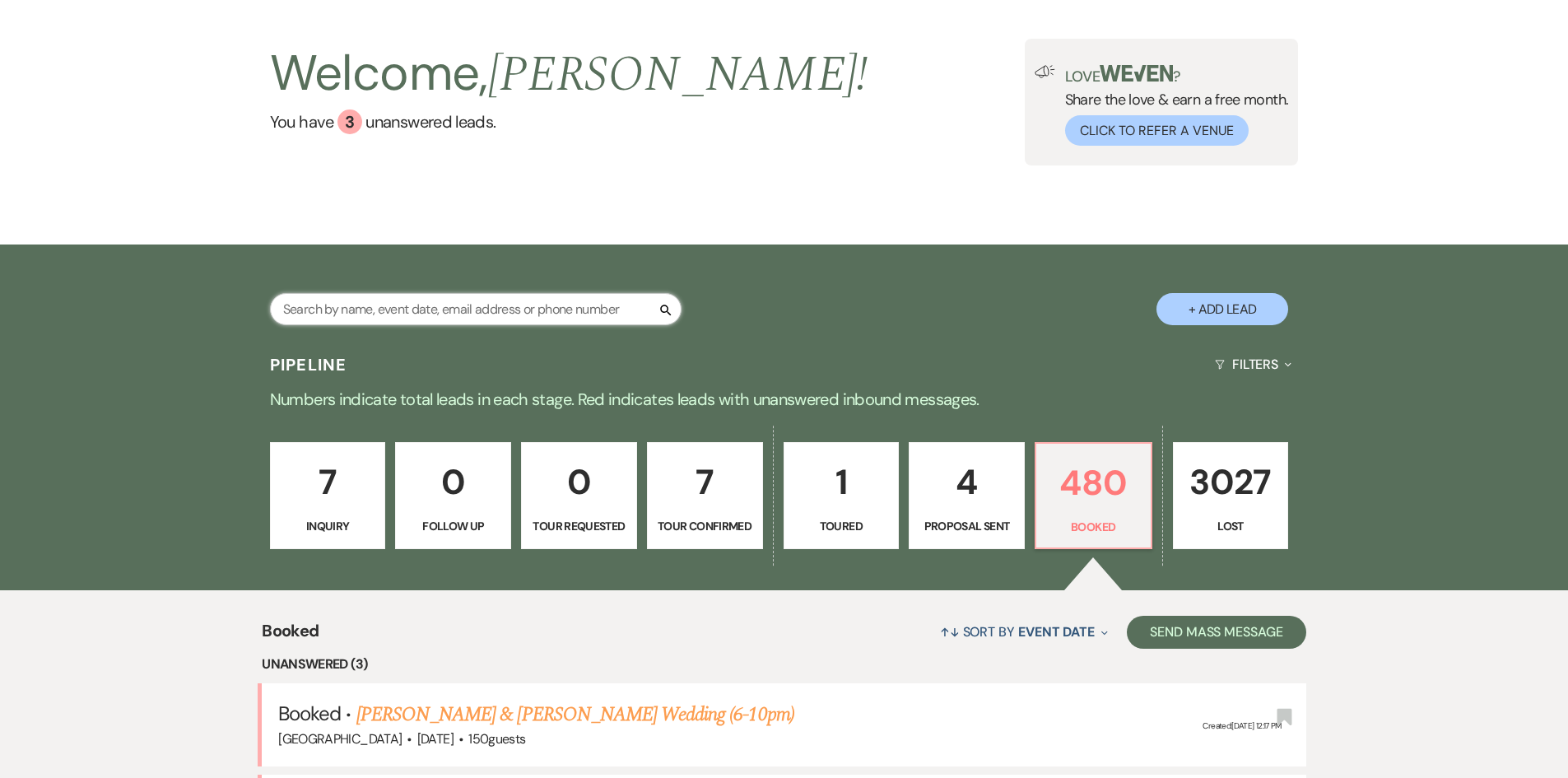
click at [482, 312] on input "text" at bounding box center [476, 308] width 412 height 32
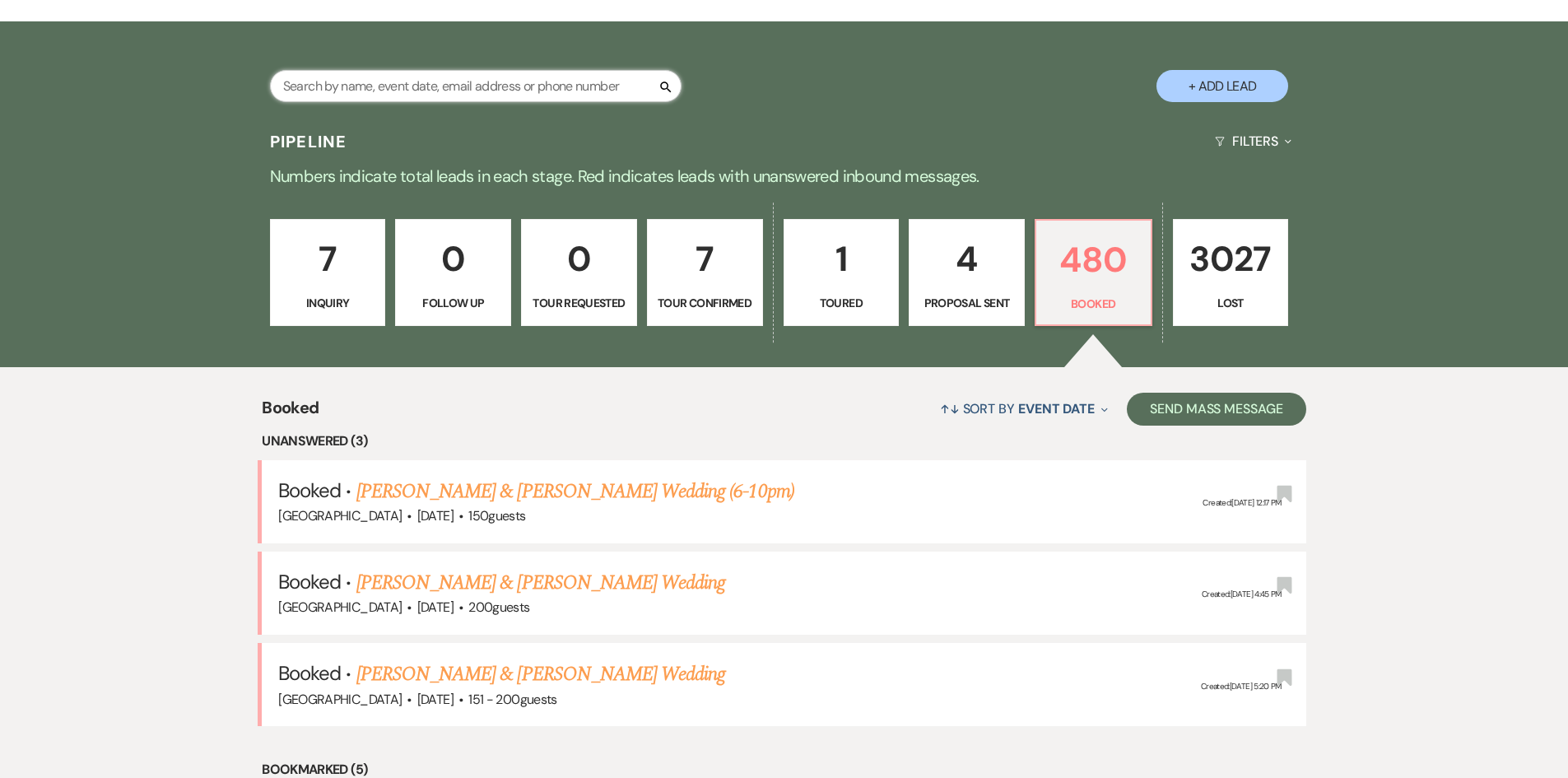
scroll to position [329, 0]
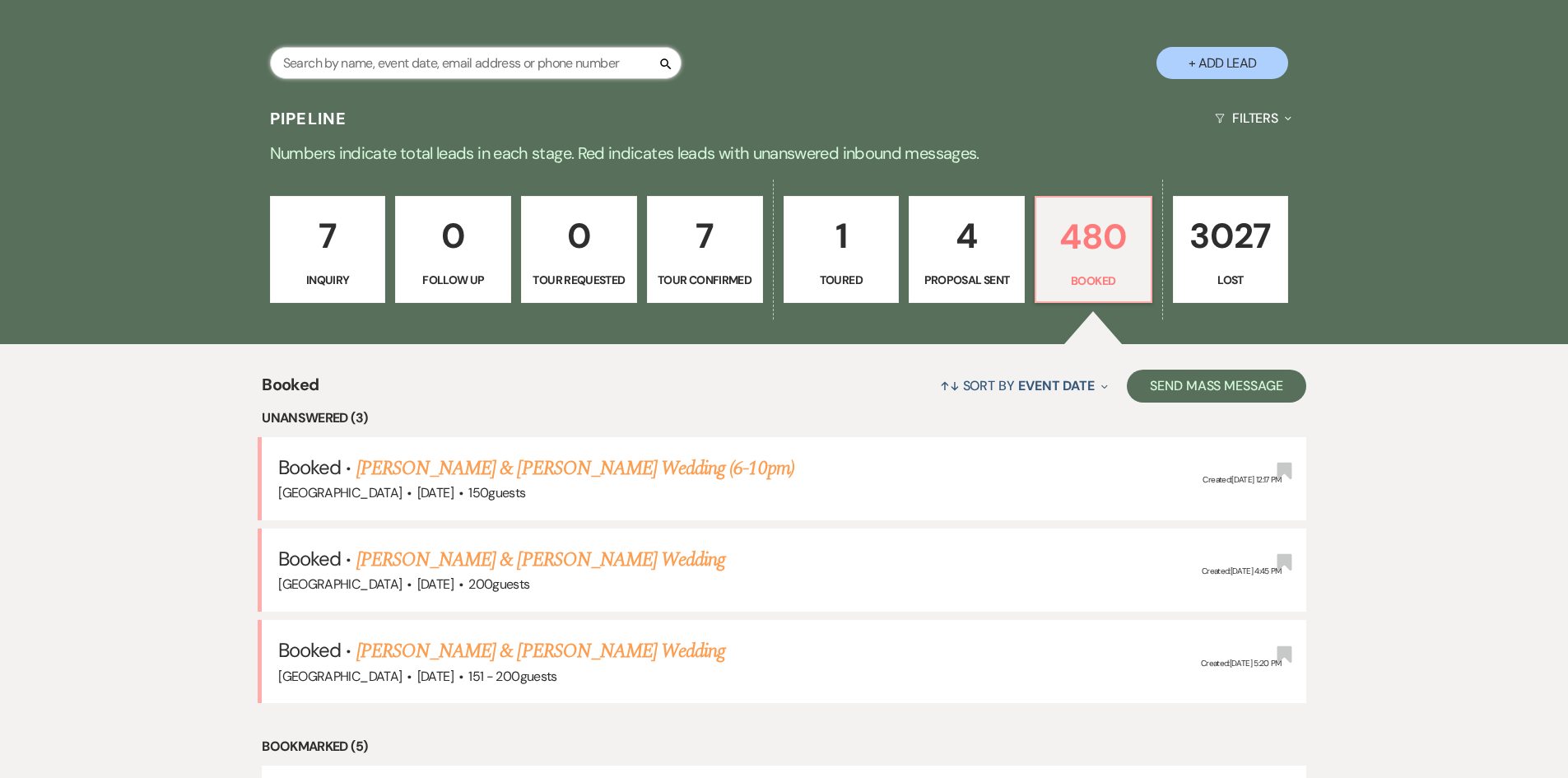
click at [487, 54] on input "text" at bounding box center [476, 62] width 412 height 32
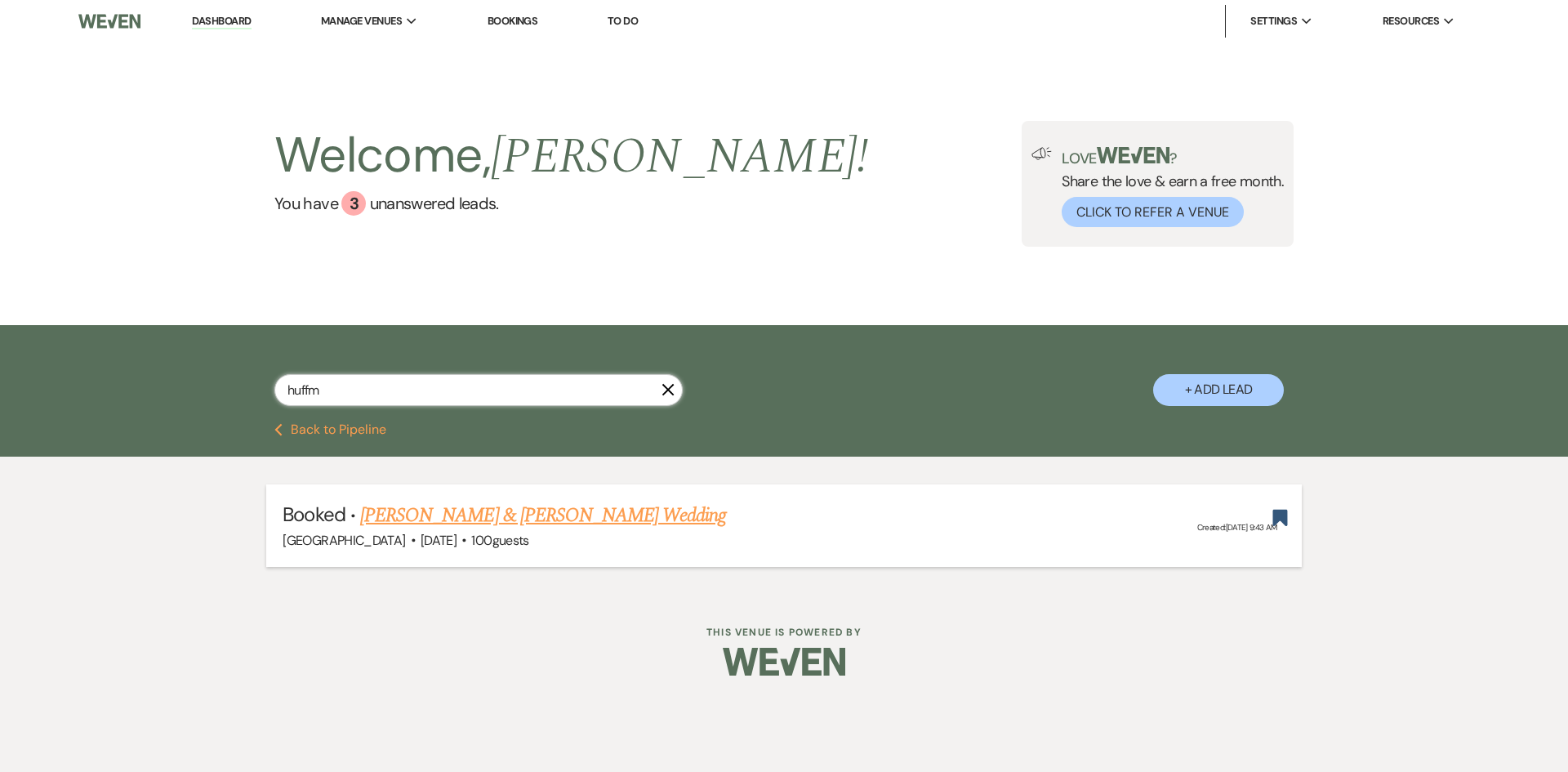
type input "huffm"
click at [618, 516] on link "[PERSON_NAME] & [PERSON_NAME] Wedding" at bounding box center [544, 515] width 366 height 30
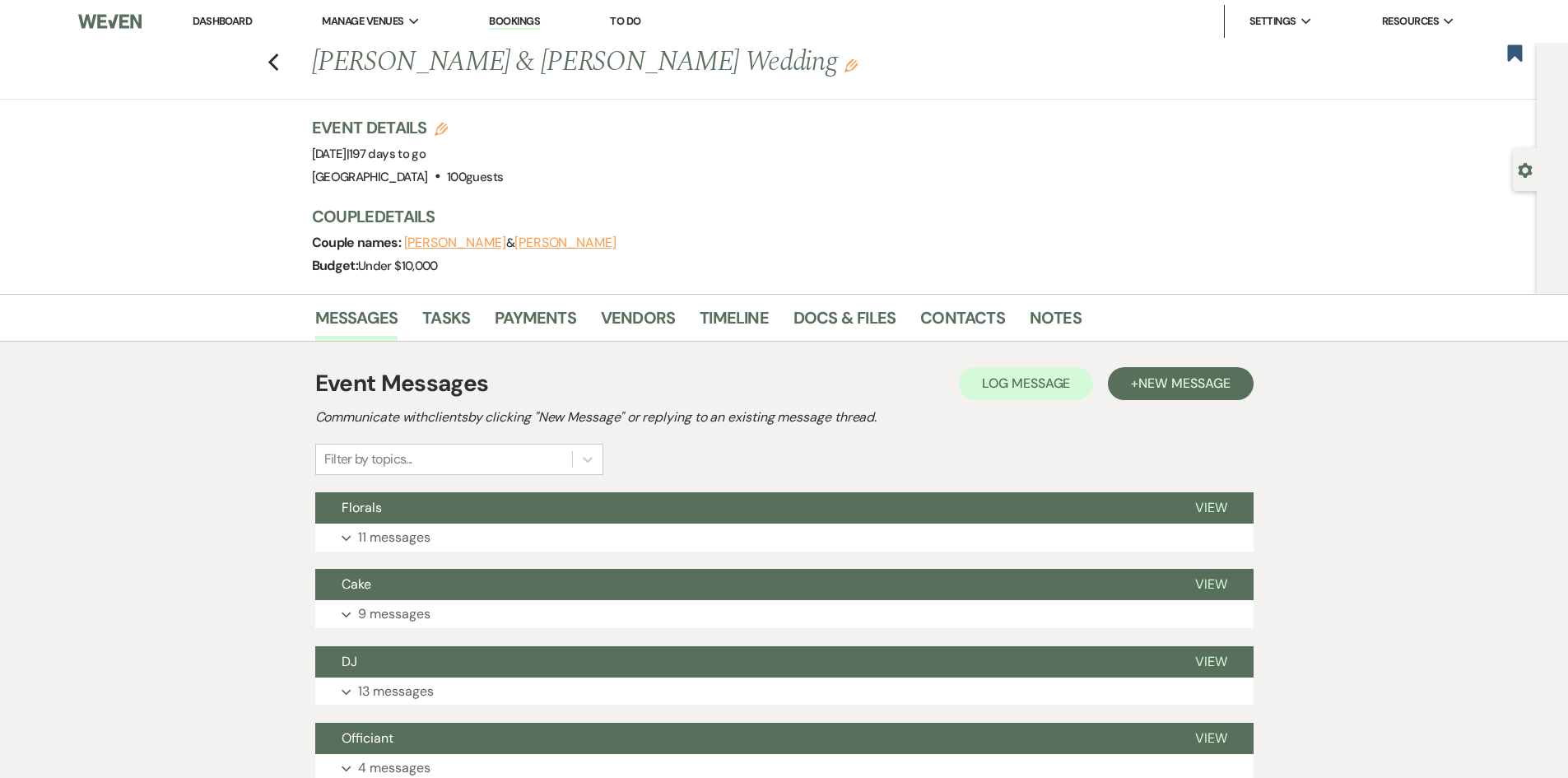
scroll to position [411, 0]
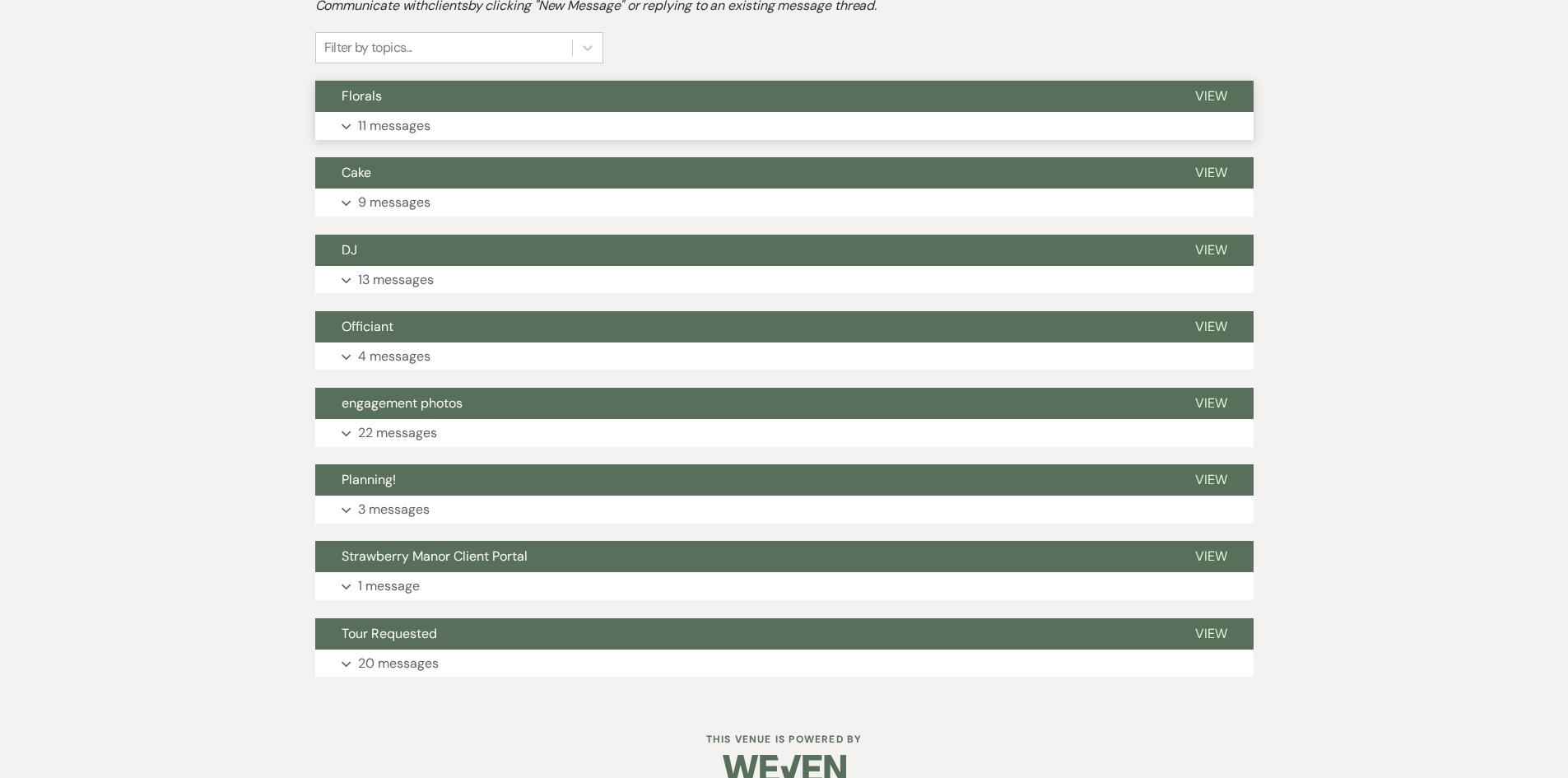
click at [367, 130] on p "11 messages" at bounding box center [394, 126] width 72 height 22
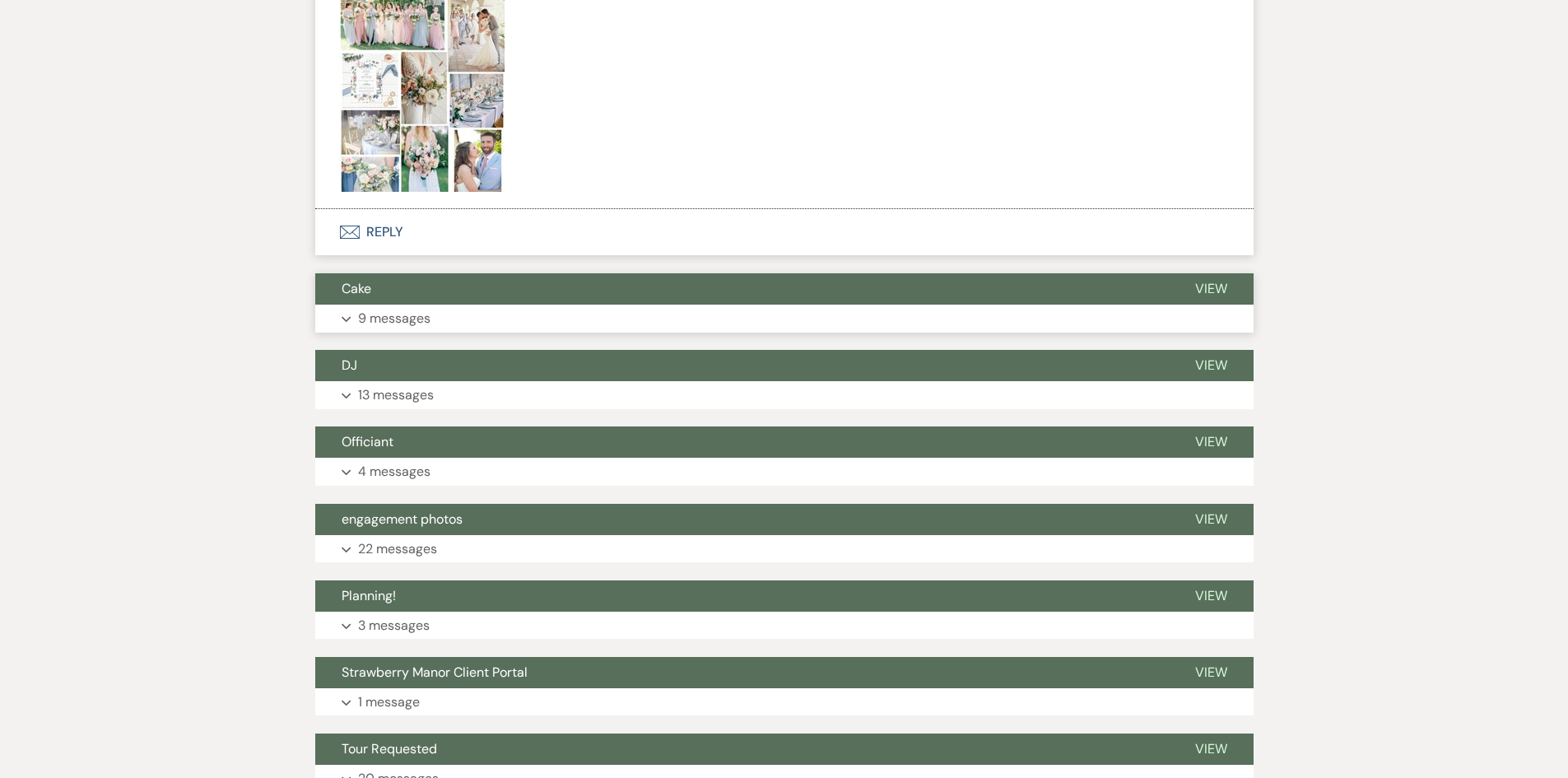
click at [393, 320] on p "9 messages" at bounding box center [394, 318] width 72 height 22
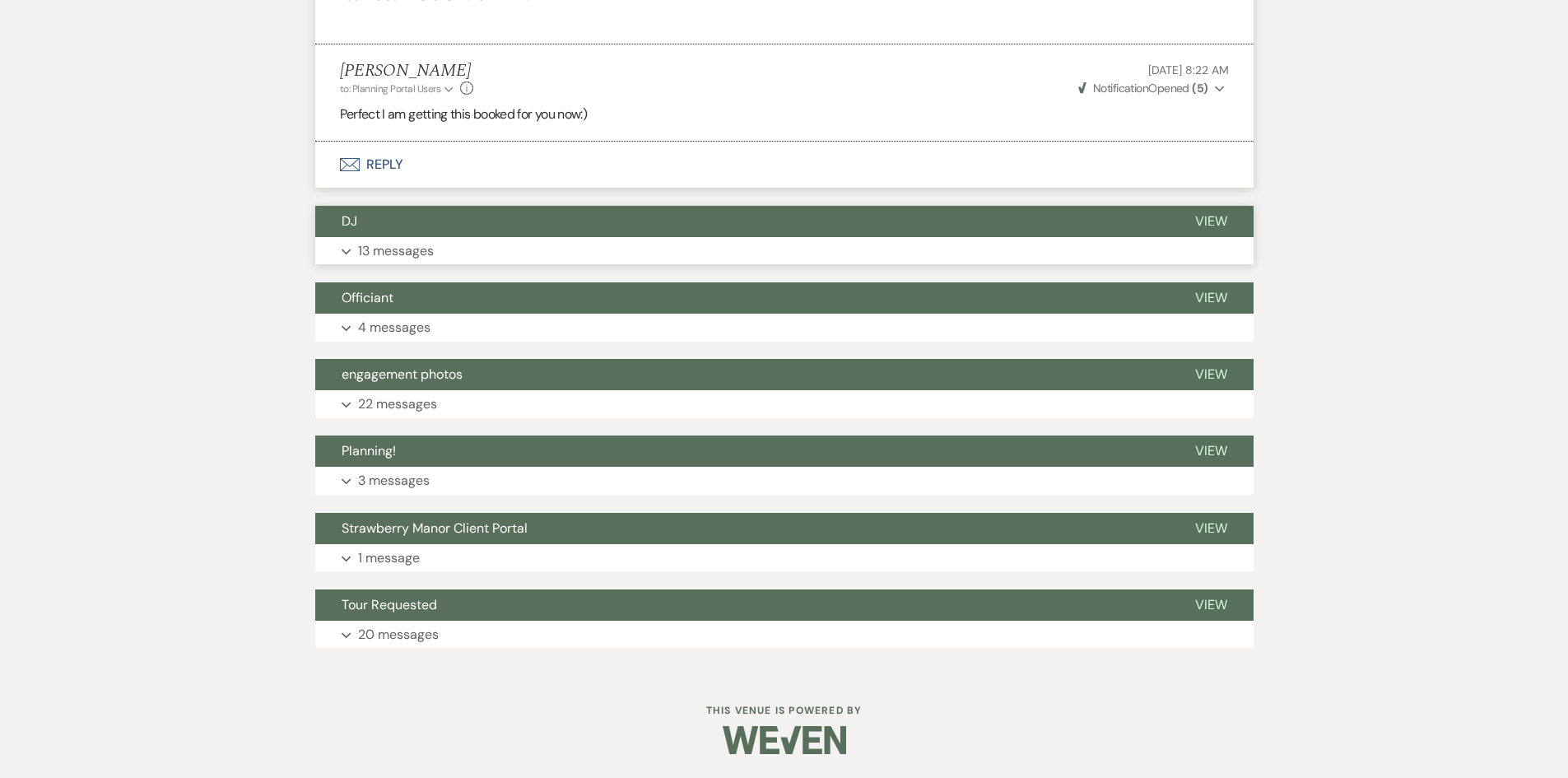
click at [403, 239] on button "Expand 13 messages" at bounding box center [784, 251] width 939 height 28
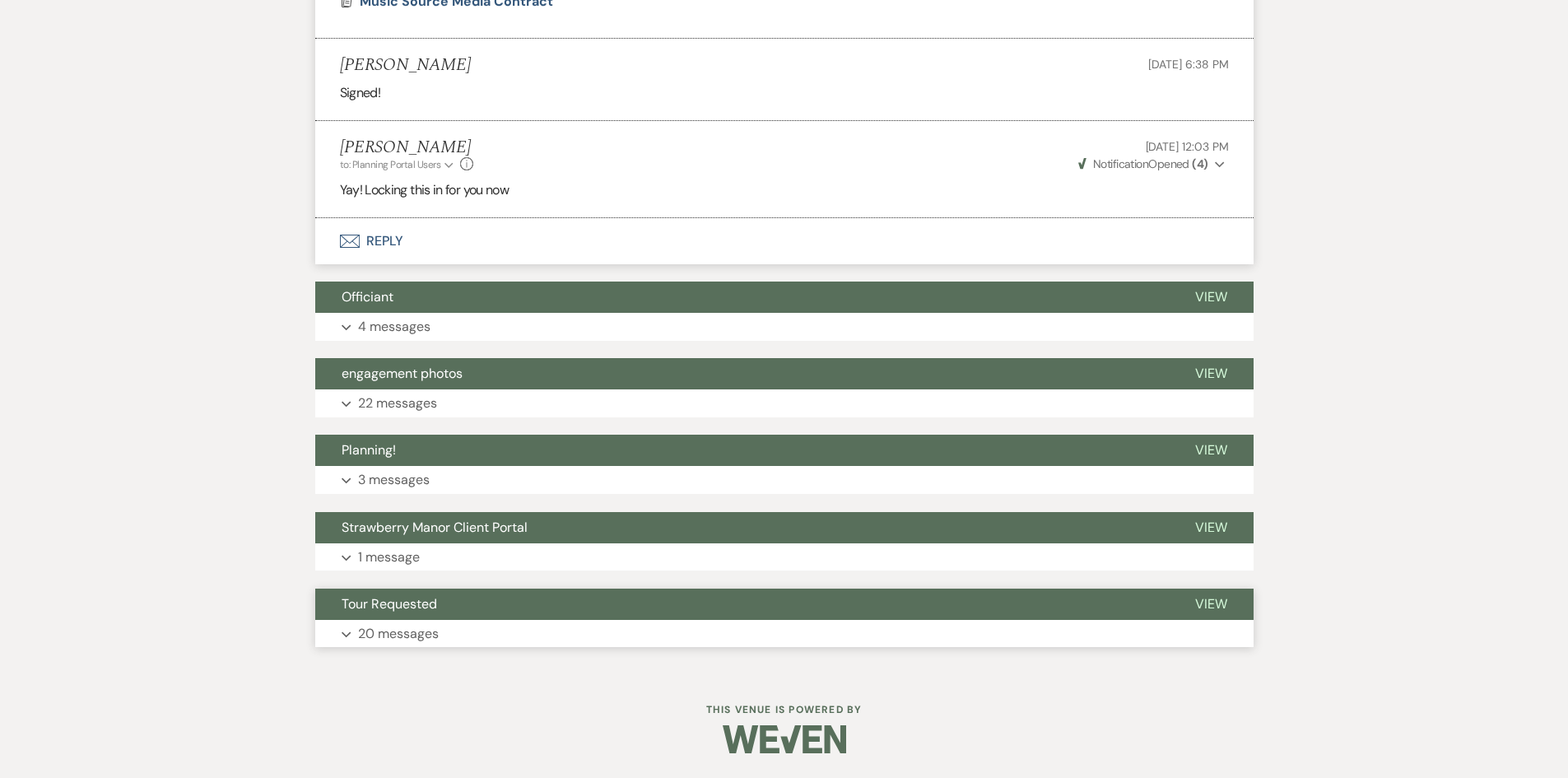
scroll to position [5448, 0]
click at [414, 616] on button "Tour Requested" at bounding box center [742, 604] width 854 height 32
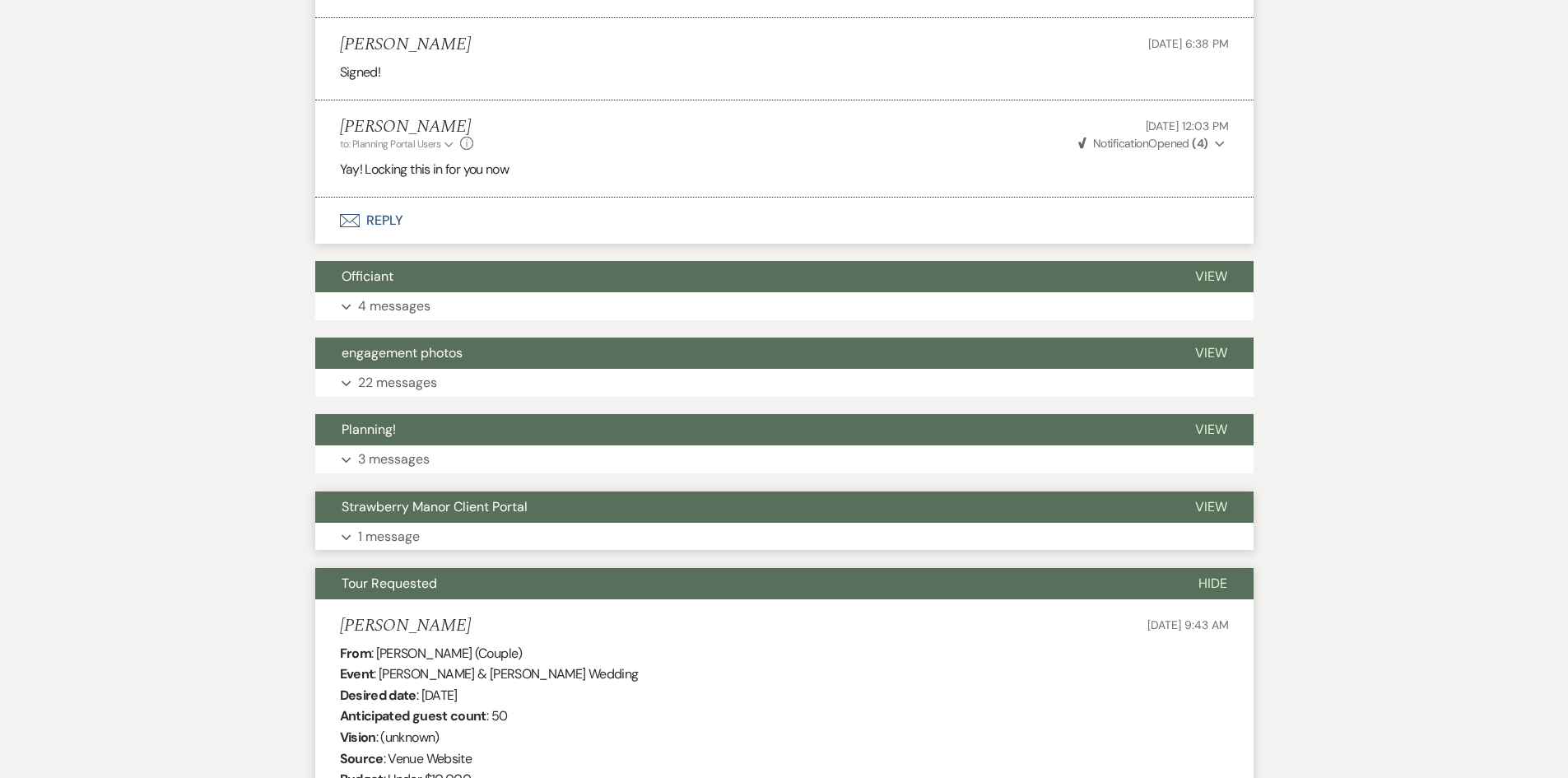
drag, startPoint x: 395, startPoint y: 551, endPoint x: 388, endPoint y: 514, distance: 37.7
click at [396, 547] on p "1 message" at bounding box center [389, 537] width 62 height 22
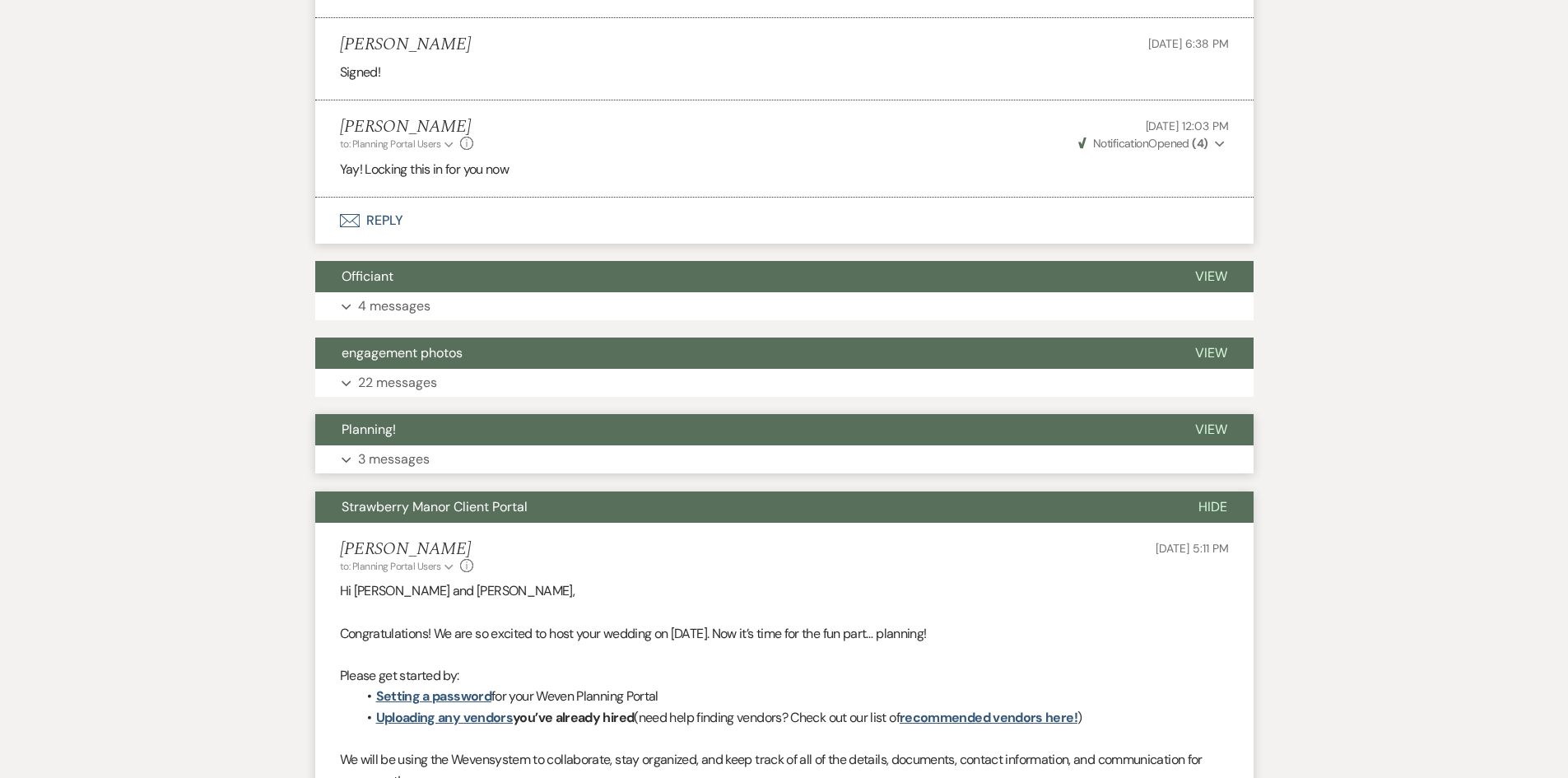
click at [382, 470] on p "3 messages" at bounding box center [394, 460] width 71 height 22
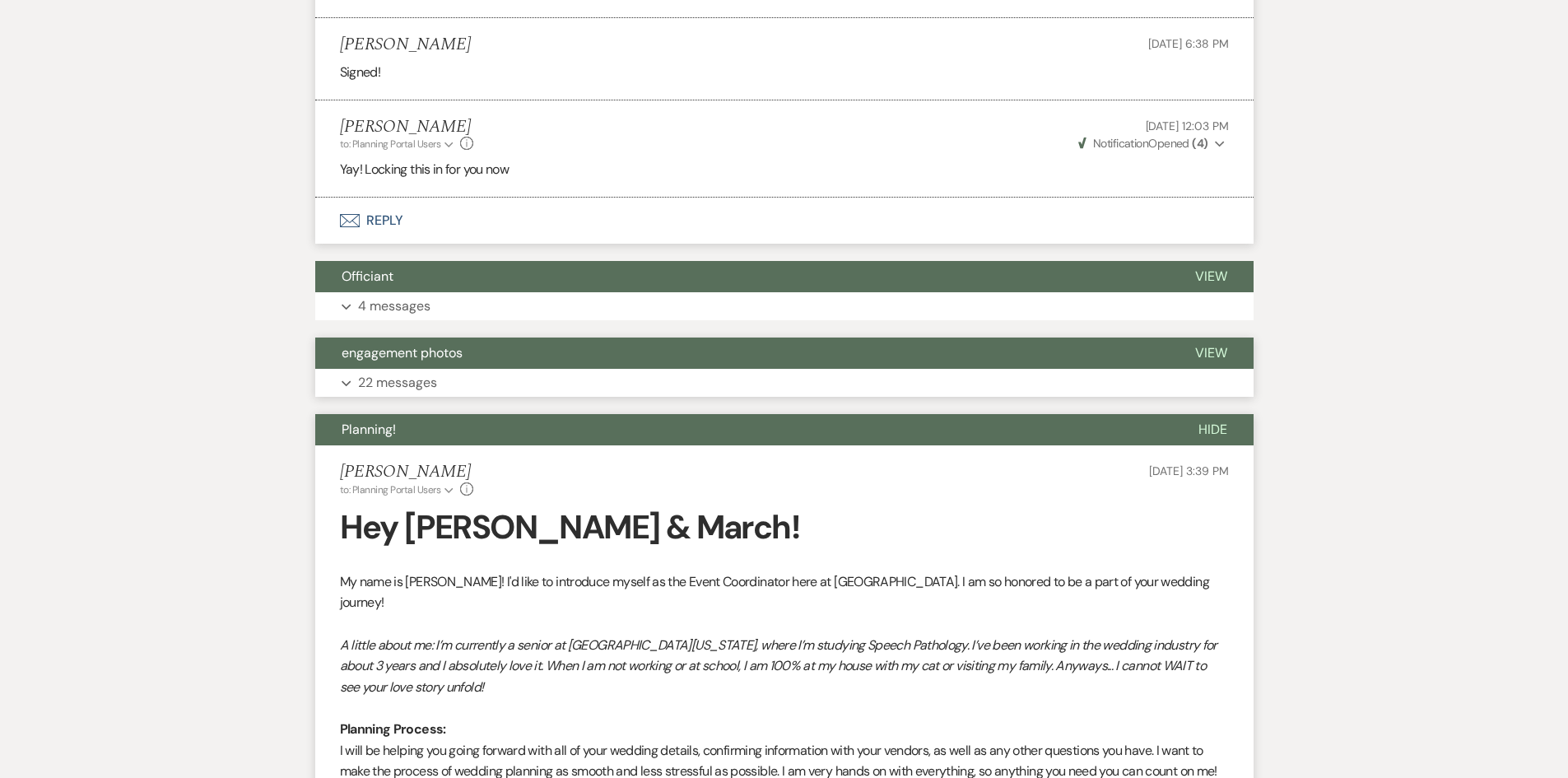
click at [370, 369] on button "engagement photos" at bounding box center [742, 353] width 854 height 32
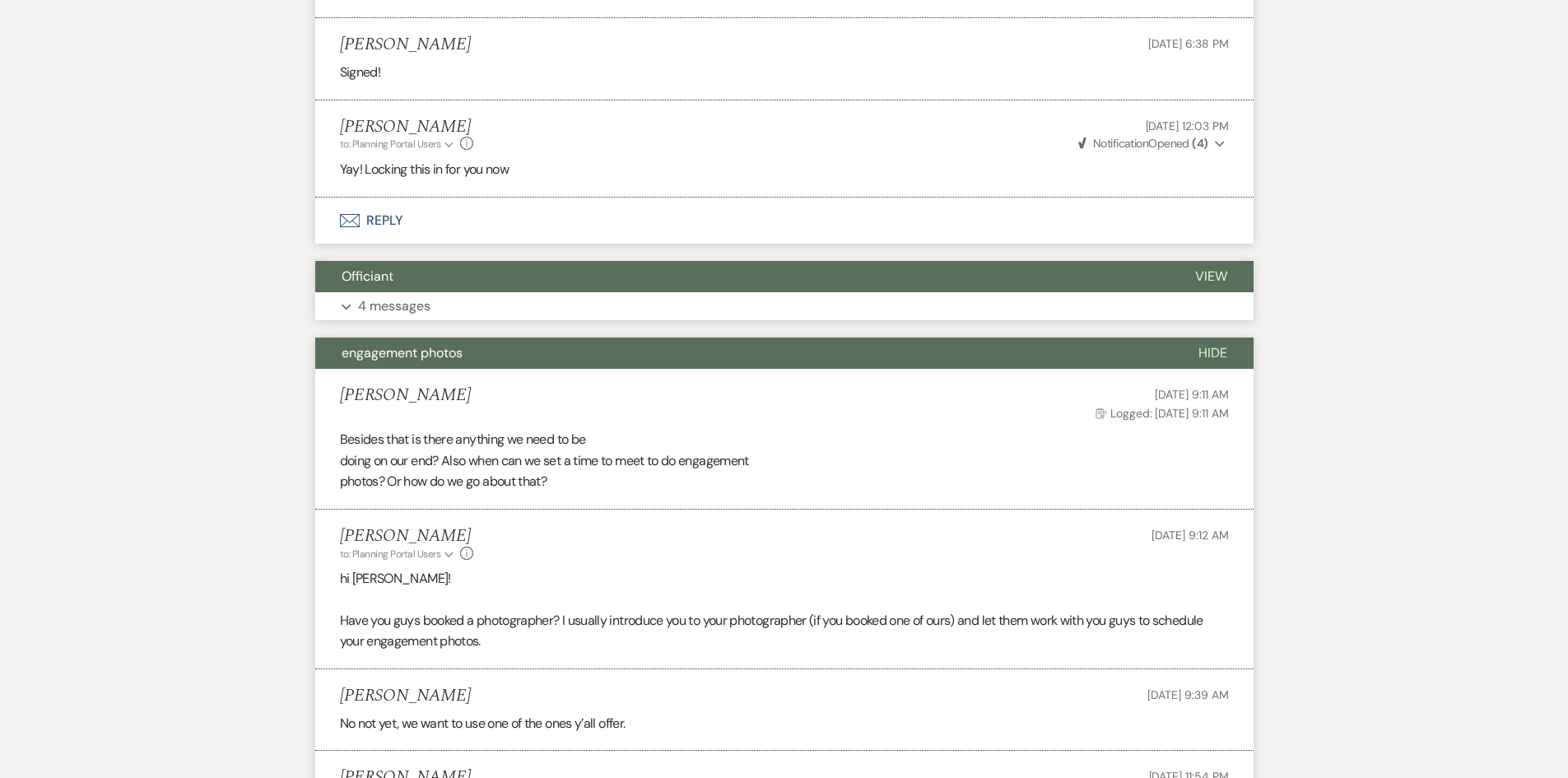
click at [369, 317] on p "4 messages" at bounding box center [394, 306] width 72 height 22
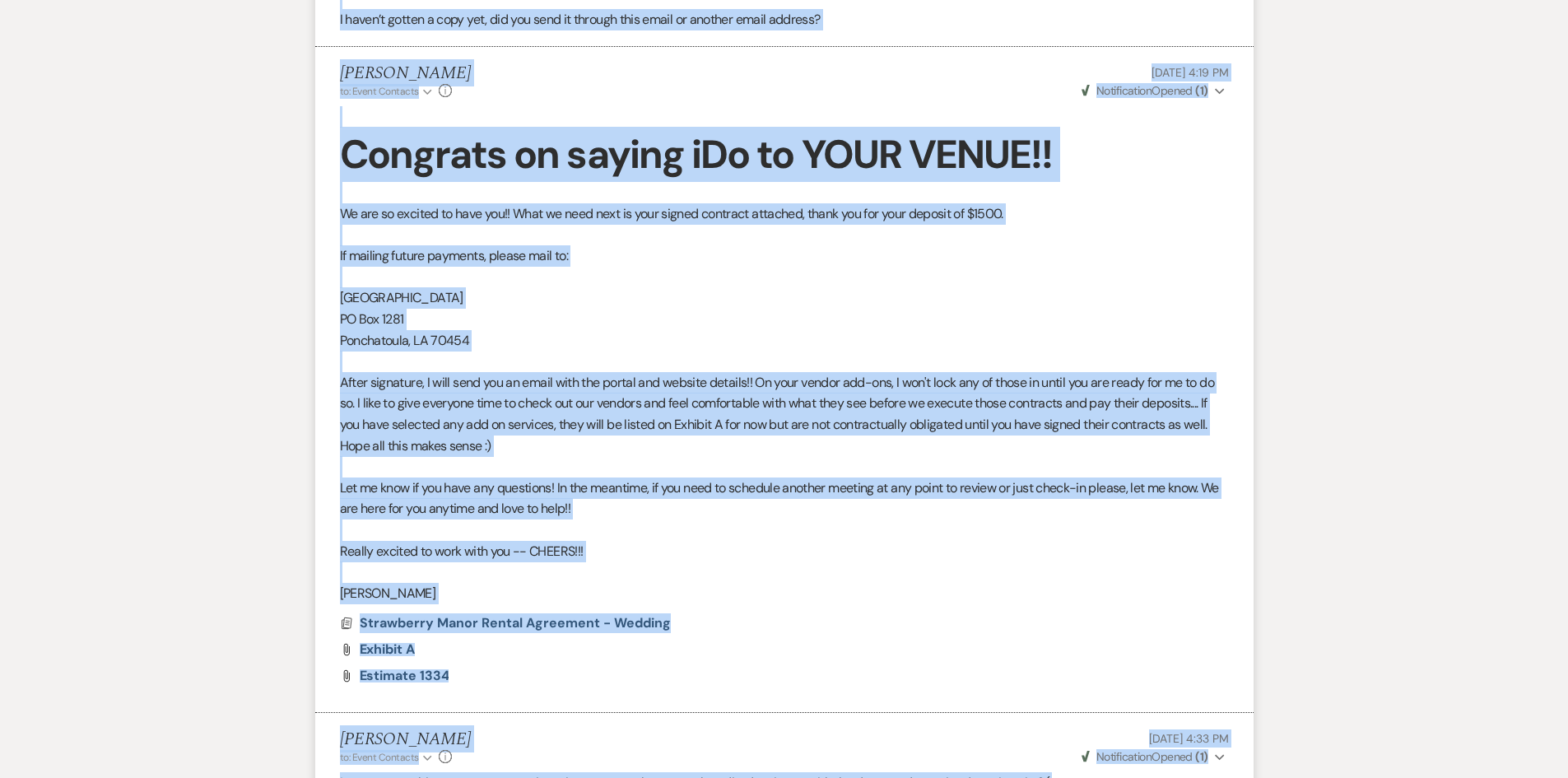
scroll to position [14901, 0]
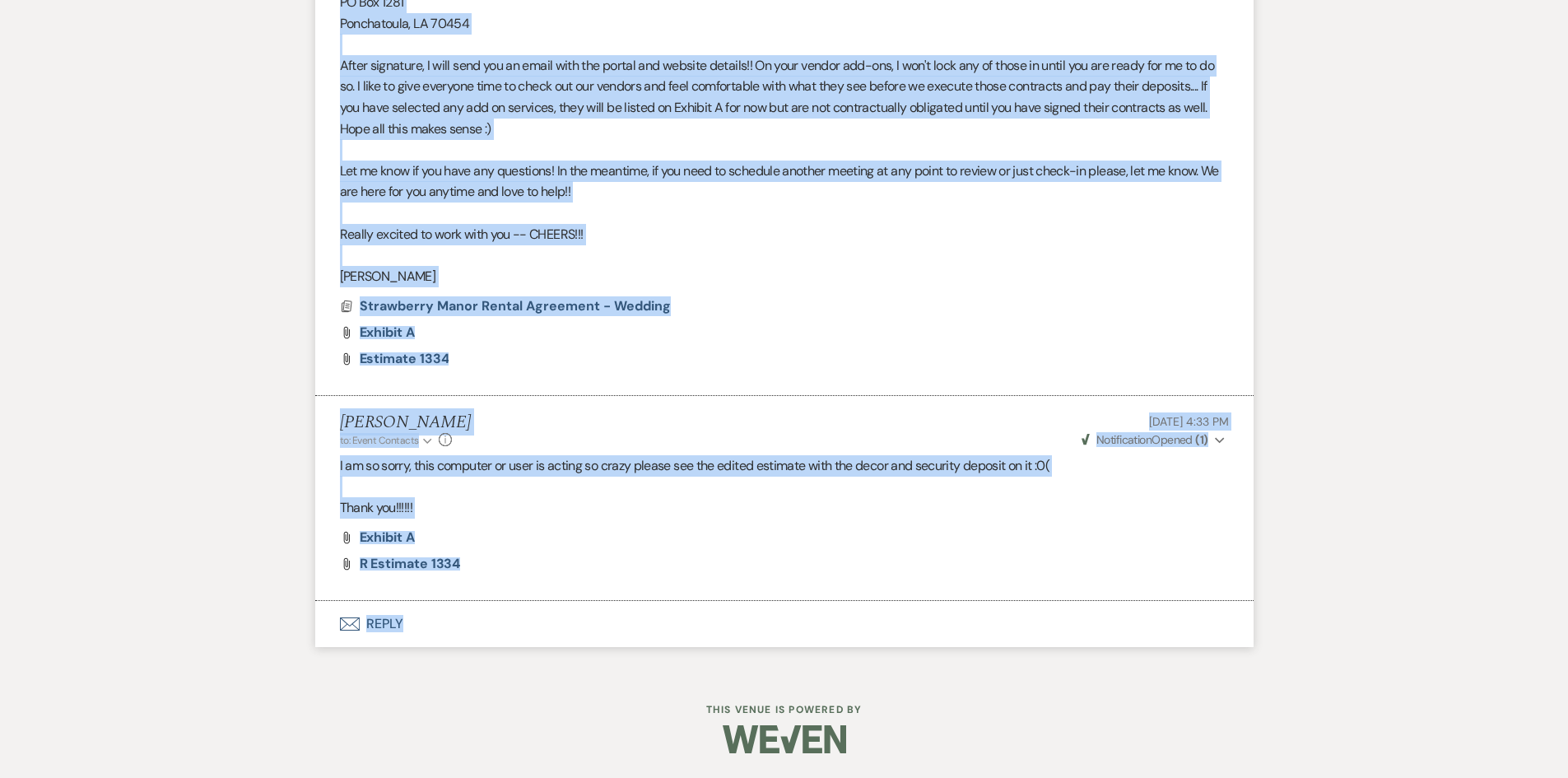
drag, startPoint x: 294, startPoint y: 505, endPoint x: 1181, endPoint y: 648, distance: 898.5
copy div "Florals Hide Holly Guthrie to: Planning Portal Users Expand Info May 02, 2025, …"
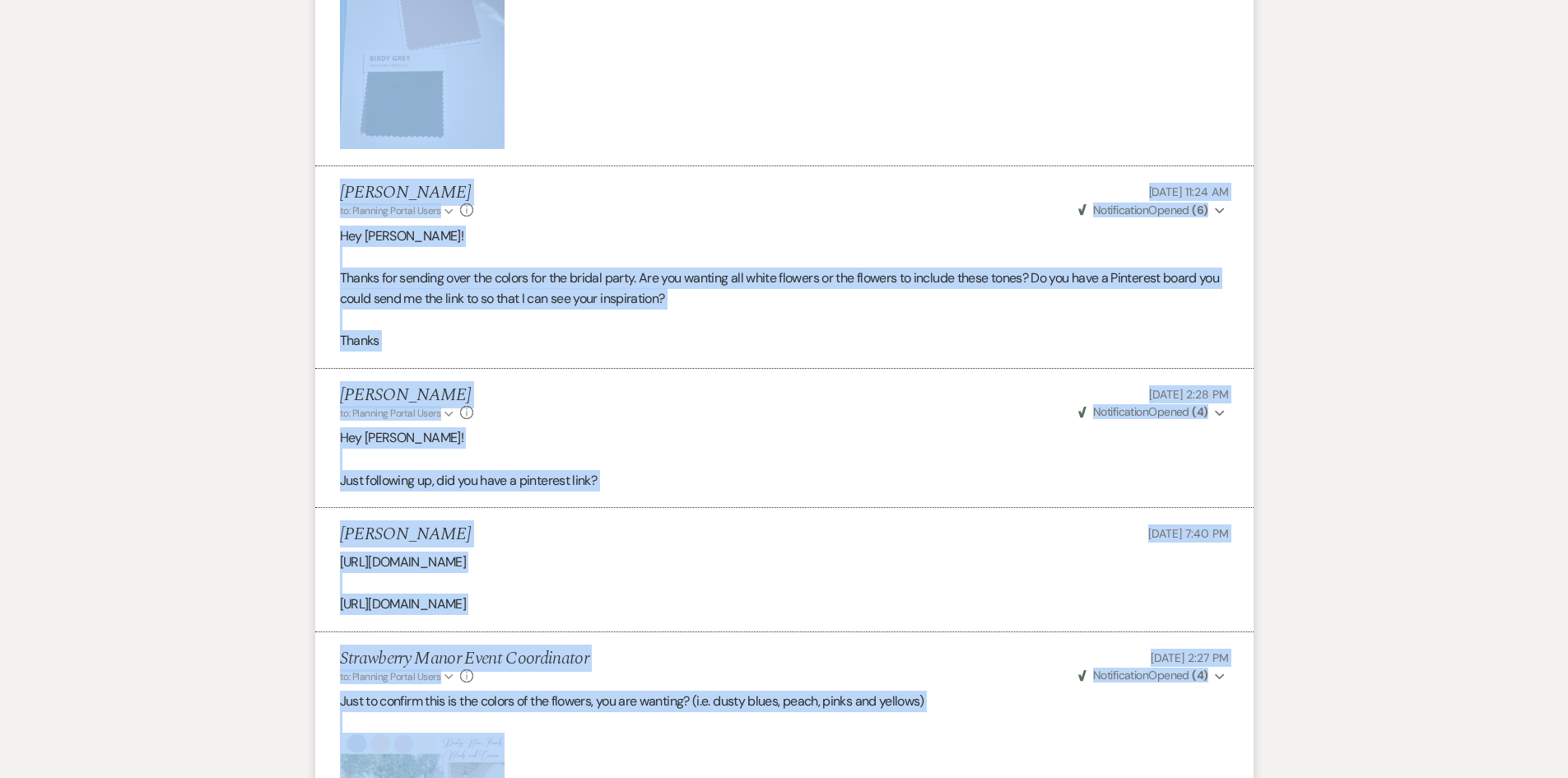
scroll to position [0, 0]
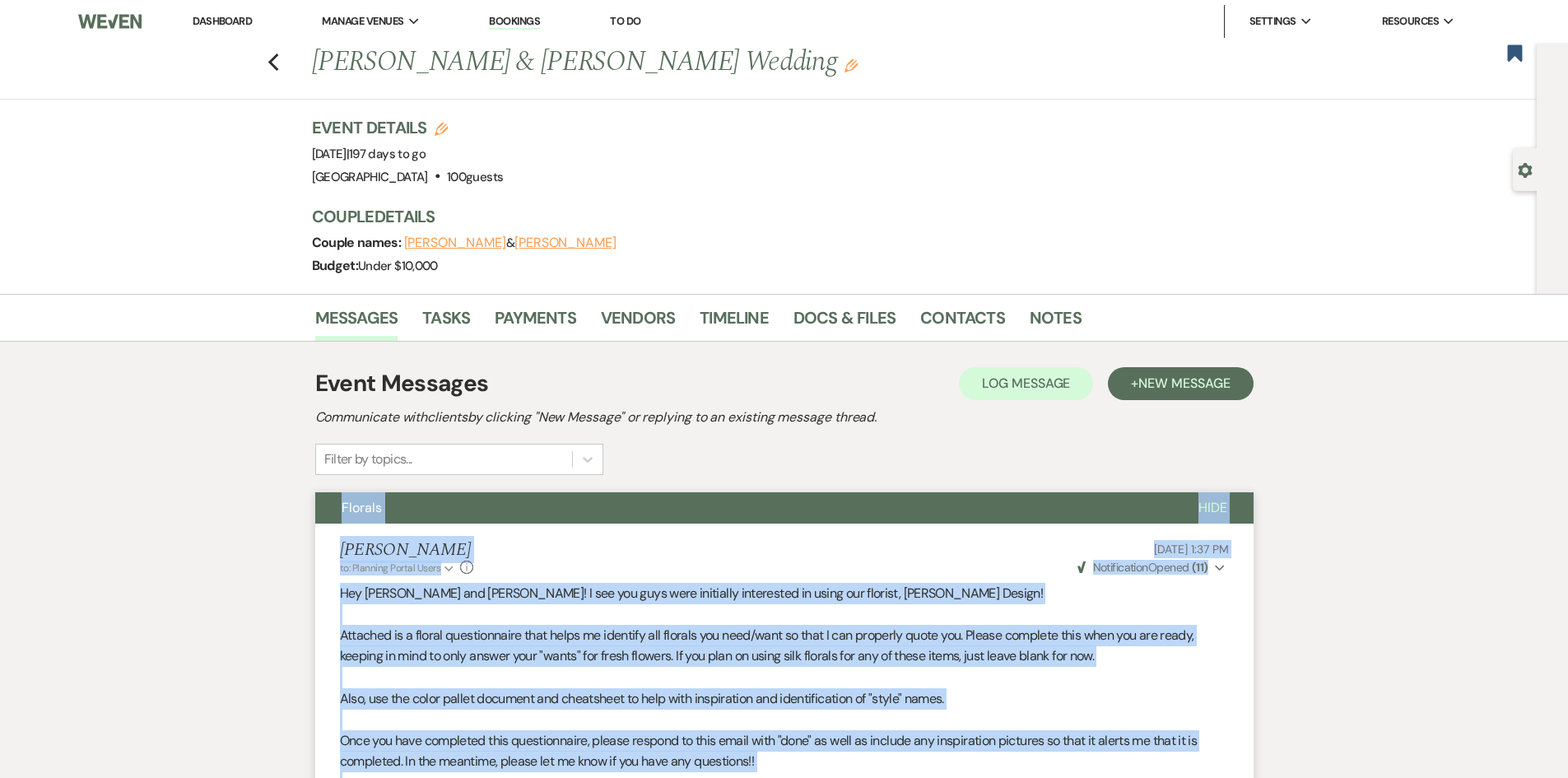
click at [1531, 173] on use "button" at bounding box center [1526, 170] width 14 height 15
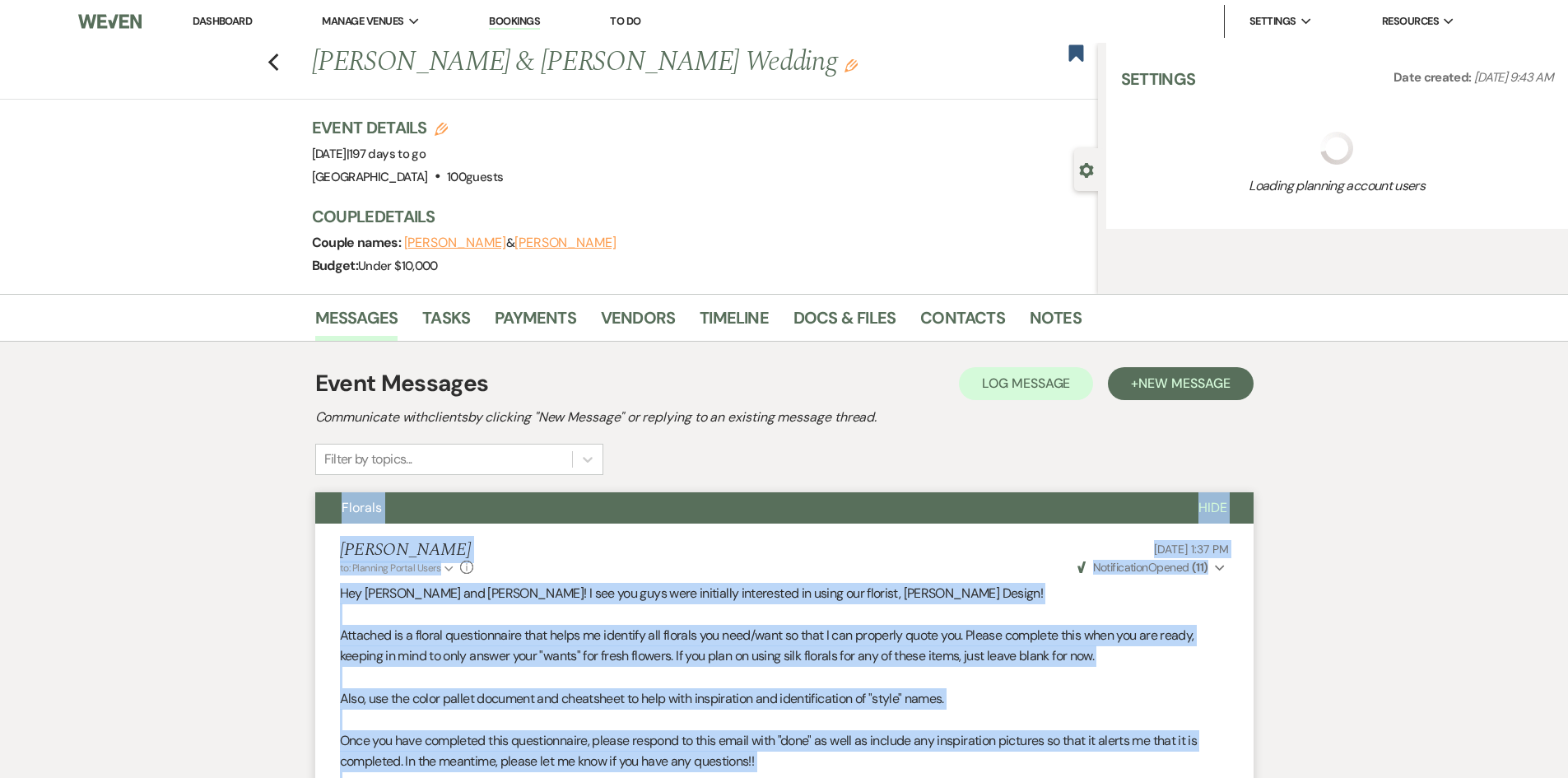
select select "5"
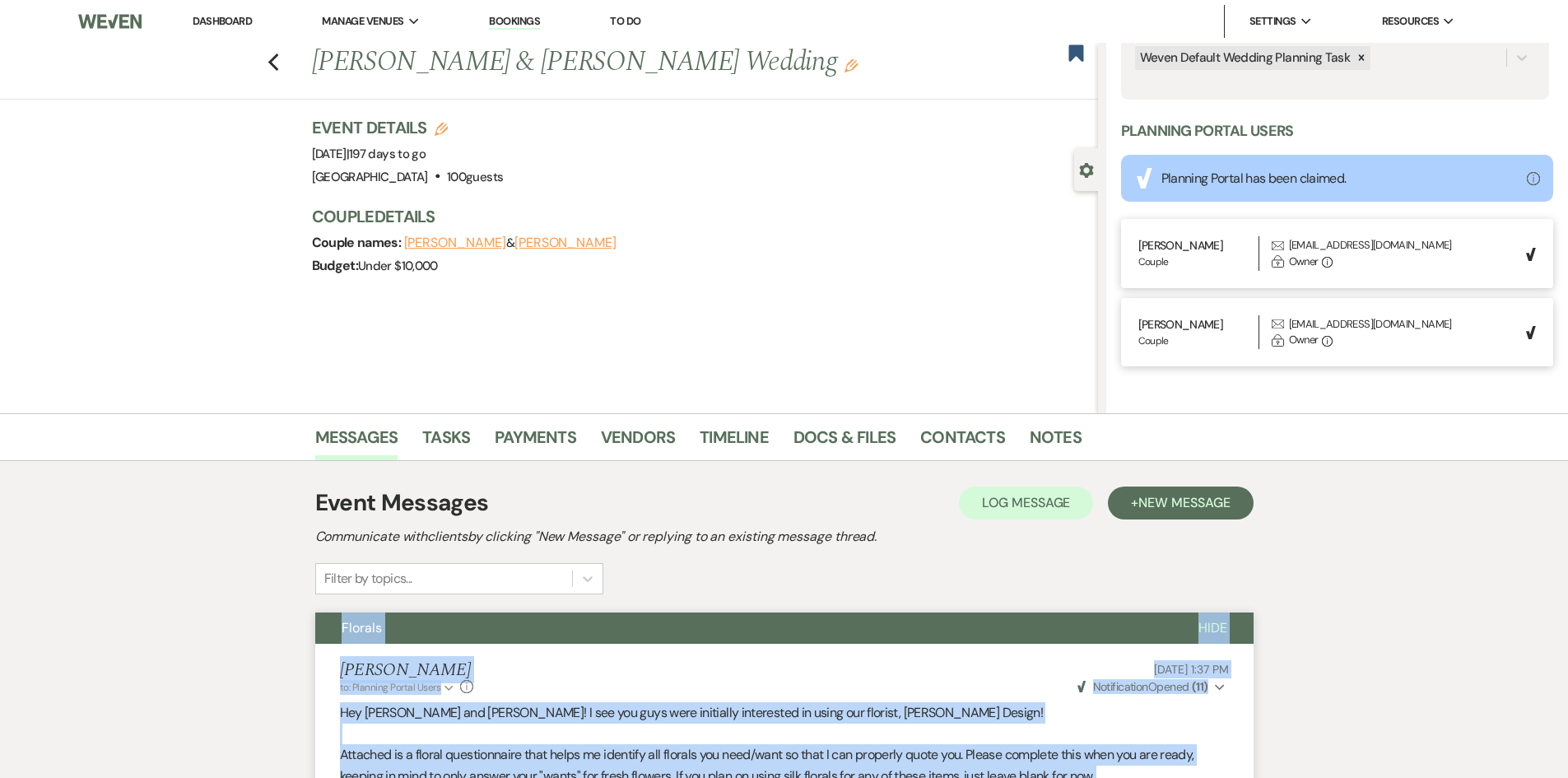
click at [240, 25] on link "Dashboard" at bounding box center [222, 21] width 59 height 14
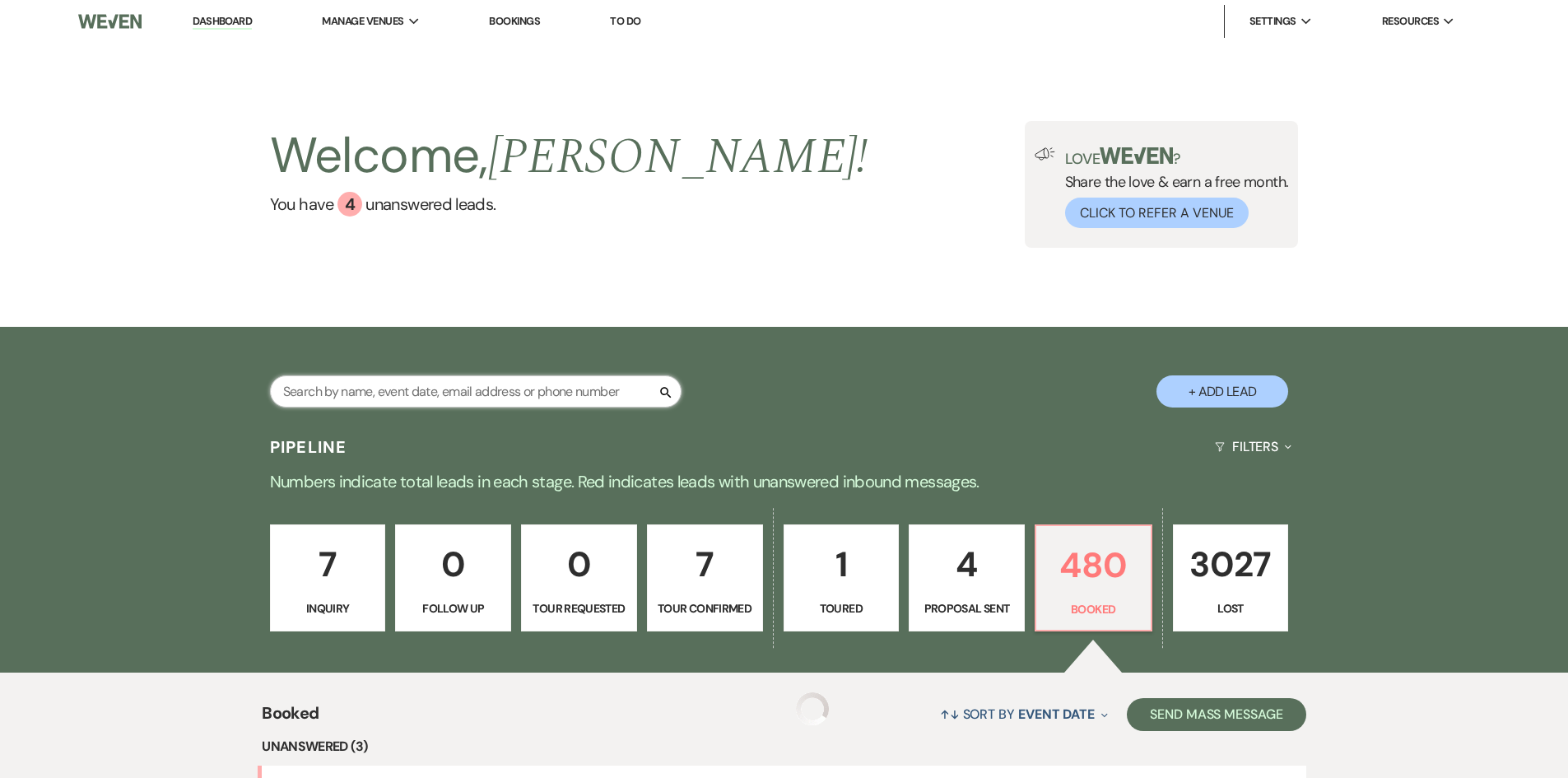
click at [357, 391] on input "text" at bounding box center [476, 391] width 412 height 32
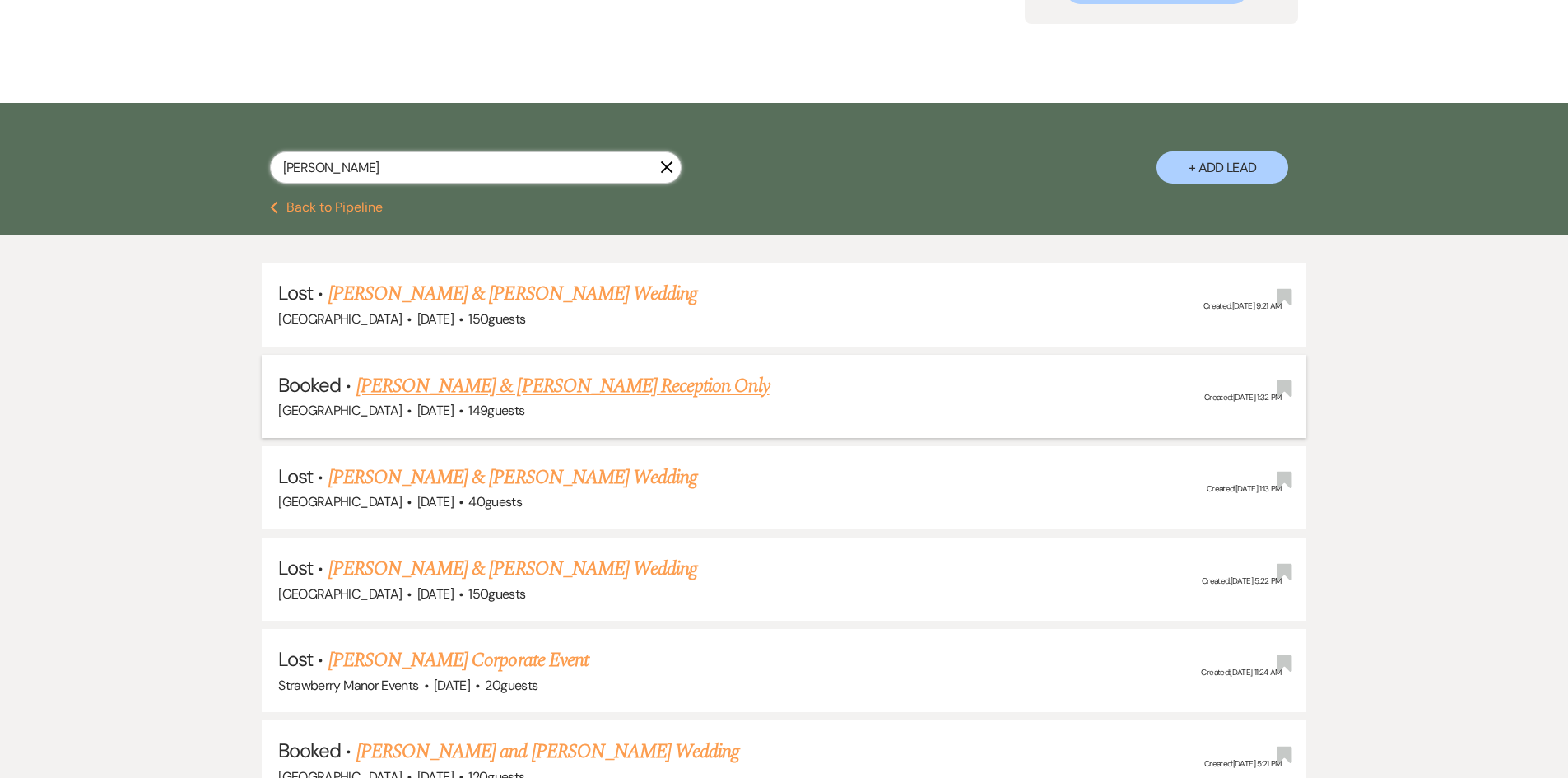
scroll to position [247, 0]
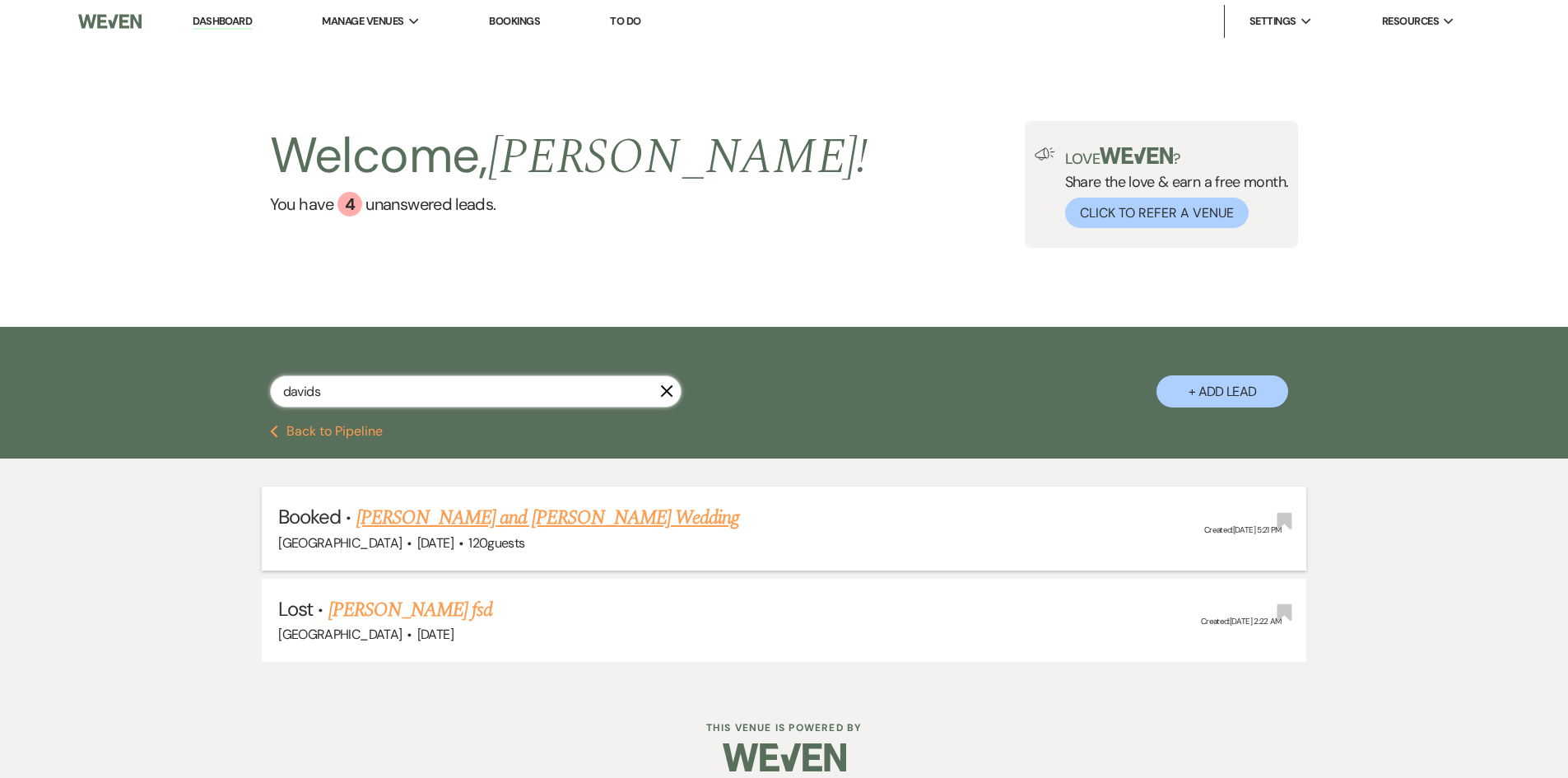
type input "davids"
click at [427, 514] on link "[PERSON_NAME] and [PERSON_NAME] Wedding" at bounding box center [548, 518] width 383 height 30
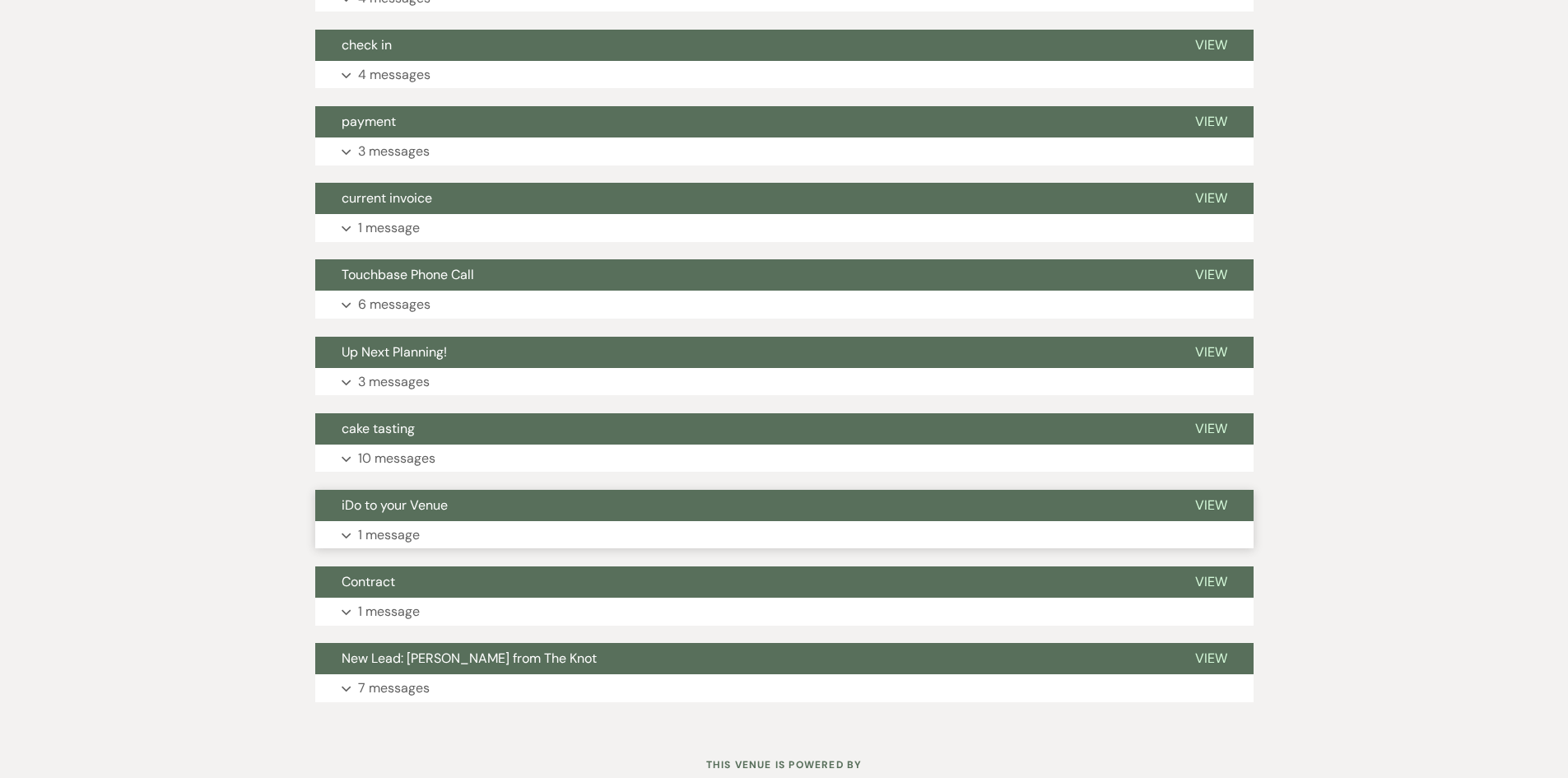
scroll to position [771, 0]
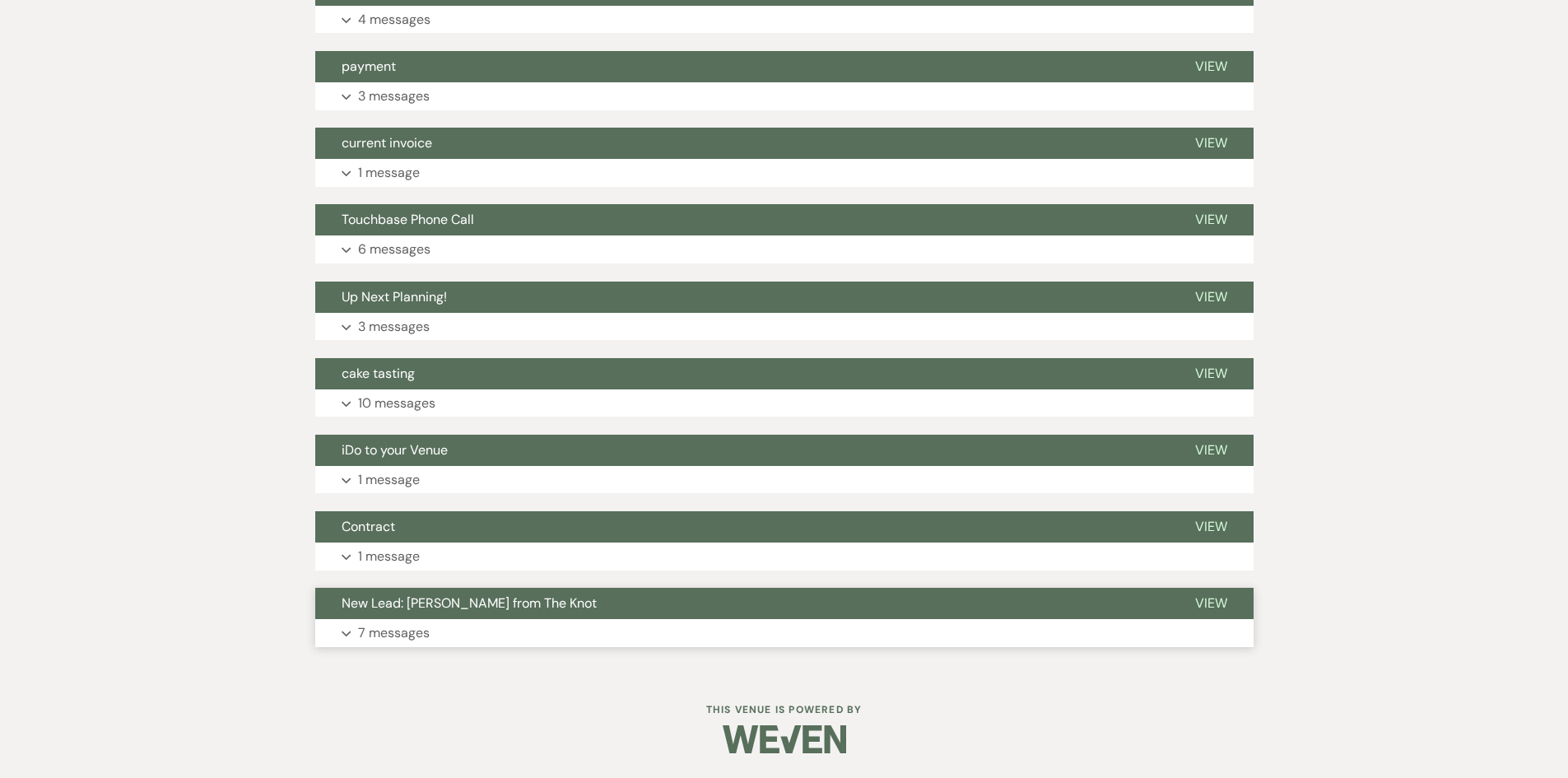
click at [461, 638] on button "Expand 7 messages" at bounding box center [784, 633] width 939 height 28
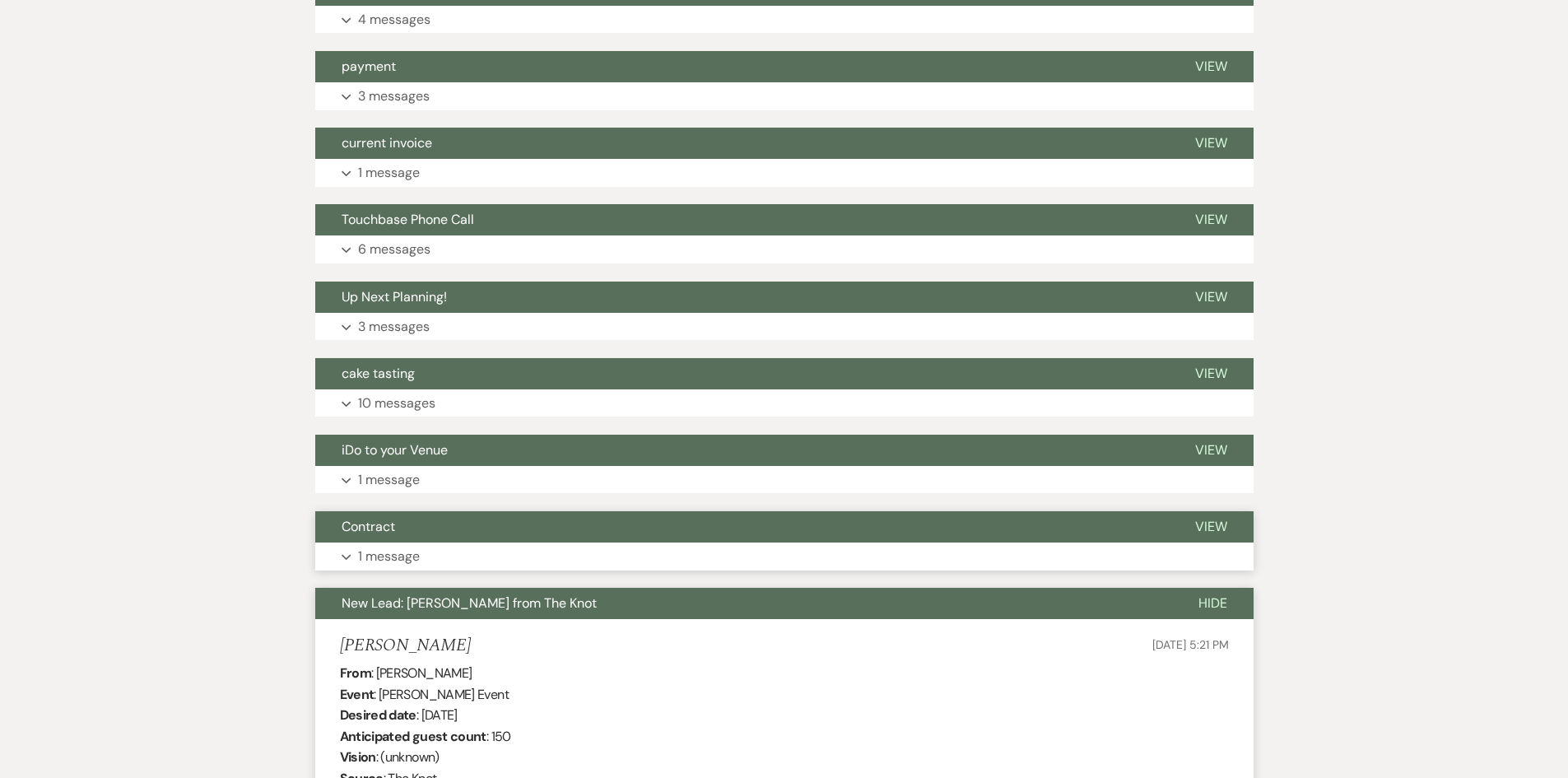
click at [449, 554] on button "Expand 1 message" at bounding box center [784, 556] width 939 height 28
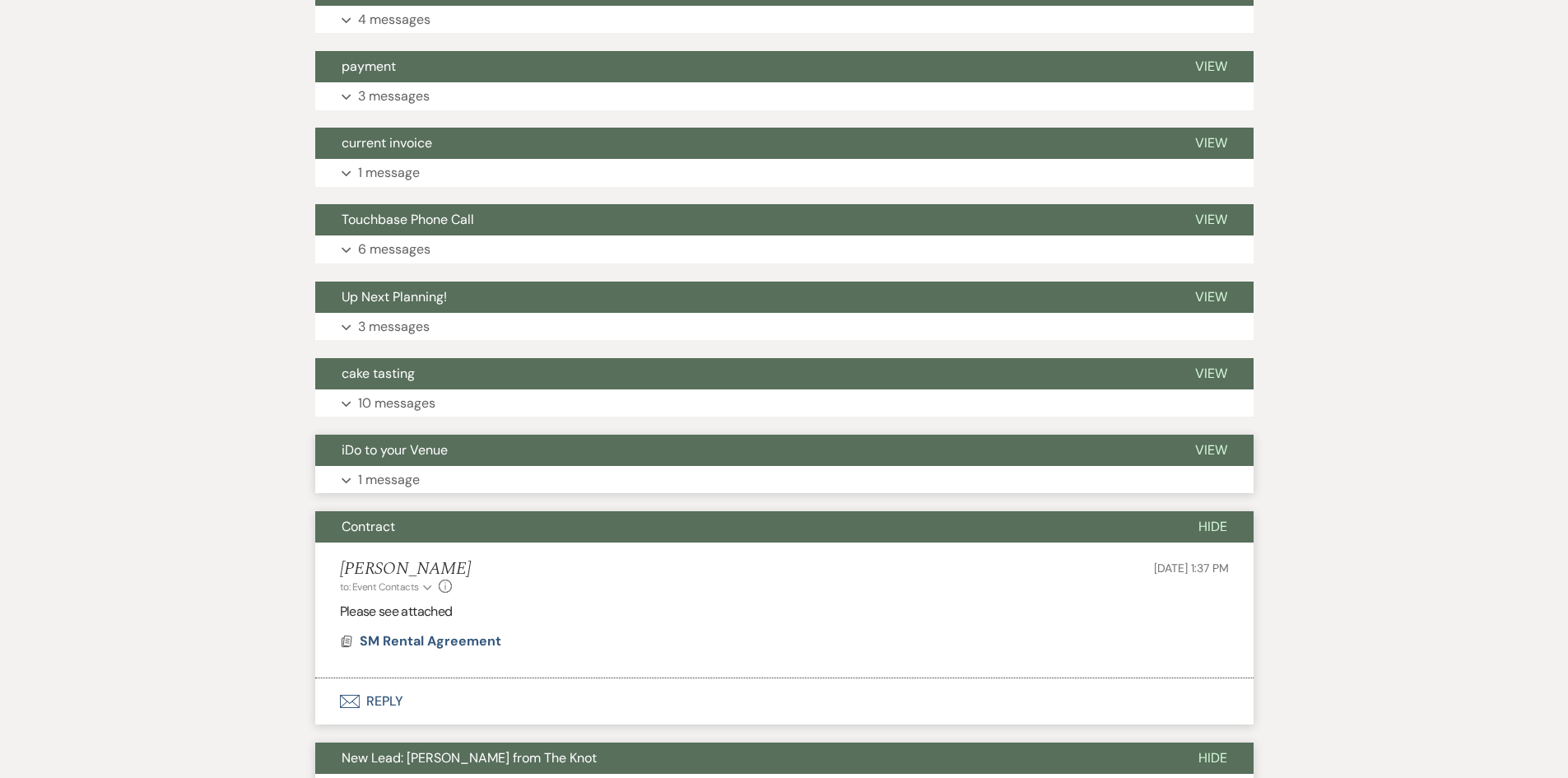
click at [426, 478] on button "Expand 1 message" at bounding box center [784, 480] width 939 height 28
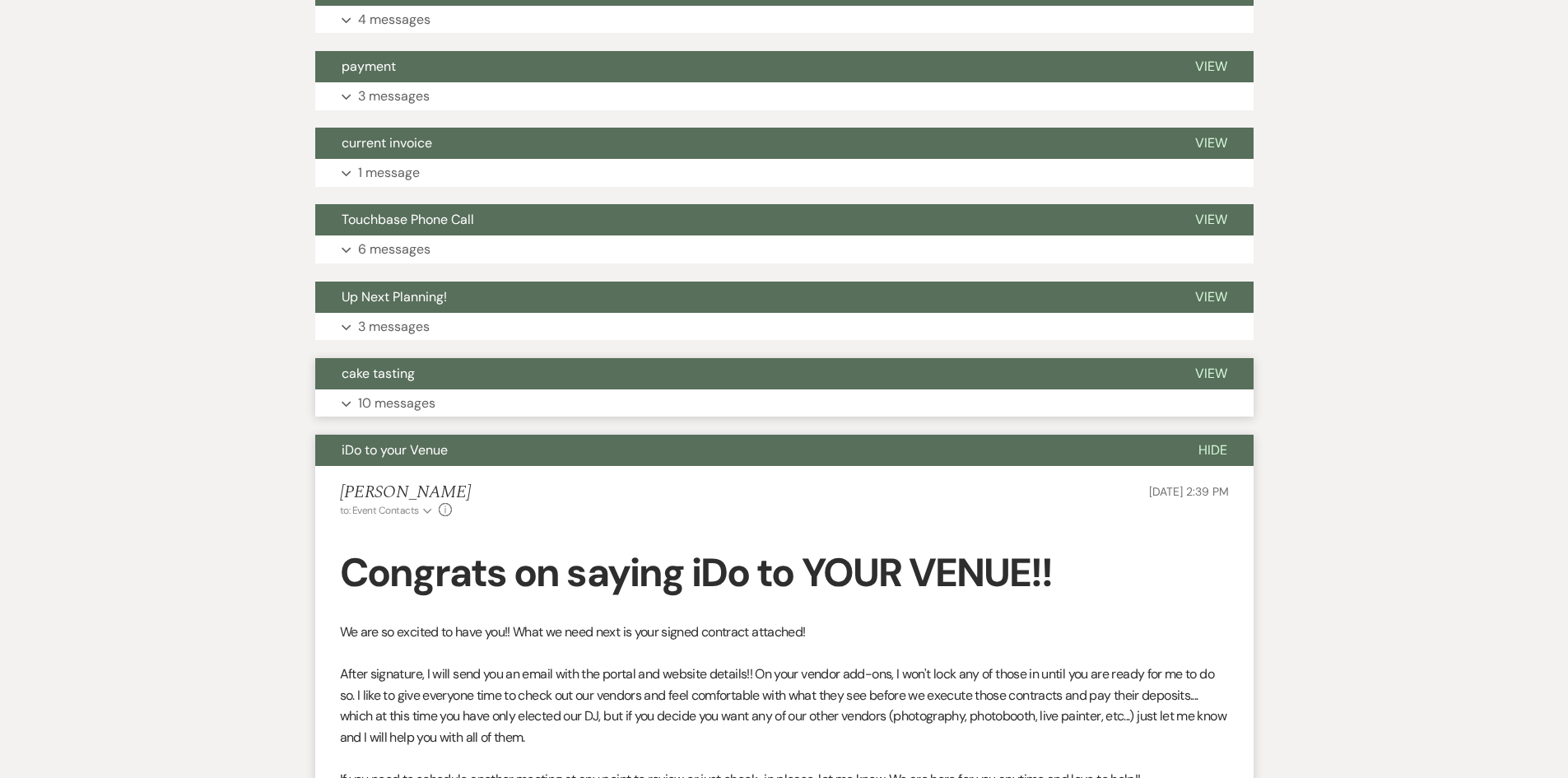
click at [417, 413] on button "Expand 10 messages" at bounding box center [784, 403] width 939 height 28
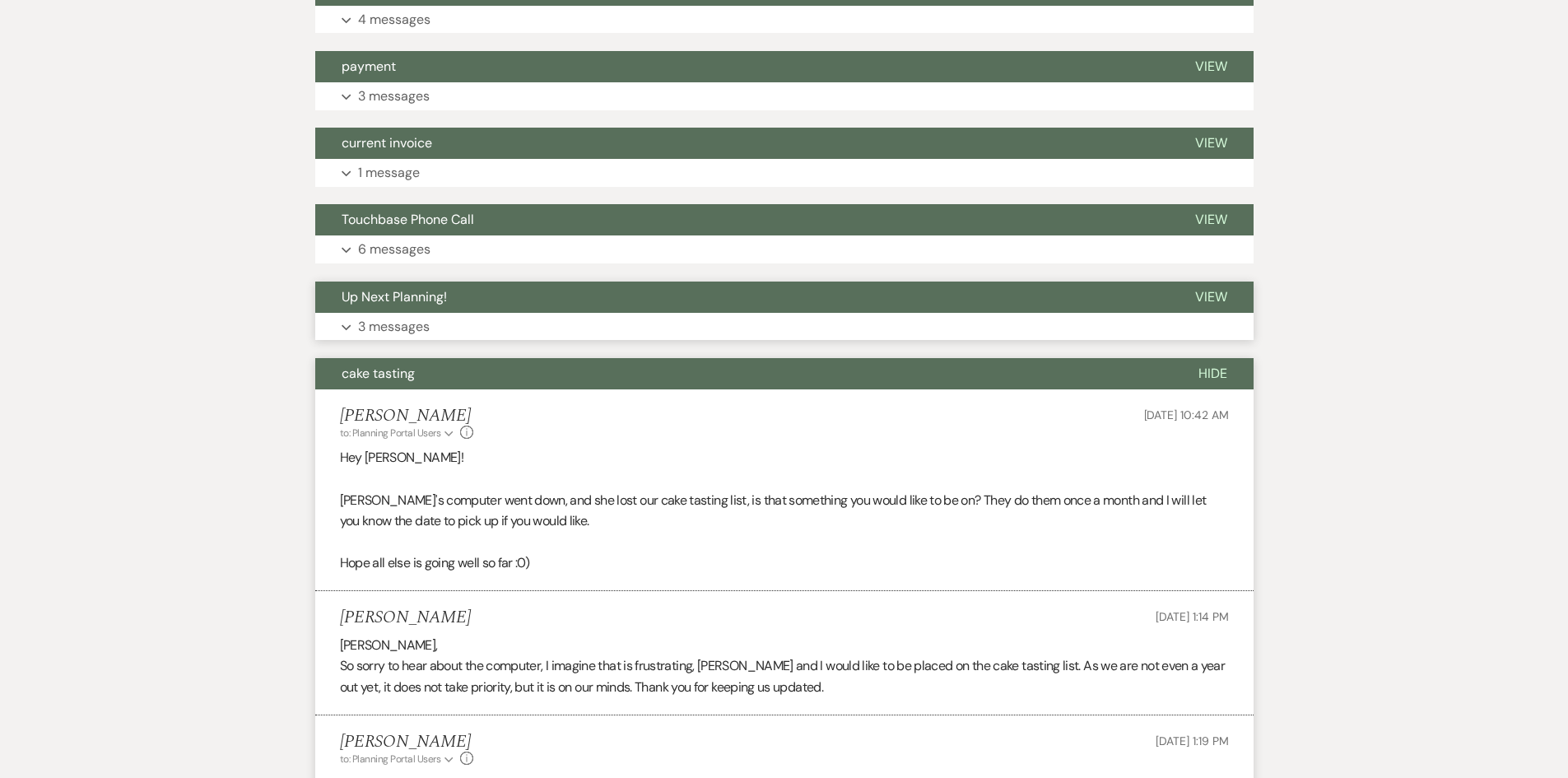
click at [412, 335] on p "3 messages" at bounding box center [394, 327] width 71 height 22
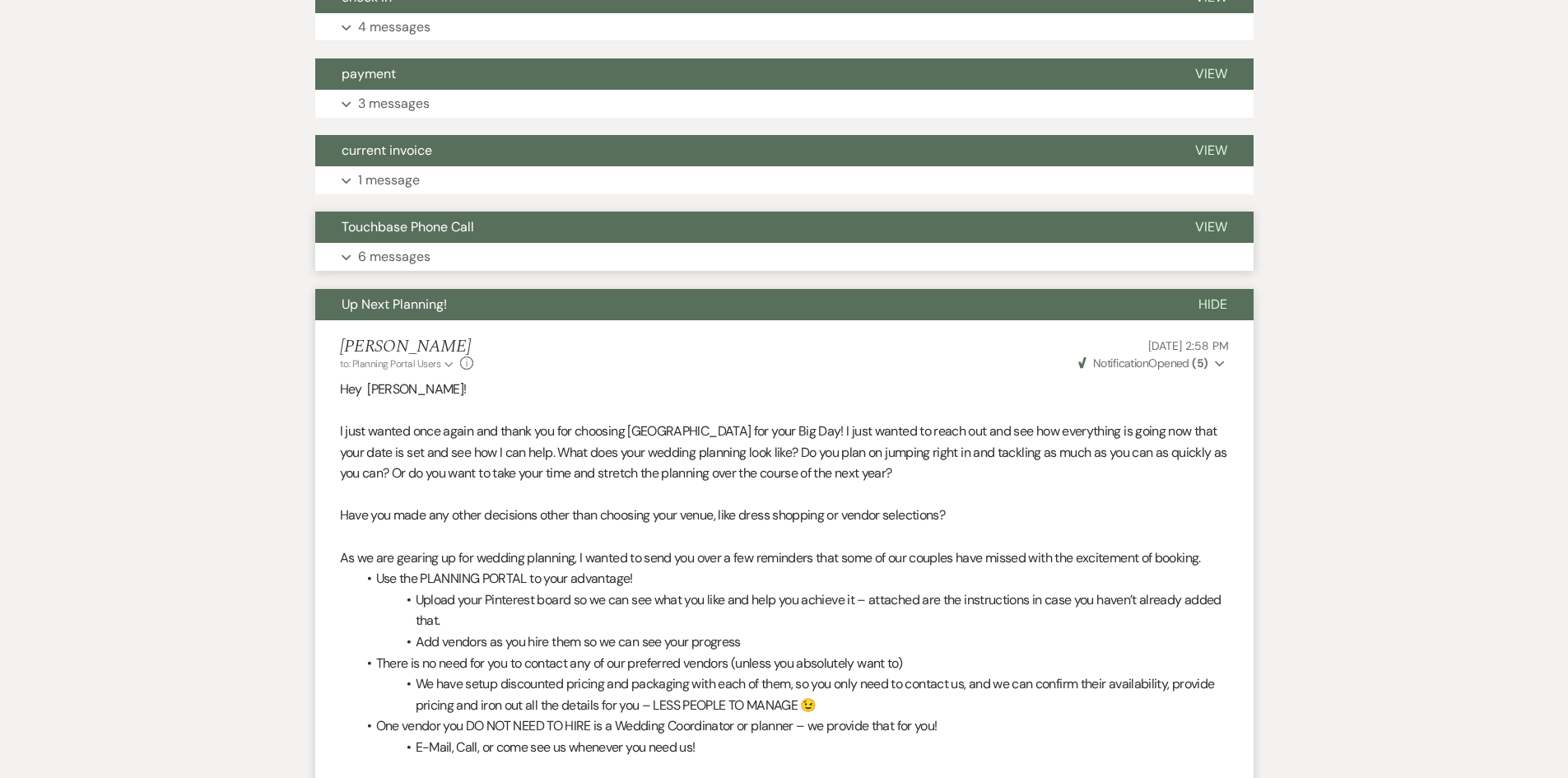
scroll to position [746, 0]
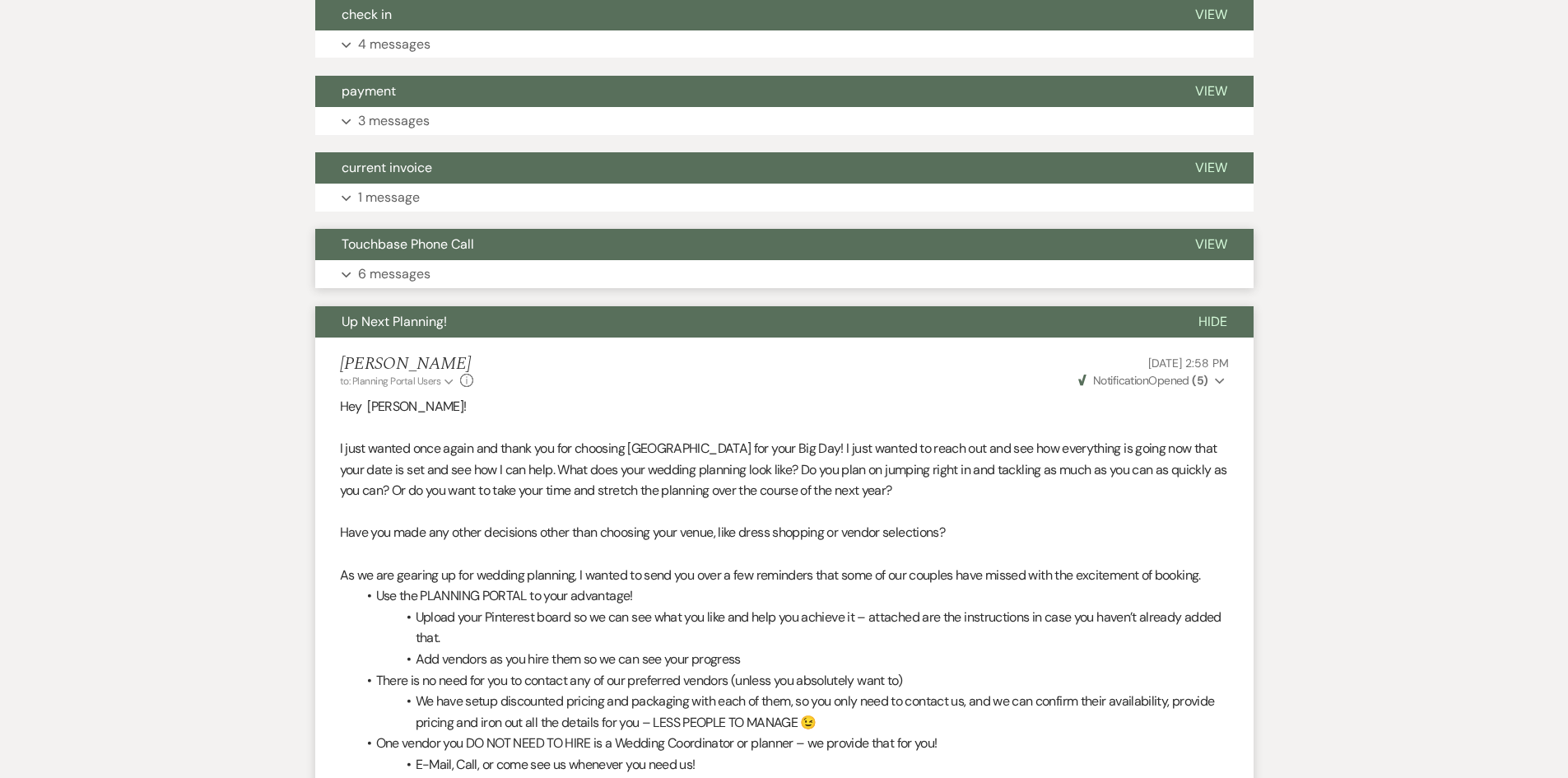
drag, startPoint x: 431, startPoint y: 273, endPoint x: 419, endPoint y: 252, distance: 24.2
click at [429, 273] on button "Expand 6 messages" at bounding box center [784, 274] width 939 height 28
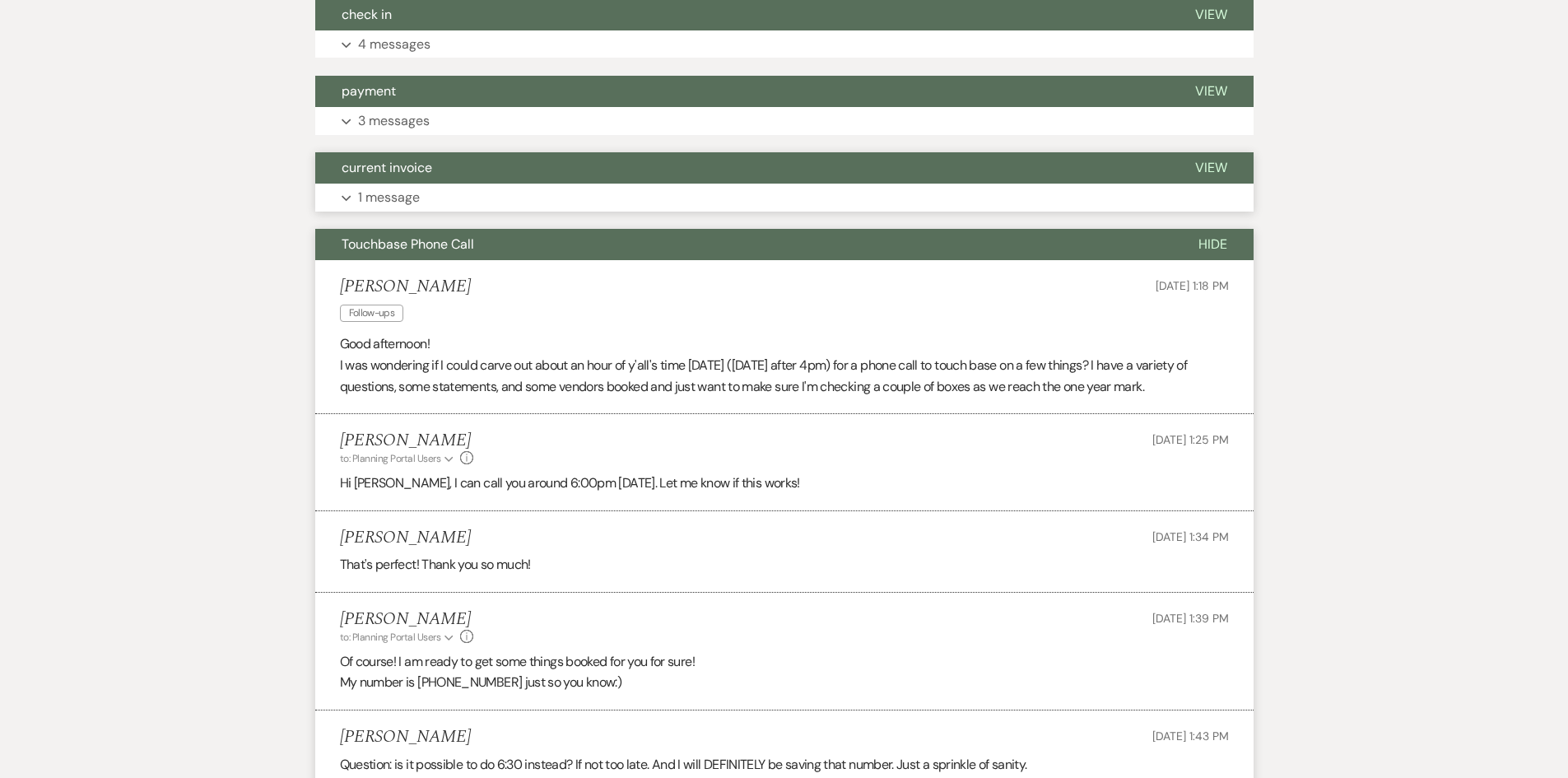
click at [406, 197] on p "1 message" at bounding box center [389, 198] width 62 height 22
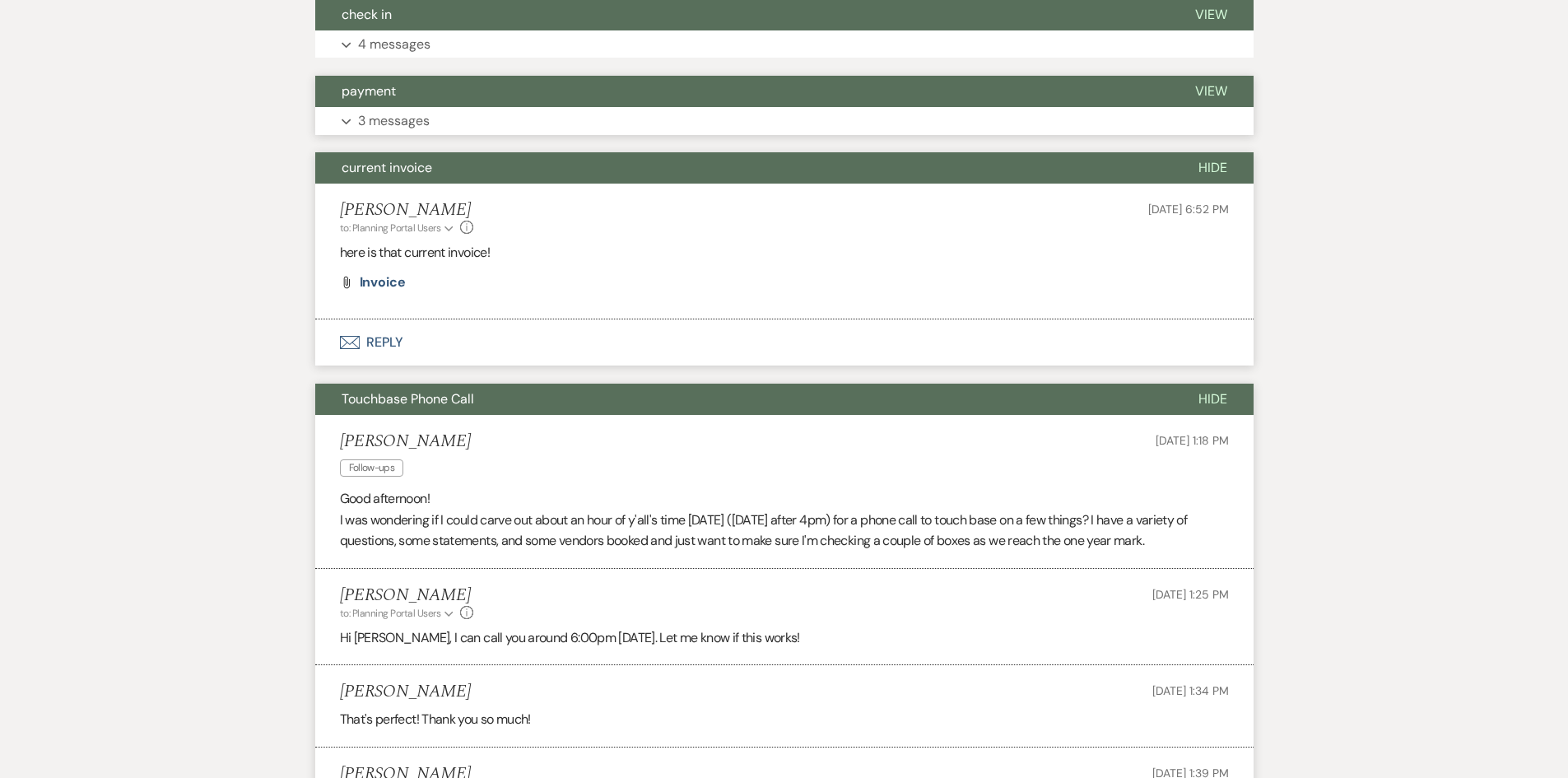
click at [421, 119] on p "3 messages" at bounding box center [394, 121] width 71 height 22
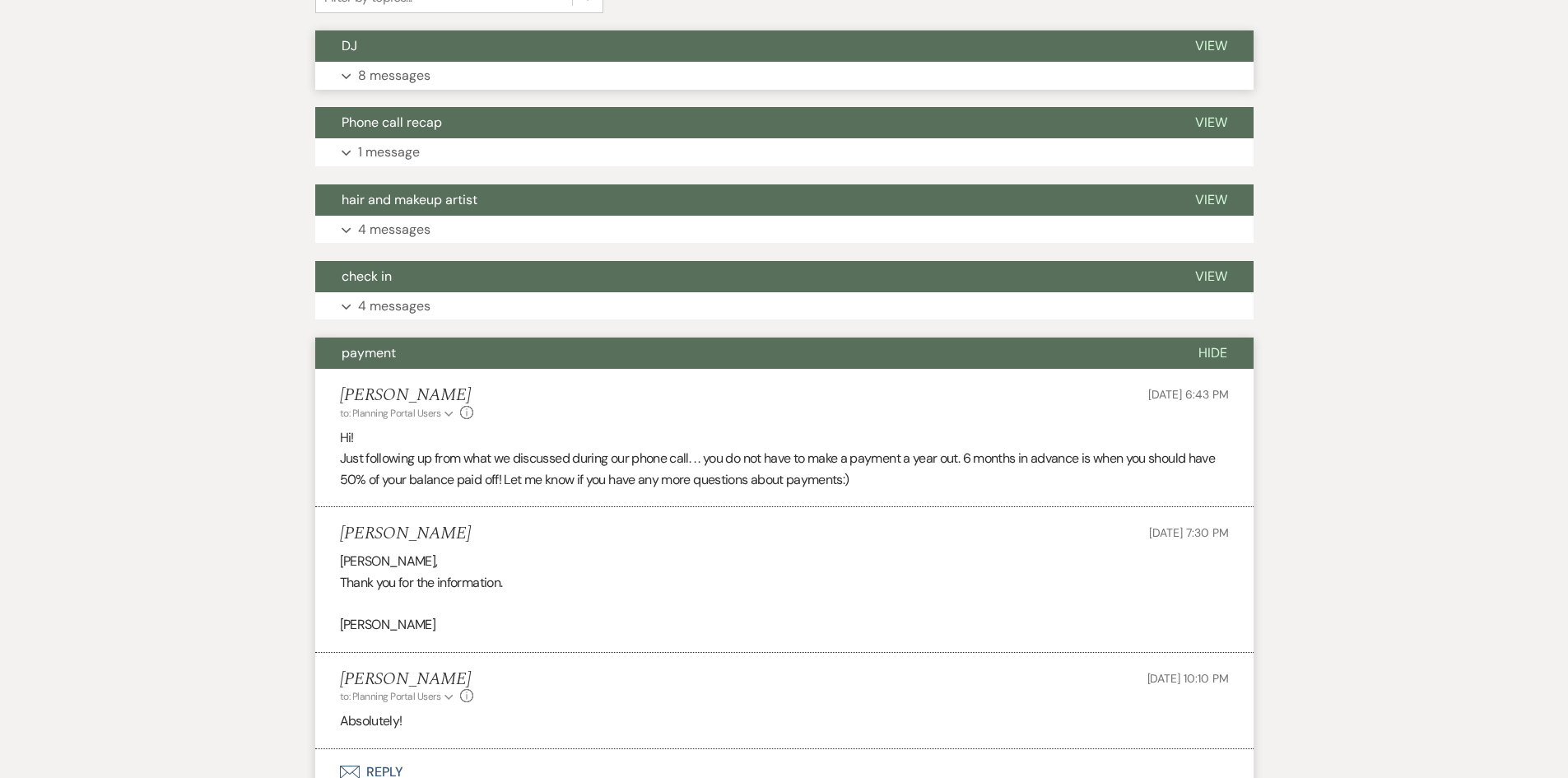
scroll to position [417, 0]
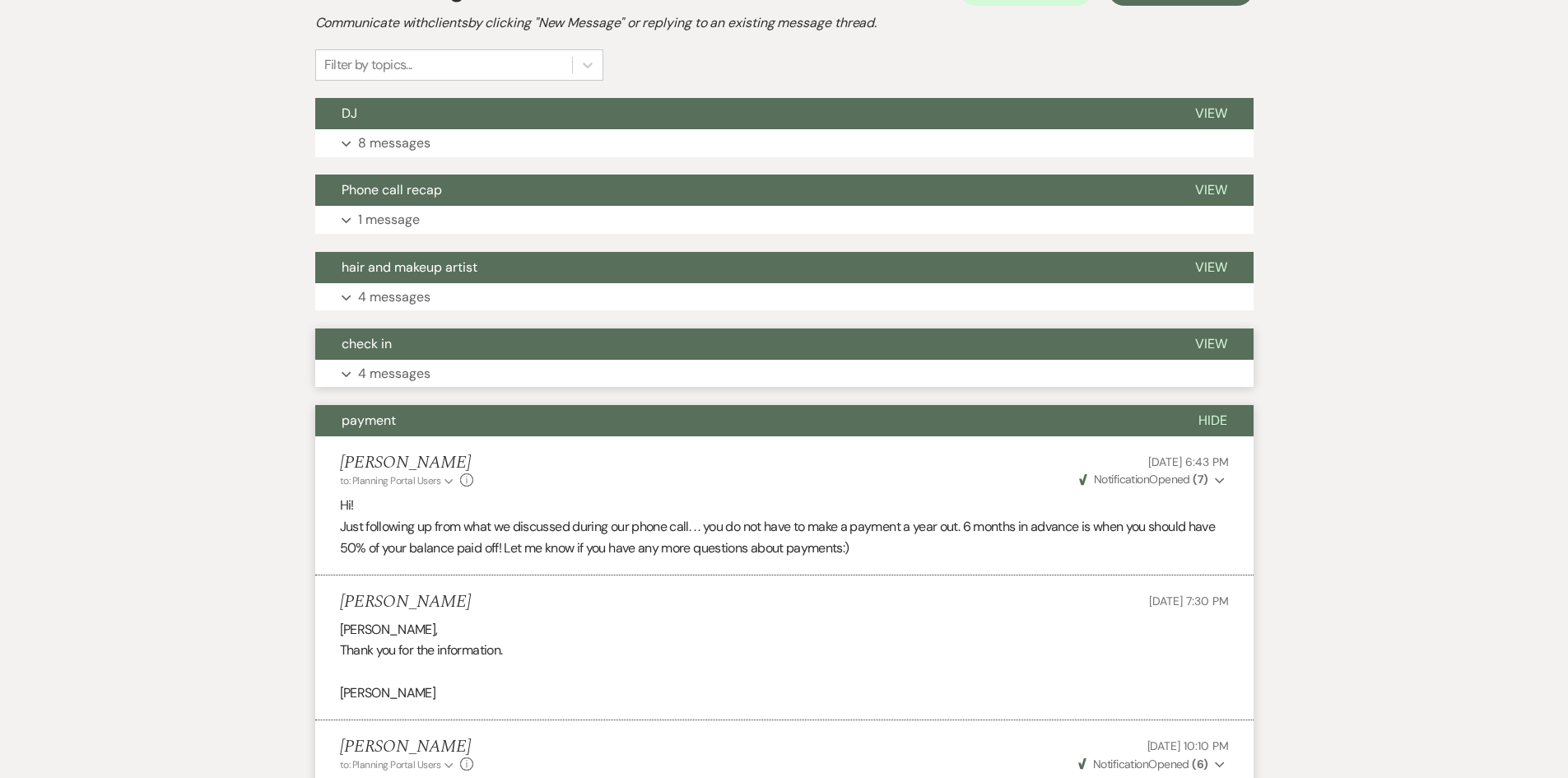
drag, startPoint x: 392, startPoint y: 368, endPoint x: 385, endPoint y: 277, distance: 91.3
click at [392, 367] on p "4 messages" at bounding box center [394, 374] width 72 height 22
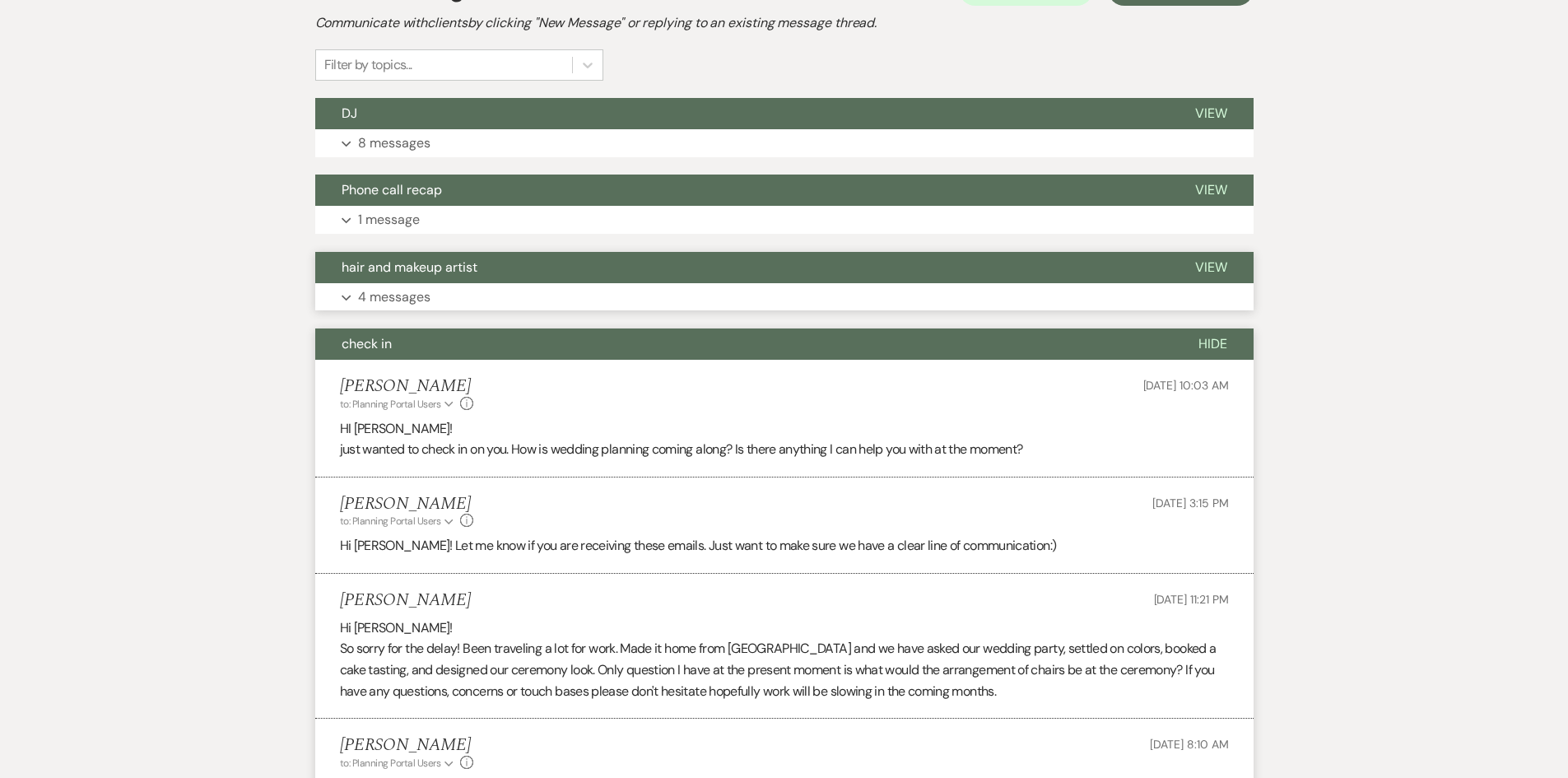
click at [384, 298] on p "4 messages" at bounding box center [394, 298] width 72 height 22
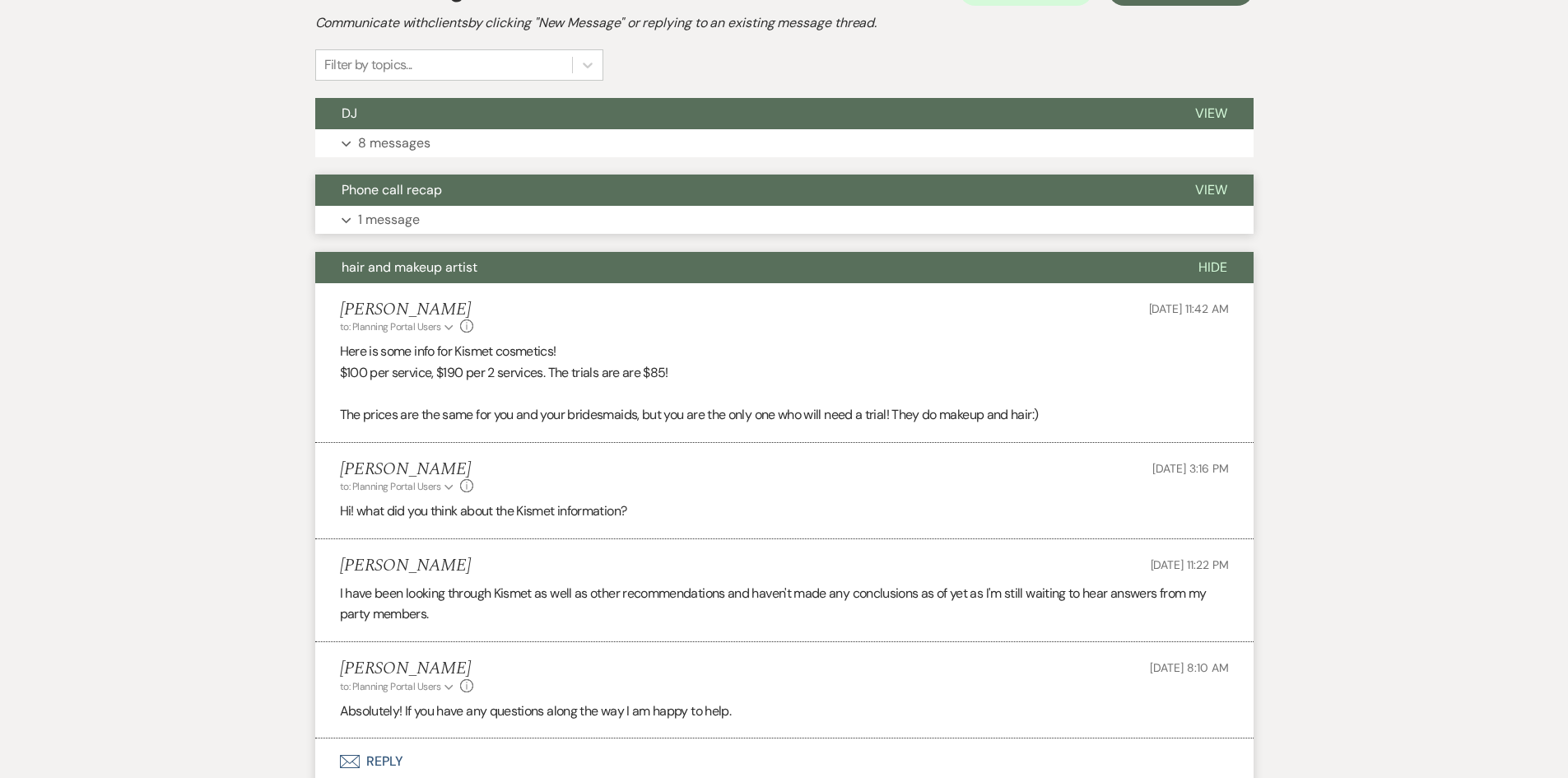
drag, startPoint x: 391, startPoint y: 223, endPoint x: 394, endPoint y: 177, distance: 46.1
click at [392, 218] on p "1 message" at bounding box center [389, 219] width 62 height 22
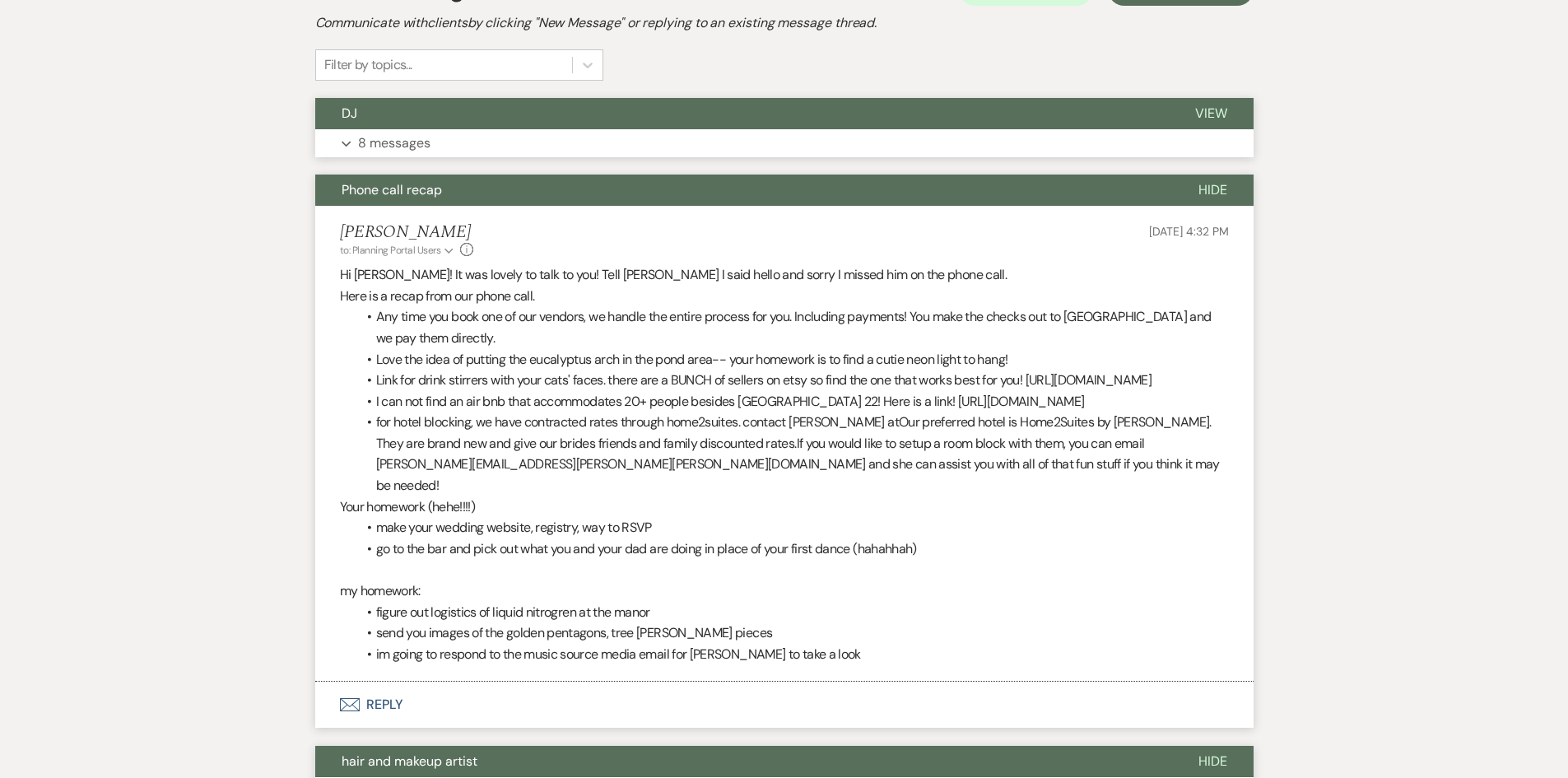
click at [395, 142] on p "8 messages" at bounding box center [394, 143] width 72 height 22
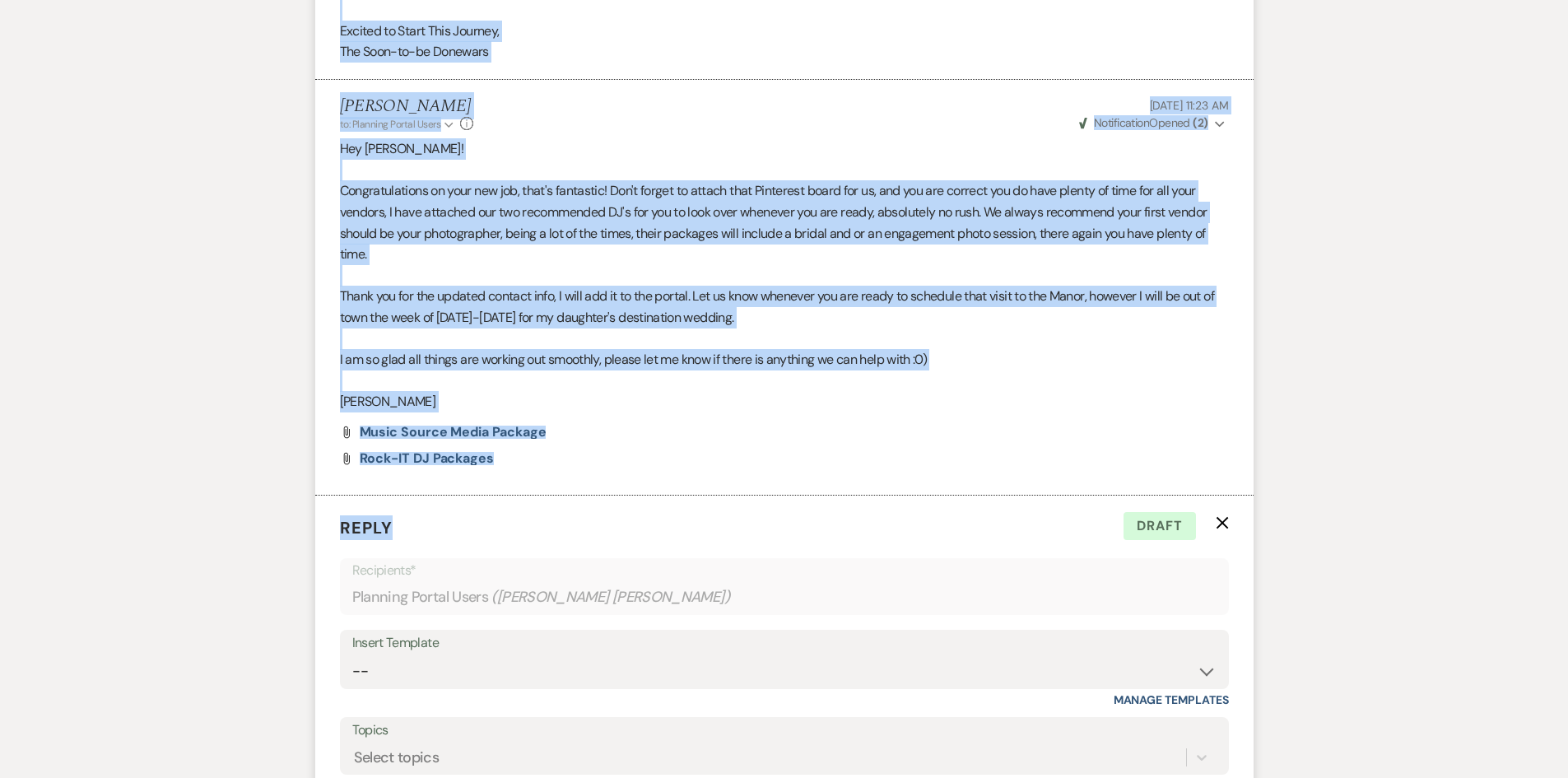
scroll to position [6671, 0]
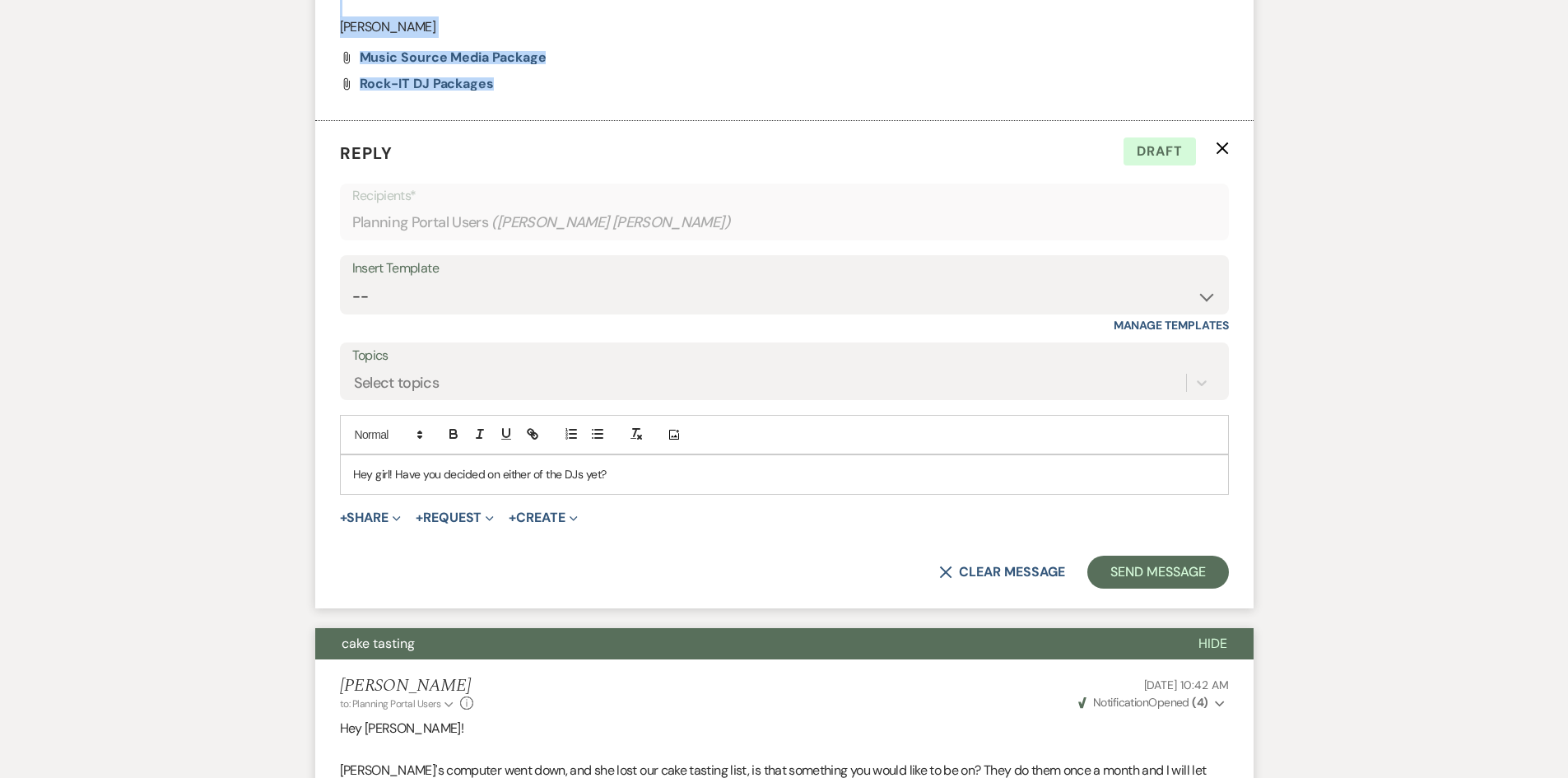
drag, startPoint x: 263, startPoint y: 203, endPoint x: 1148, endPoint y: 173, distance: 885.5
click at [1215, 155] on icon "X" at bounding box center [1222, 148] width 13 height 13
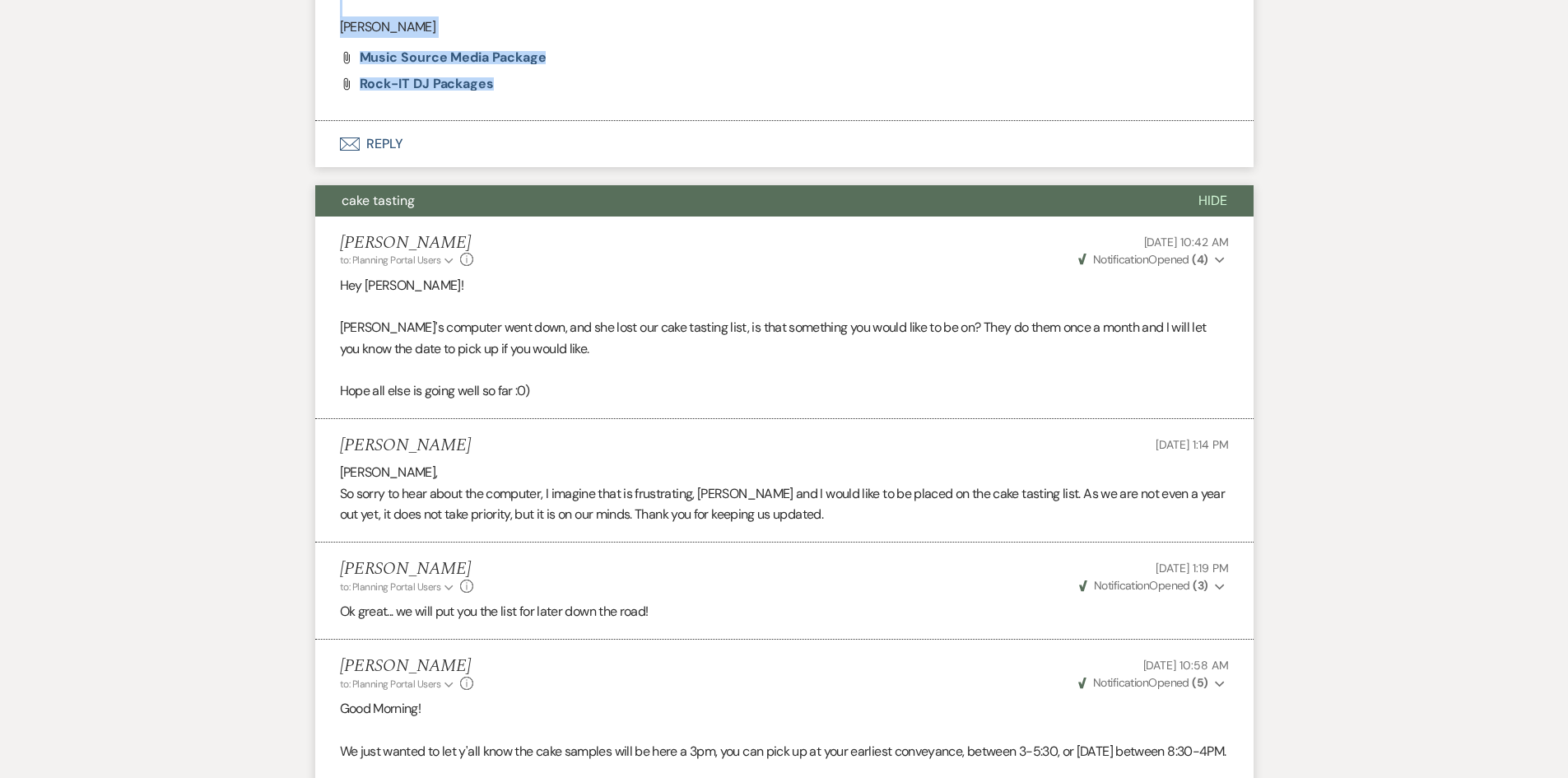
copy div "DJ Hide Holly Guthrie to: Planning Portal Users Expand Info Jan 31, 2025, 11:54…"
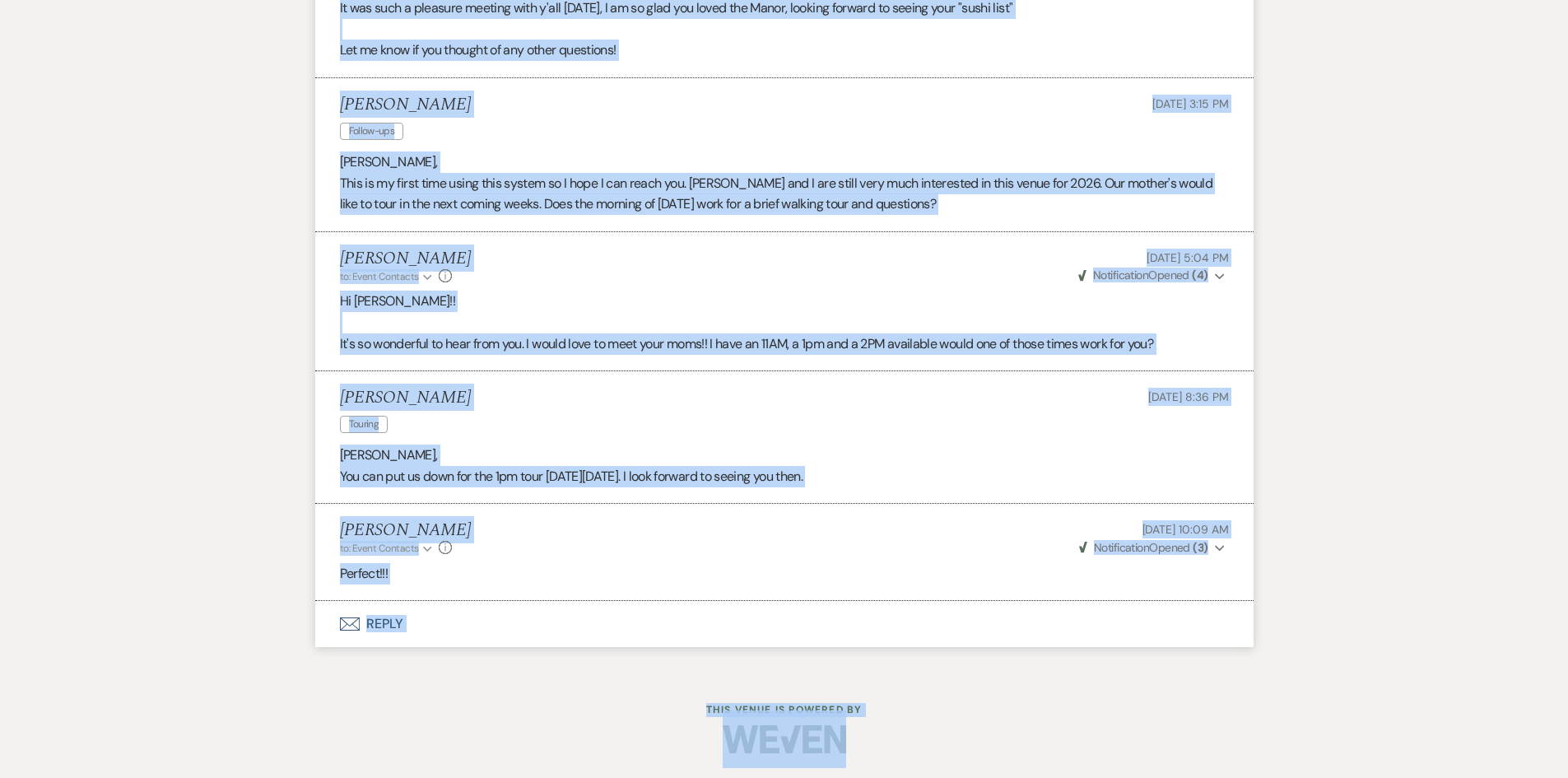
scroll to position [10963, 0]
drag, startPoint x: 255, startPoint y: 190, endPoint x: 592, endPoint y: 601, distance: 531.5
copy div "DJ Hide Holly Guthrie to: Planning Portal Users Expand Info Jan 31, 2025, 11:54…"
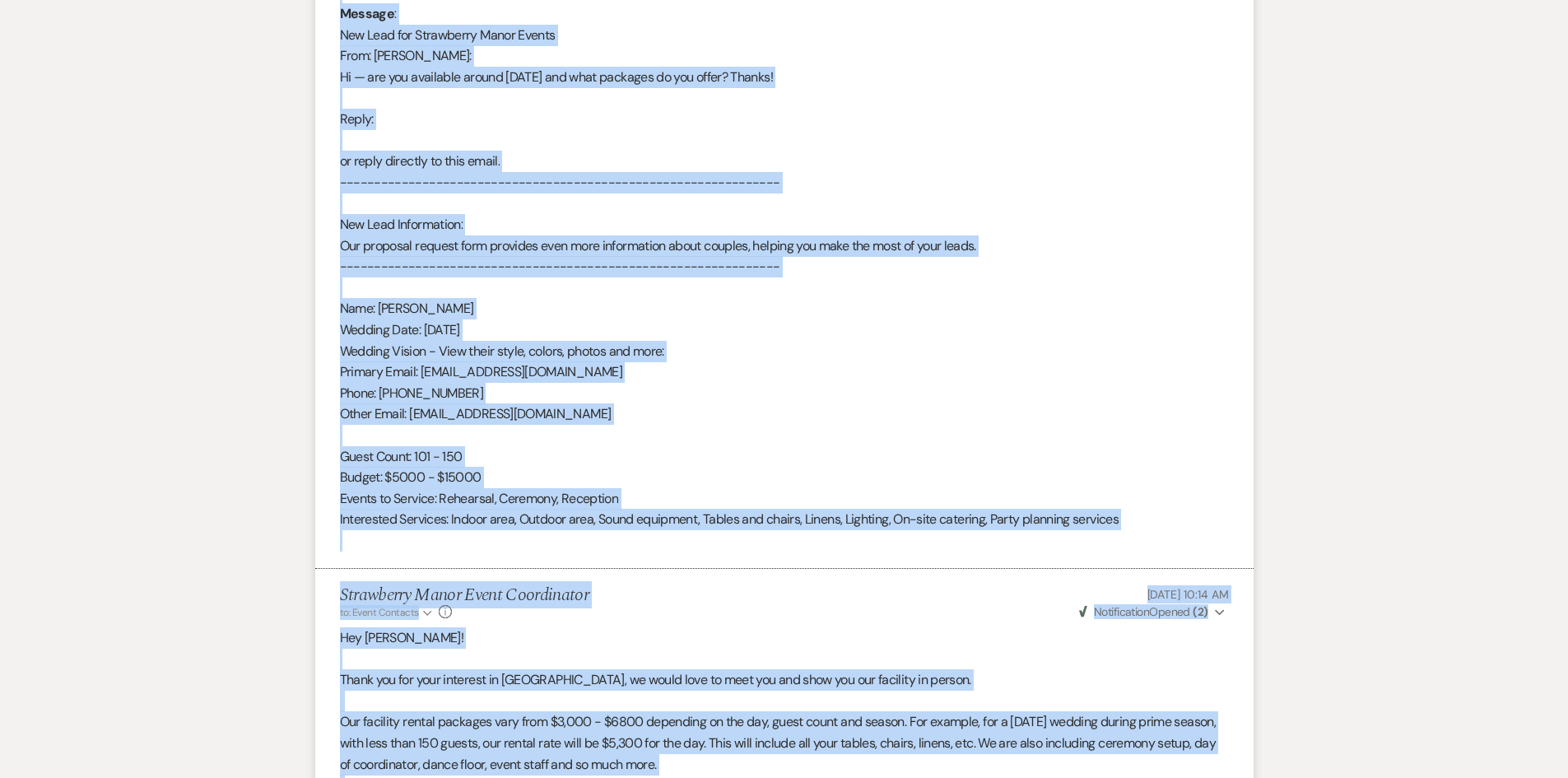
scroll to position [0, 0]
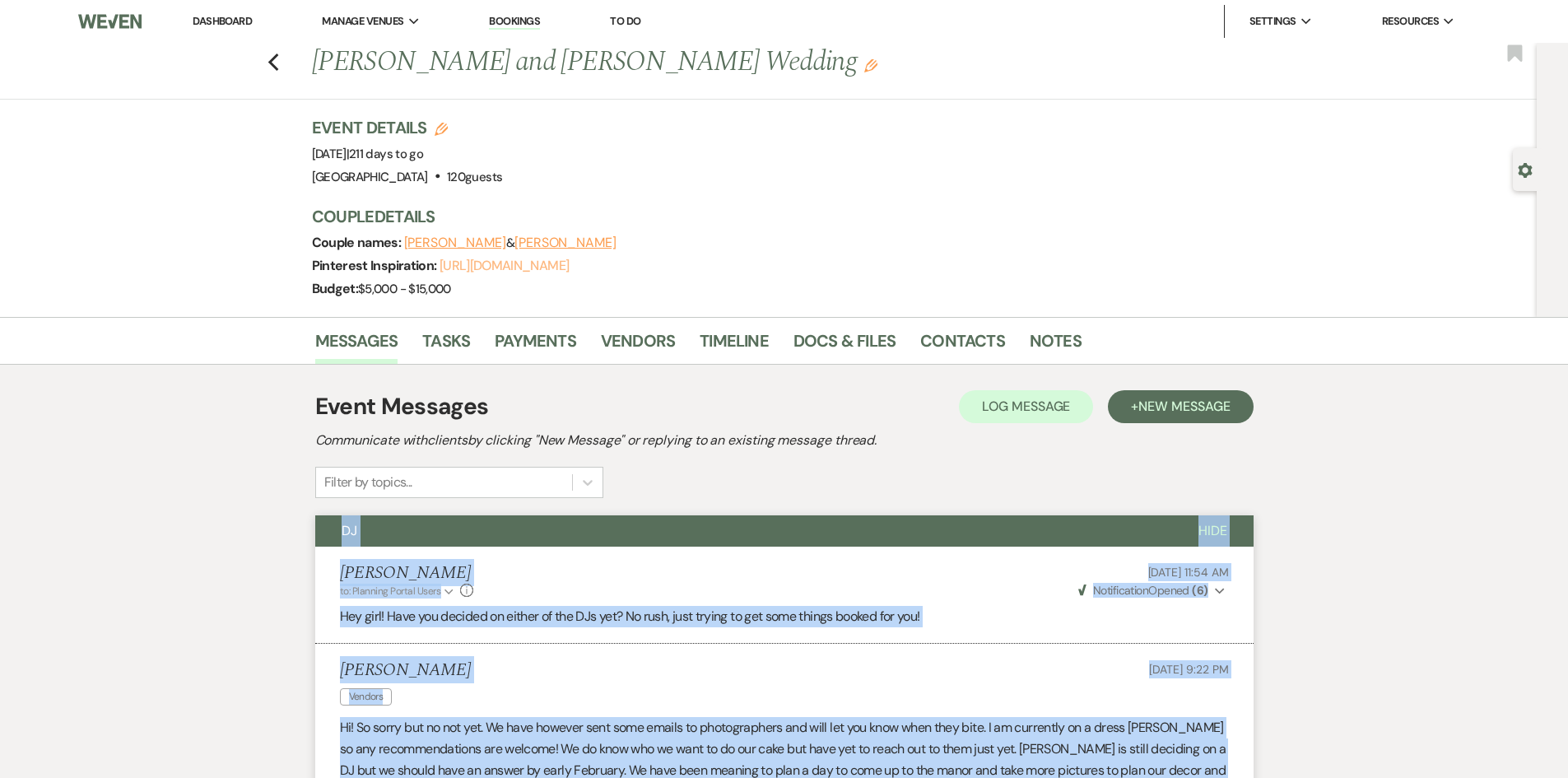
click at [554, 265] on link "[URL][DOMAIN_NAME]" at bounding box center [504, 265] width 129 height 17
